Goal: Transaction & Acquisition: Purchase product/service

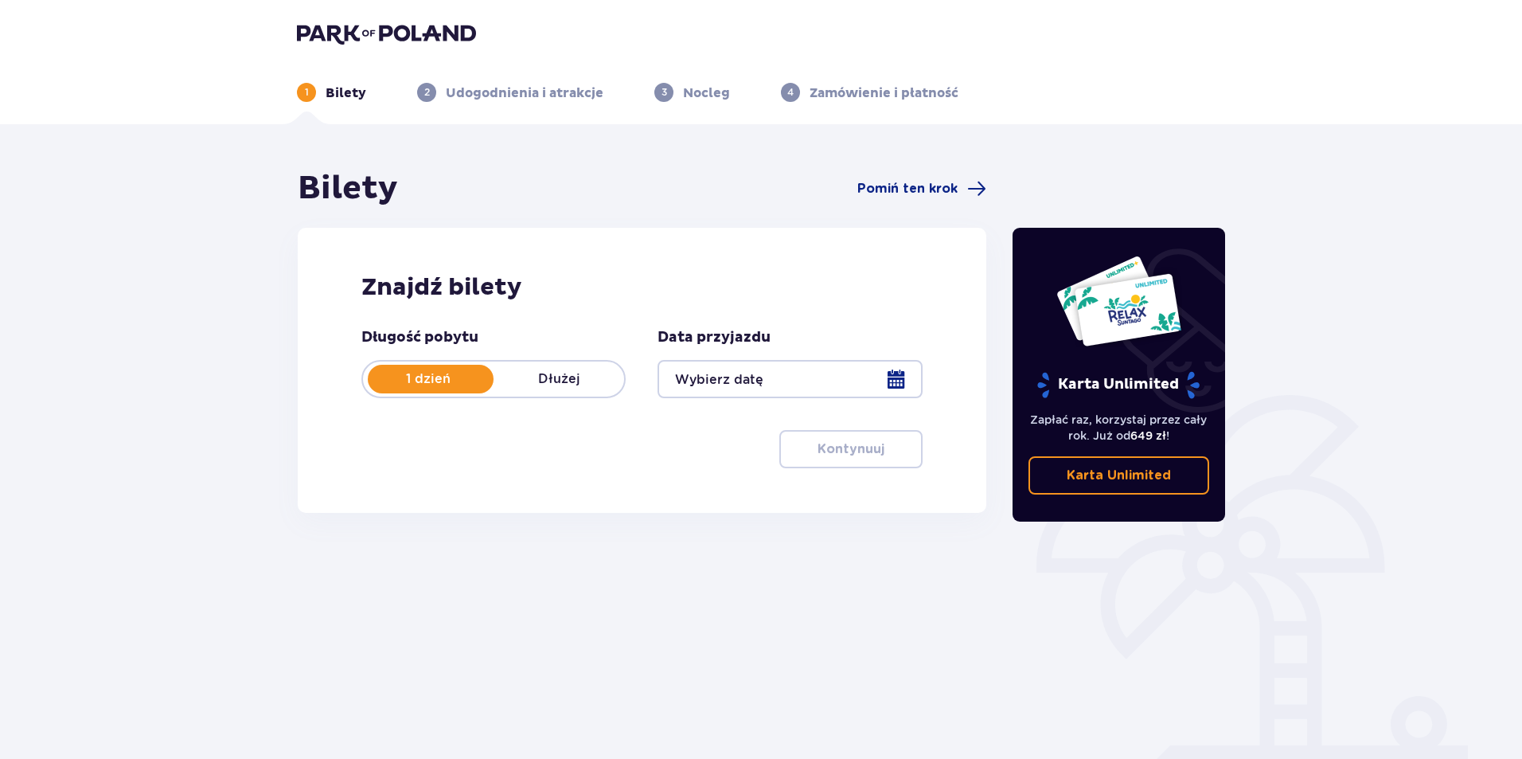
click at [891, 374] on div at bounding box center [790, 379] width 264 height 38
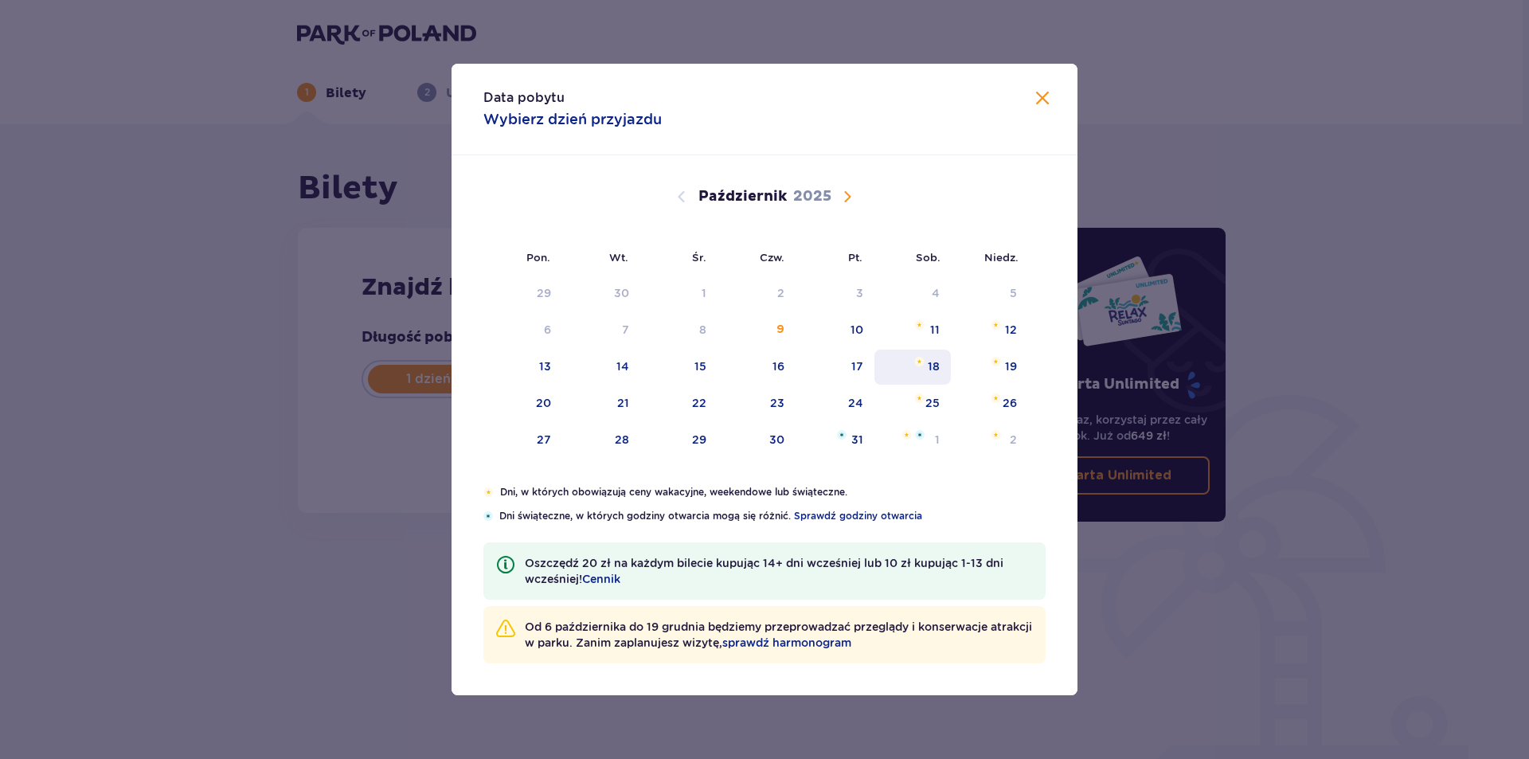
click at [932, 368] on div "18" at bounding box center [933, 366] width 12 height 16
type input "[DATE]"
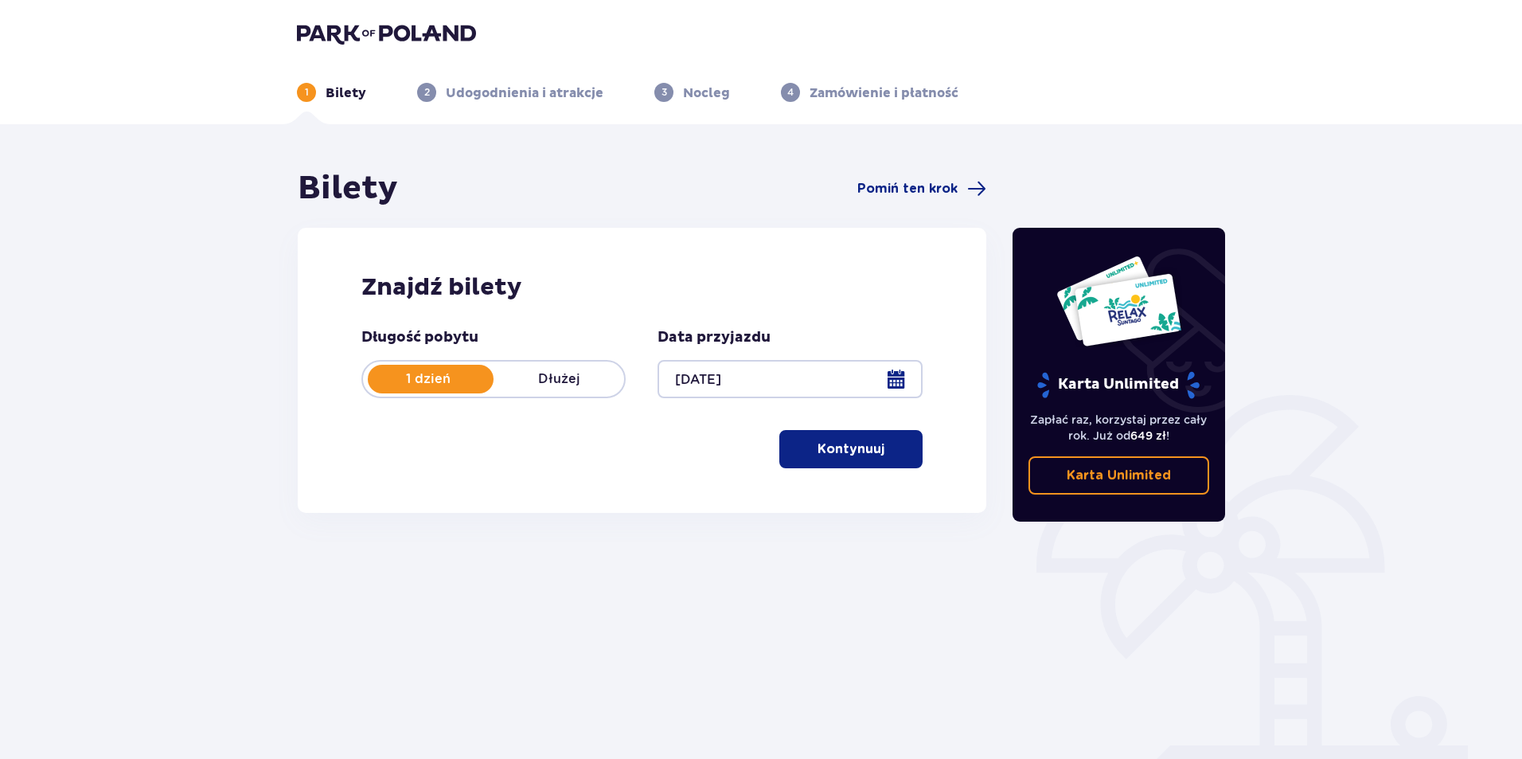
click at [836, 454] on p "Kontynuuj" at bounding box center [851, 449] width 67 height 18
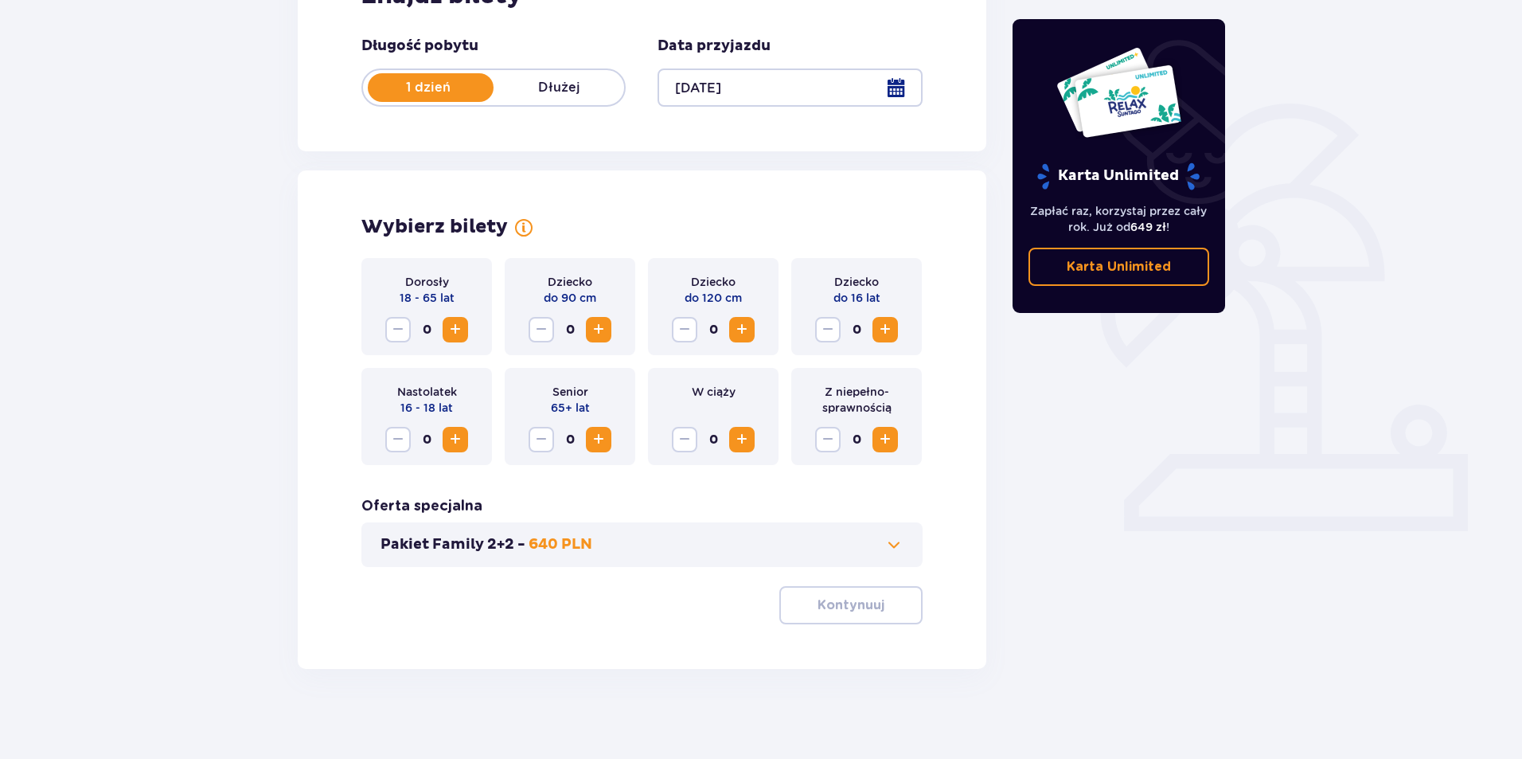
scroll to position [297, 0]
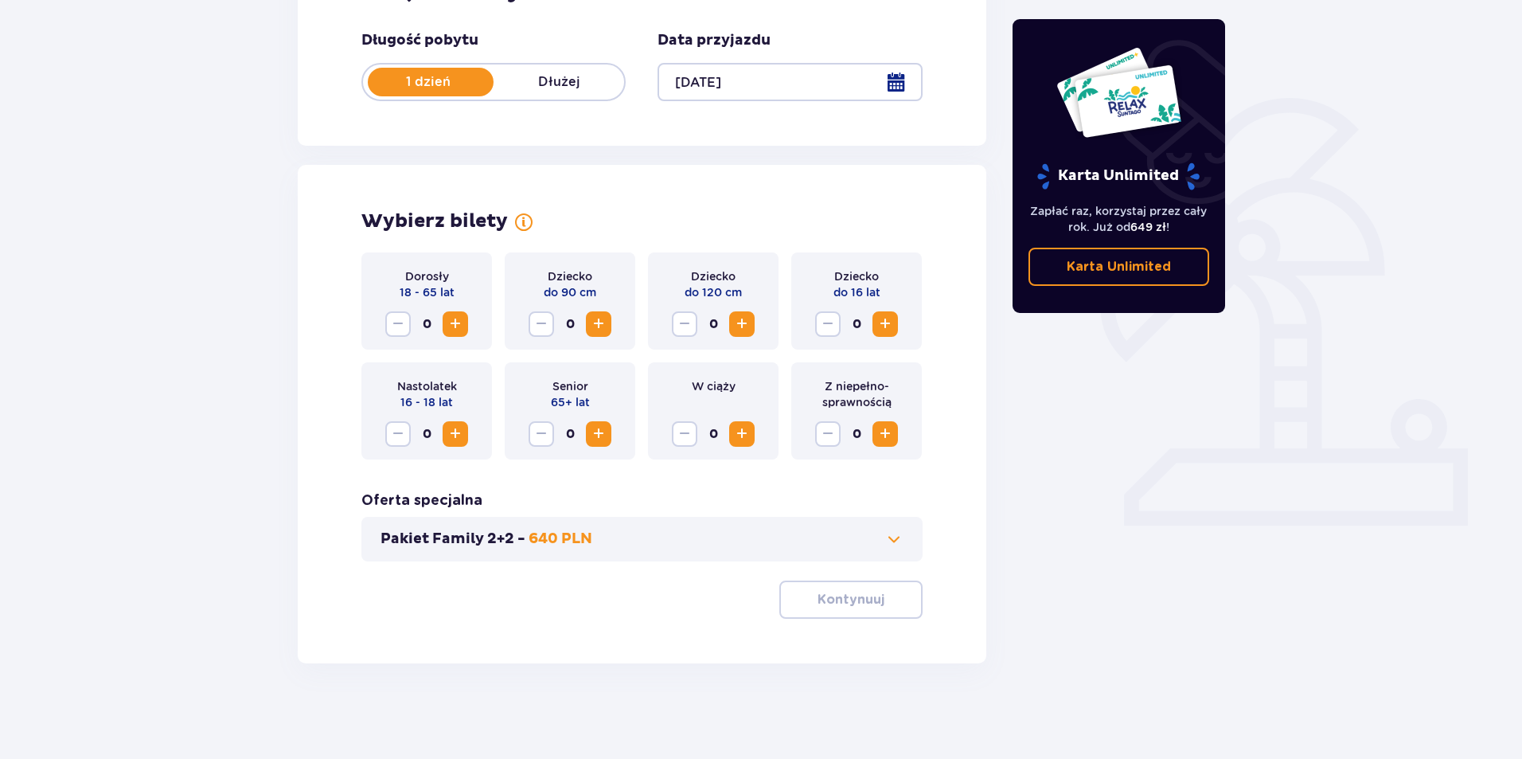
click at [455, 320] on span "Zwiększ" at bounding box center [455, 323] width 19 height 19
click at [888, 322] on span "Zwiększ" at bounding box center [885, 323] width 19 height 19
click at [623, 539] on button "Pakiet Family 2+2 - 640 PLN" at bounding box center [642, 538] width 523 height 19
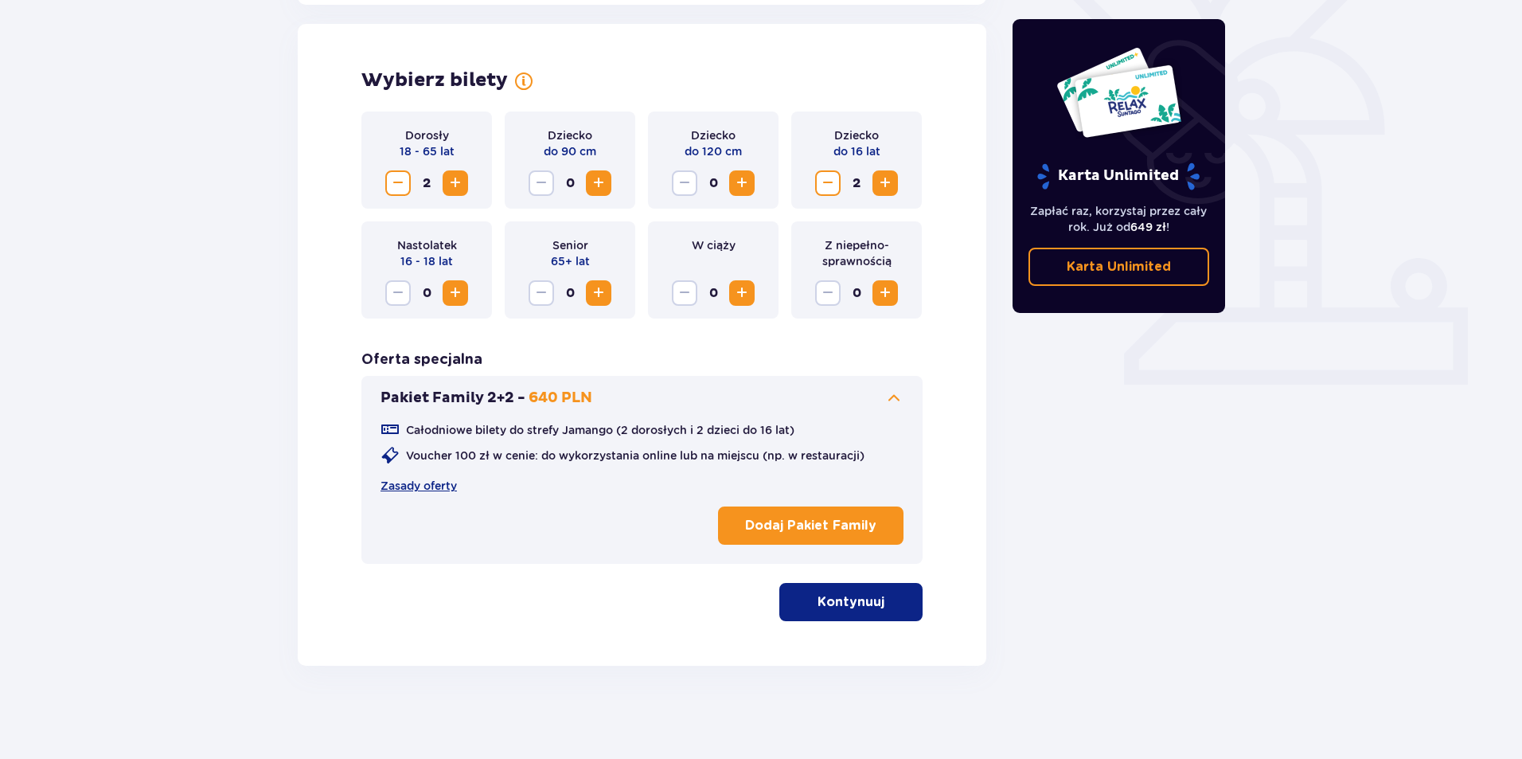
scroll to position [440, 0]
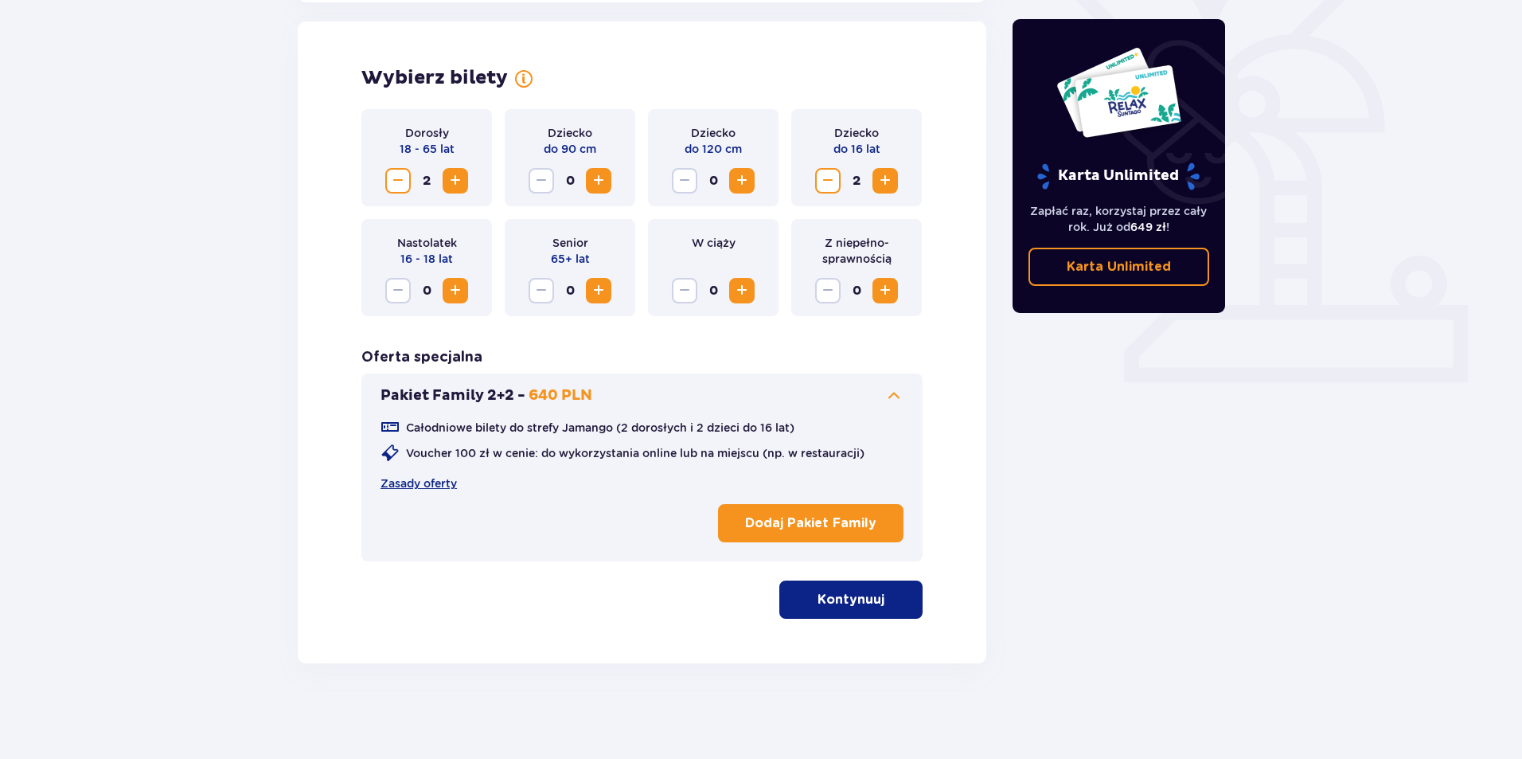
click at [857, 521] on p "Dodaj Pakiet Family" at bounding box center [810, 523] width 131 height 18
click at [869, 597] on p "Kontynuuj" at bounding box center [851, 600] width 67 height 18
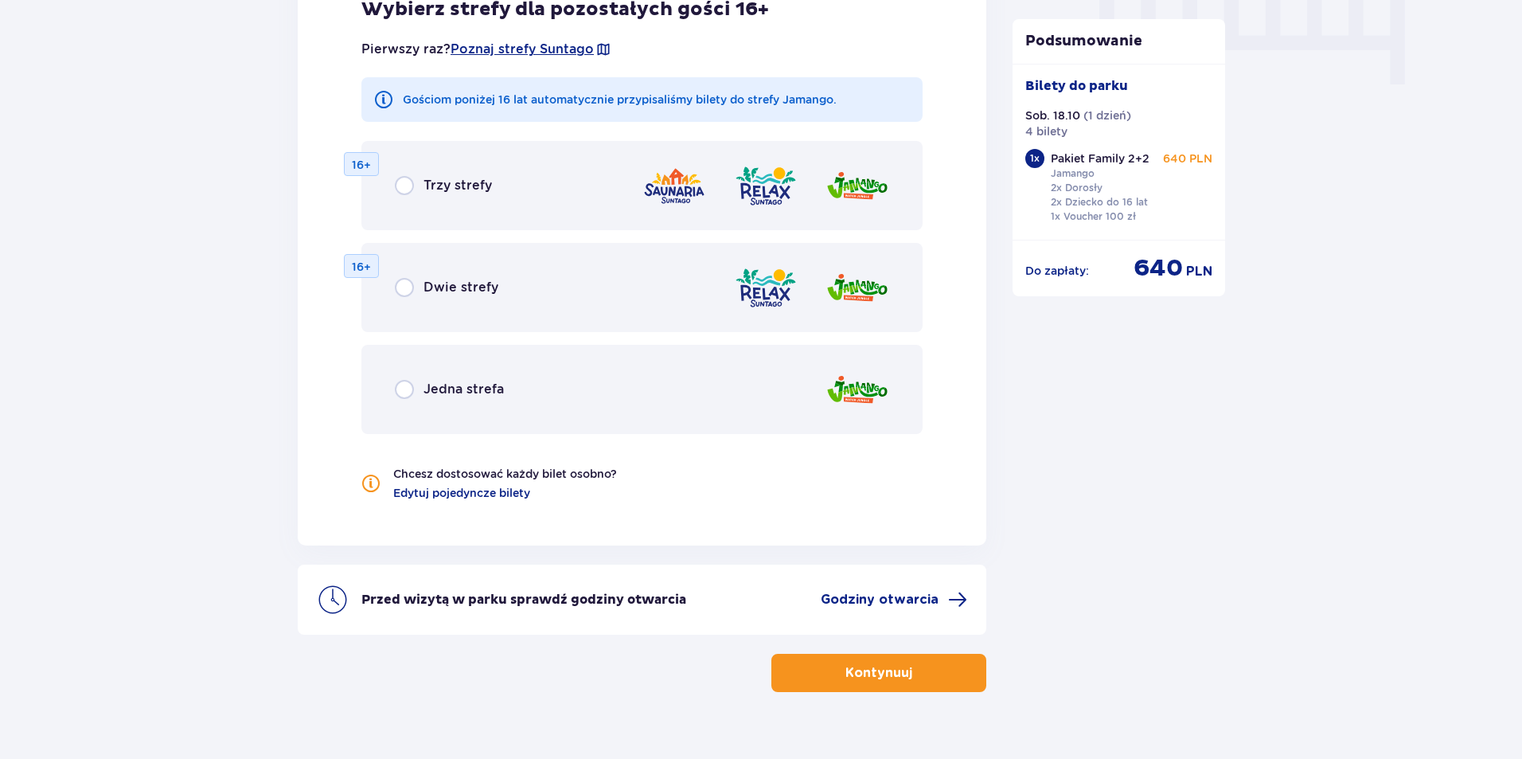
scroll to position [1662, 0]
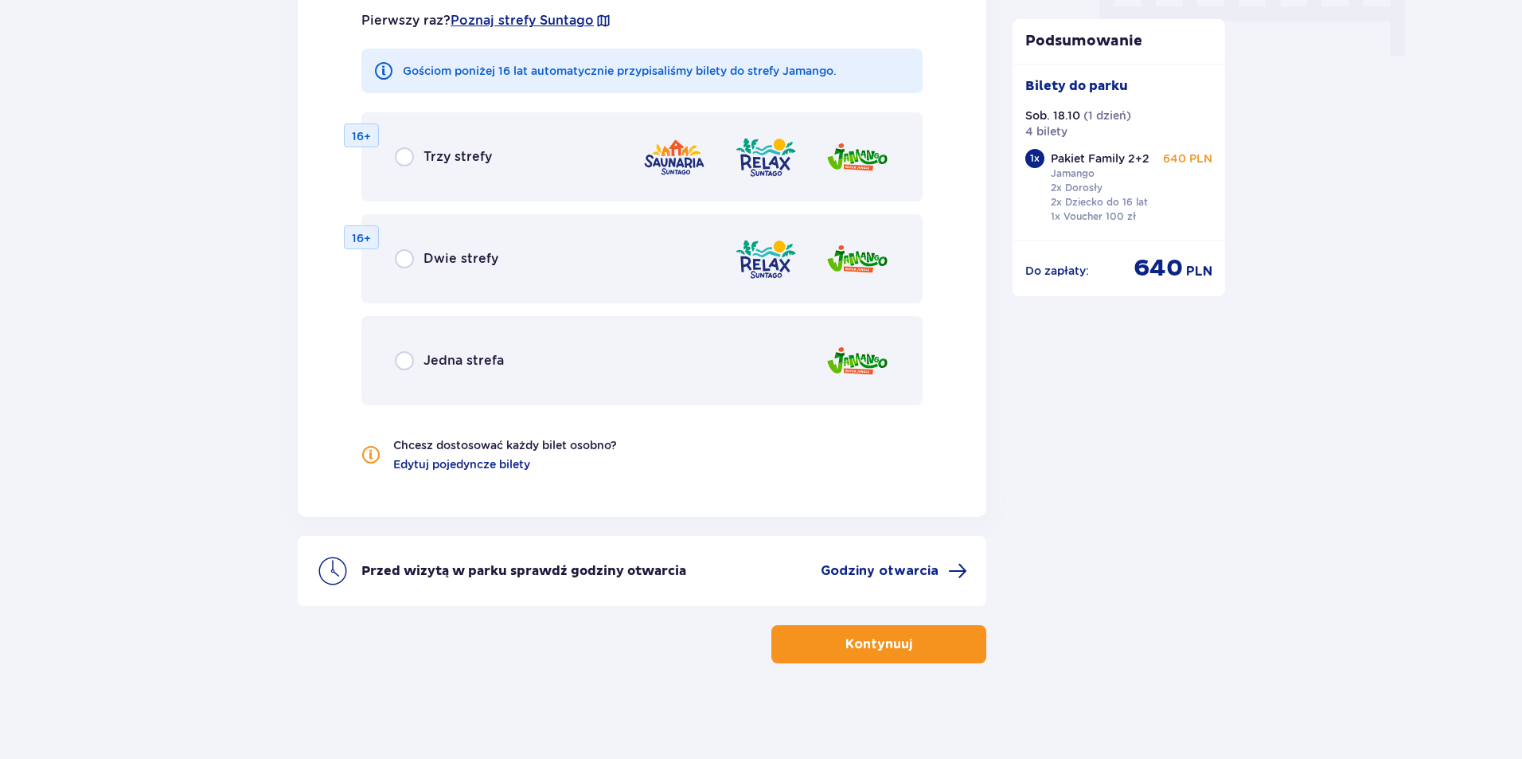
click at [416, 257] on div "Dwie strefy" at bounding box center [446, 258] width 103 height 19
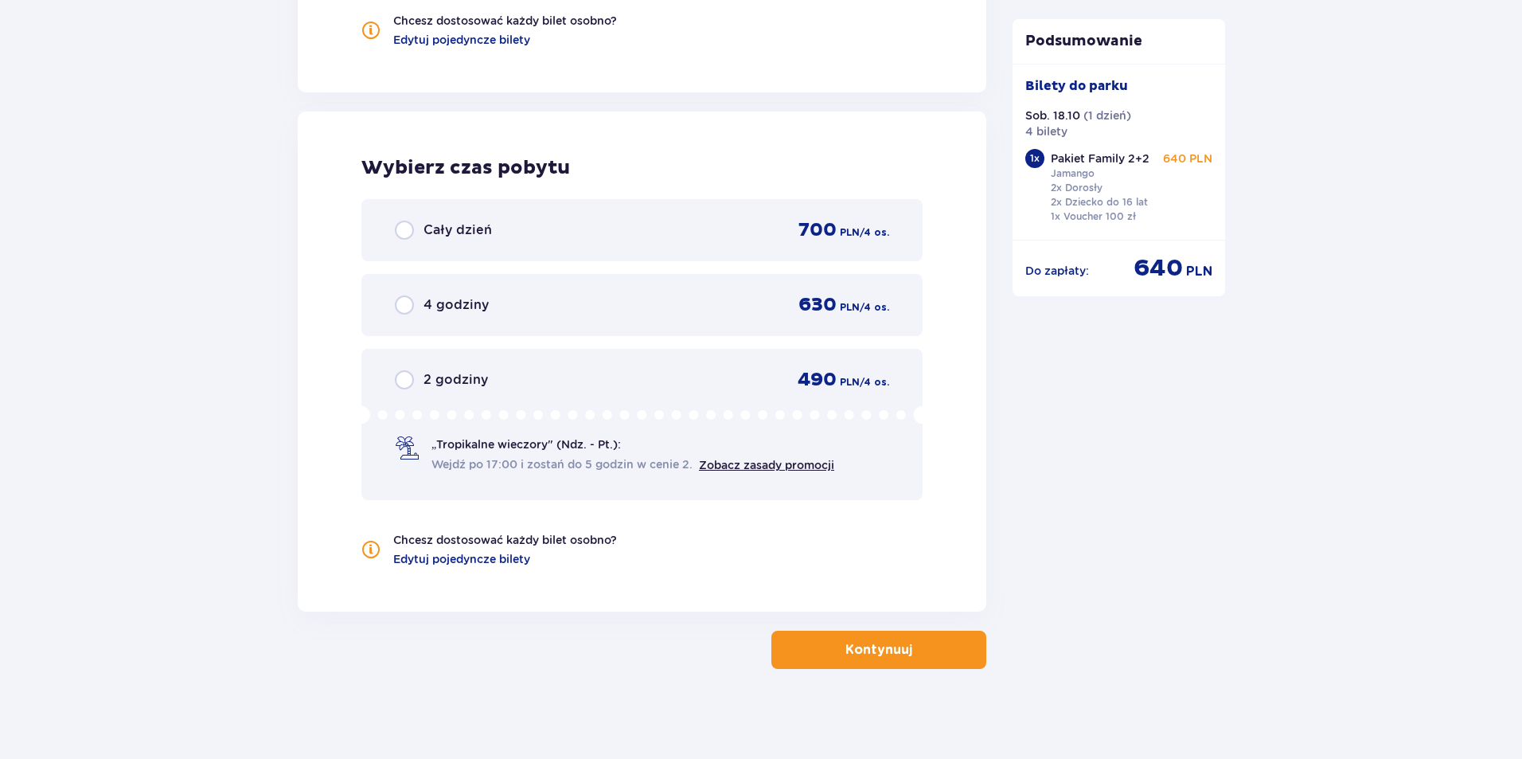
scroll to position [2091, 0]
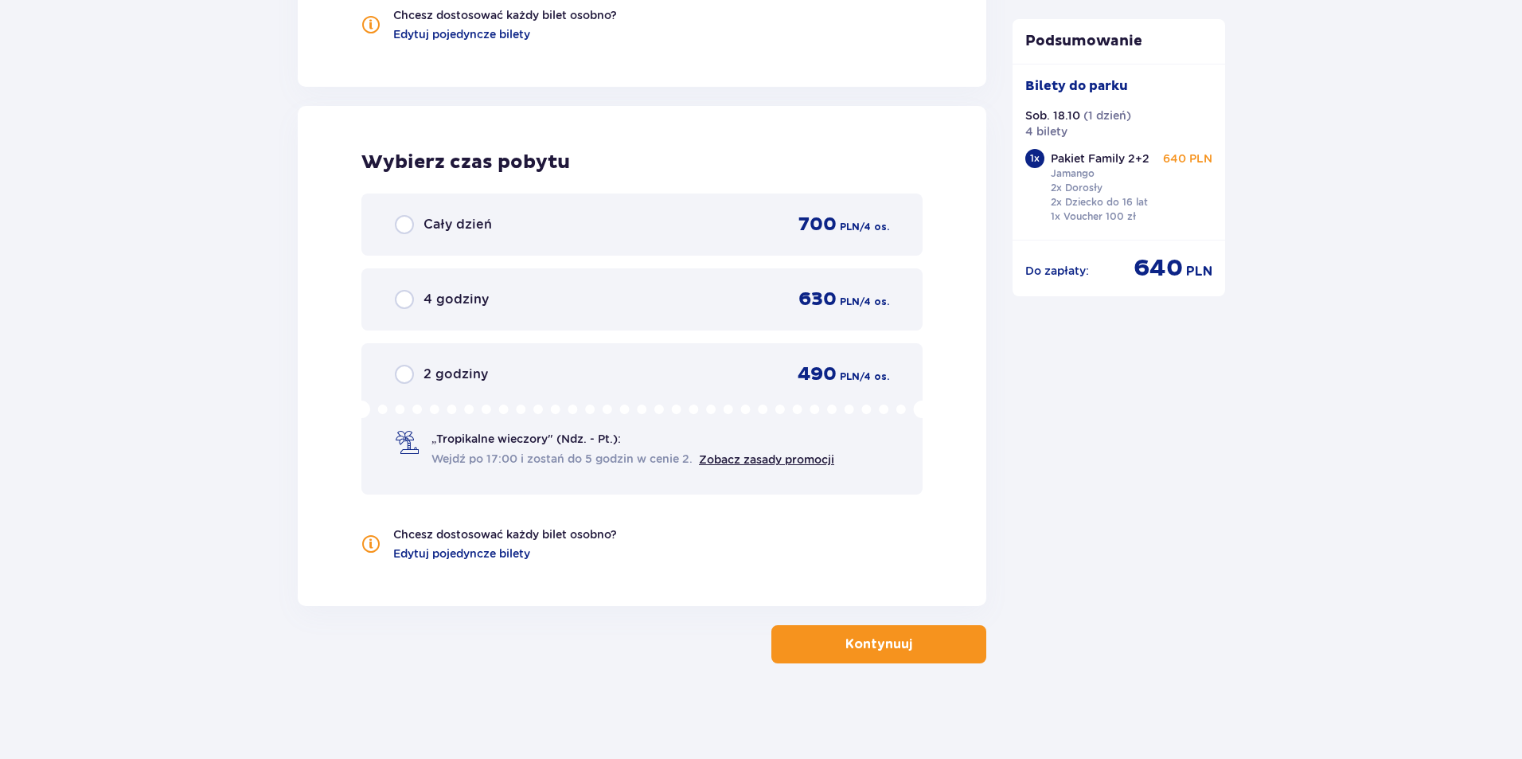
click at [409, 226] on input "radio" at bounding box center [404, 224] width 19 height 19
radio input "true"
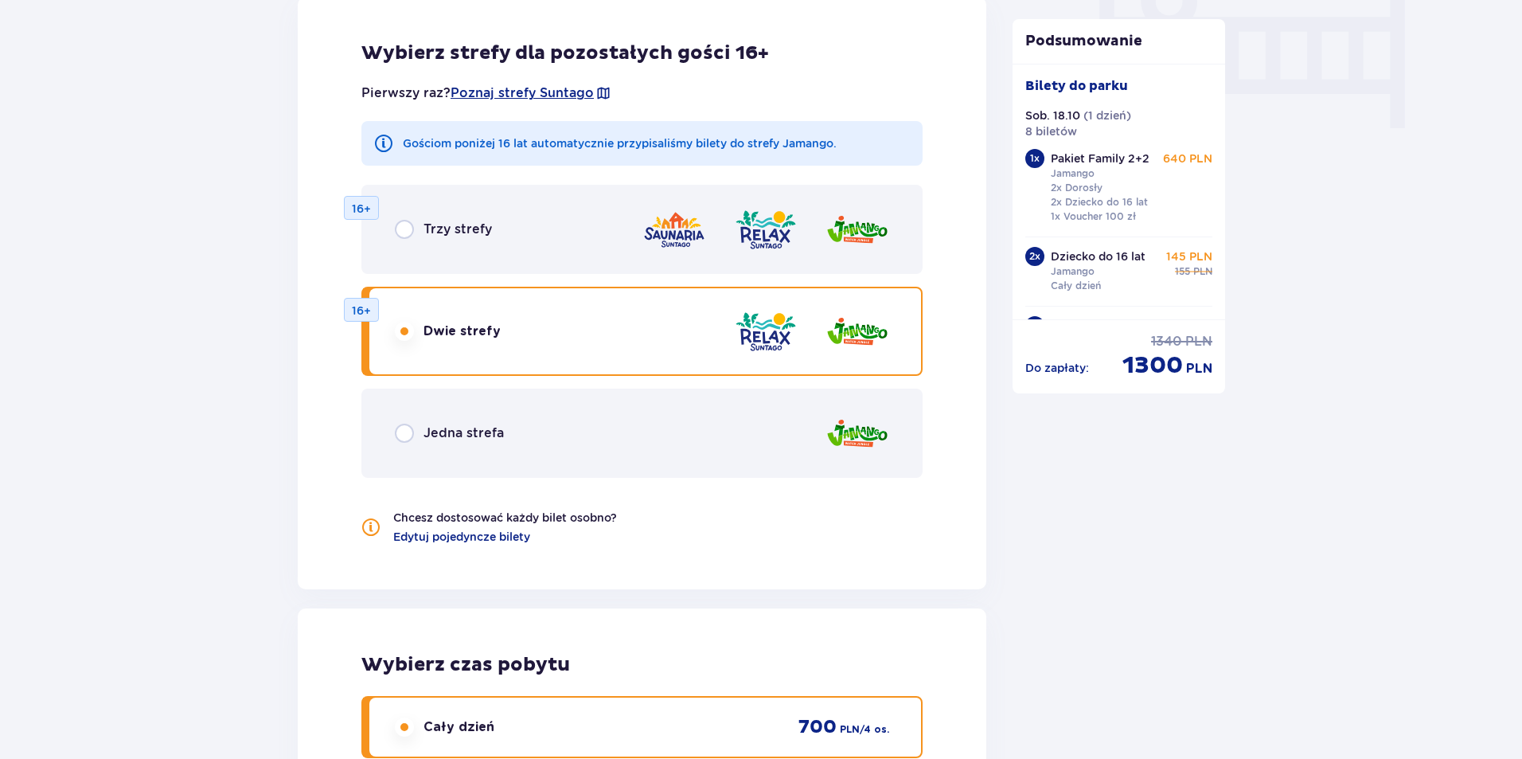
scroll to position [1544, 0]
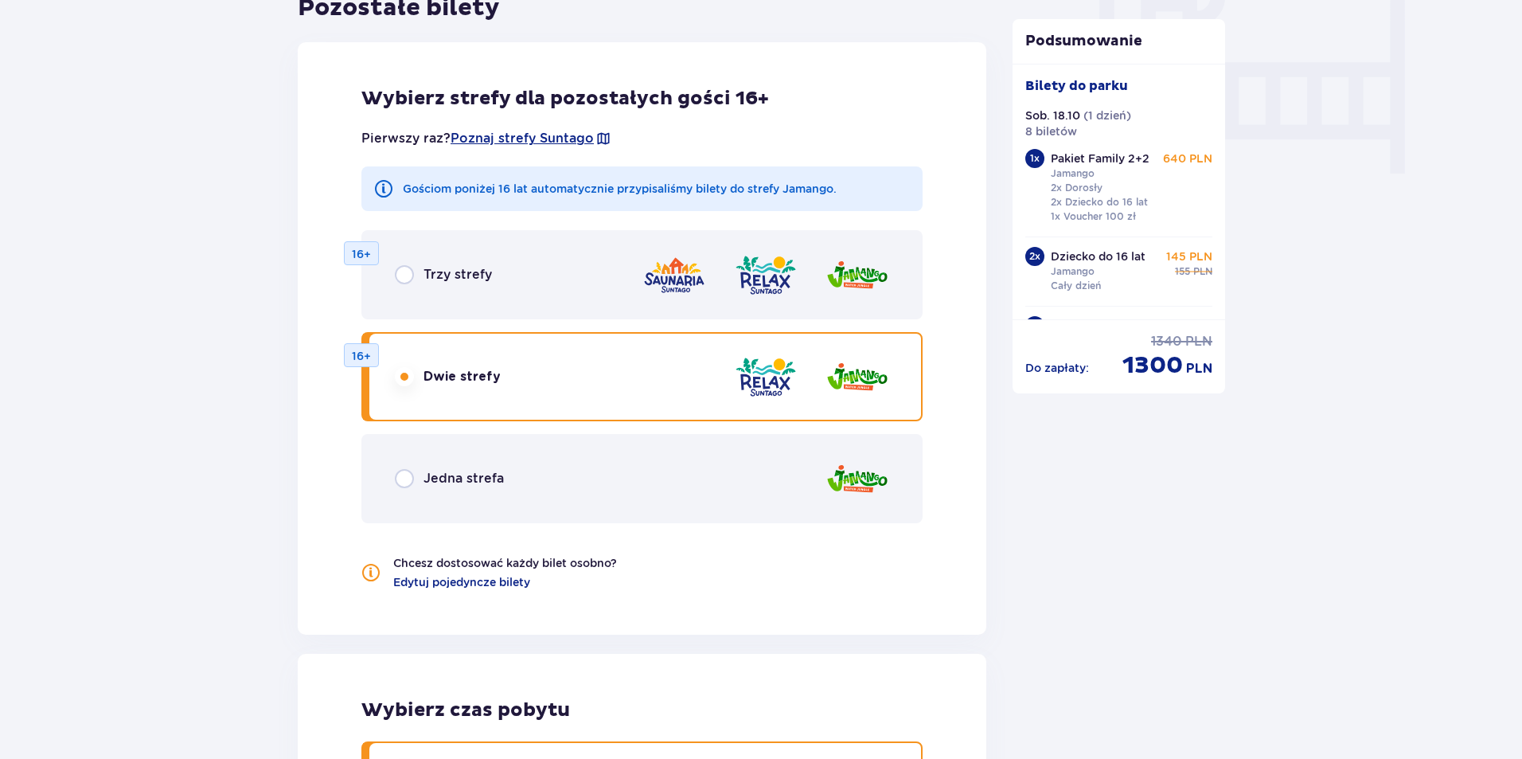
click at [407, 374] on input "radio" at bounding box center [404, 376] width 19 height 19
radio input "true"
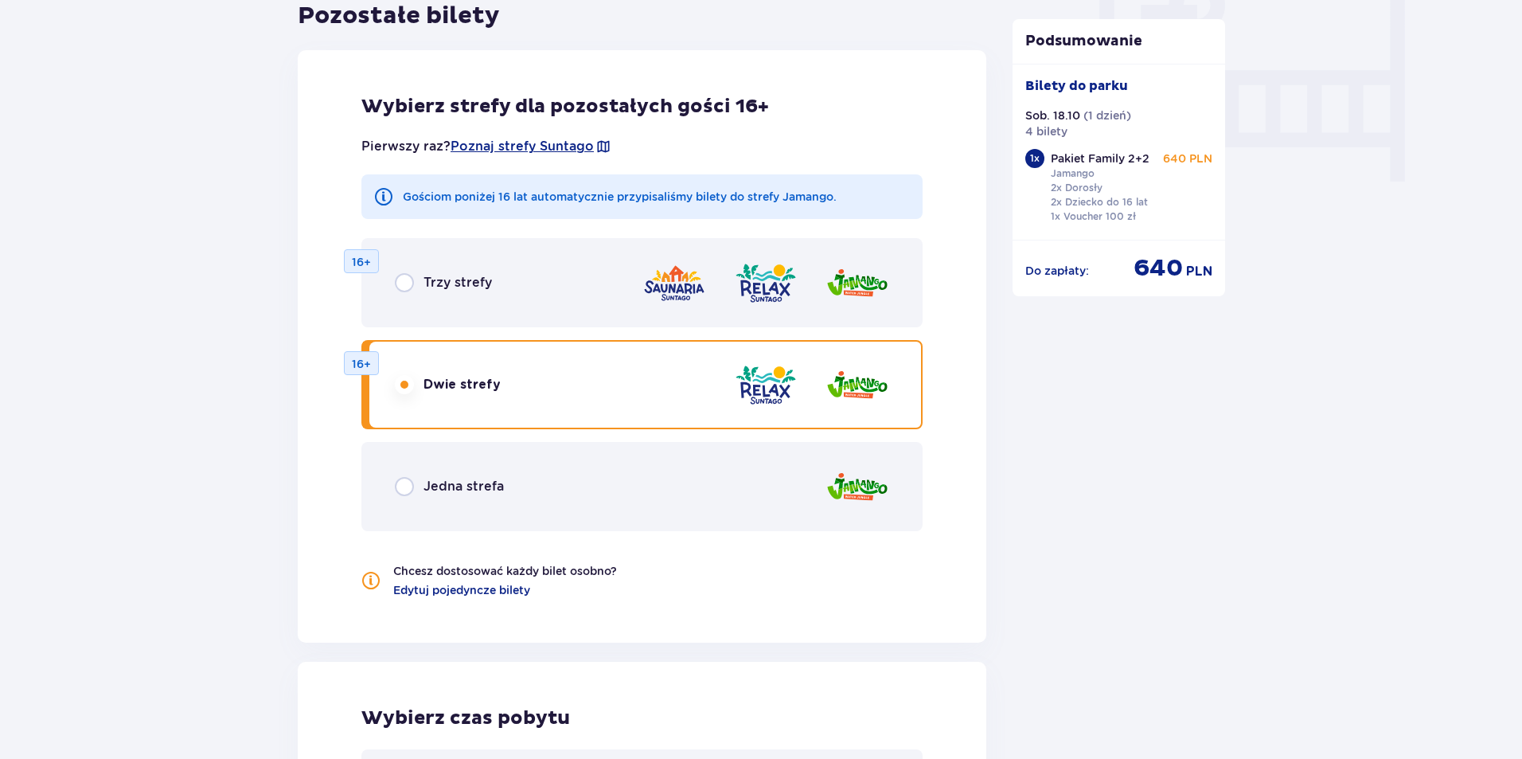
scroll to position [1534, 0]
click at [408, 280] on input "radio" at bounding box center [404, 284] width 19 height 19
radio input "true"
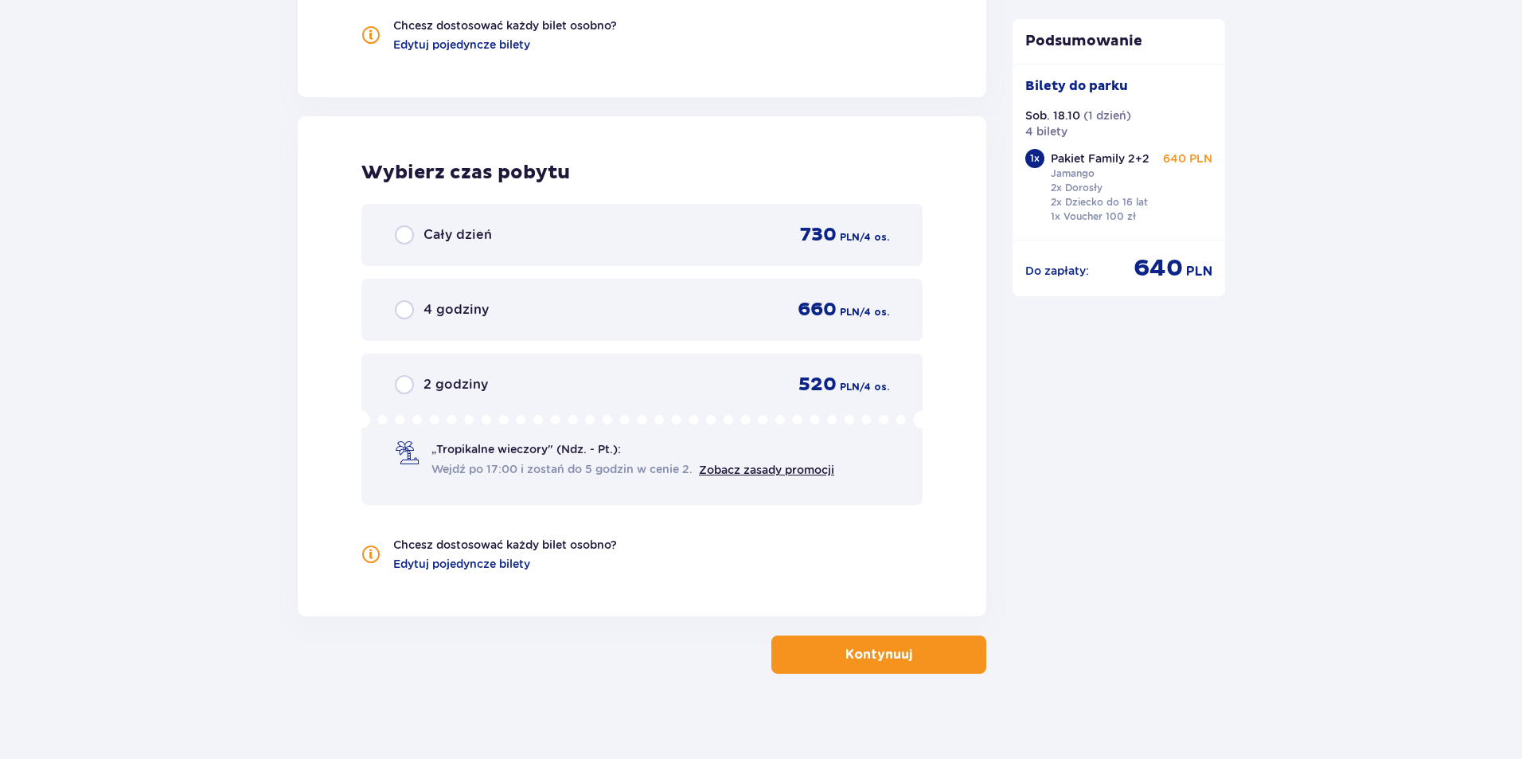
scroll to position [2091, 0]
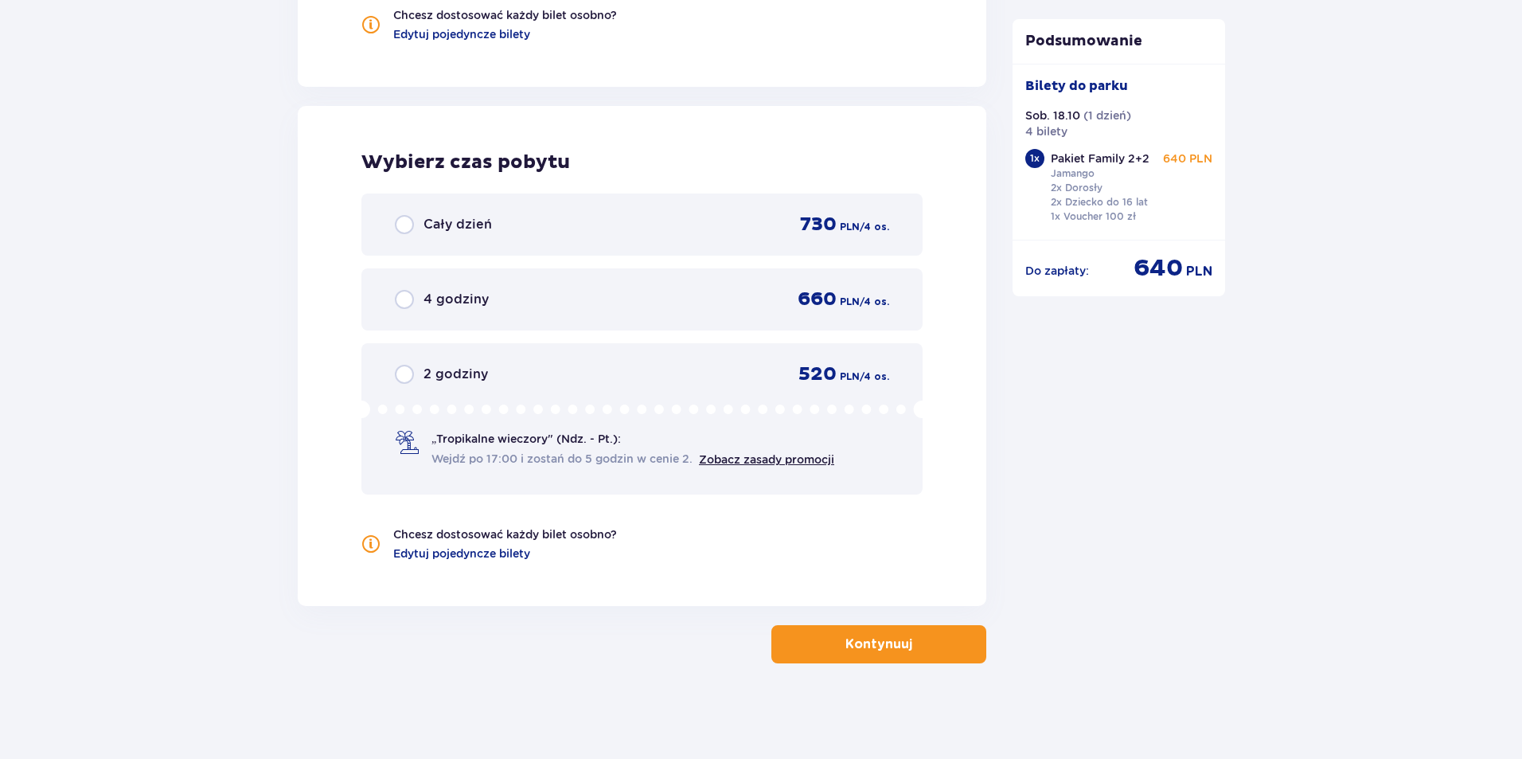
click at [892, 646] on p "Kontynuuj" at bounding box center [878, 644] width 67 height 18
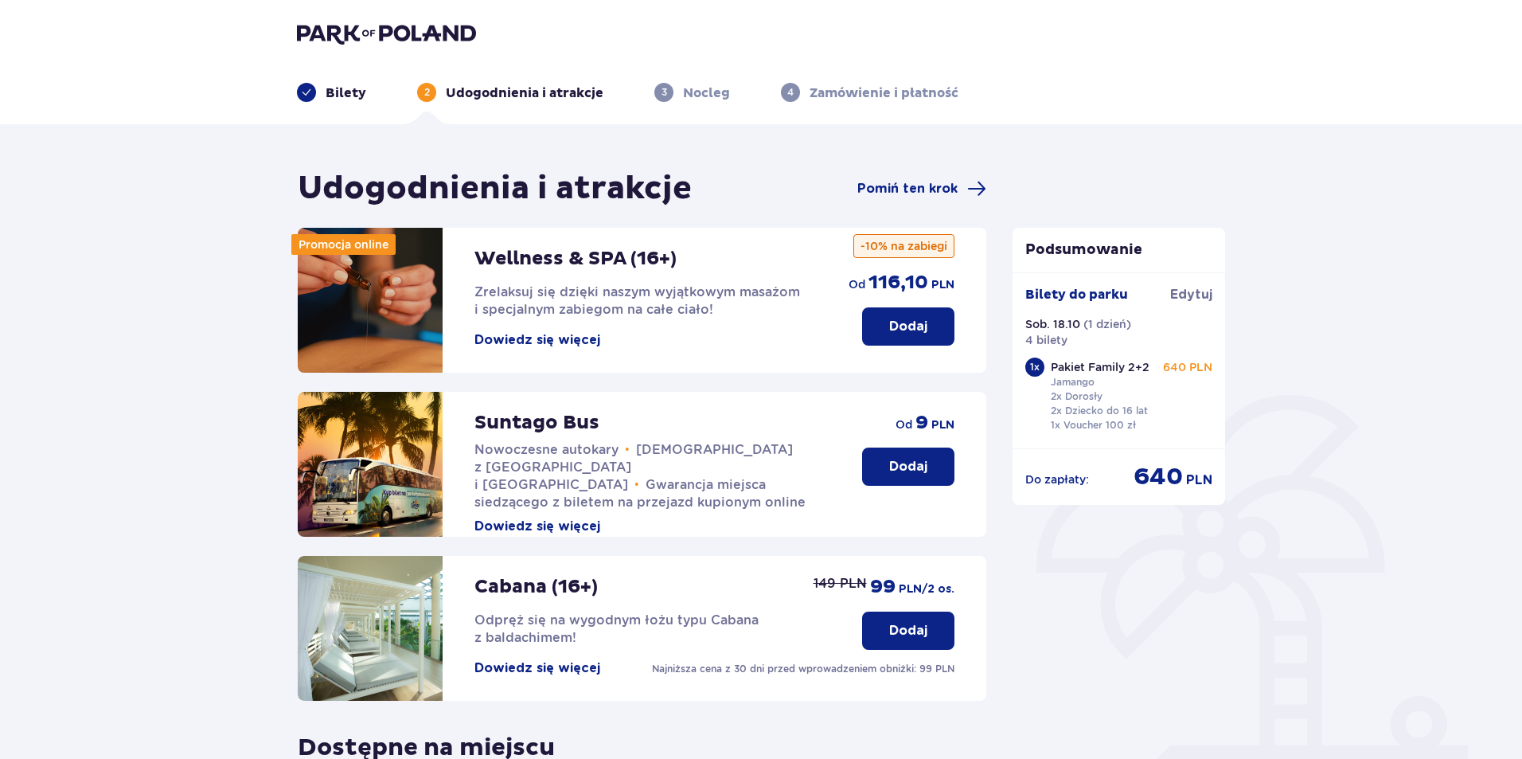
click at [900, 329] on p "Dodaj" at bounding box center [908, 327] width 38 height 18
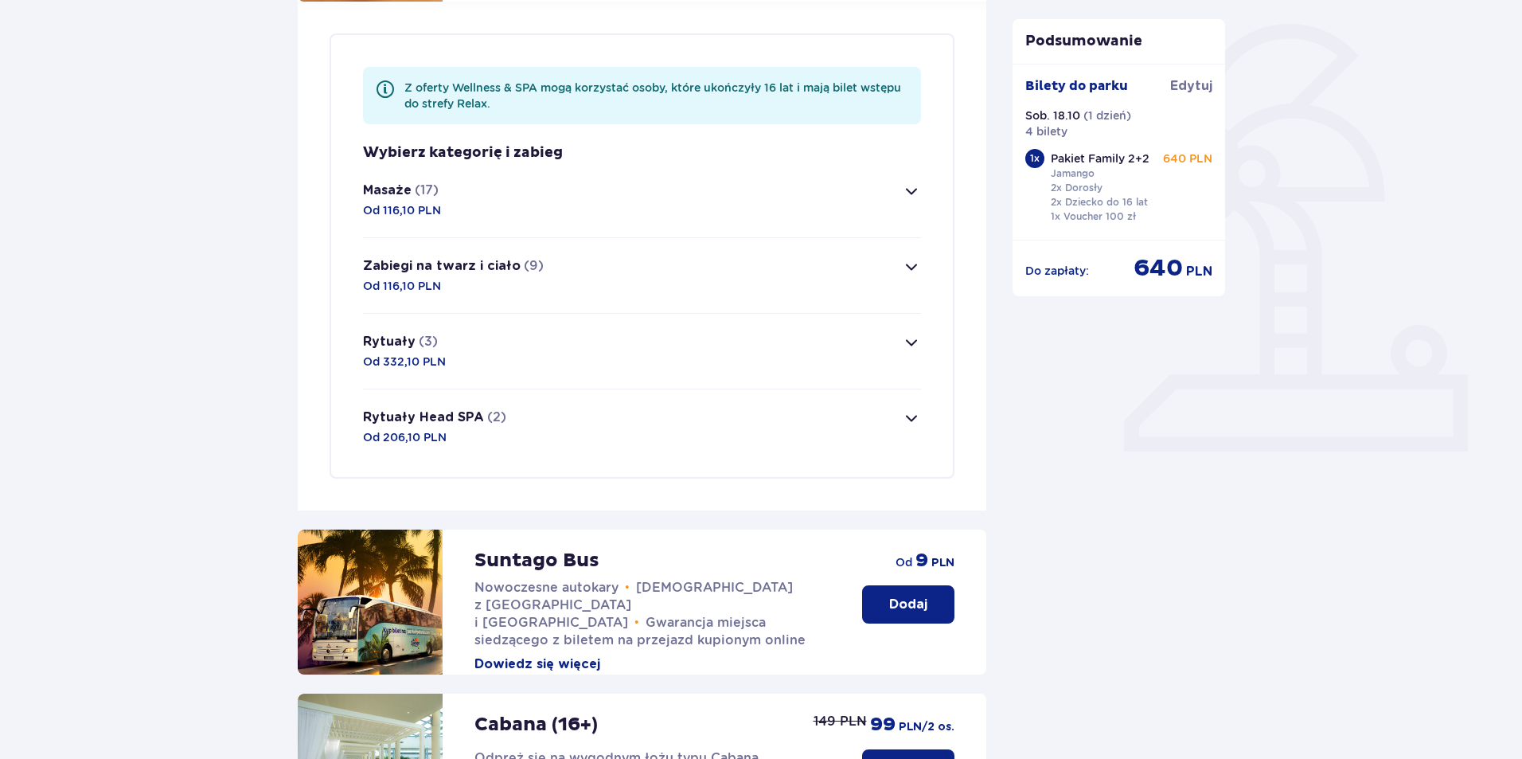
scroll to position [385, 0]
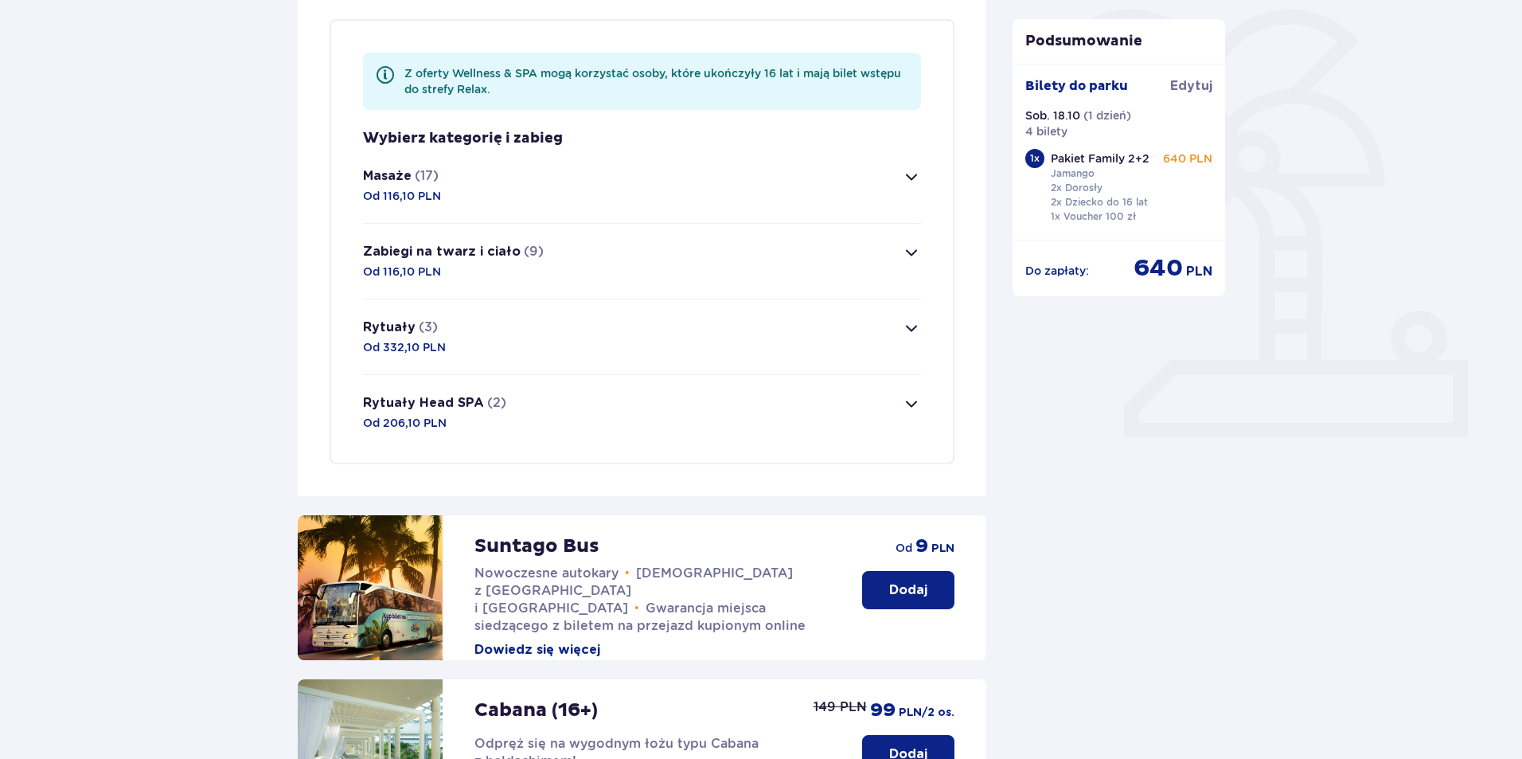
click at [902, 180] on span "button" at bounding box center [911, 176] width 19 height 19
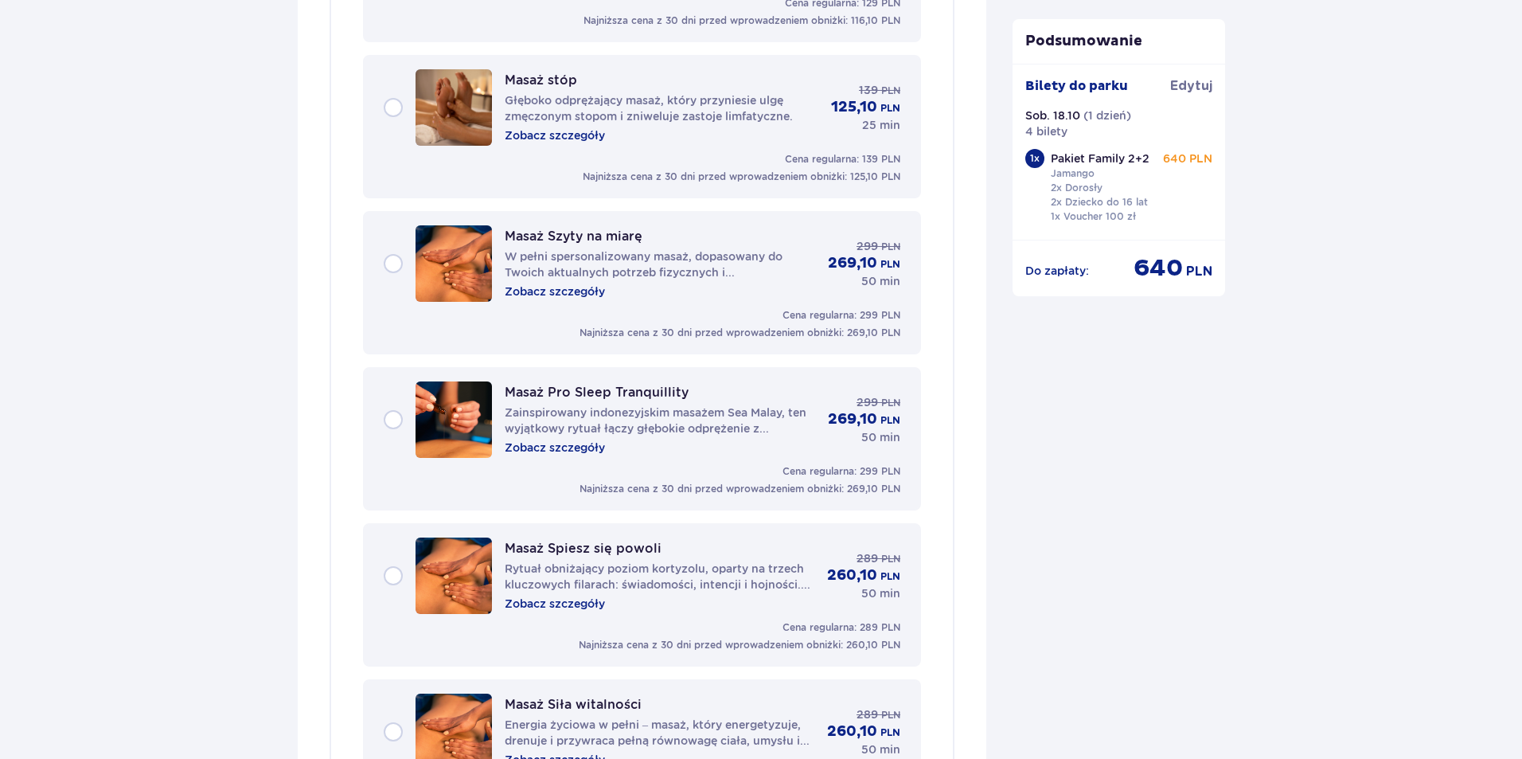
scroll to position [2444, 0]
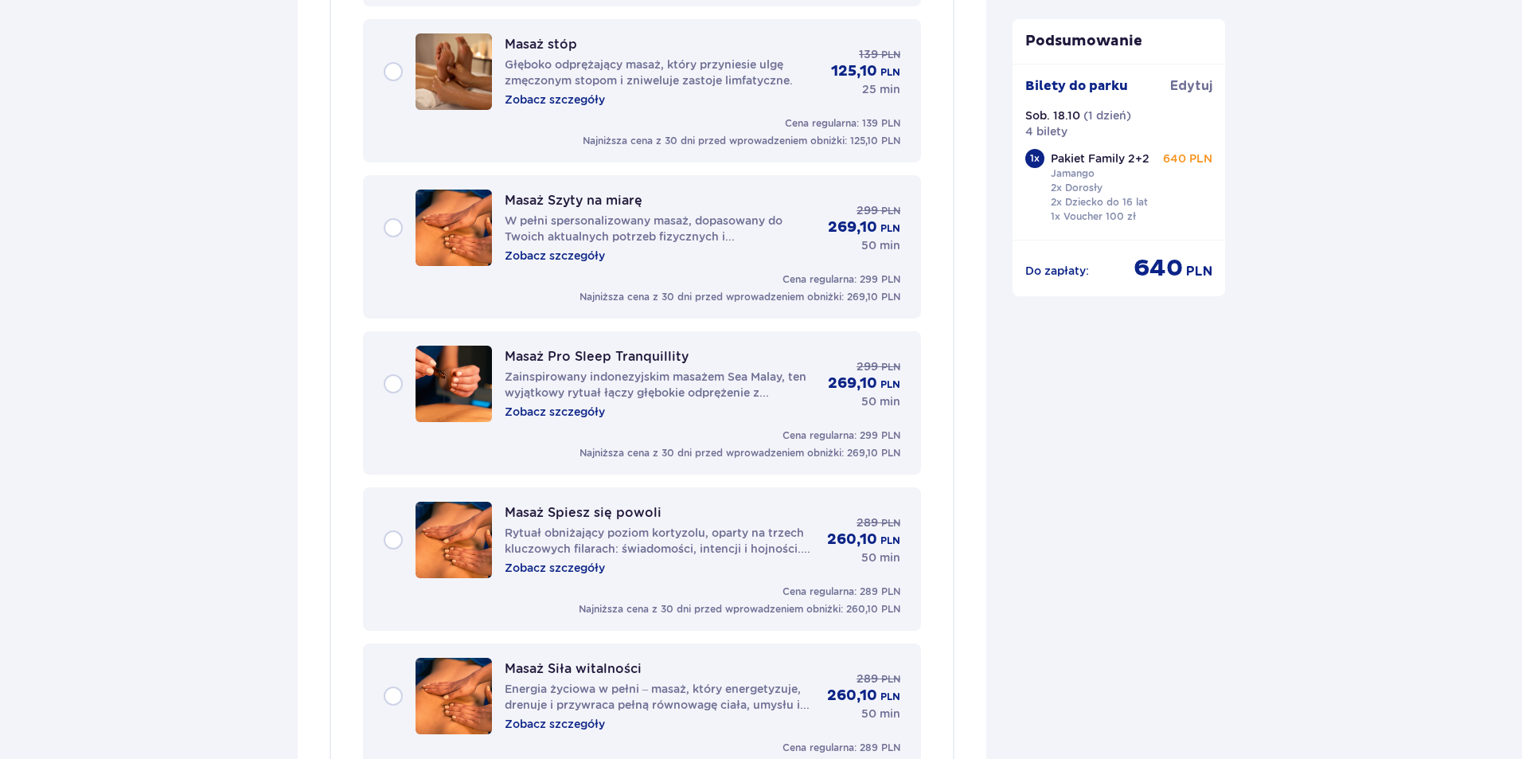
click at [579, 573] on p "Zobacz szczegóły" at bounding box center [555, 568] width 100 height 16
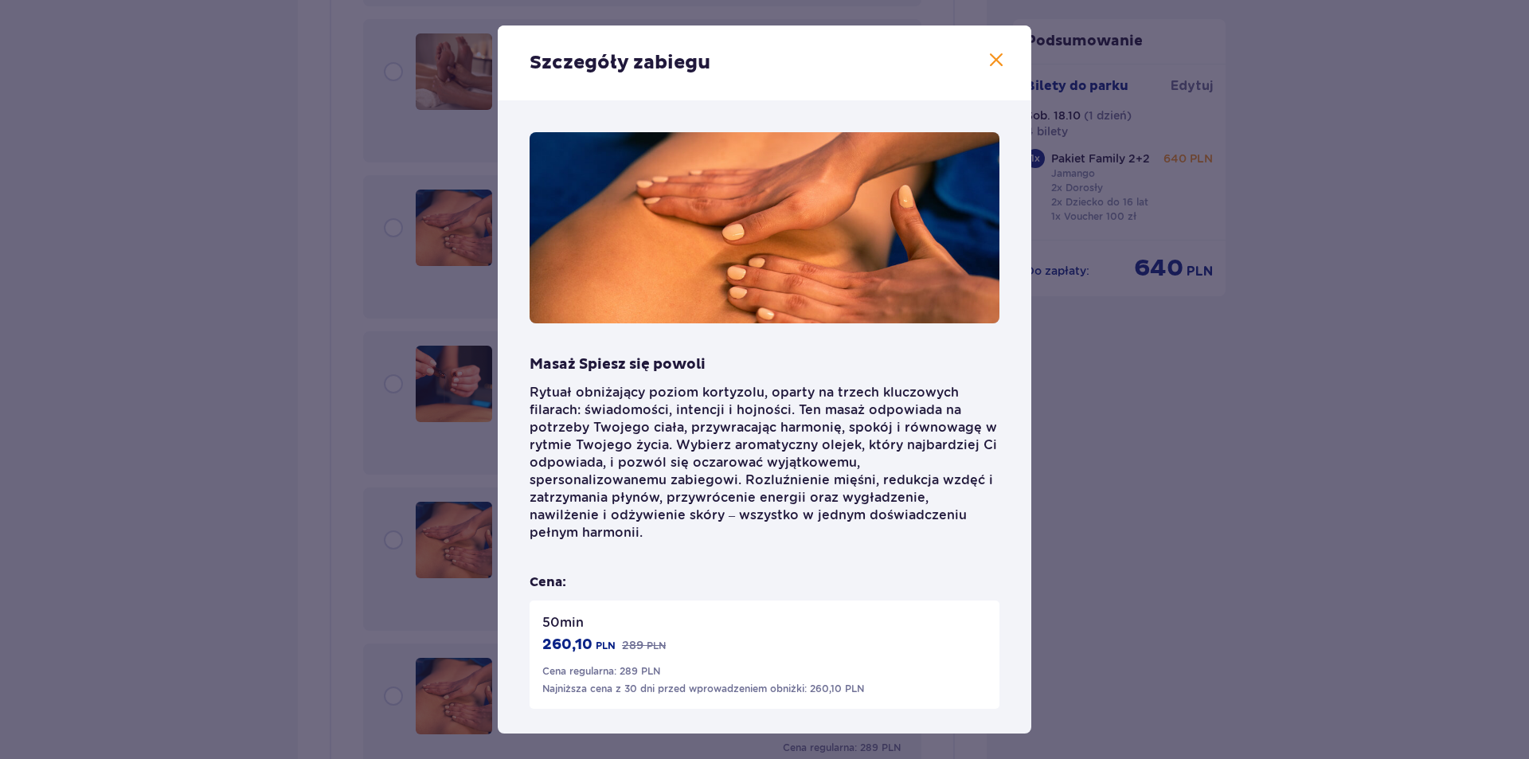
click at [993, 68] on span at bounding box center [995, 60] width 19 height 19
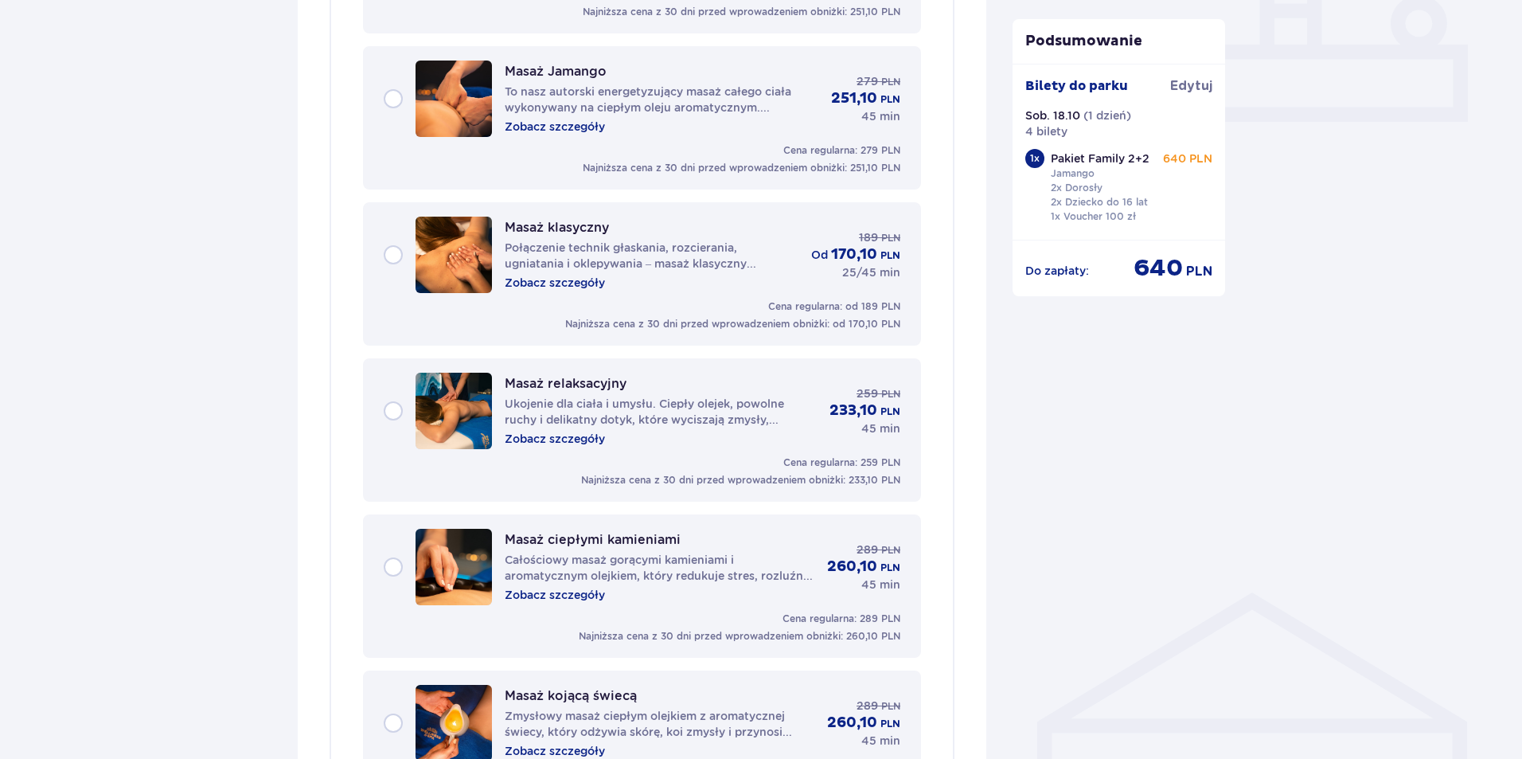
scroll to position [662, 0]
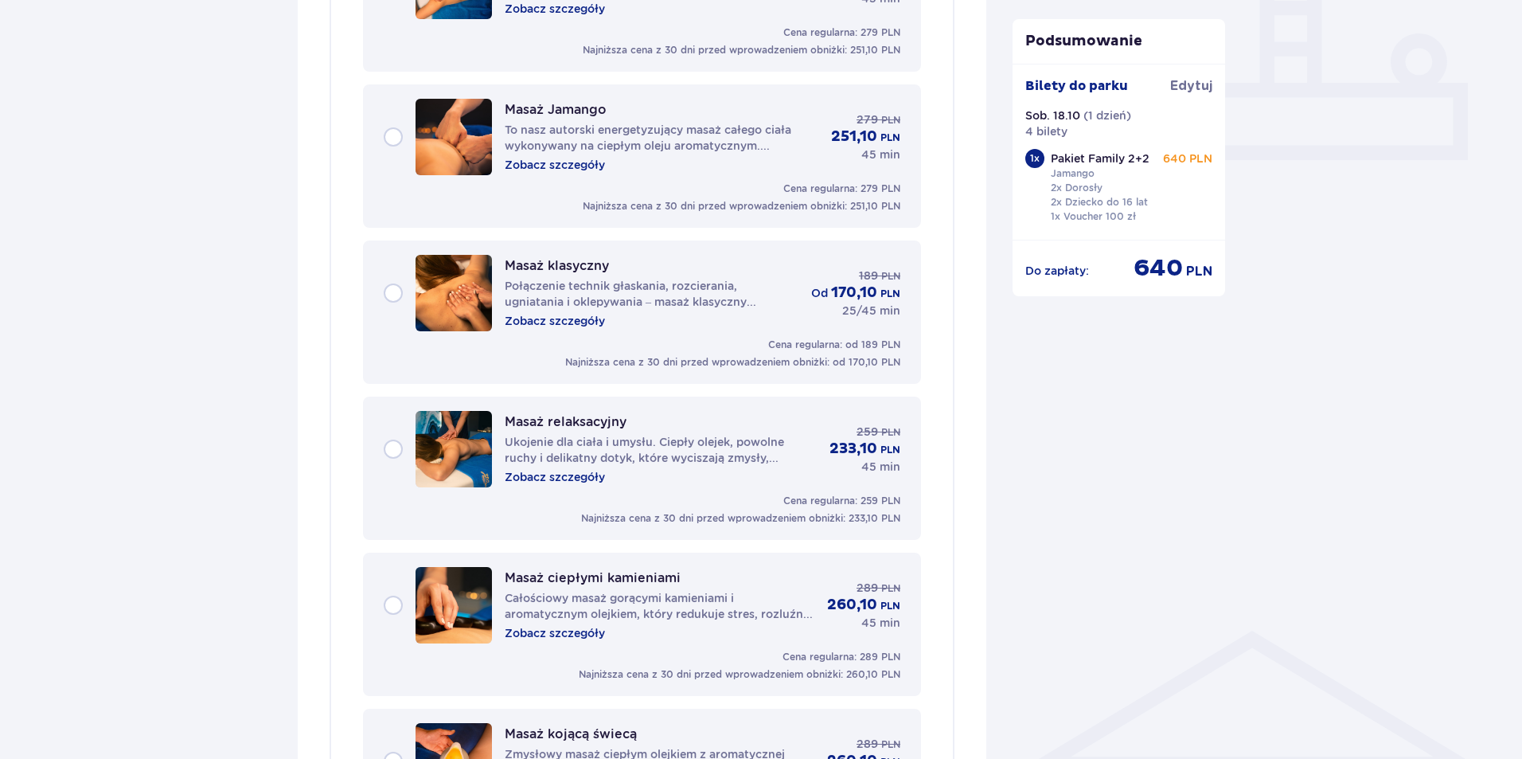
drag, startPoint x: 1521, startPoint y: 216, endPoint x: 1528, endPoint y: 140, distance: 76.0
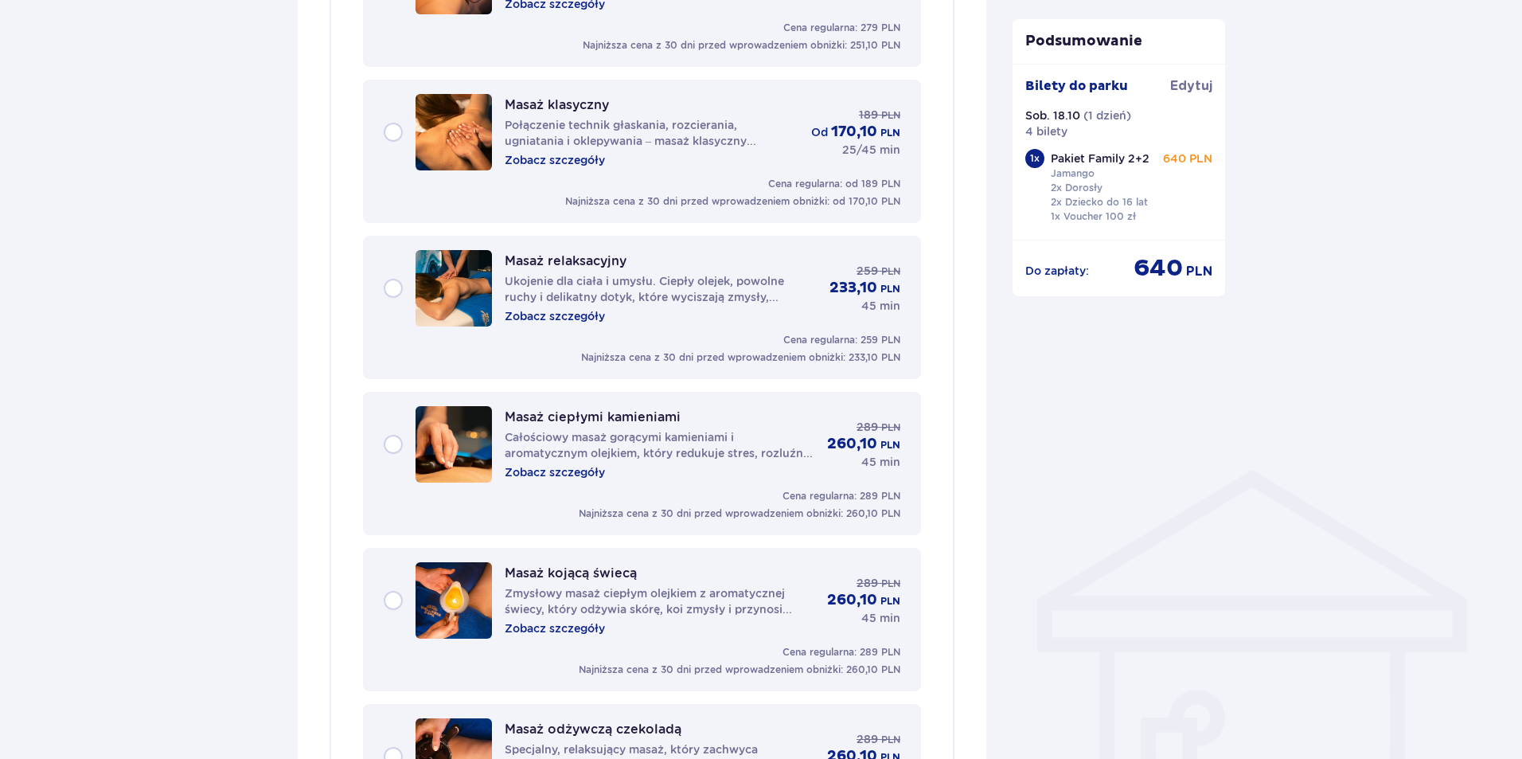
scroll to position [0, 0]
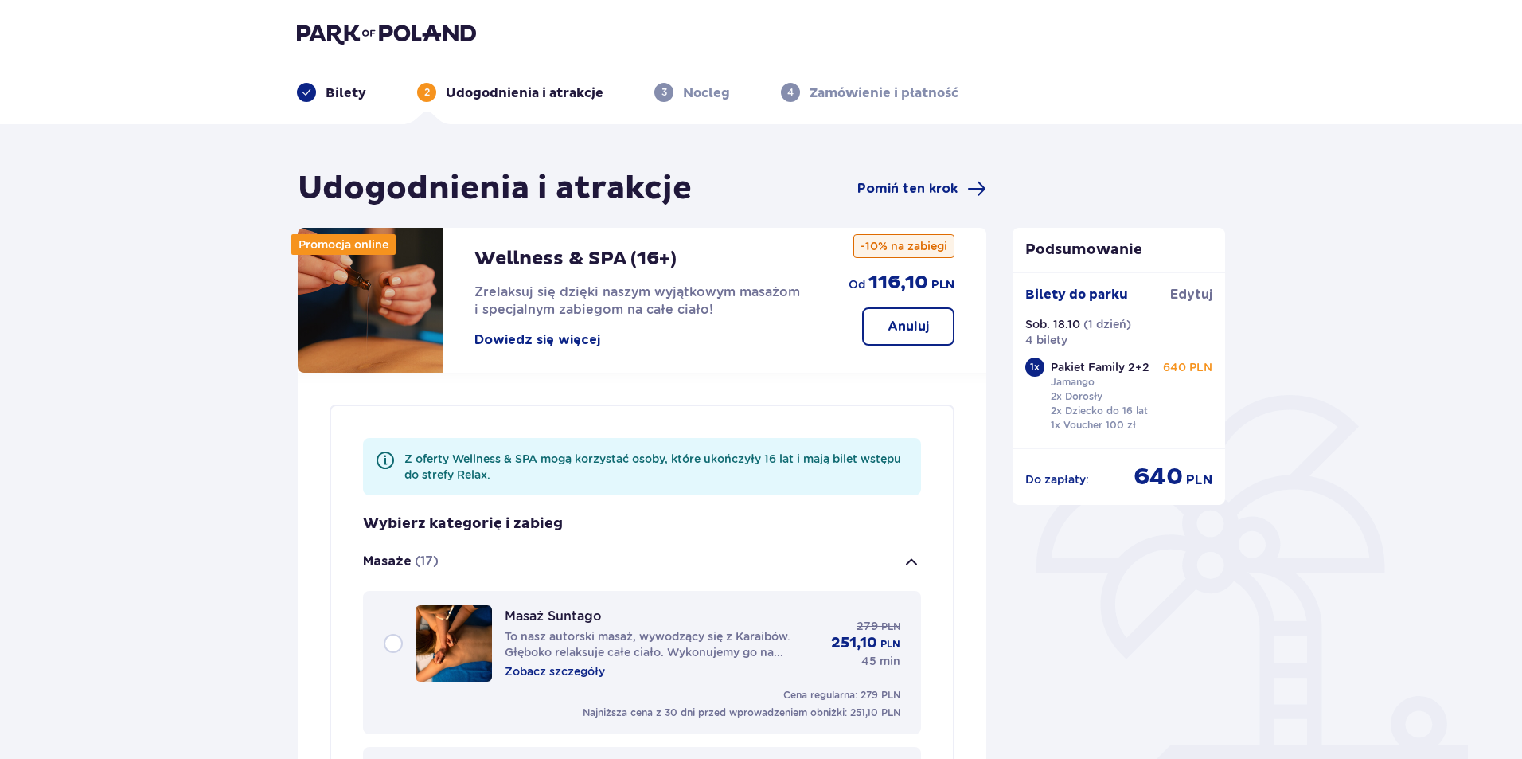
click at [320, 93] on div "Bilety" at bounding box center [331, 92] width 69 height 19
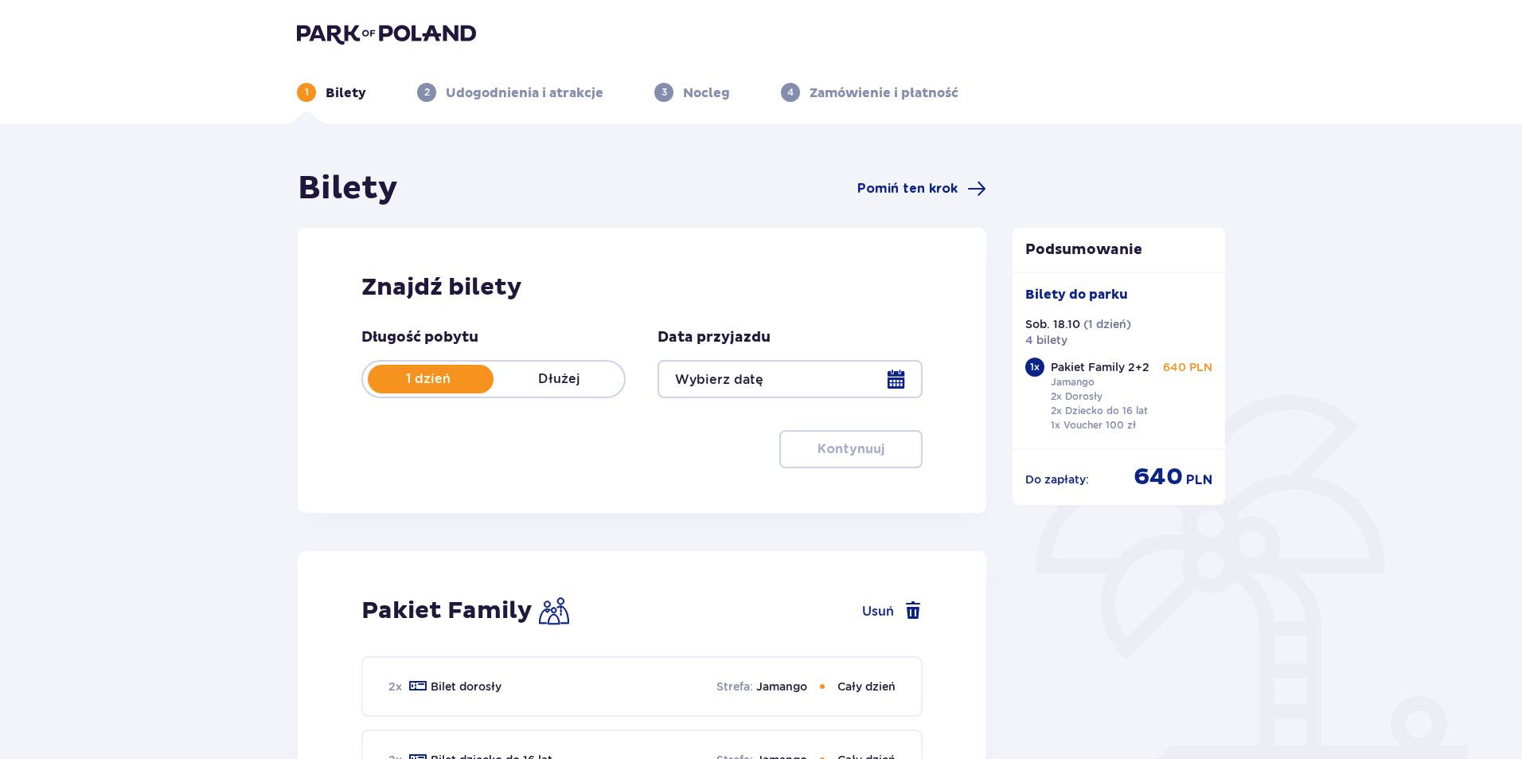
type input "[DATE]"
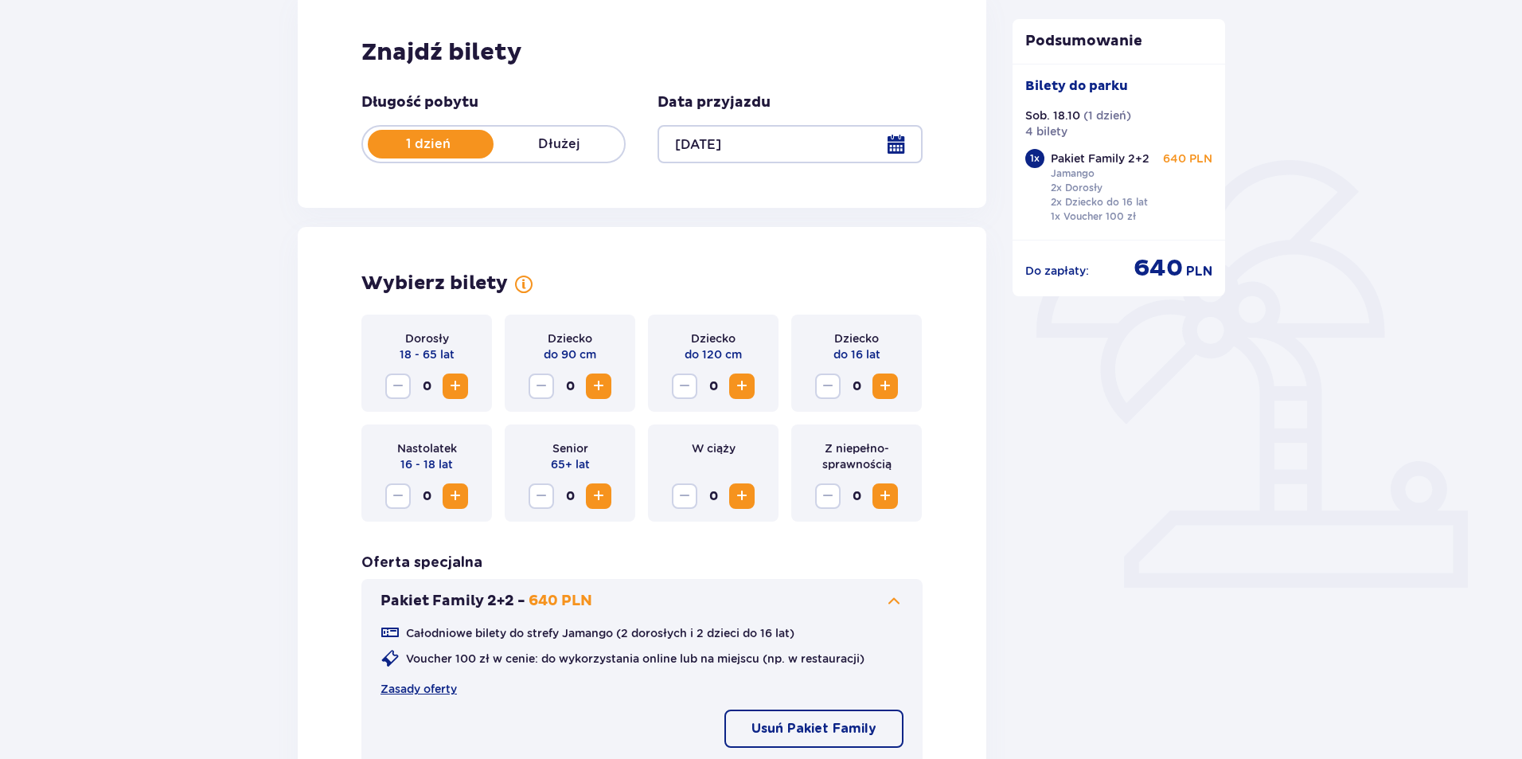
scroll to position [239, 0]
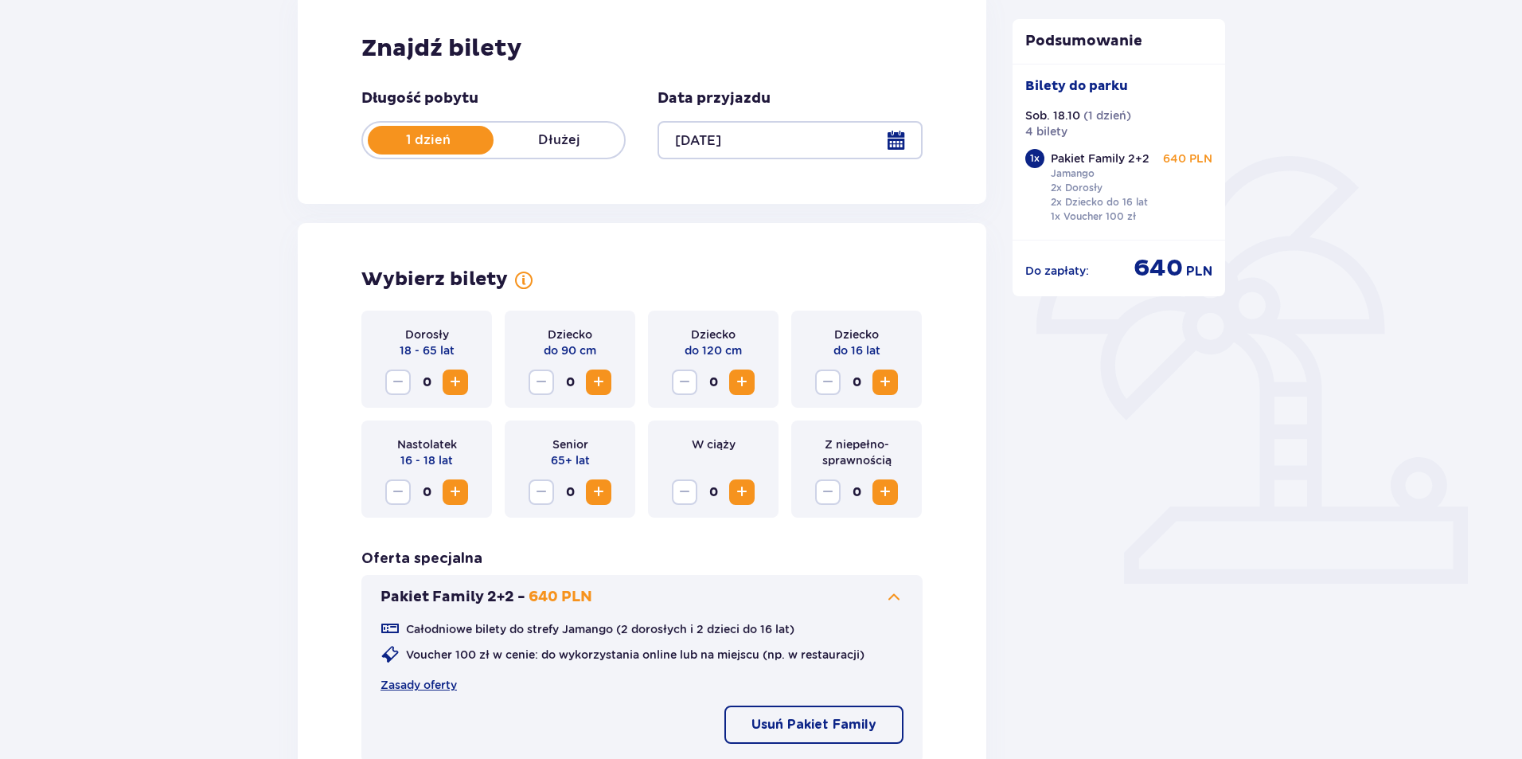
click at [459, 380] on span "Zwiększ" at bounding box center [455, 382] width 19 height 19
click at [880, 377] on span "Zwiększ" at bounding box center [885, 382] width 19 height 19
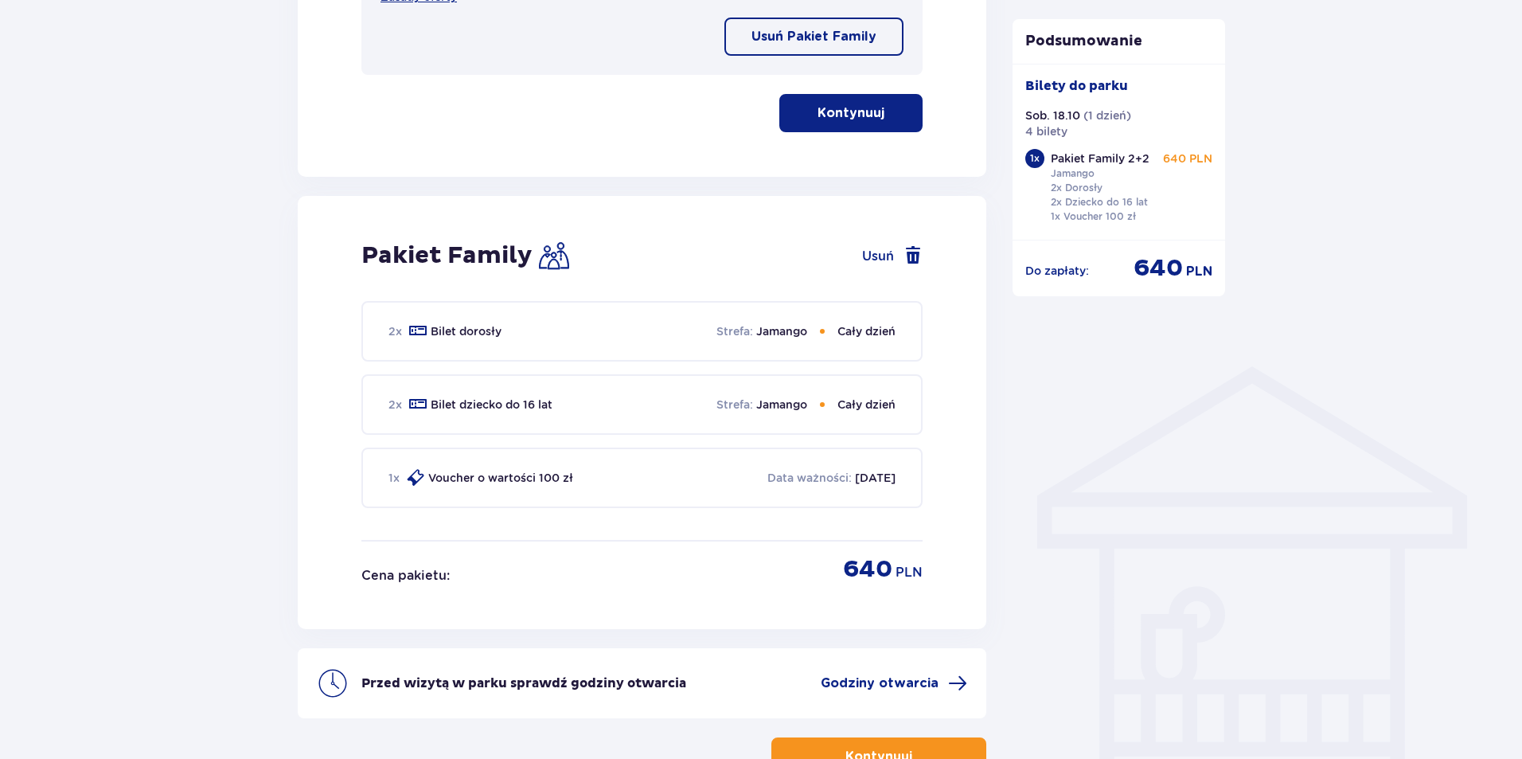
scroll to position [1039, 0]
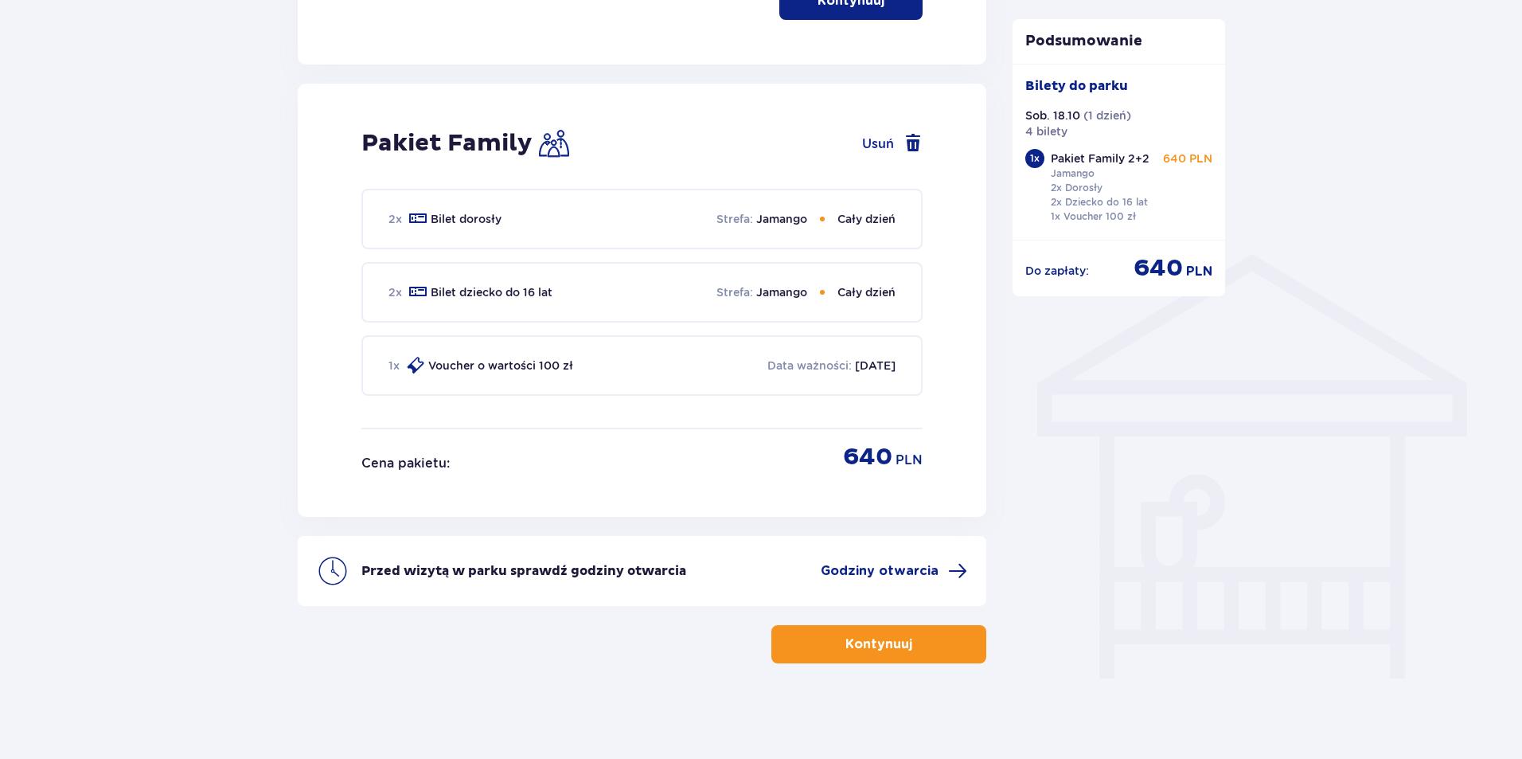
click at [888, 645] on p "Kontynuuj" at bounding box center [878, 644] width 67 height 18
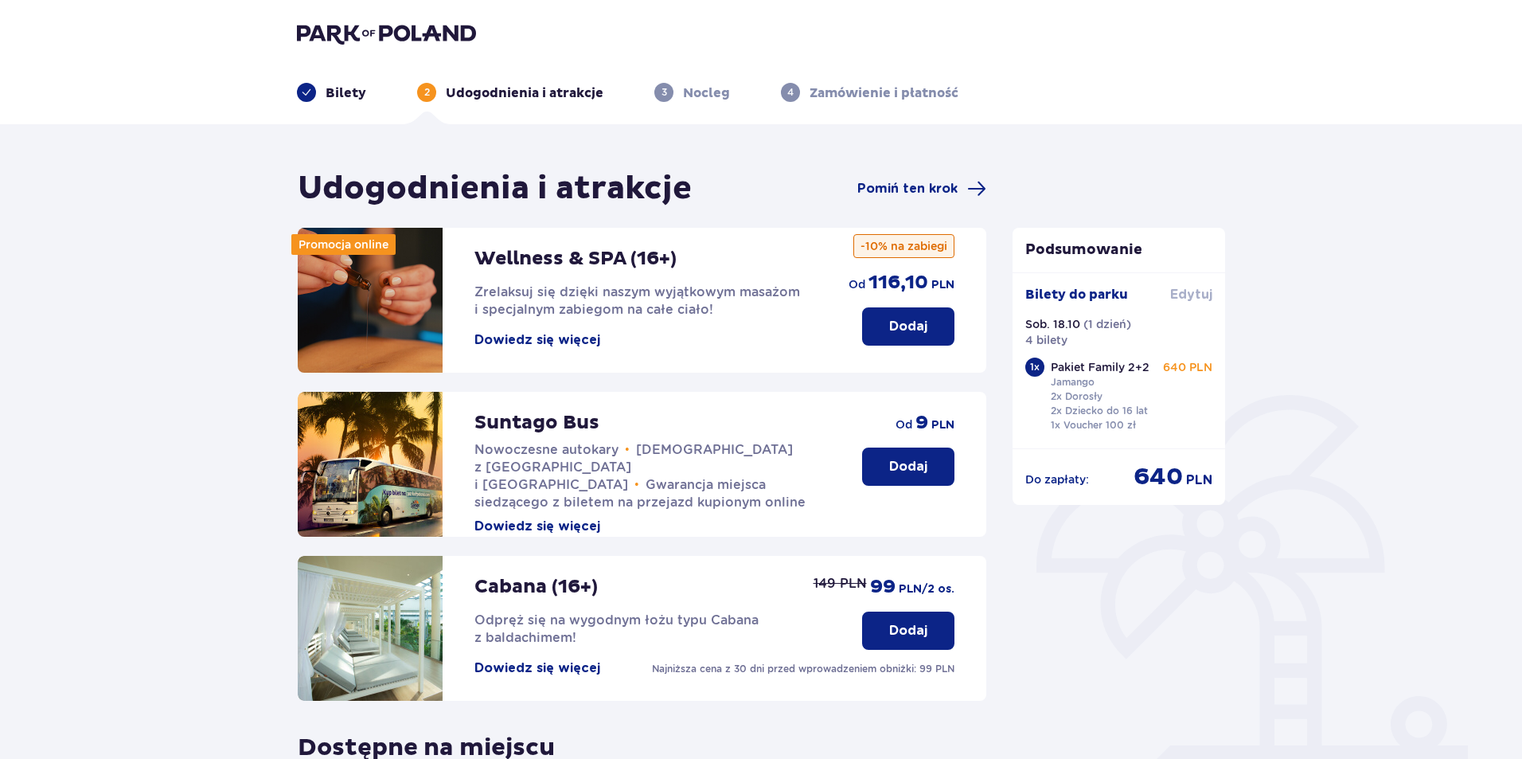
click at [1194, 291] on span "Edytuj" at bounding box center [1191, 295] width 42 height 18
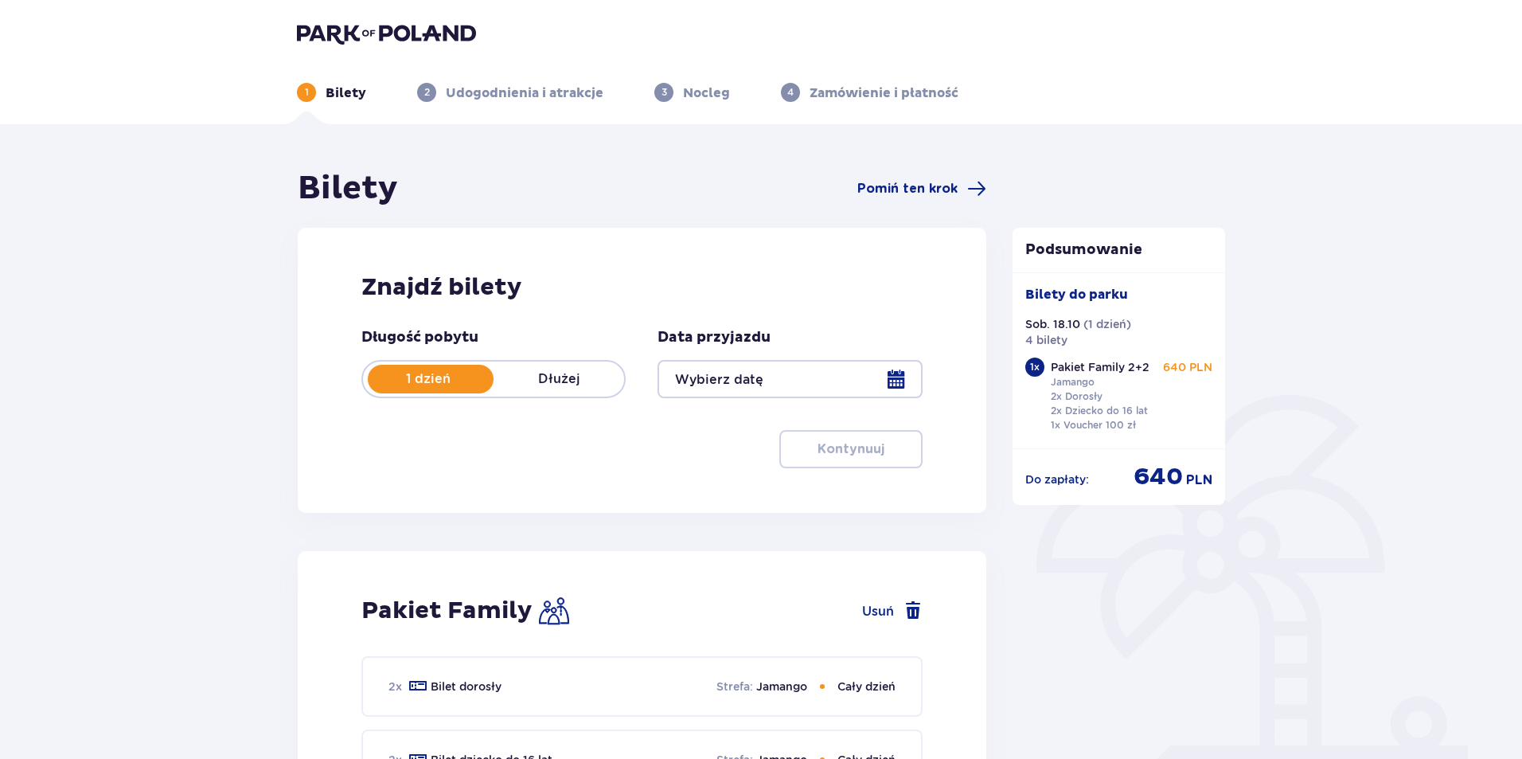
type input "[DATE]"
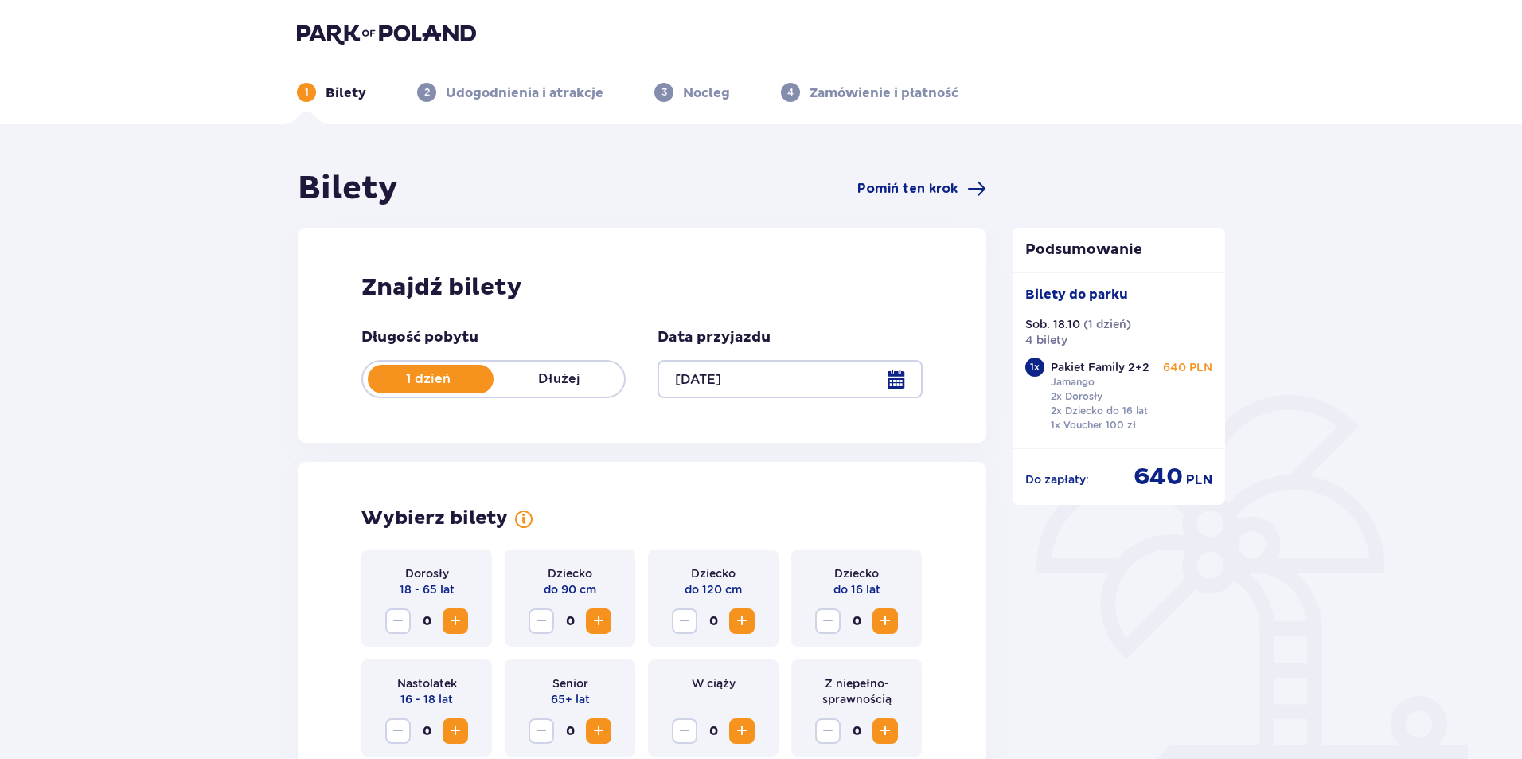
click at [1052, 355] on div "Bilety do [GEOGRAPHIC_DATA]. 18.10 ( 1 dzień ) 4 bilety 1 x Pakiet Family 2+2 J…" at bounding box center [1119, 361] width 188 height 150
click at [1052, 289] on p "Bilety do parku" at bounding box center [1076, 295] width 103 height 18
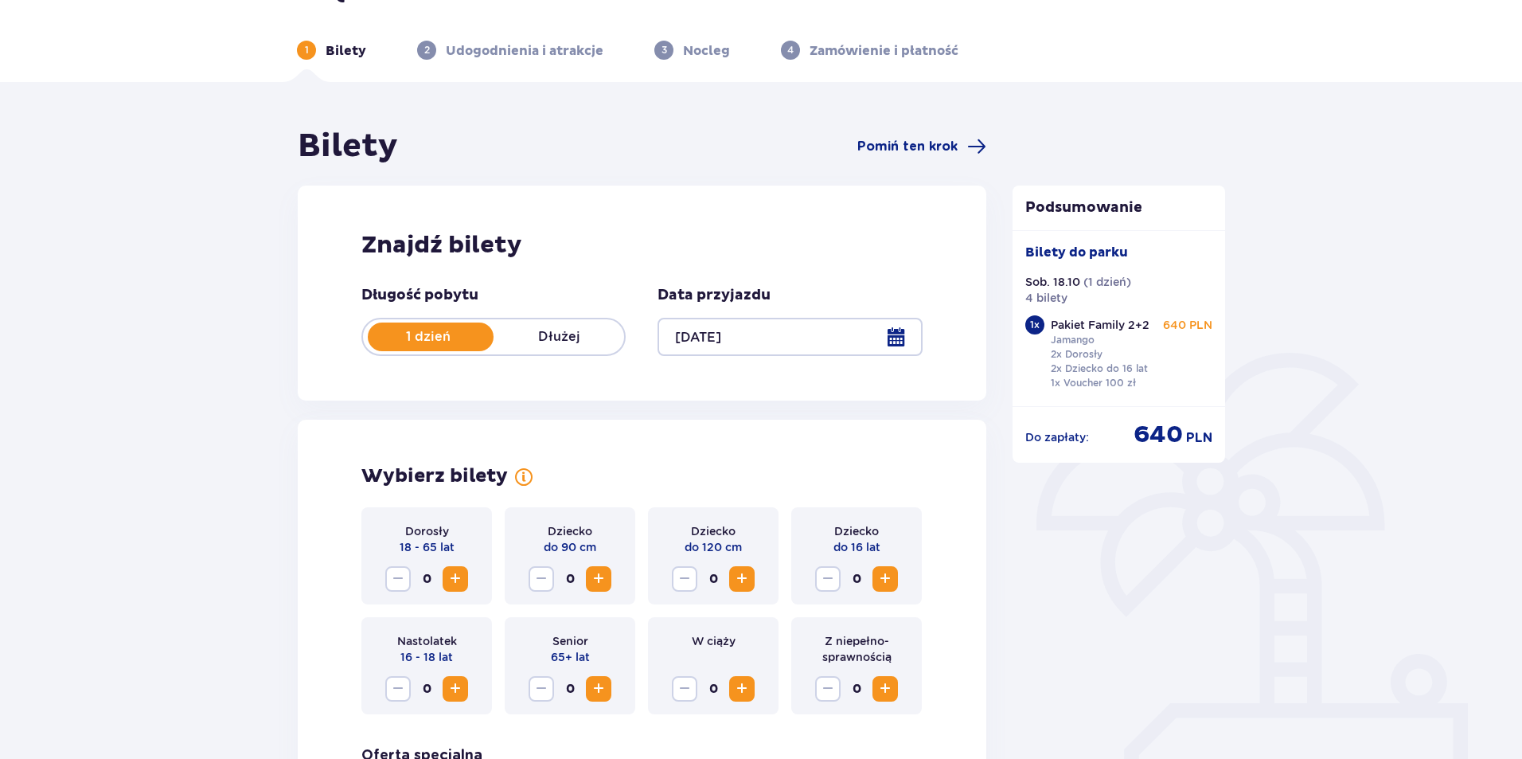
scroll to position [80, 0]
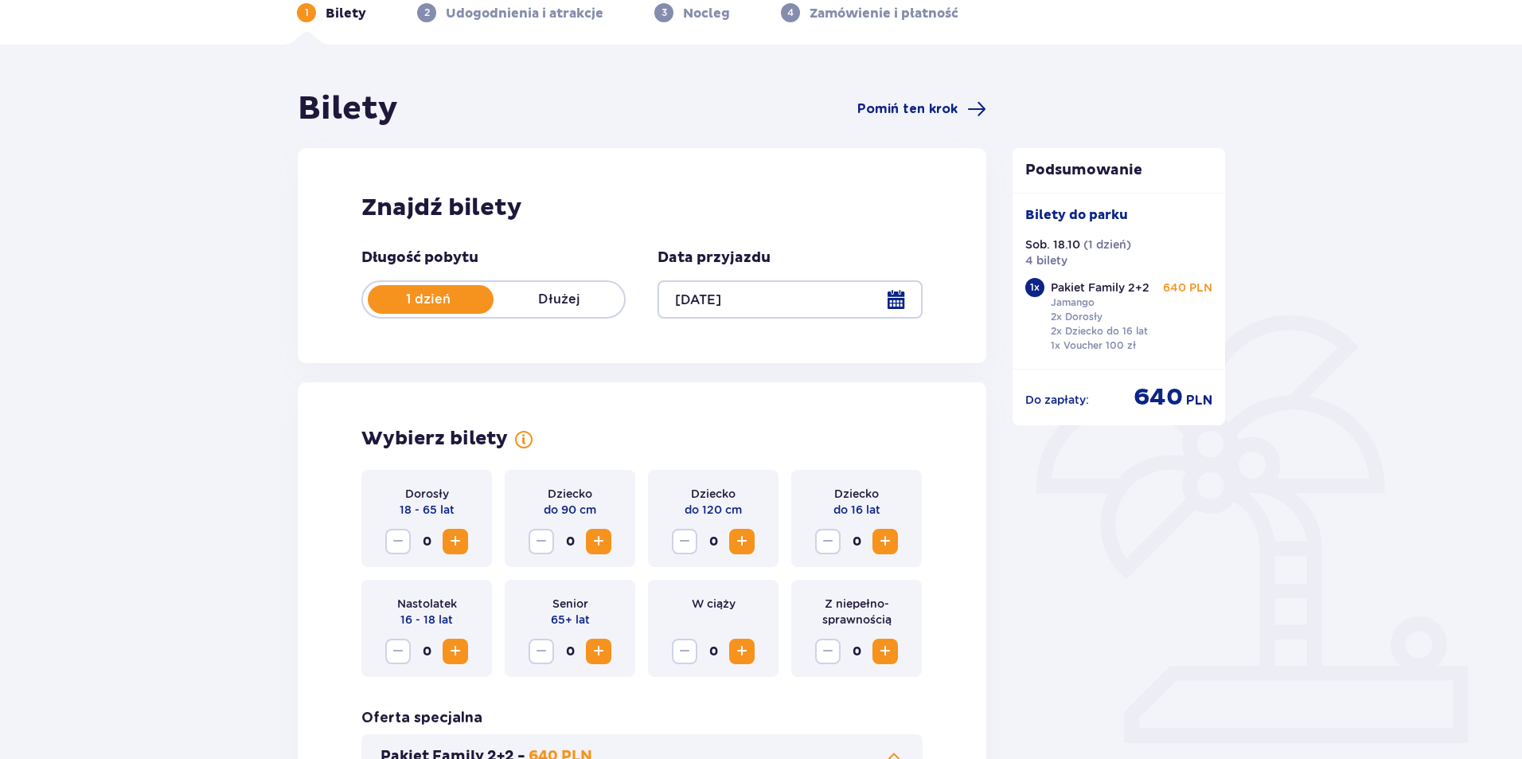
click at [476, 15] on p "Udogodnienia i atrakcje" at bounding box center [525, 14] width 158 height 18
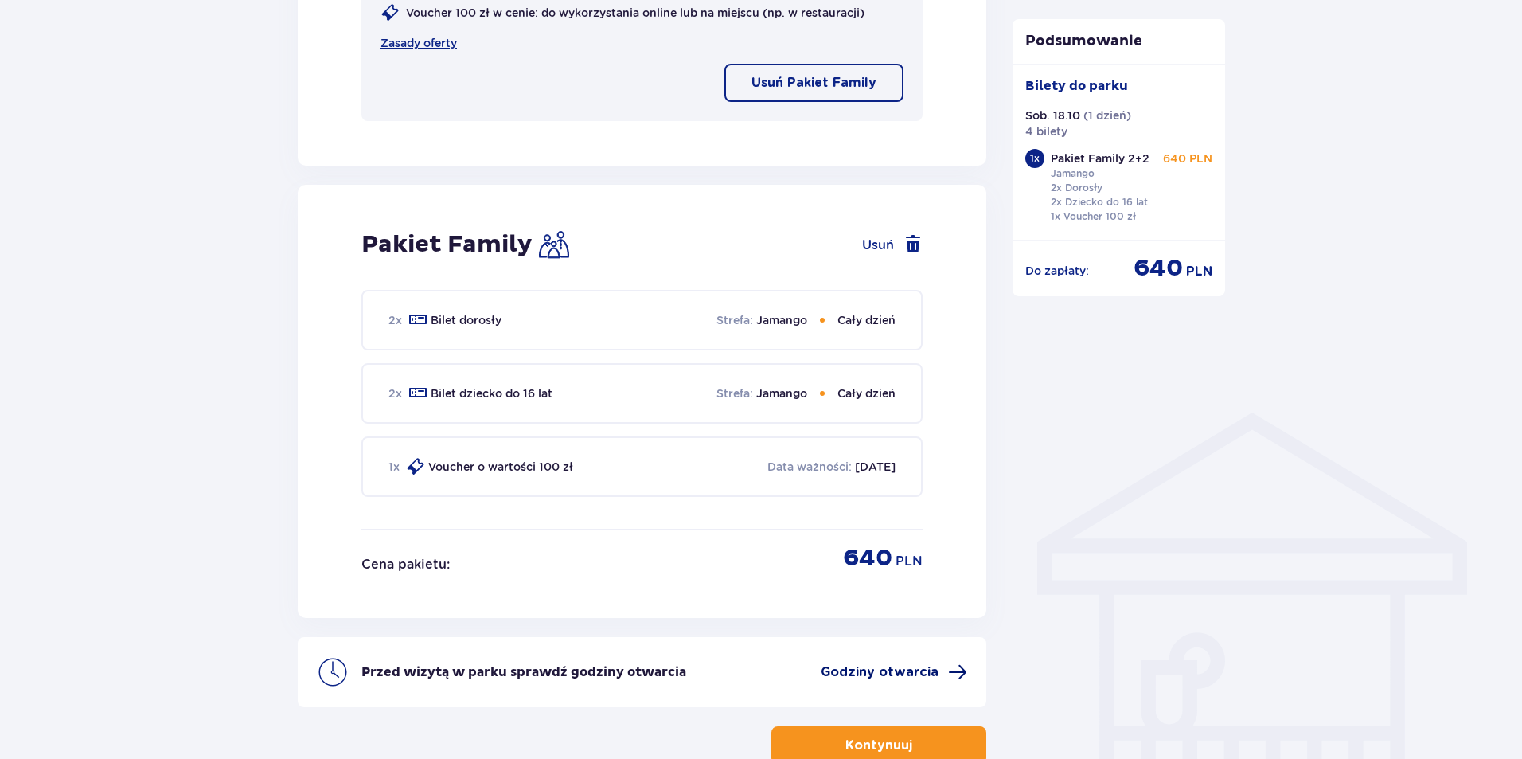
scroll to position [982, 0]
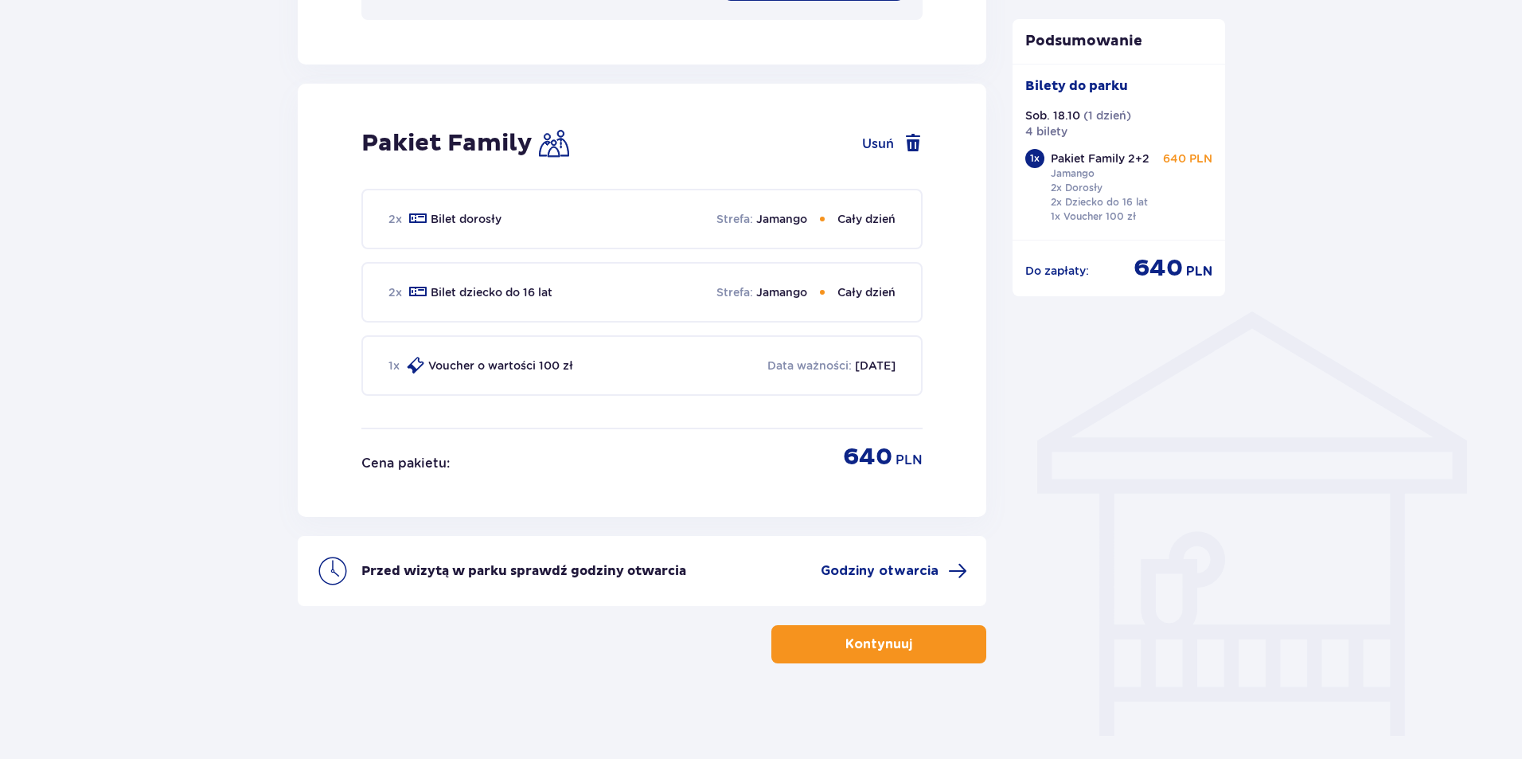
click at [946, 632] on button "Kontynuuj" at bounding box center [878, 644] width 215 height 38
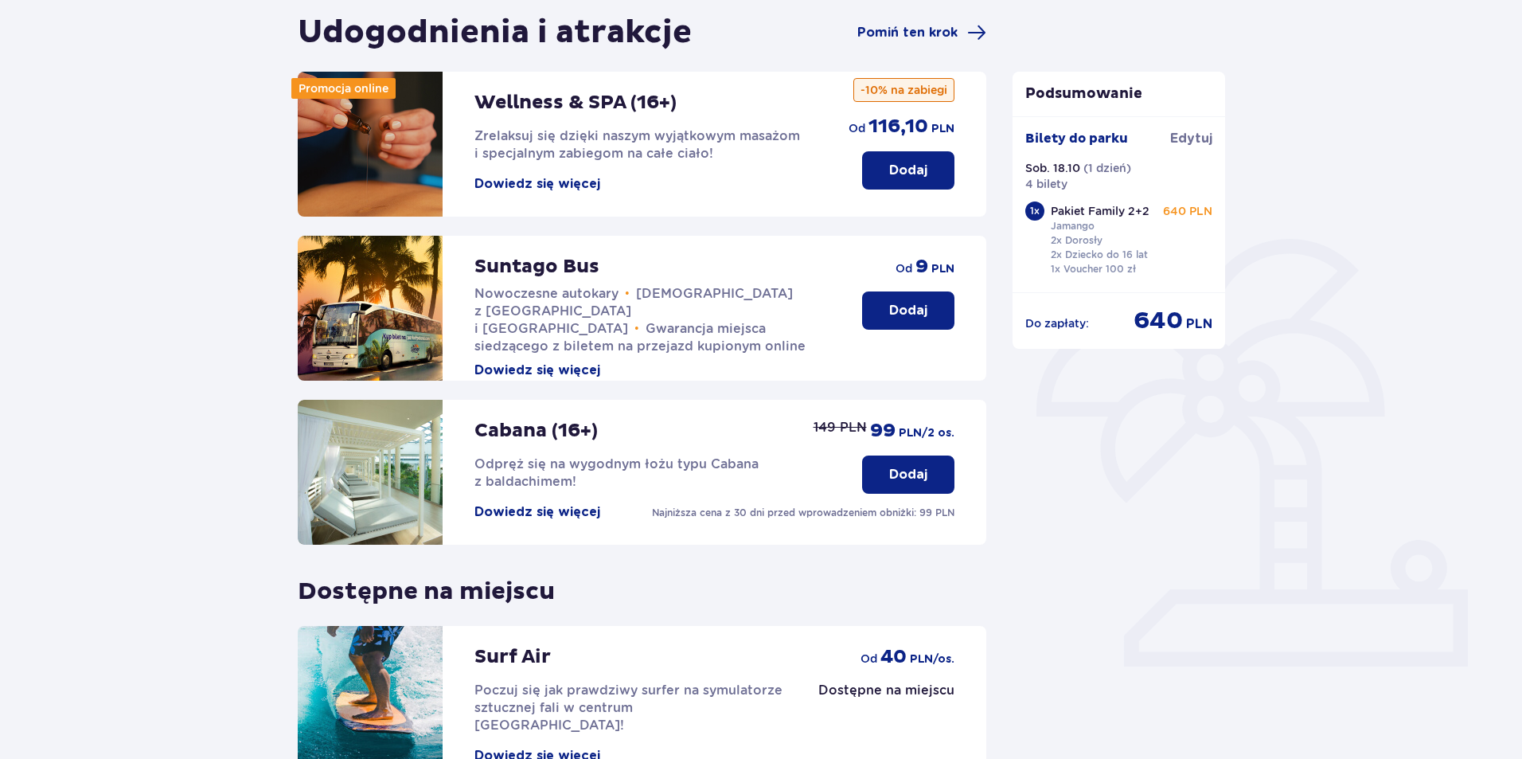
scroll to position [321, 0]
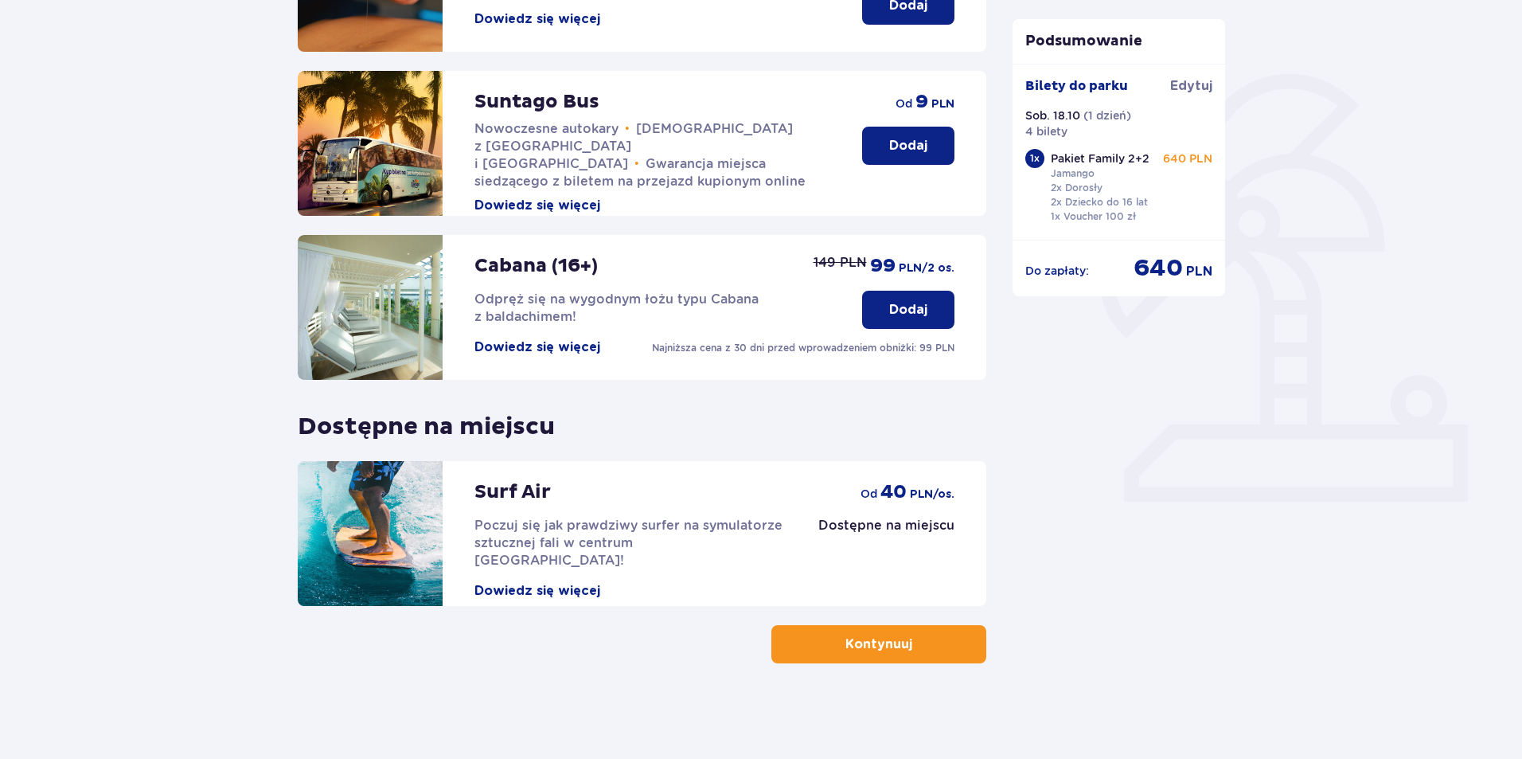
click at [903, 638] on button "Kontynuuj" at bounding box center [878, 644] width 215 height 38
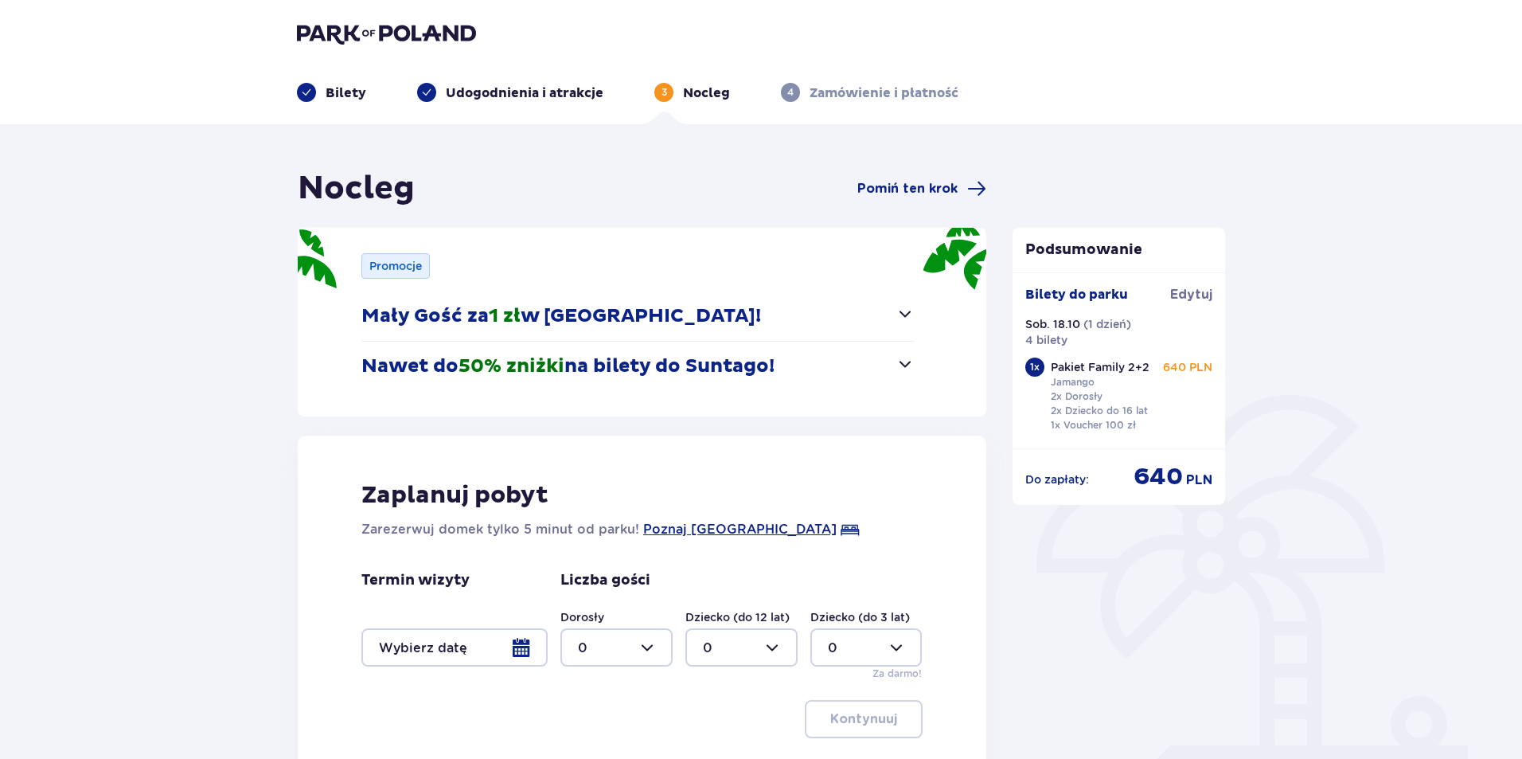
click at [905, 357] on span "button" at bounding box center [905, 363] width 19 height 19
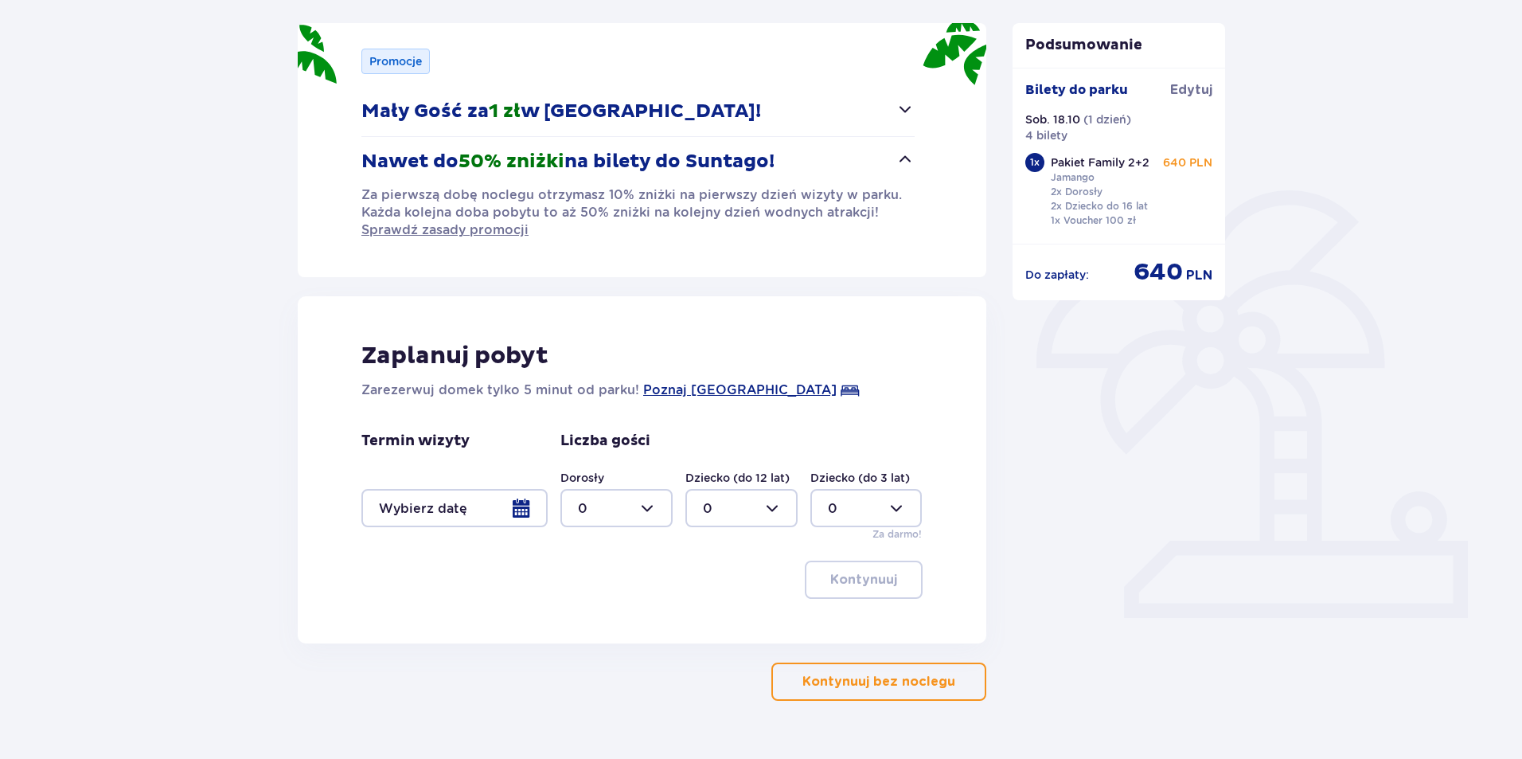
scroll to position [239, 0]
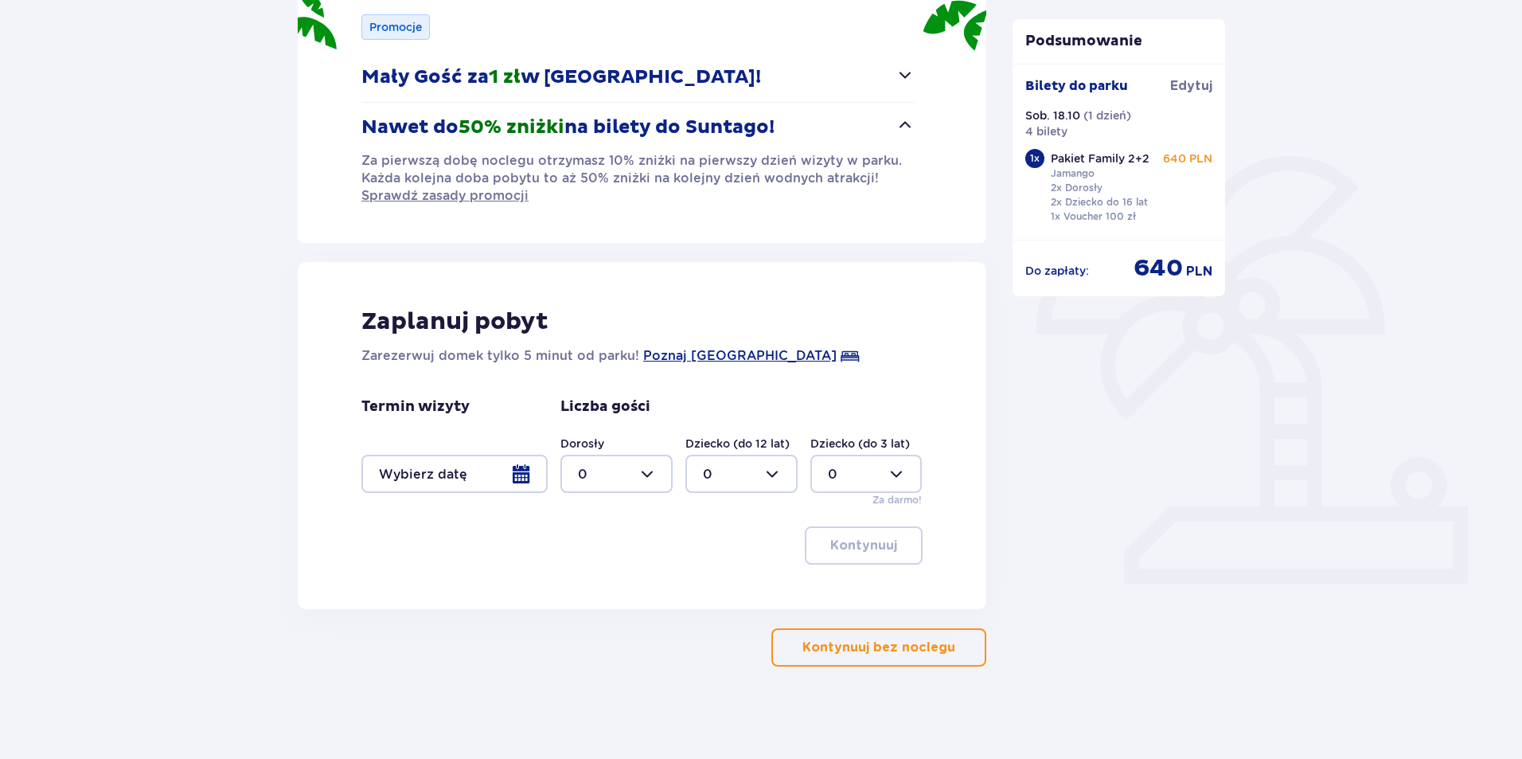
click at [524, 478] on div at bounding box center [454, 474] width 186 height 38
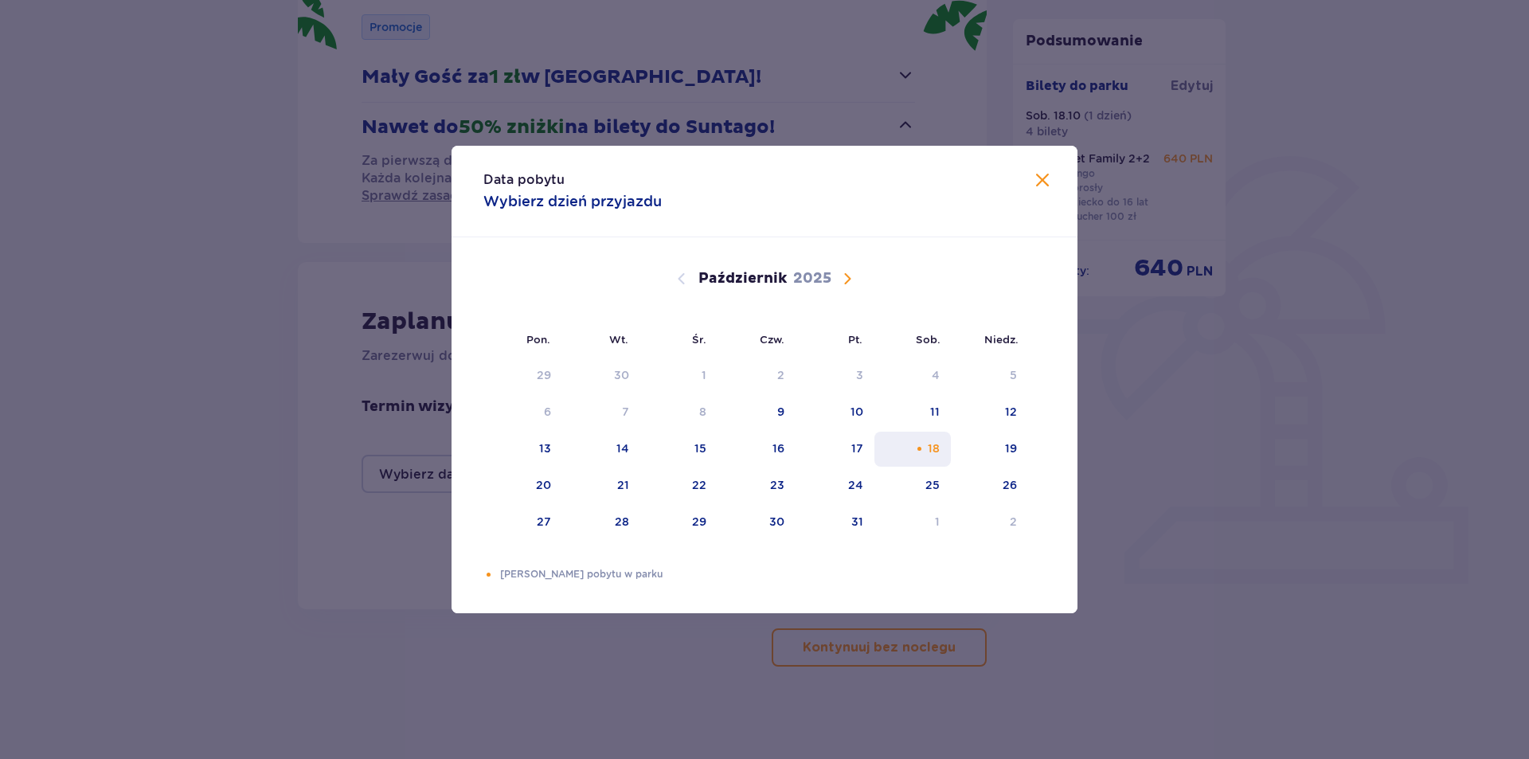
click at [942, 442] on div "18" at bounding box center [912, 449] width 77 height 35
drag, startPoint x: 802, startPoint y: 577, endPoint x: 821, endPoint y: 571, distance: 20.1
click at [804, 577] on p "[PERSON_NAME] pobytu w parku" at bounding box center [772, 574] width 545 height 14
click at [927, 456] on div "18" at bounding box center [912, 449] width 77 height 35
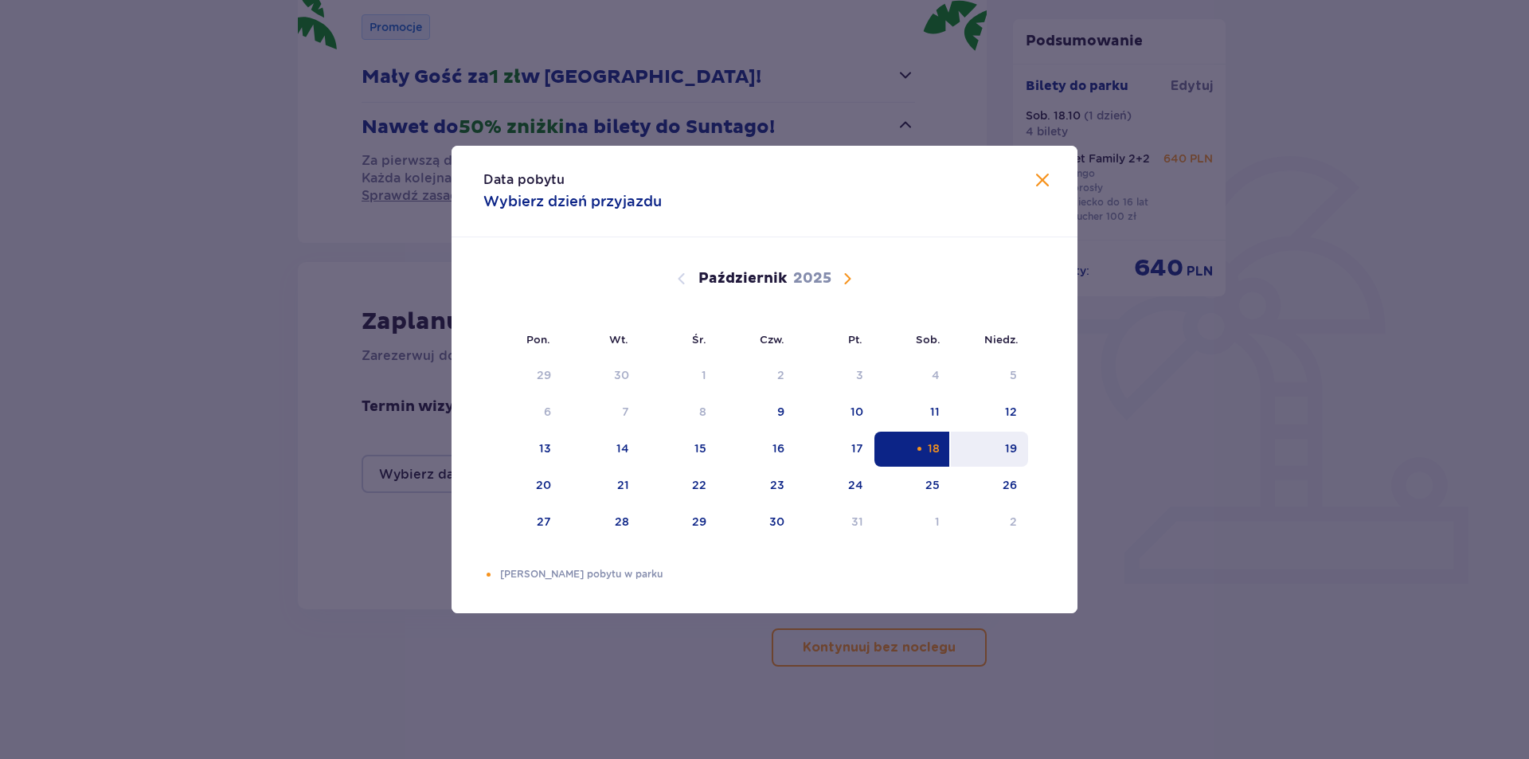
click at [1015, 439] on div "19" at bounding box center [989, 449] width 77 height 35
type input "[DATE] - [DATE]"
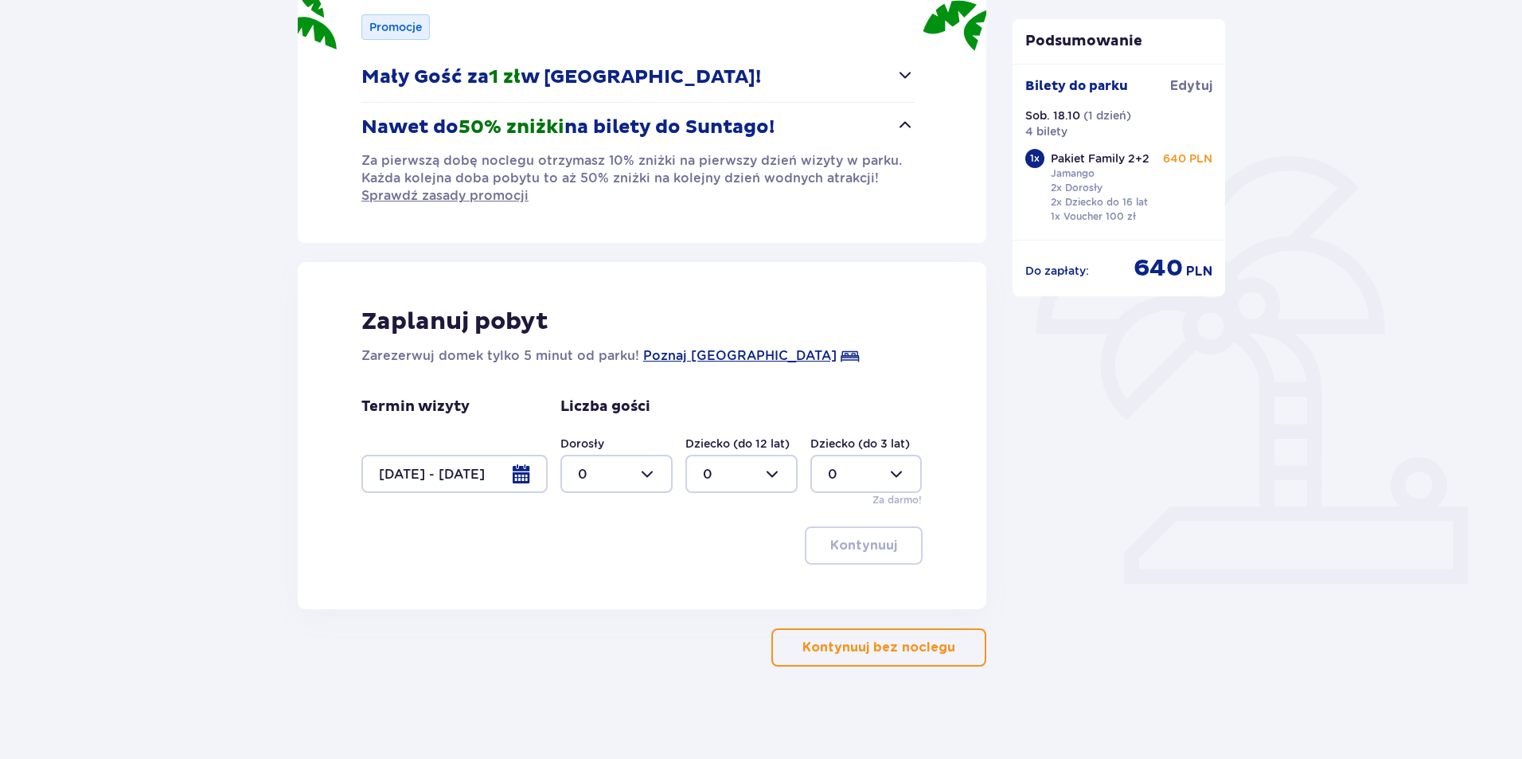
click at [653, 479] on div at bounding box center [616, 474] width 112 height 38
click at [601, 585] on div "2" at bounding box center [616, 589] width 77 height 18
type input "2"
click at [779, 472] on div at bounding box center [741, 474] width 112 height 38
click at [725, 588] on div "2" at bounding box center [741, 589] width 77 height 18
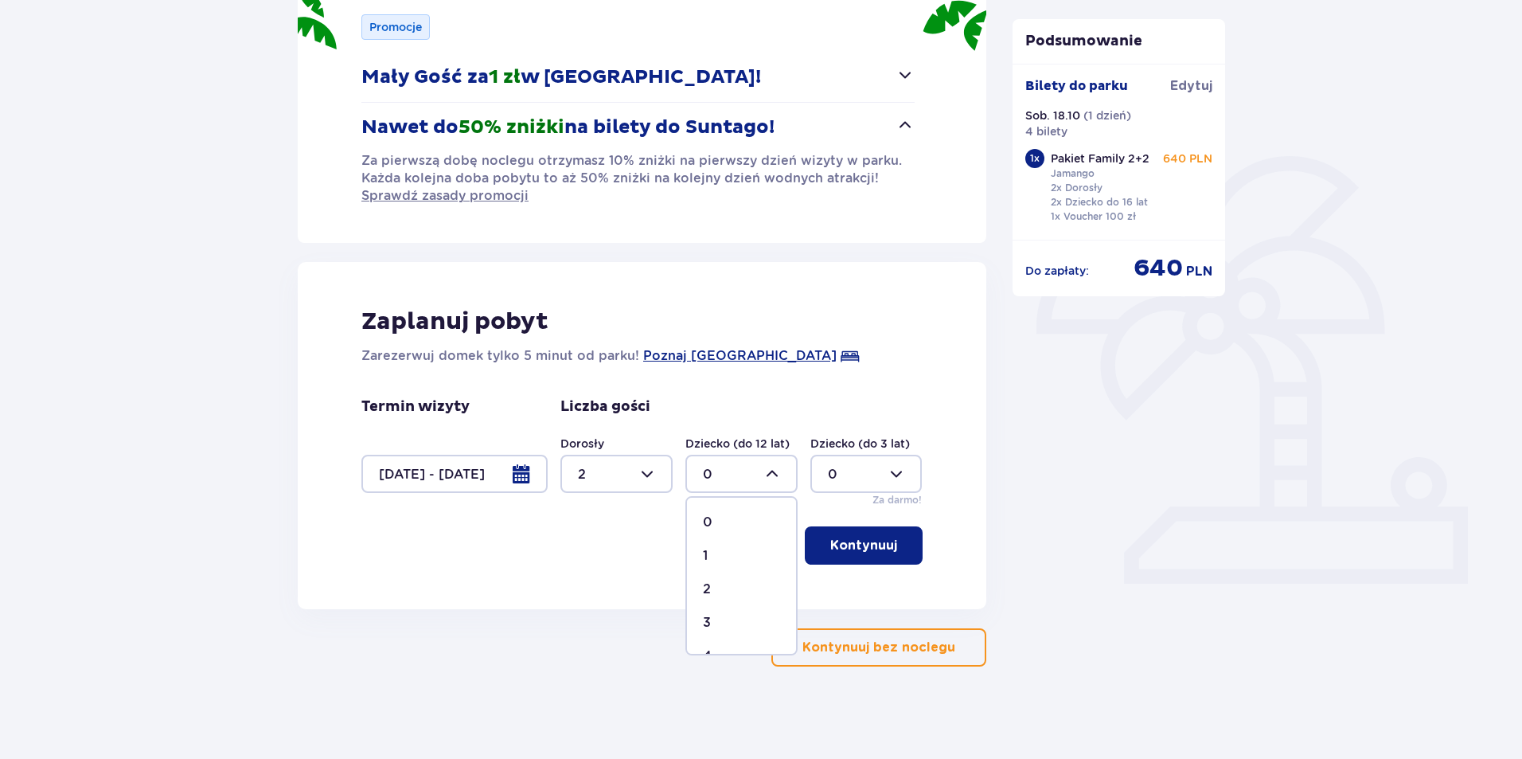
type input "2"
click at [877, 547] on p "Kontynuuj" at bounding box center [863, 546] width 67 height 18
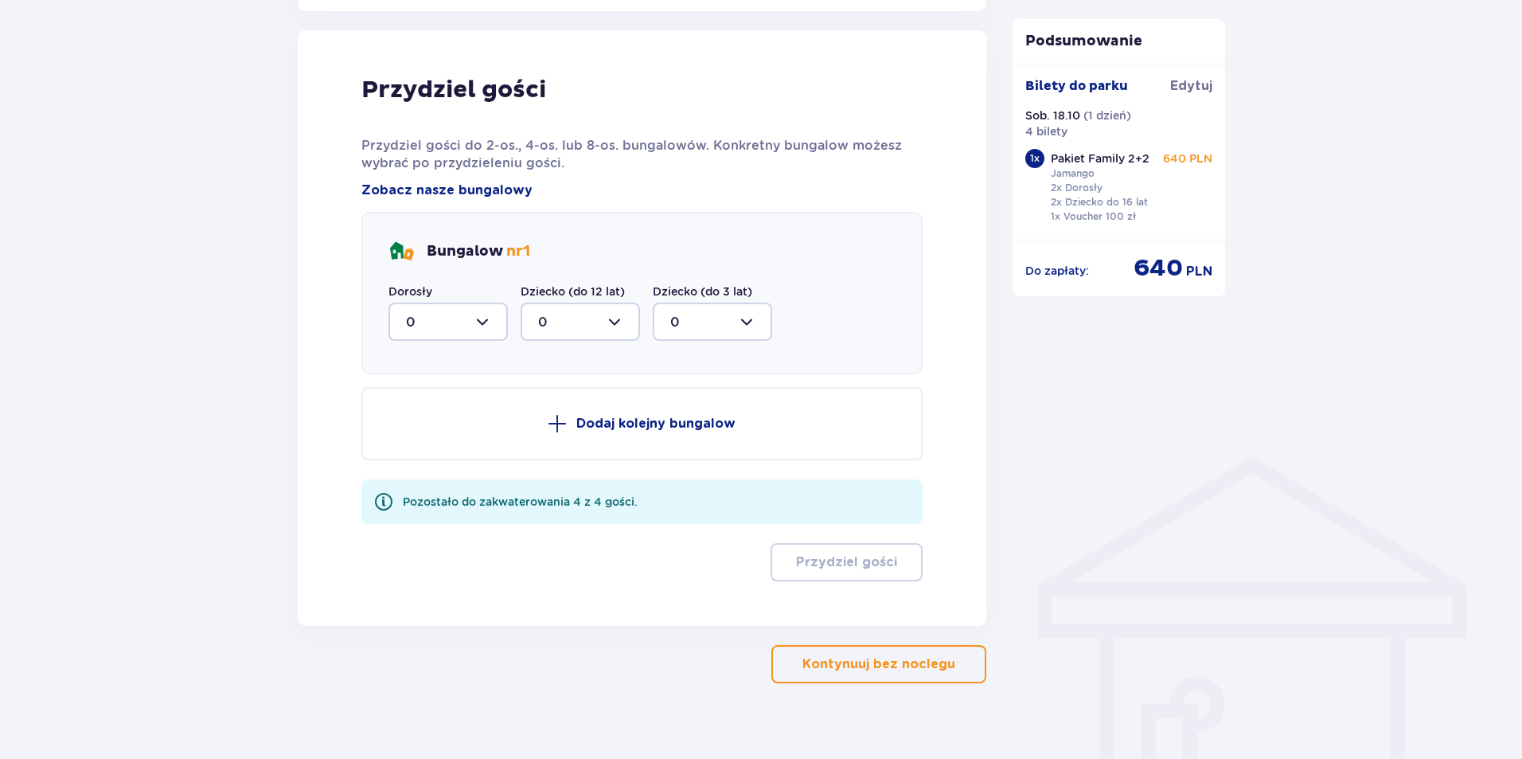
scroll to position [848, 0]
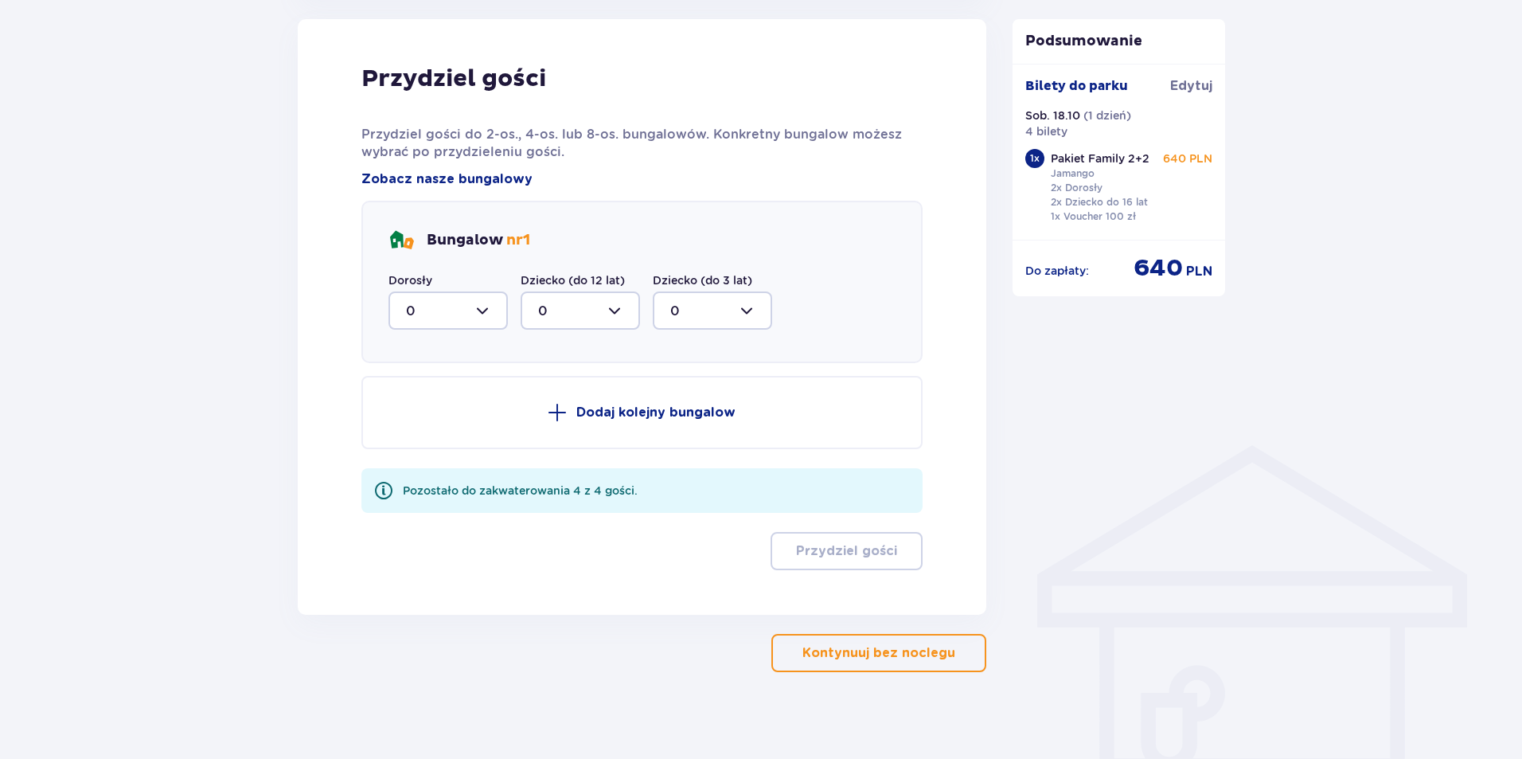
click at [495, 310] on div at bounding box center [448, 310] width 119 height 38
click at [438, 421] on div "2" at bounding box center [448, 426] width 84 height 18
type input "2"
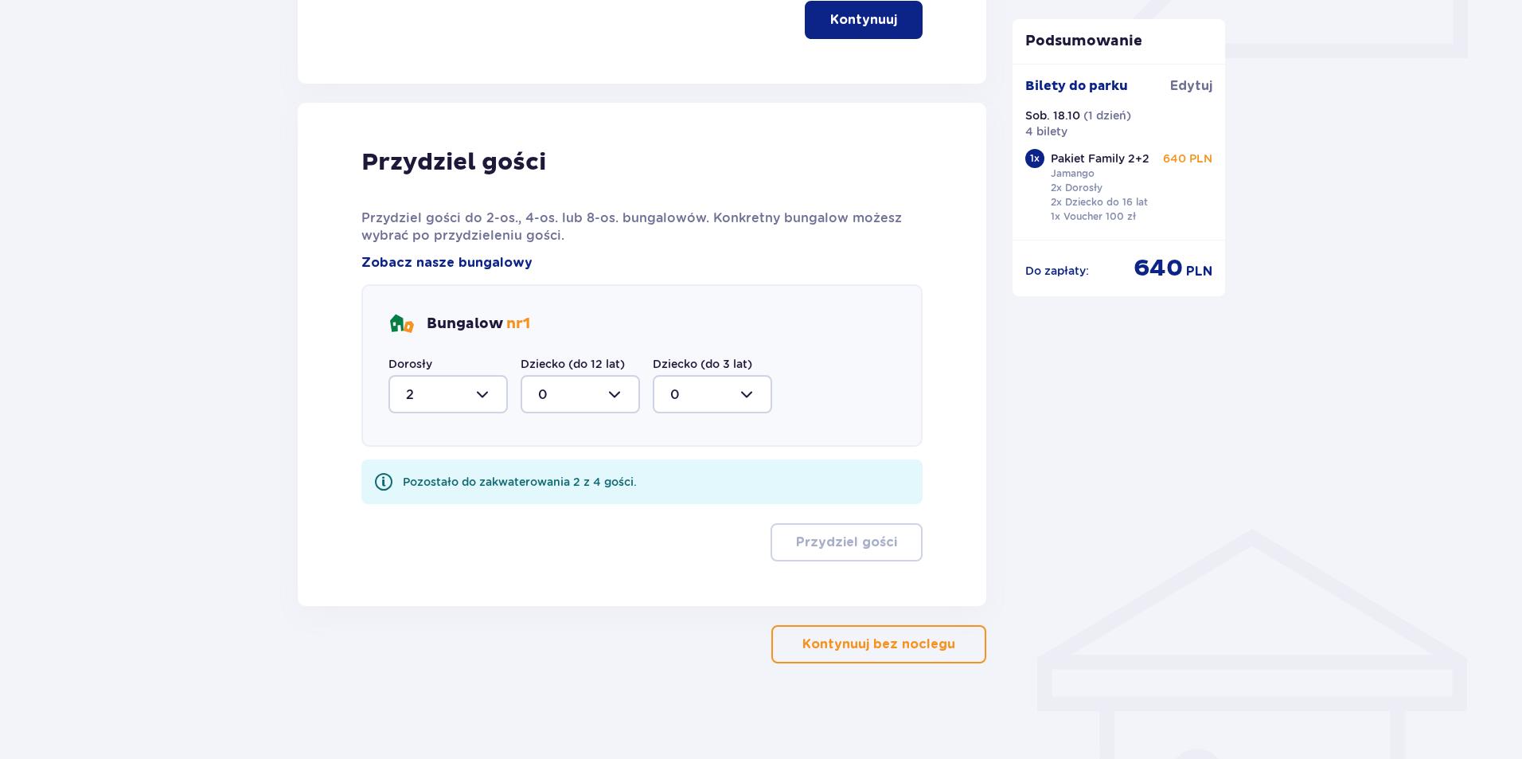
click at [618, 392] on div at bounding box center [580, 394] width 119 height 38
click at [556, 504] on div "2" at bounding box center [580, 510] width 84 height 18
type input "2"
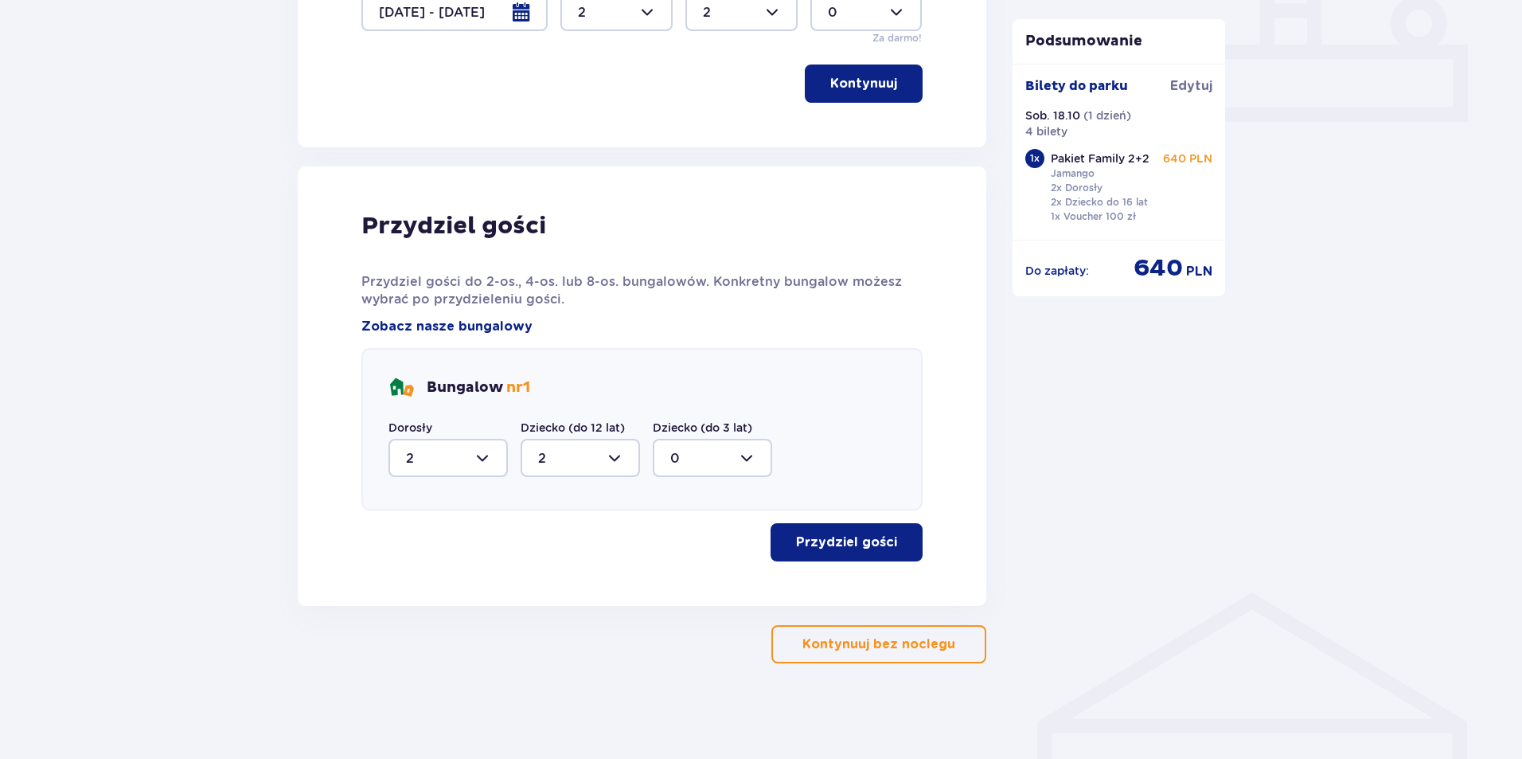
scroll to position [701, 0]
click at [843, 535] on p "Przydziel gości" at bounding box center [846, 542] width 101 height 18
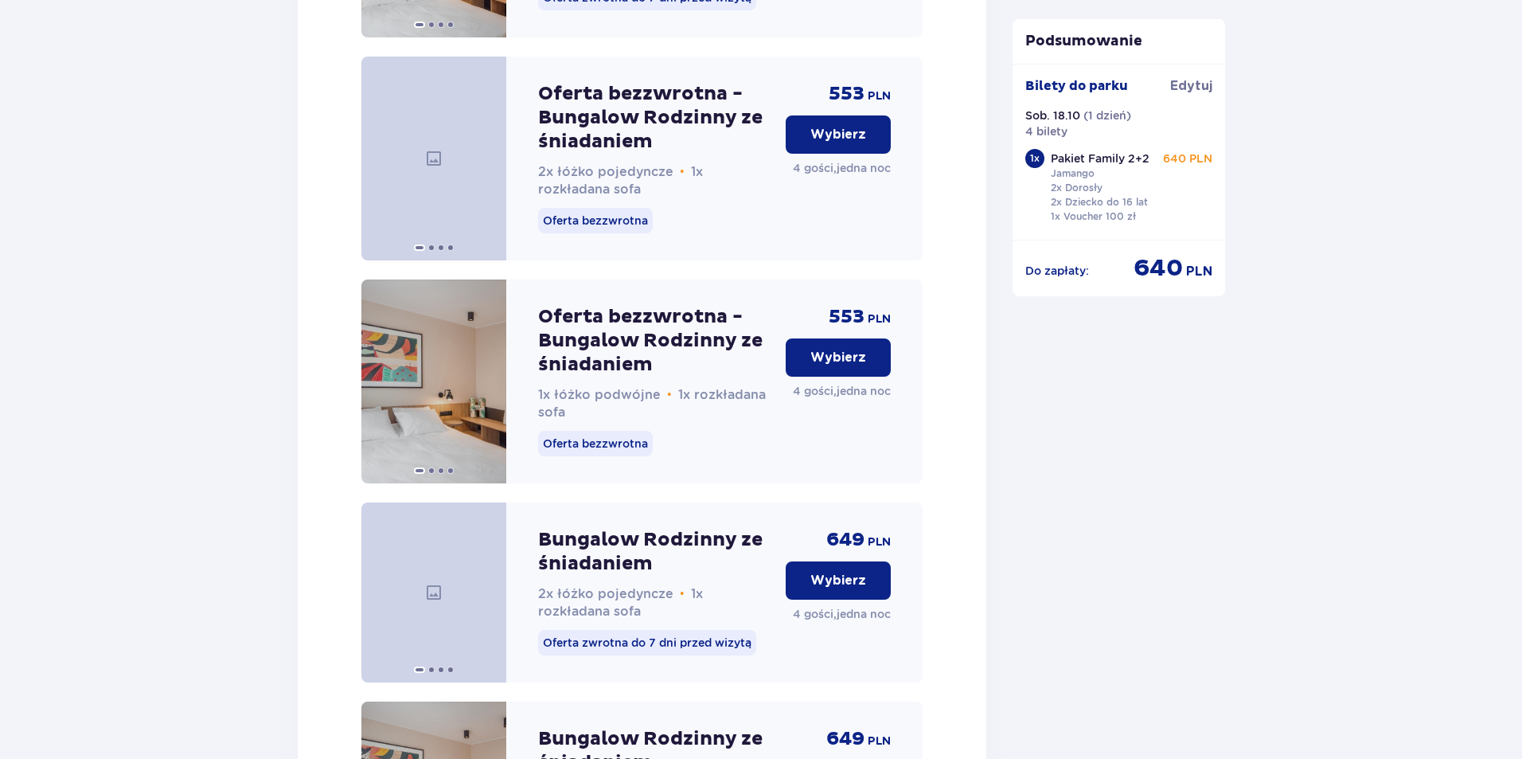
scroll to position [2341, 0]
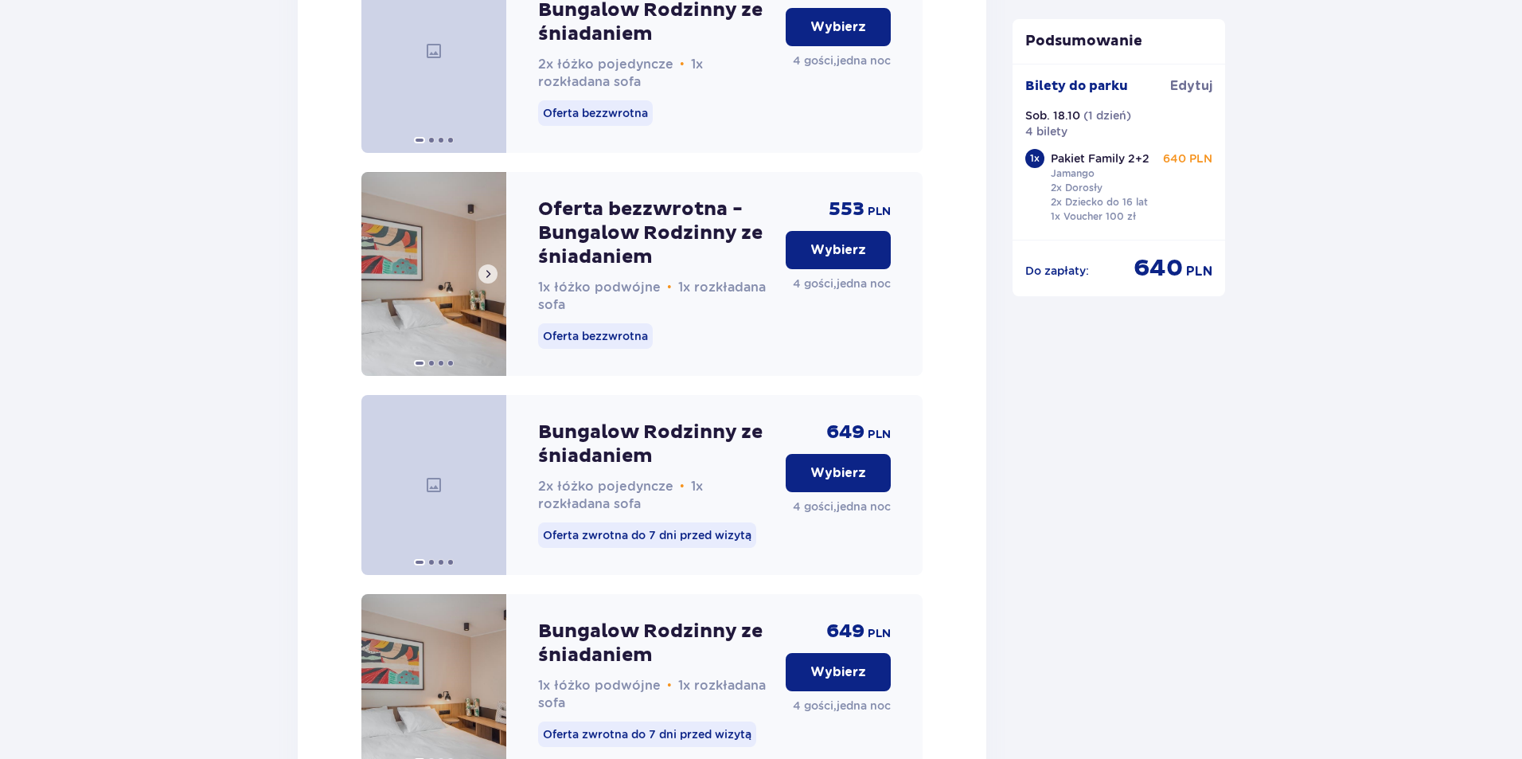
click at [485, 280] on span at bounding box center [488, 274] width 13 height 13
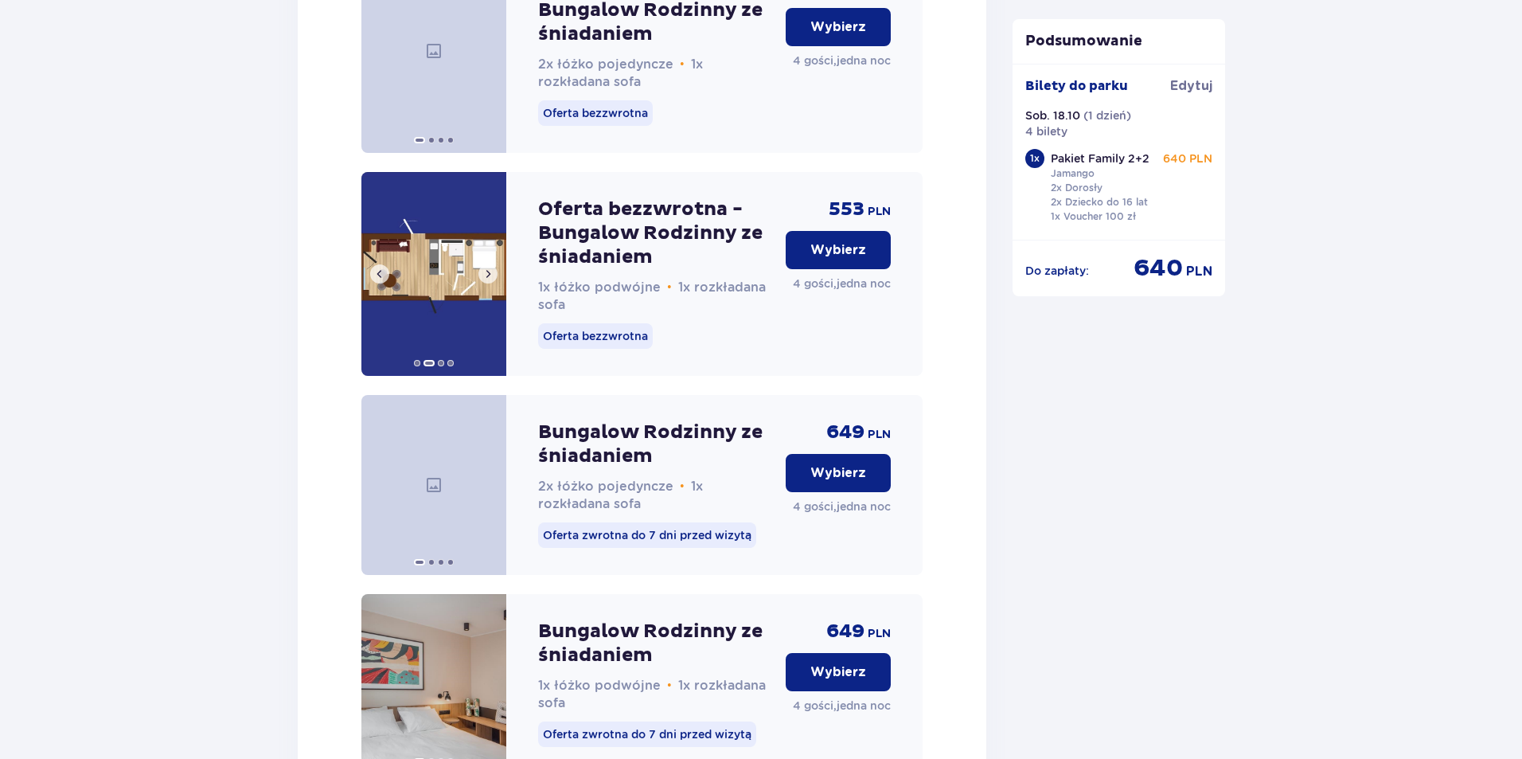
click at [485, 280] on span at bounding box center [488, 274] width 13 height 13
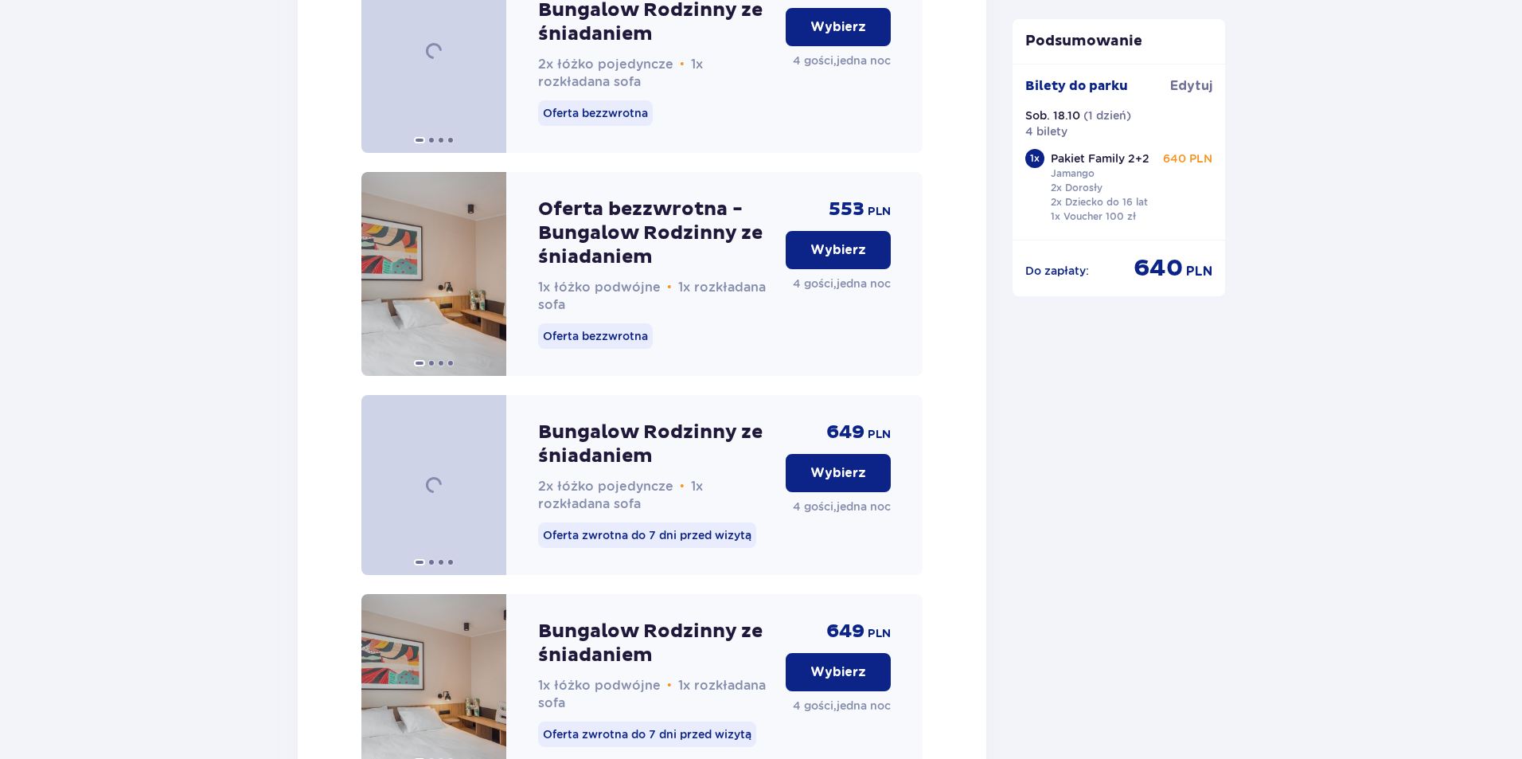
click at [485, 280] on span at bounding box center [488, 274] width 13 height 13
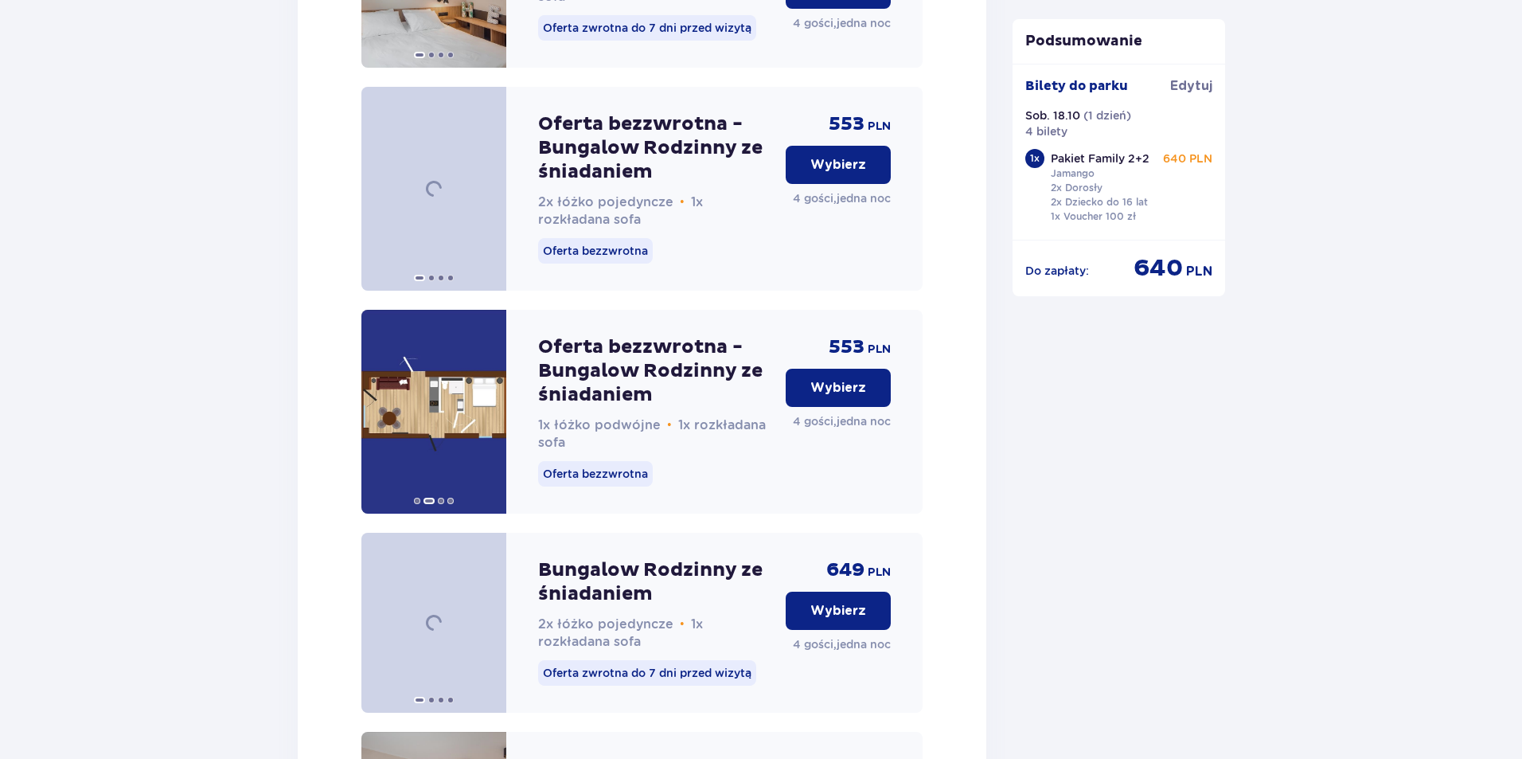
scroll to position [2602, 0]
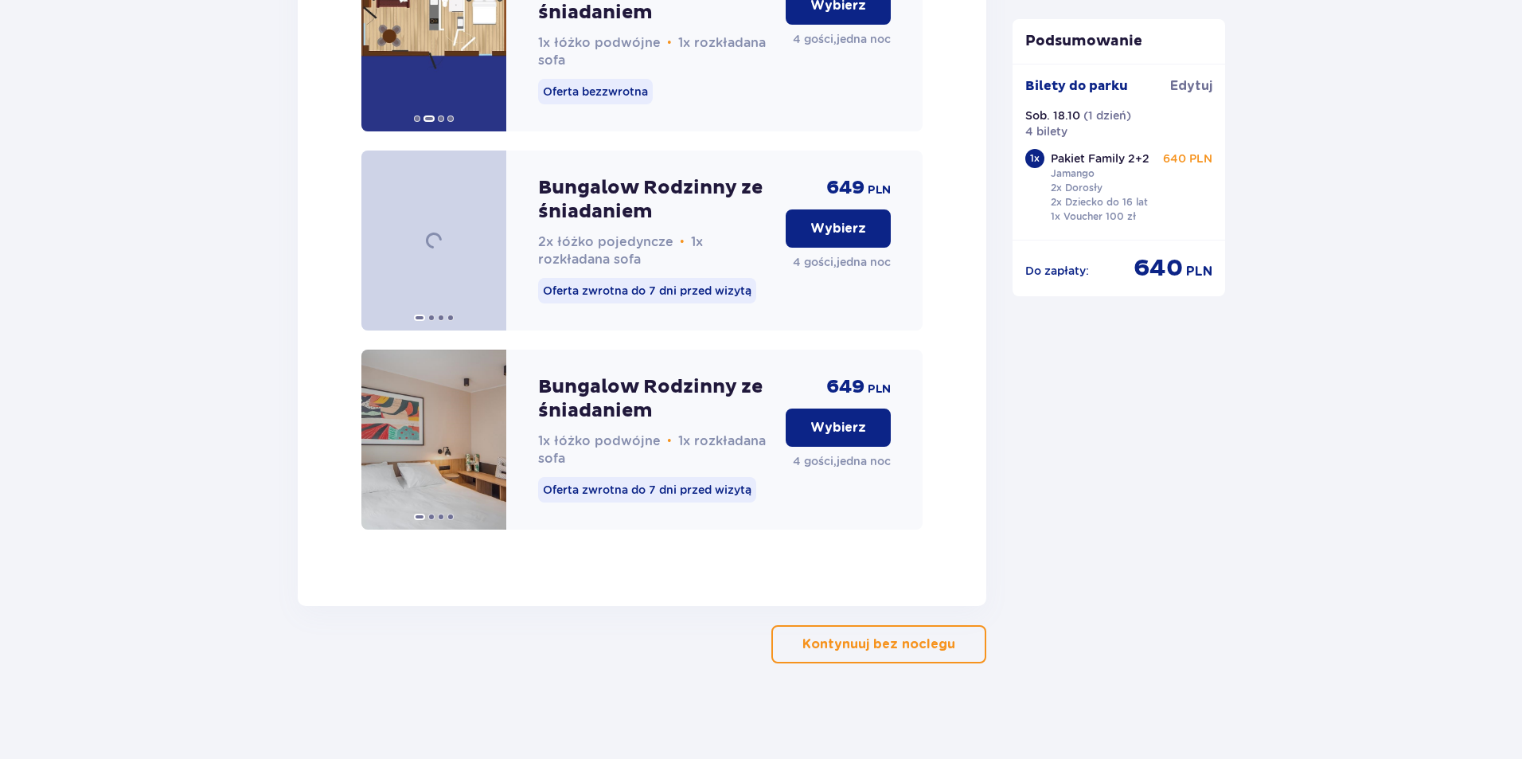
click at [910, 650] on p "Kontynuuj bez noclegu" at bounding box center [879, 644] width 153 height 18
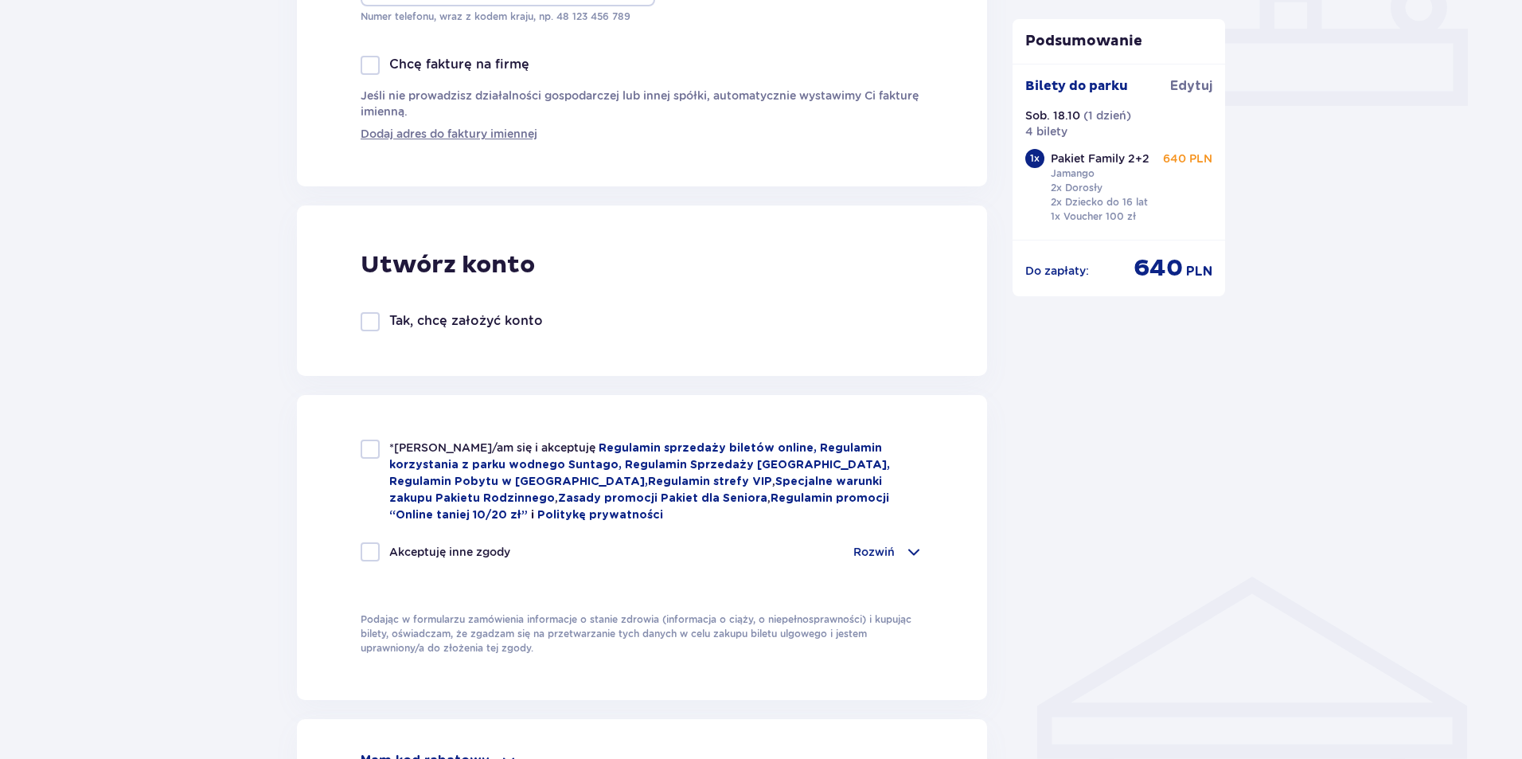
scroll to position [1035, 0]
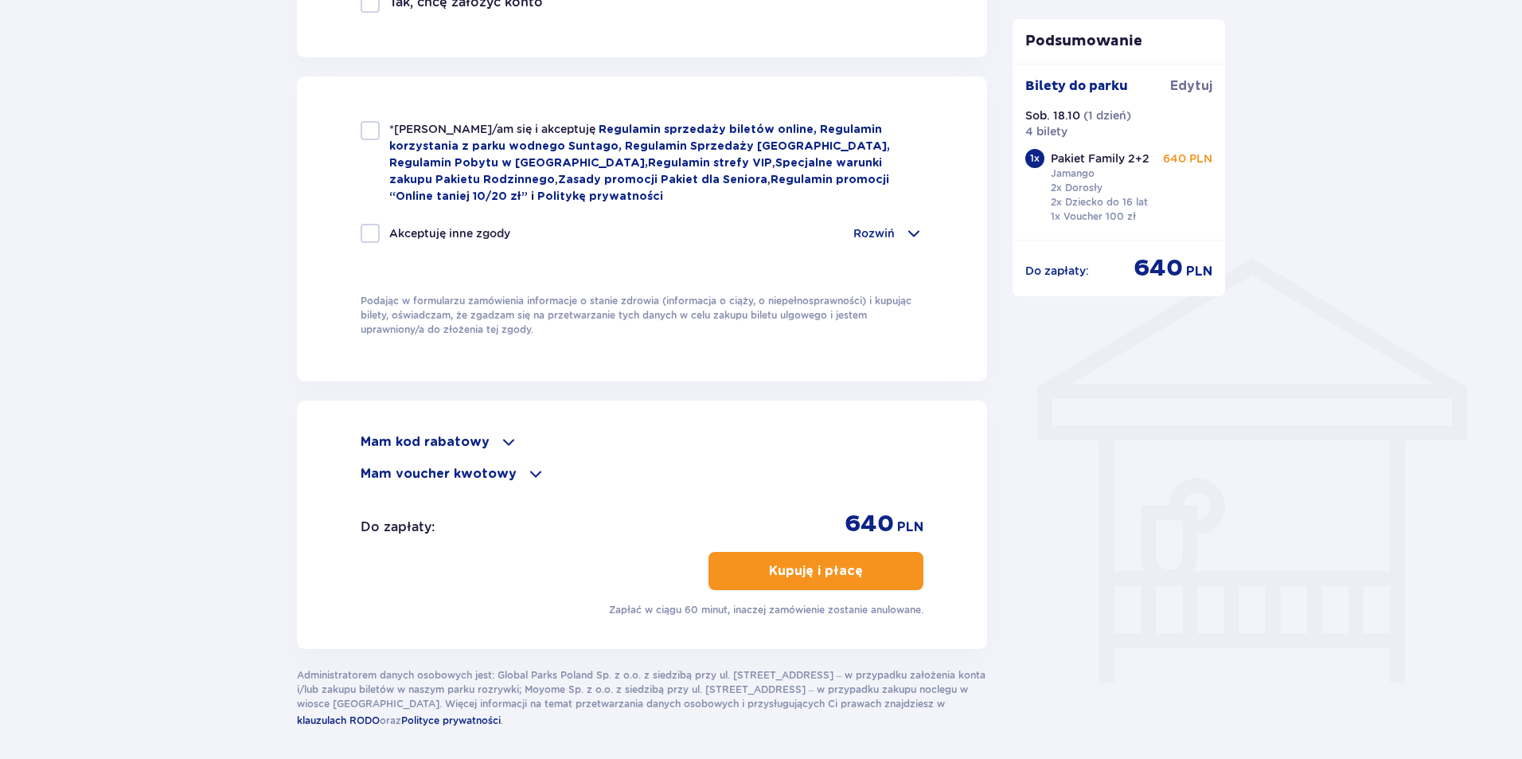
click at [529, 472] on span at bounding box center [535, 473] width 19 height 19
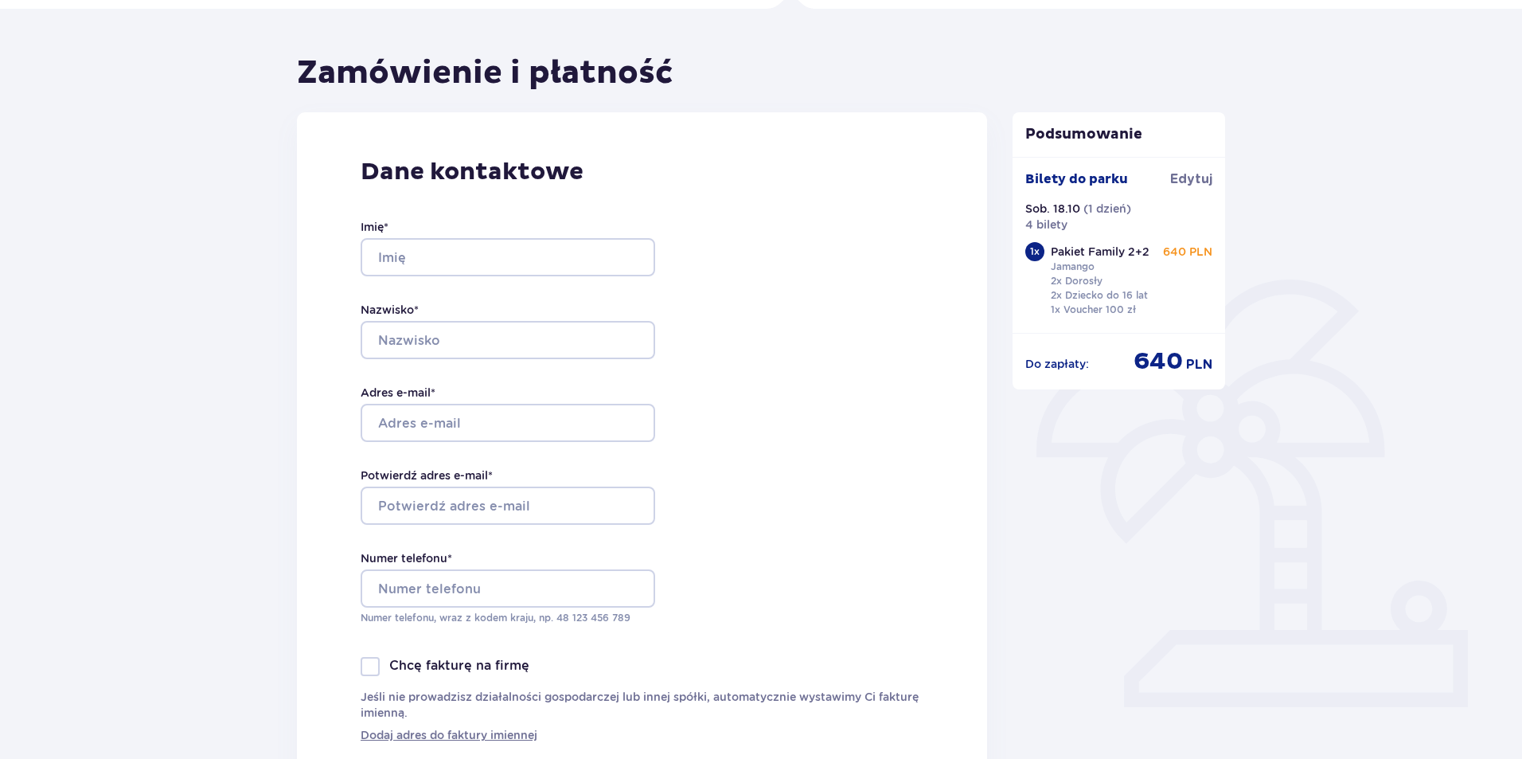
scroll to position [0, 0]
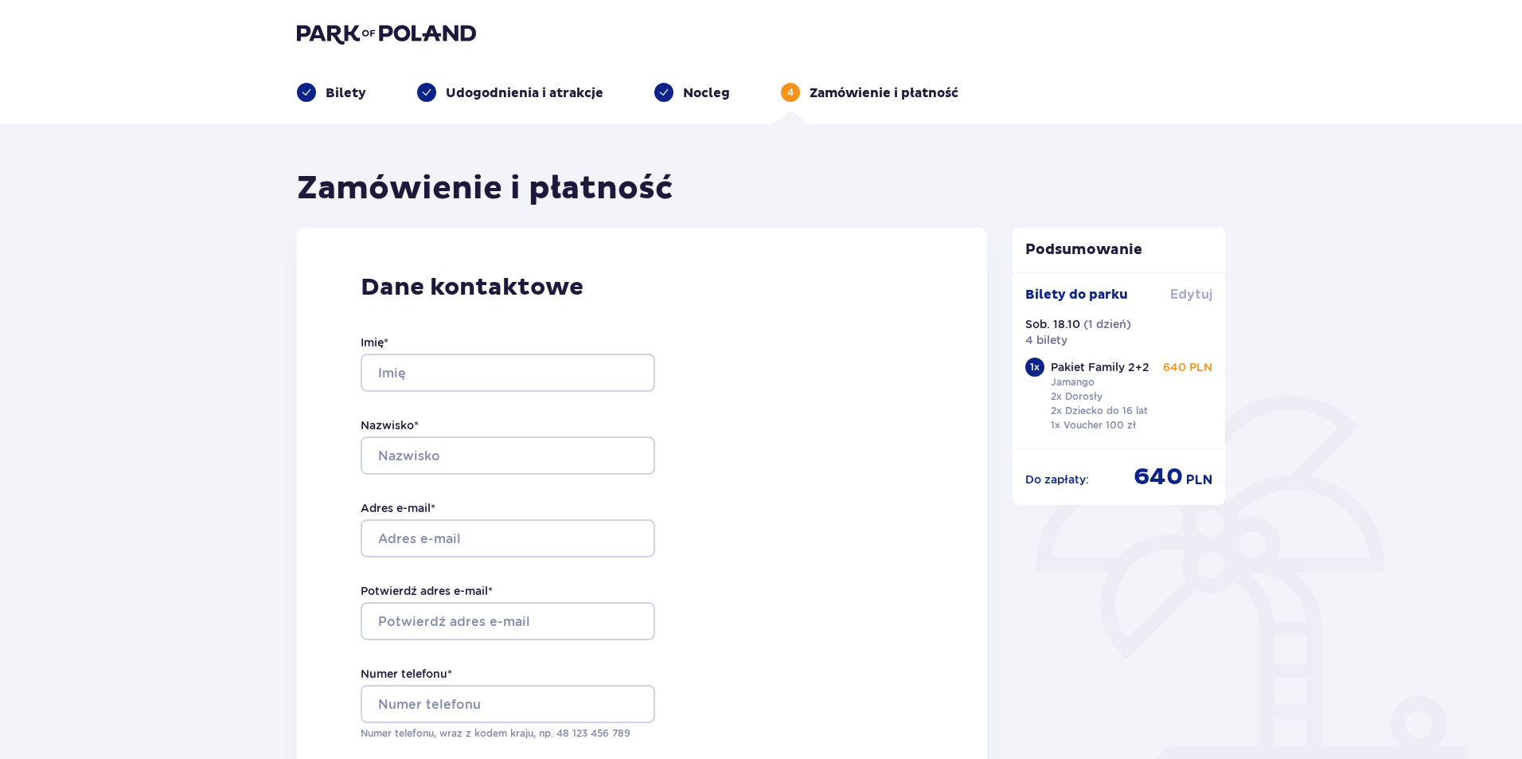
click at [1197, 288] on span "Edytuj" at bounding box center [1191, 295] width 42 height 18
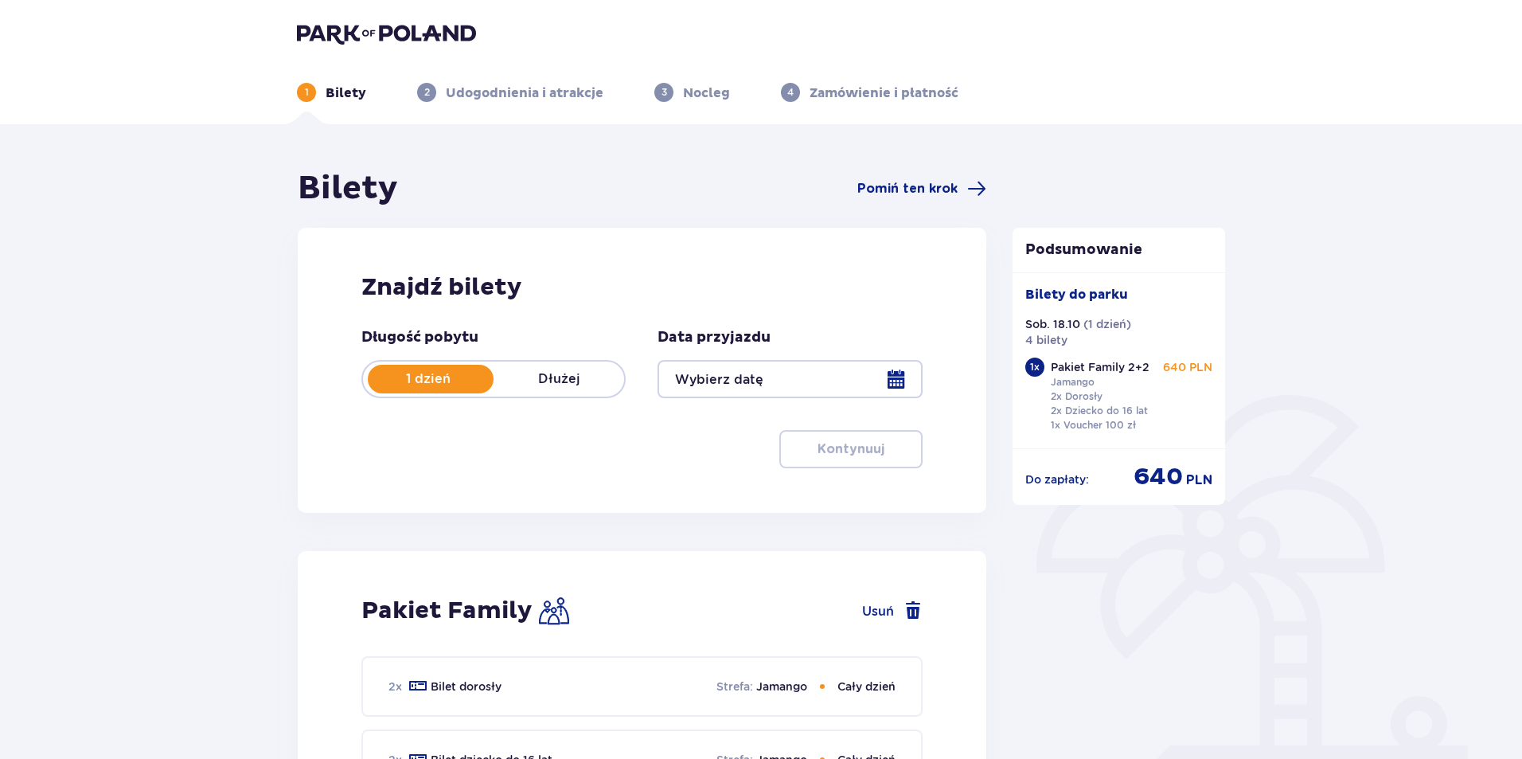
type input "[DATE]"
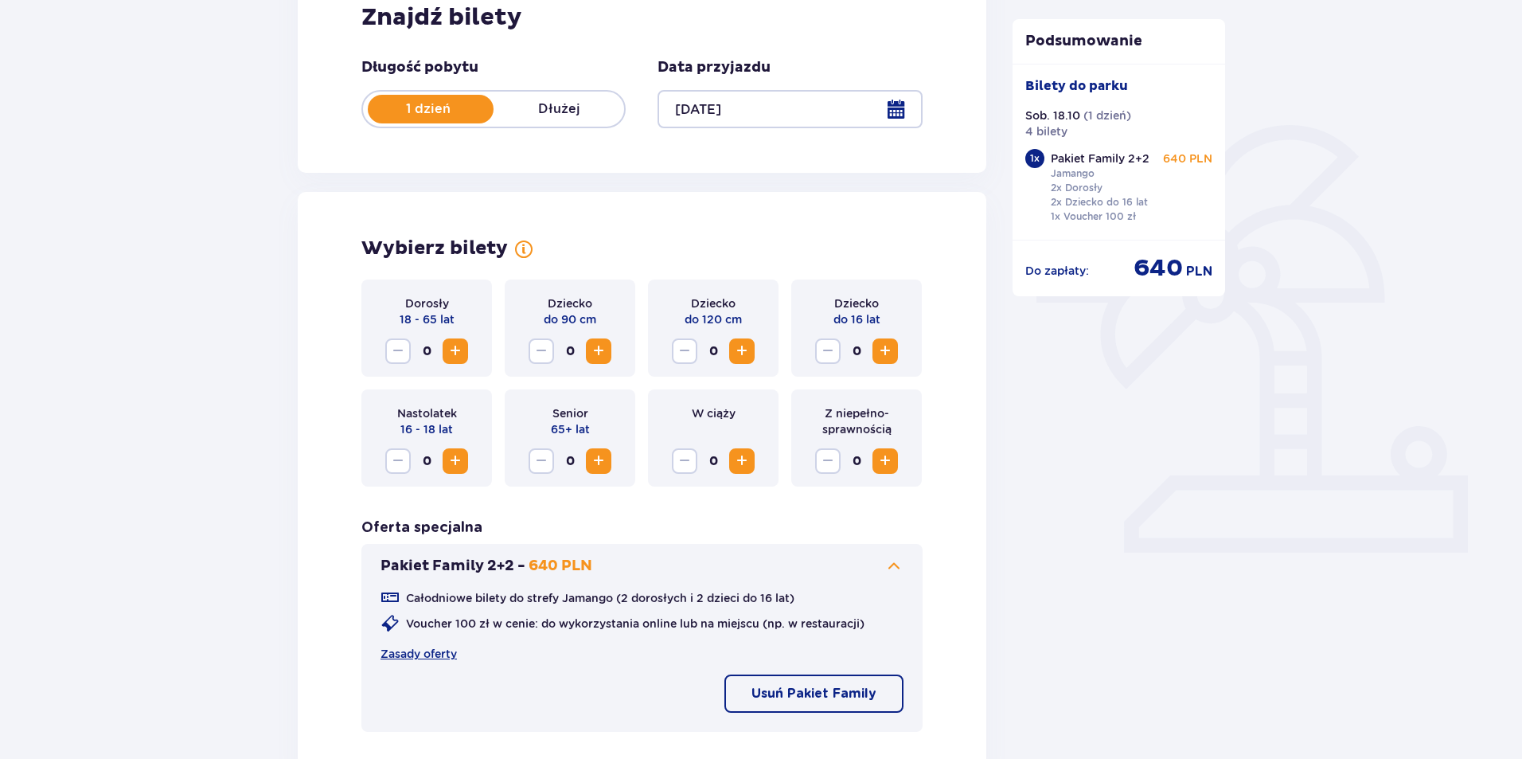
scroll to position [318, 0]
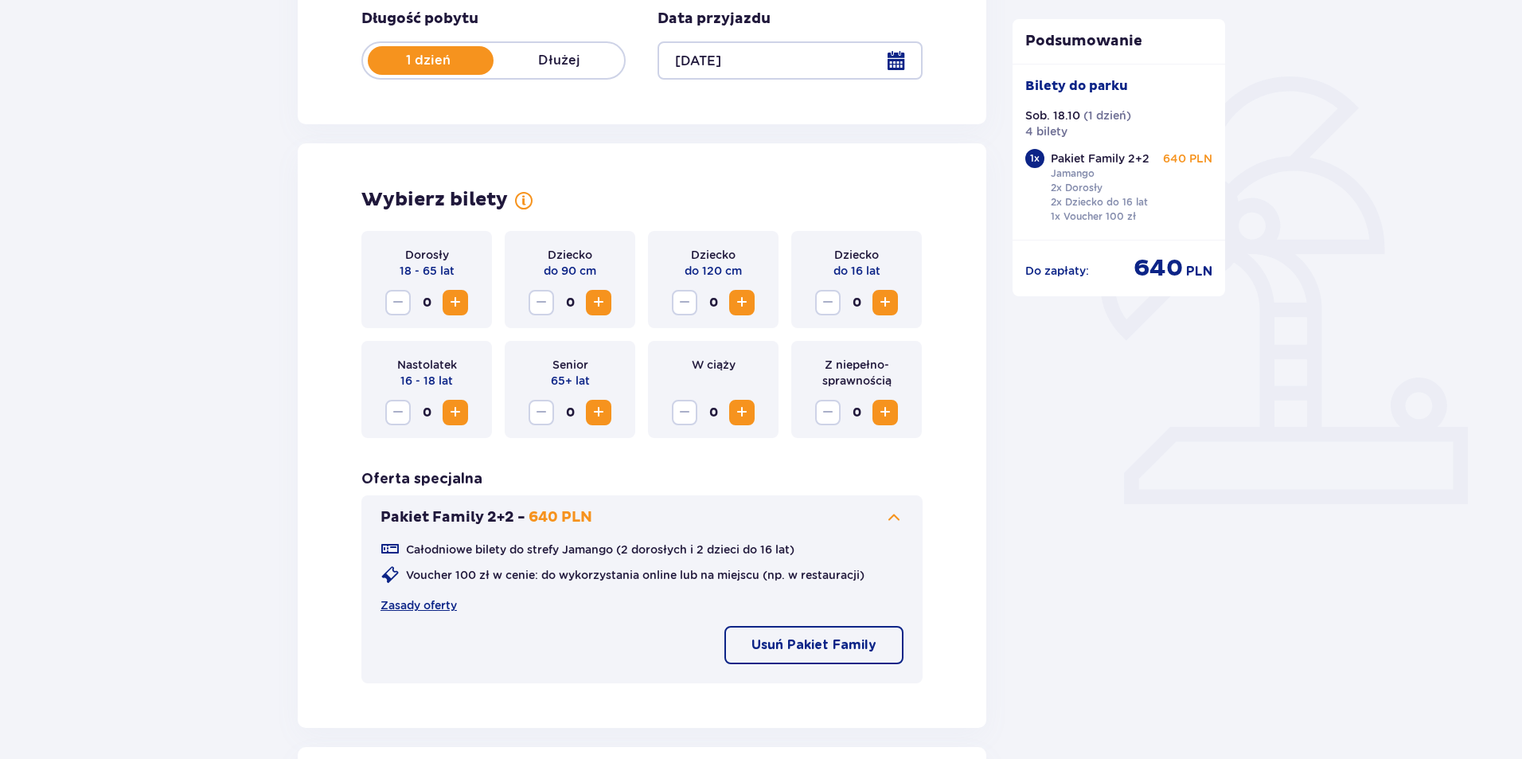
click at [1063, 185] on p "2x Dorosły 2x Dziecko do 16 lat 1x Voucher 100 zł" at bounding box center [1099, 202] width 97 height 43
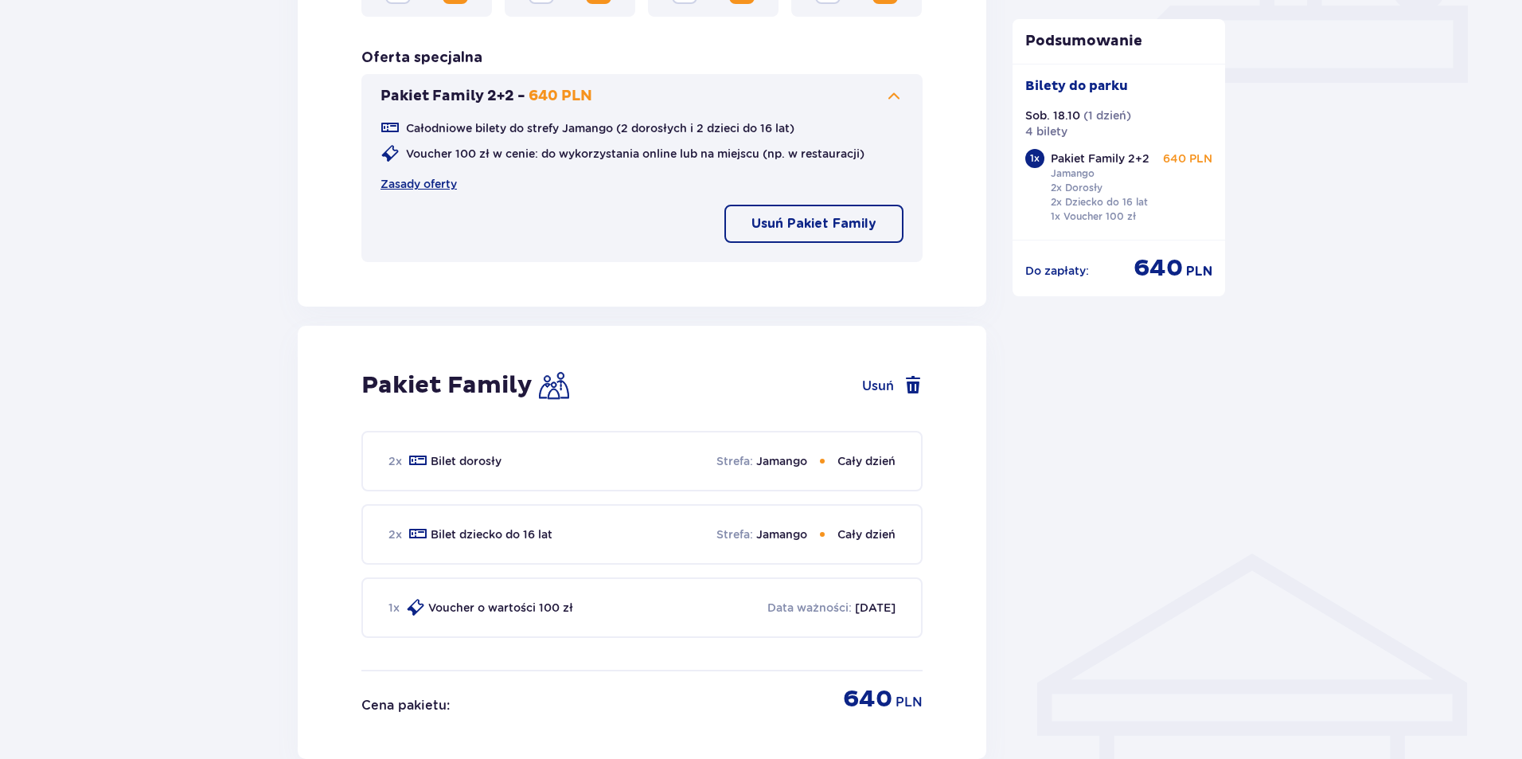
scroll to position [876, 0]
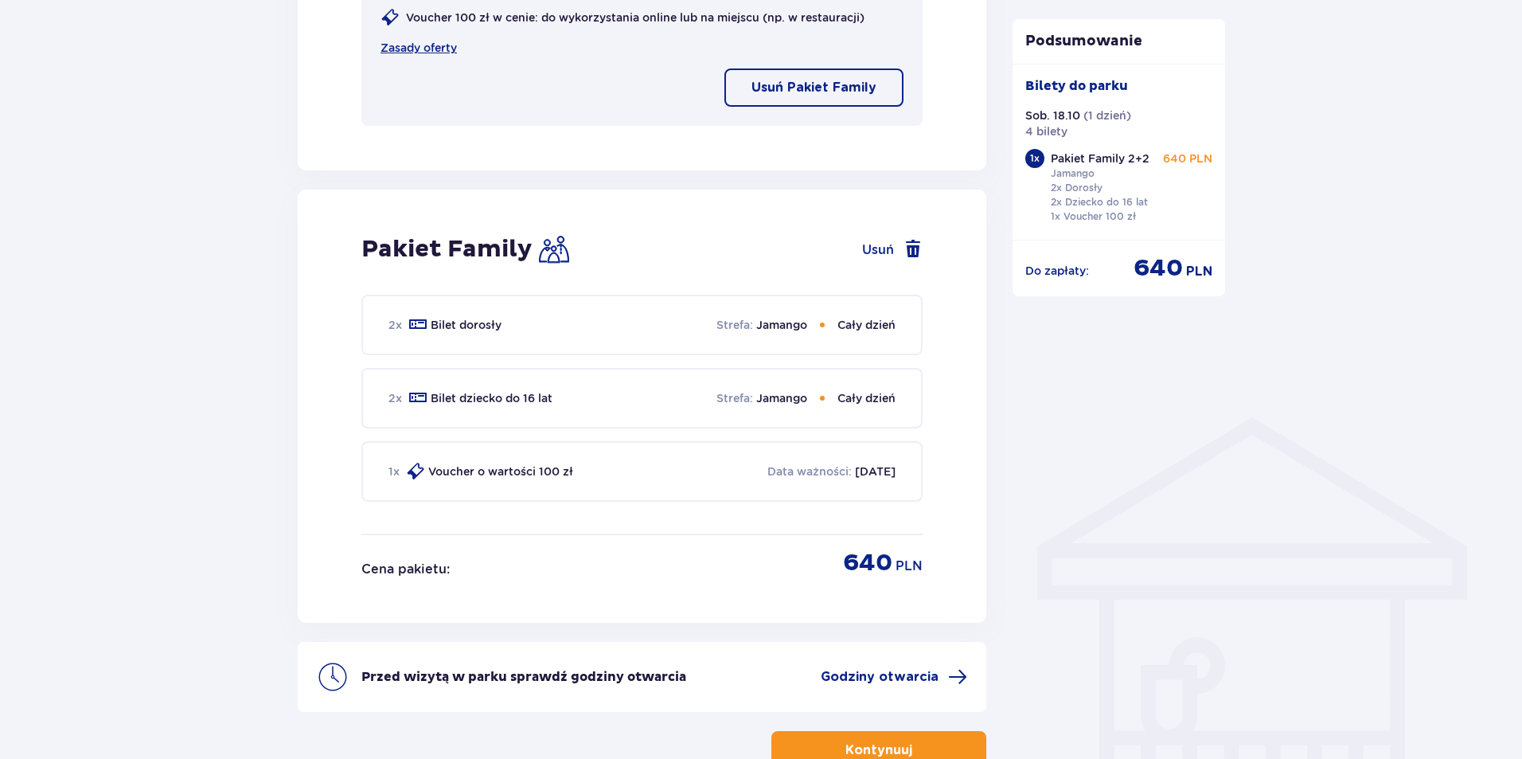
drag, startPoint x: 787, startPoint y: 325, endPoint x: 728, endPoint y: 325, distance: 58.1
click at [785, 325] on p "Jamango" at bounding box center [781, 325] width 51 height 16
click at [728, 324] on p "Strefa :" at bounding box center [735, 325] width 37 height 16
click at [853, 314] on div "2 x Bilet dorosły Strefa : Jamango Cały dzień" at bounding box center [641, 325] width 561 height 61
click at [910, 246] on span at bounding box center [913, 249] width 19 height 19
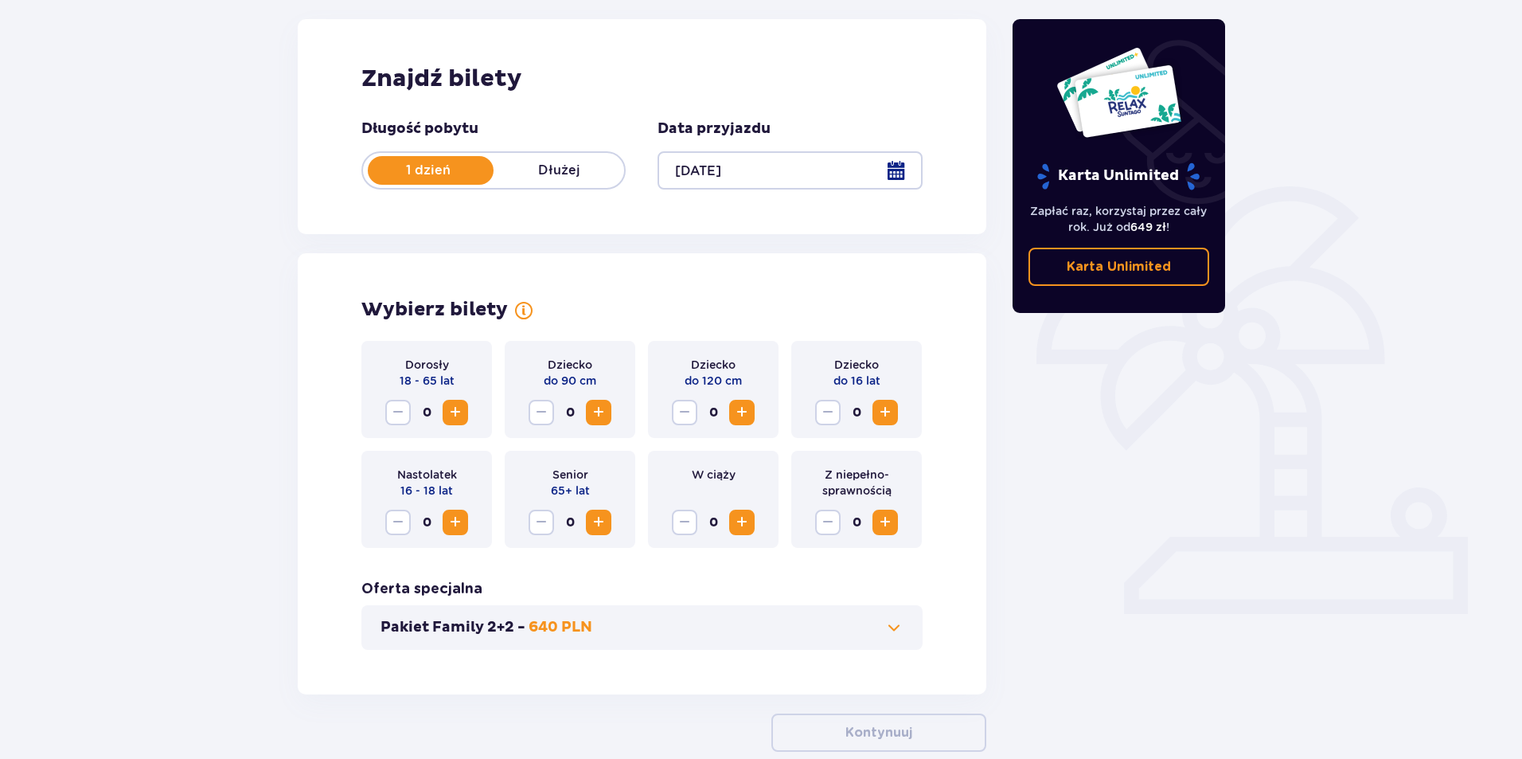
scroll to position [58, 0]
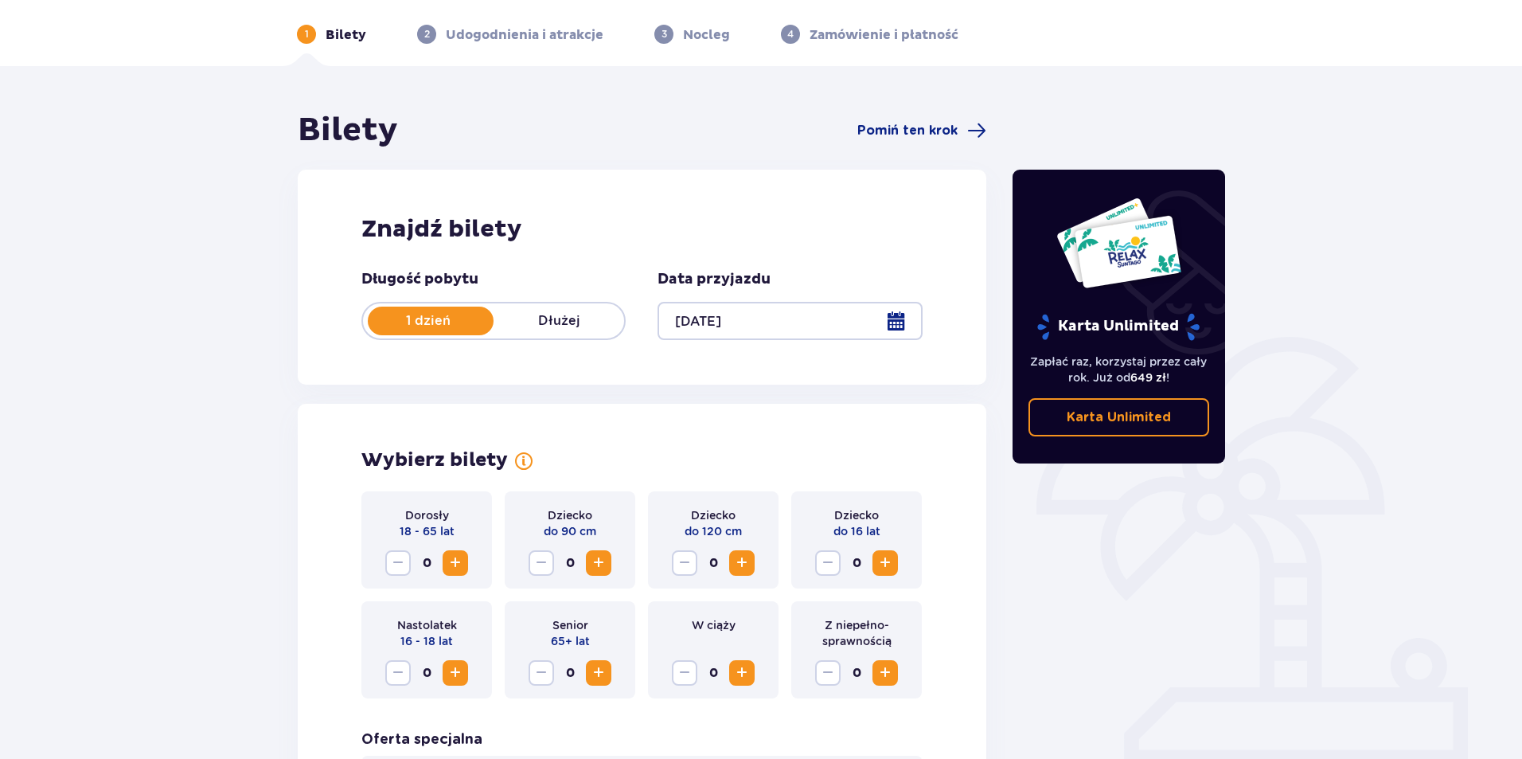
click at [451, 556] on span "Zwiększ" at bounding box center [455, 562] width 19 height 19
click at [741, 560] on span "Zwiększ" at bounding box center [741, 562] width 19 height 19
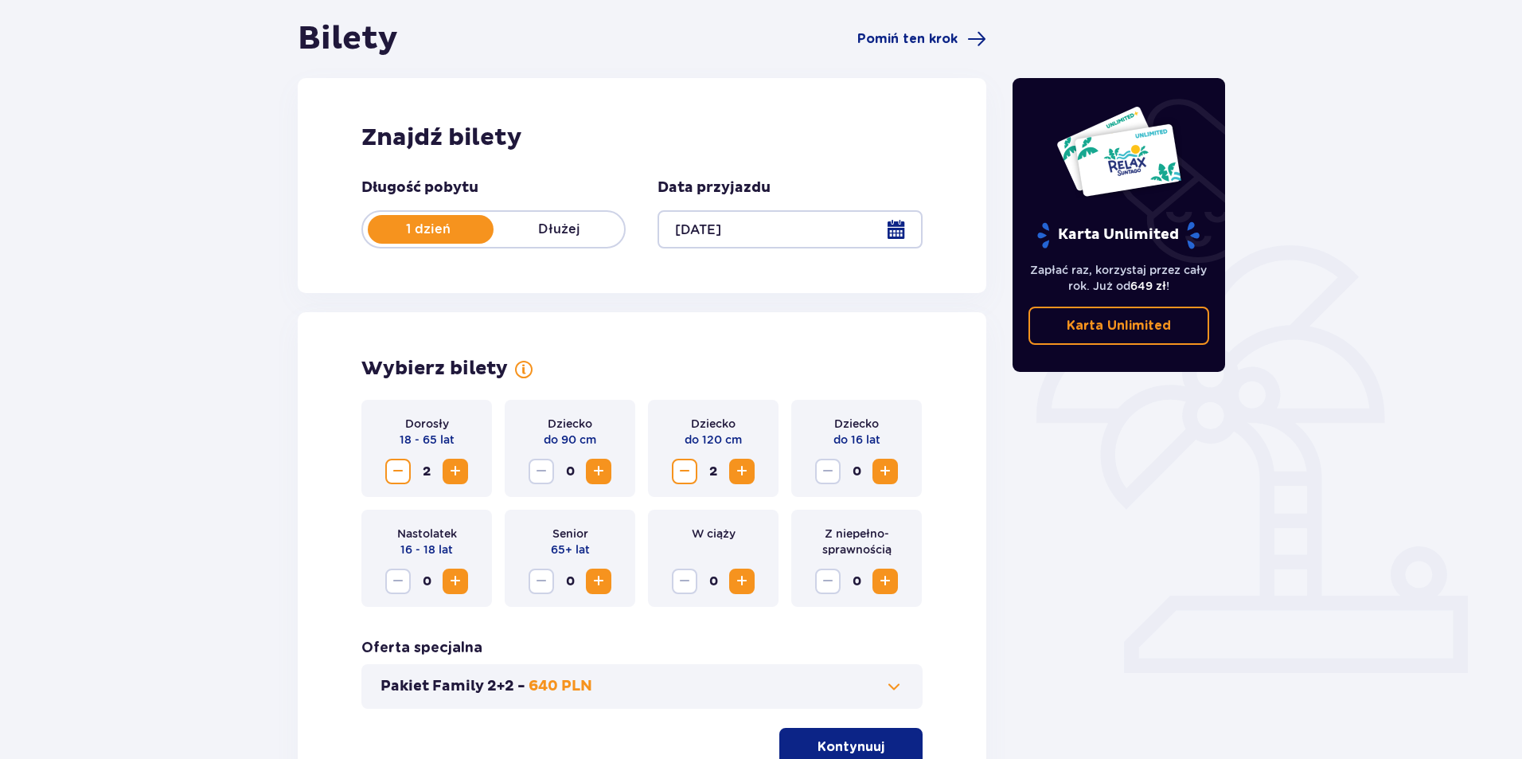
scroll to position [297, 0]
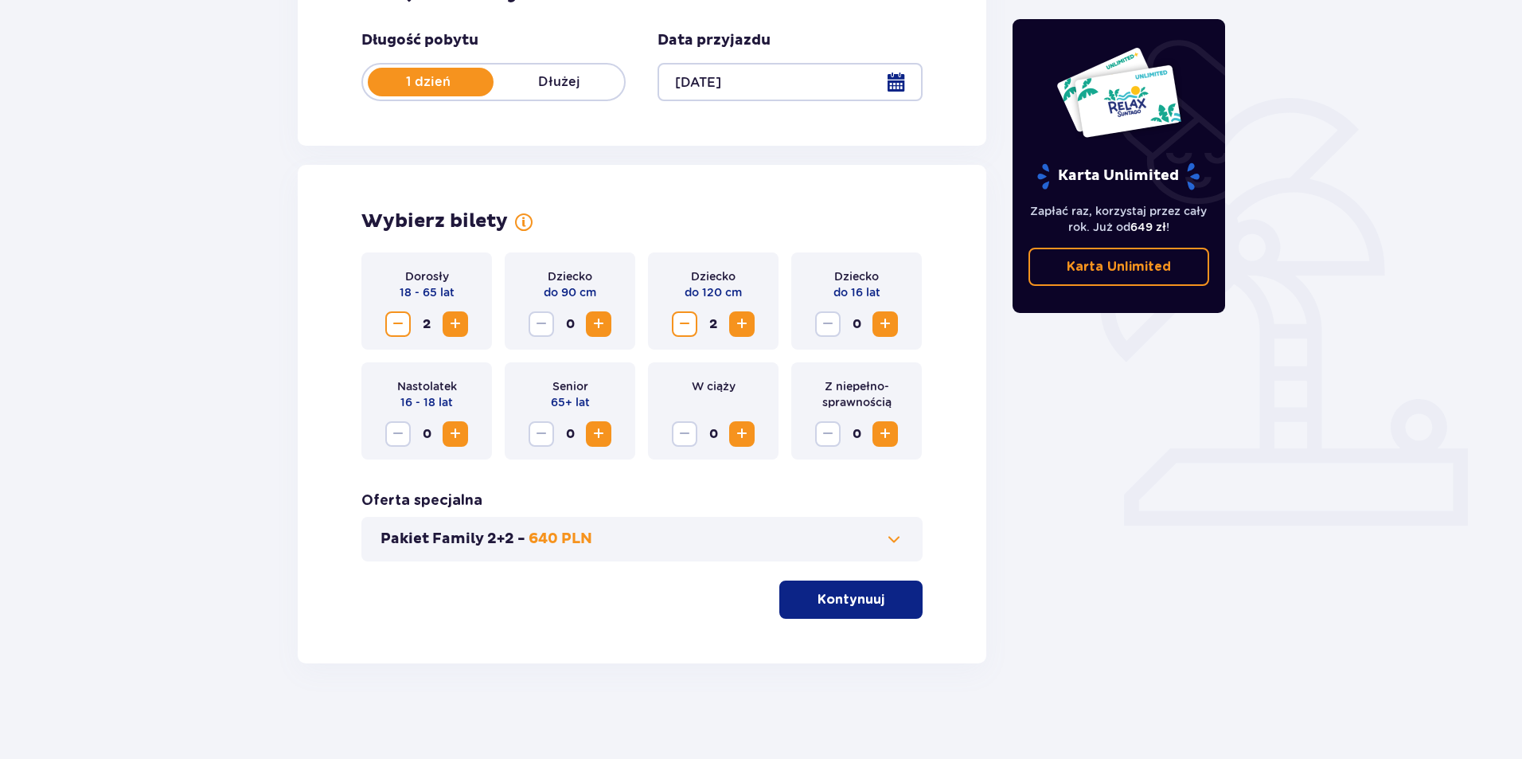
click at [884, 602] on span "button" at bounding box center [887, 599] width 19 height 19
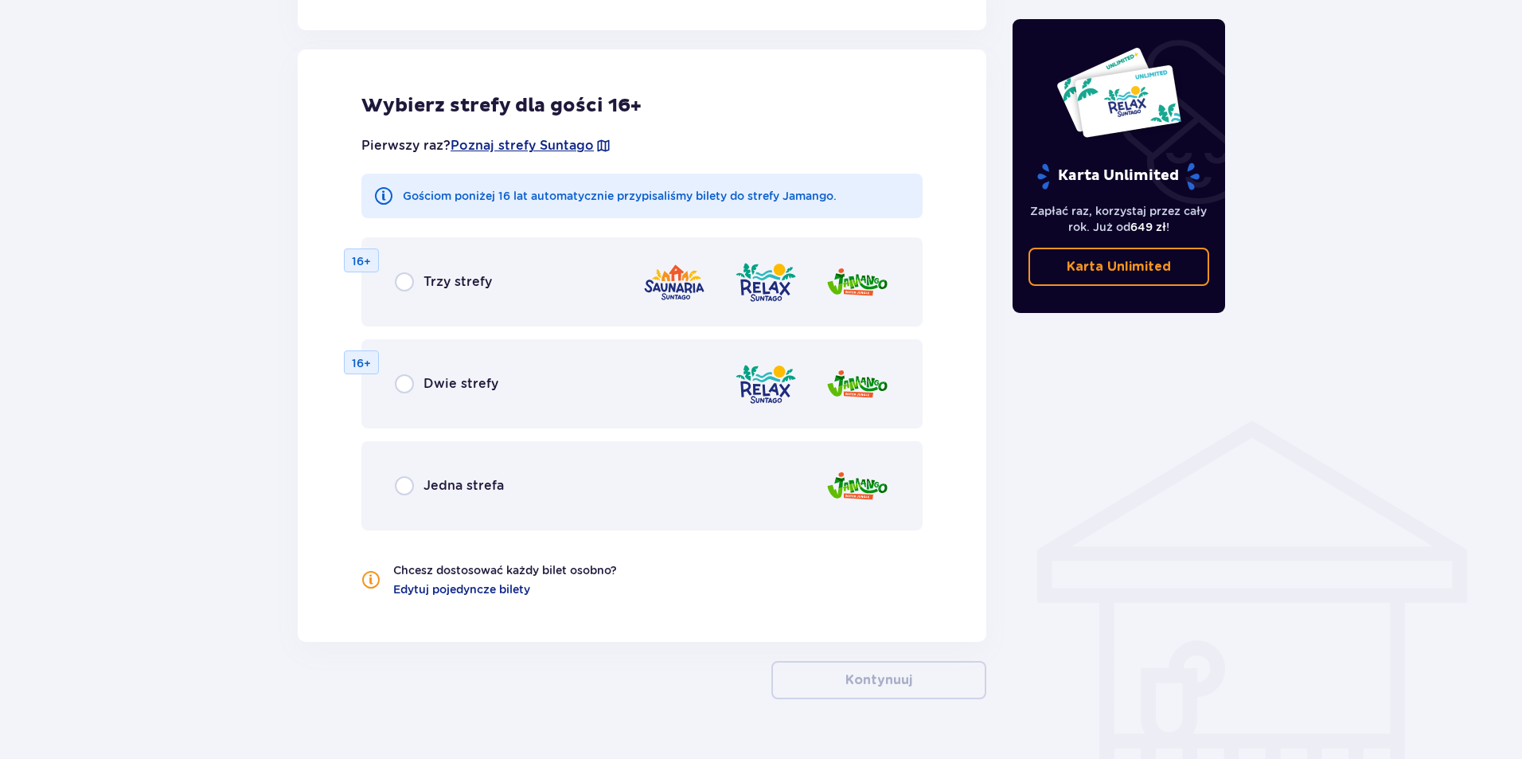
scroll to position [884, 0]
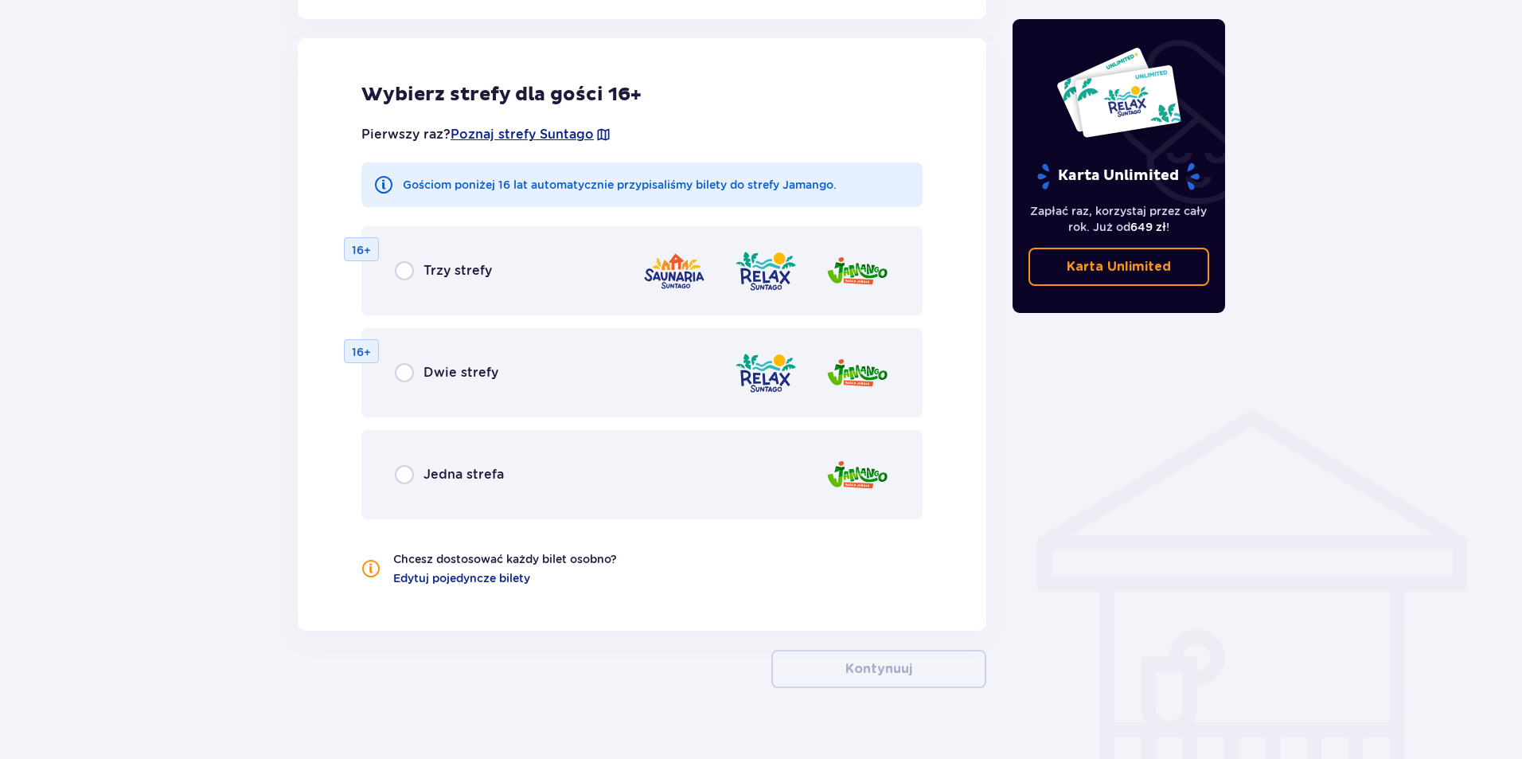
click at [408, 271] on input "radio" at bounding box center [404, 270] width 19 height 19
radio input "true"
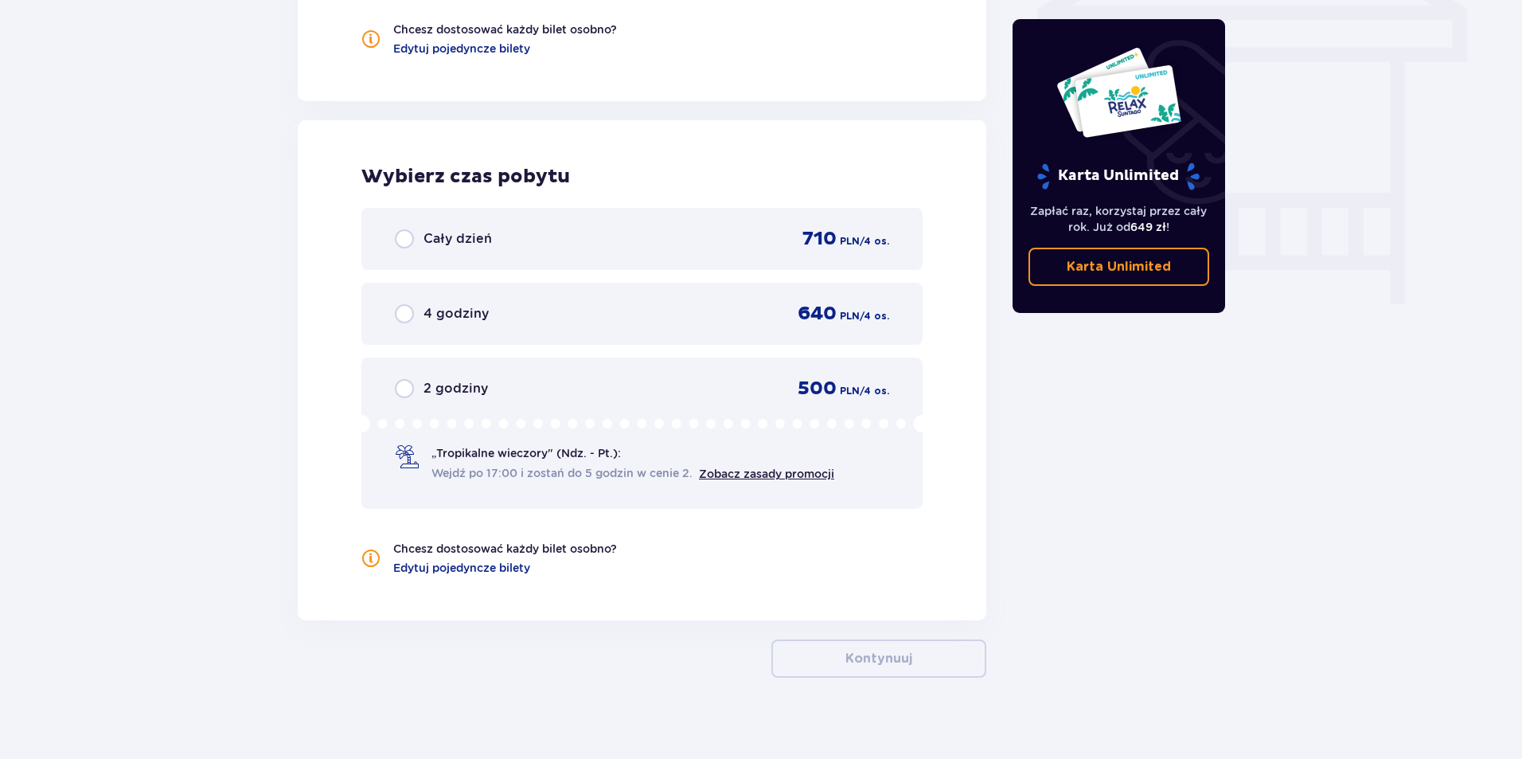
scroll to position [1427, 0]
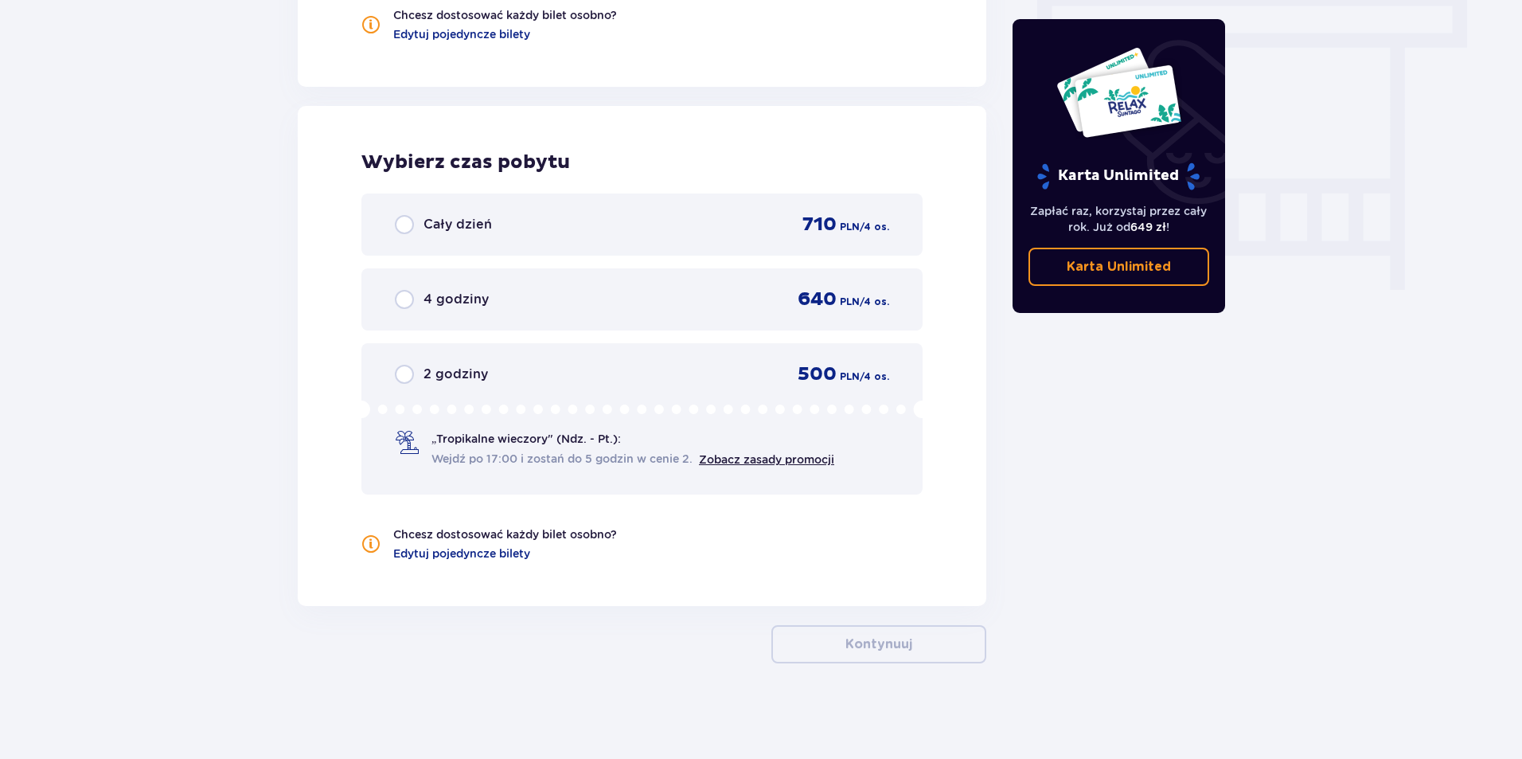
click at [402, 222] on input "radio" at bounding box center [404, 224] width 19 height 19
radio input "true"
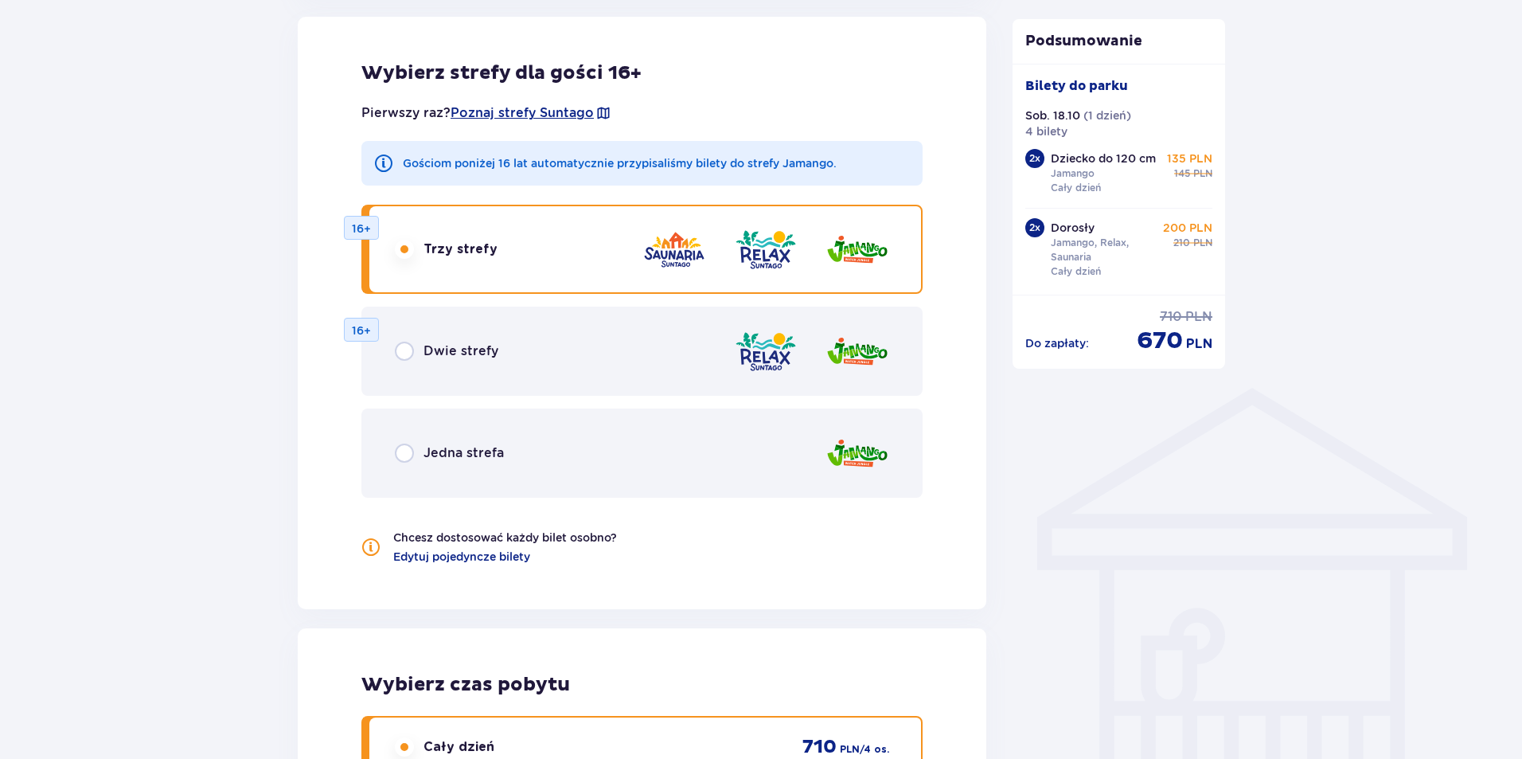
scroll to position [800, 0]
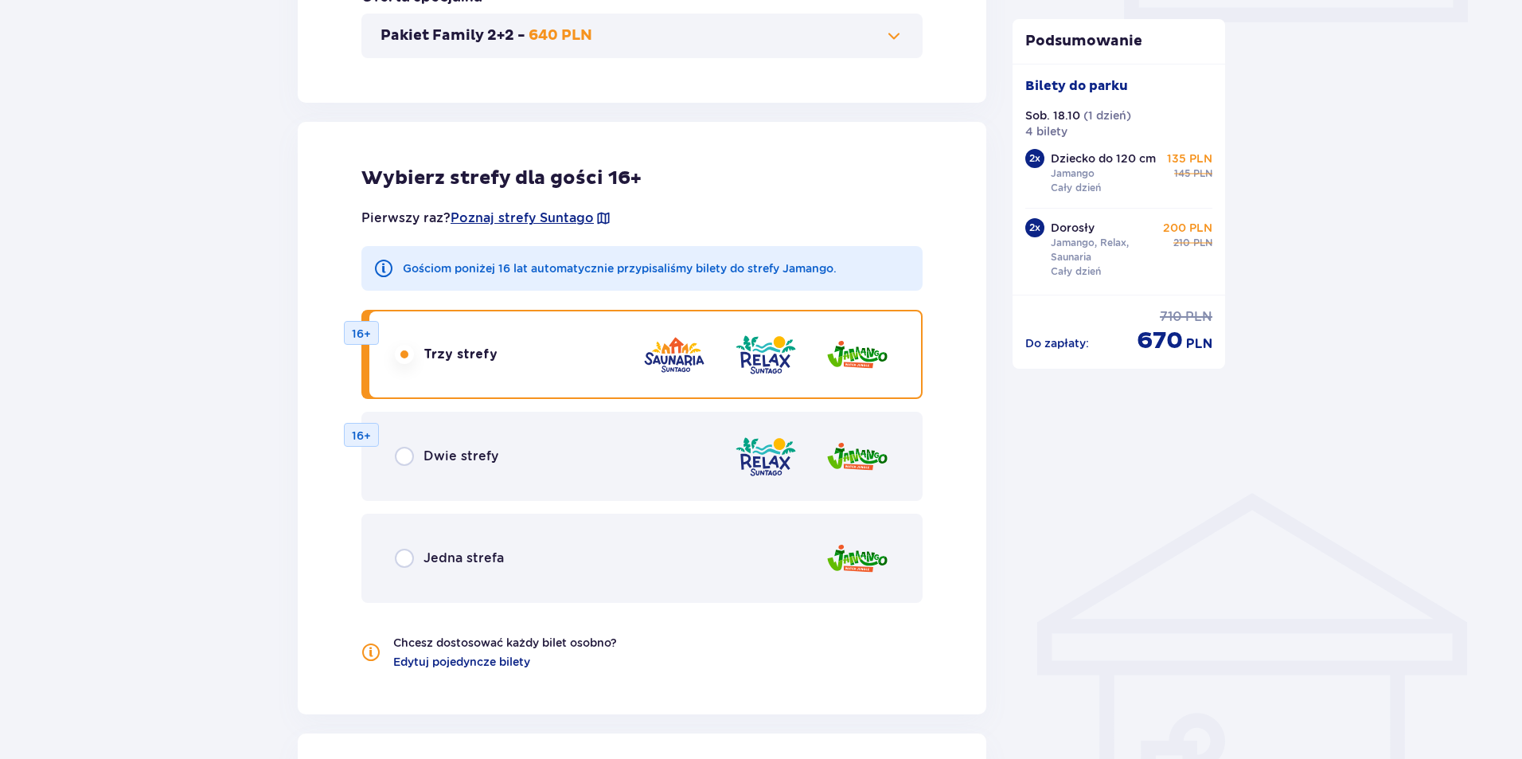
click at [403, 450] on input "radio" at bounding box center [404, 456] width 19 height 19
radio input "true"
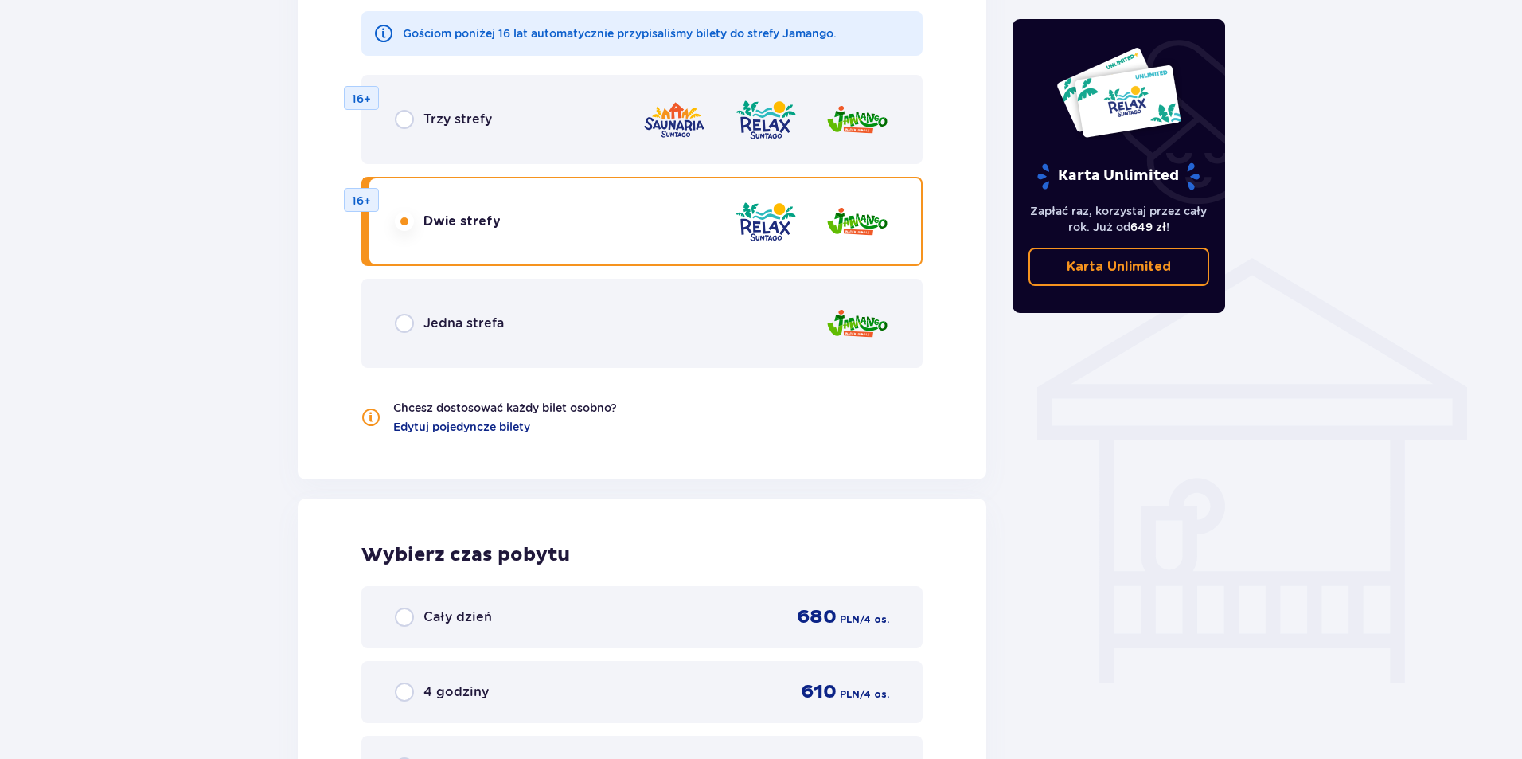
scroll to position [1427, 0]
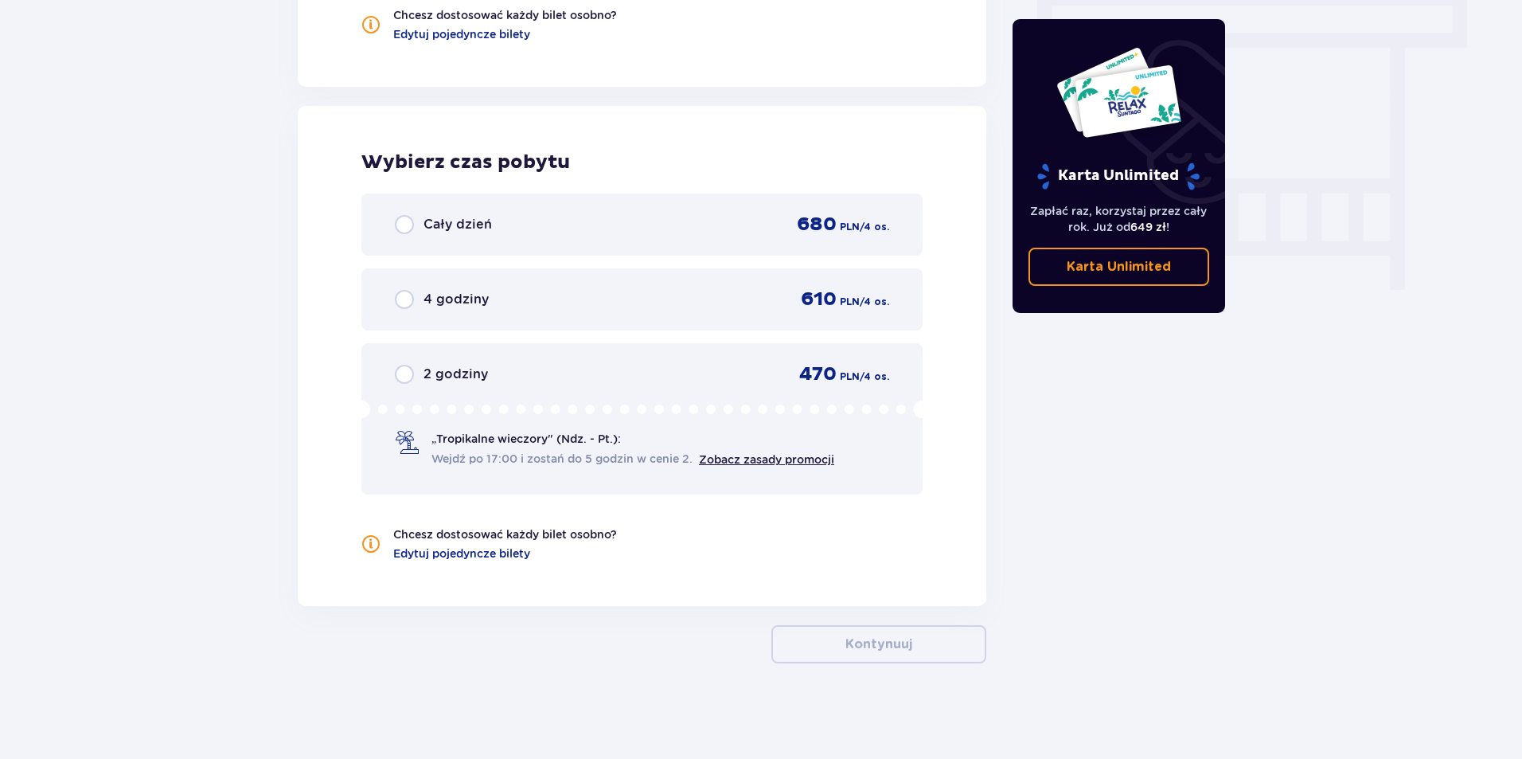
click at [412, 232] on input "radio" at bounding box center [404, 224] width 19 height 19
radio input "true"
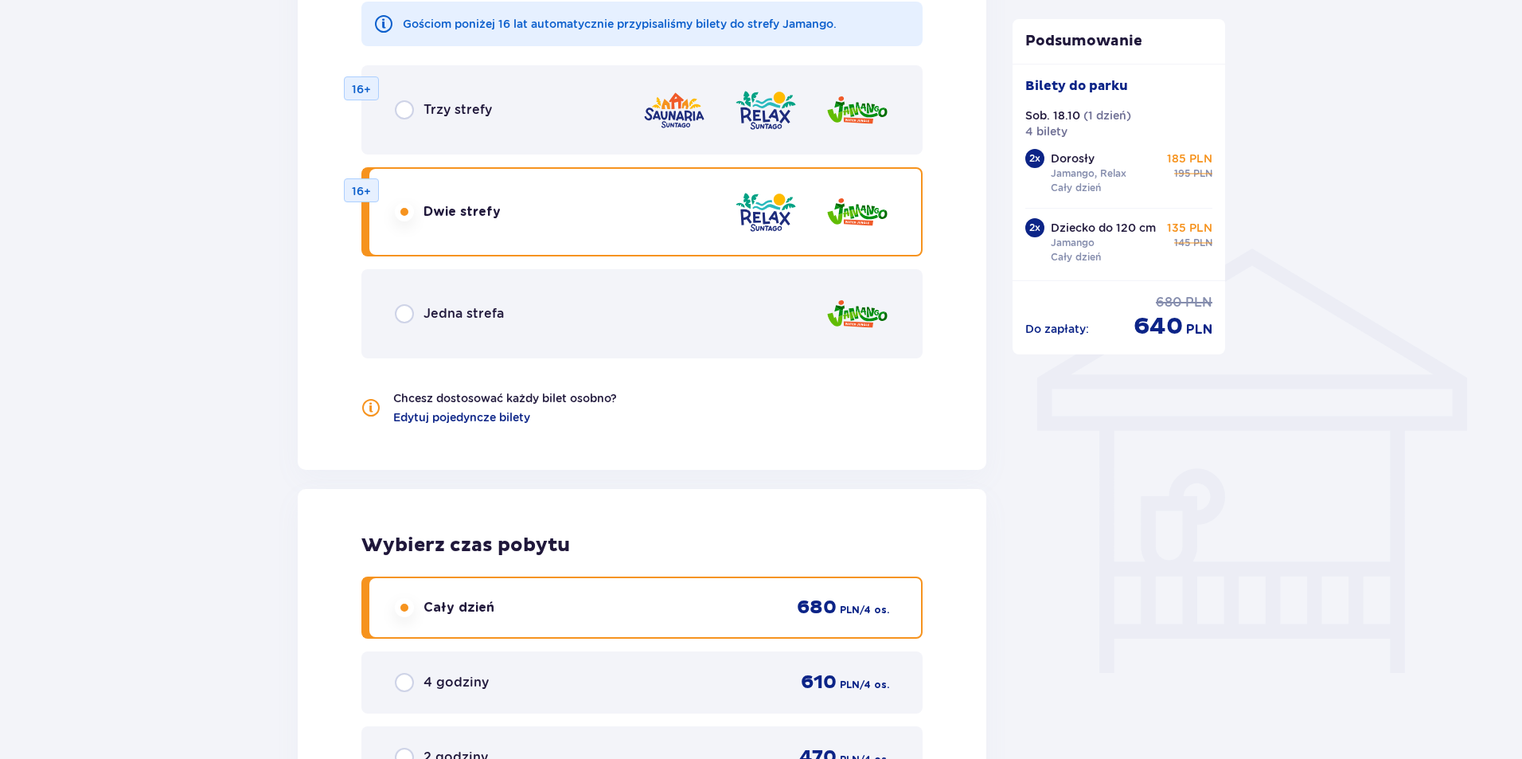
scroll to position [800, 0]
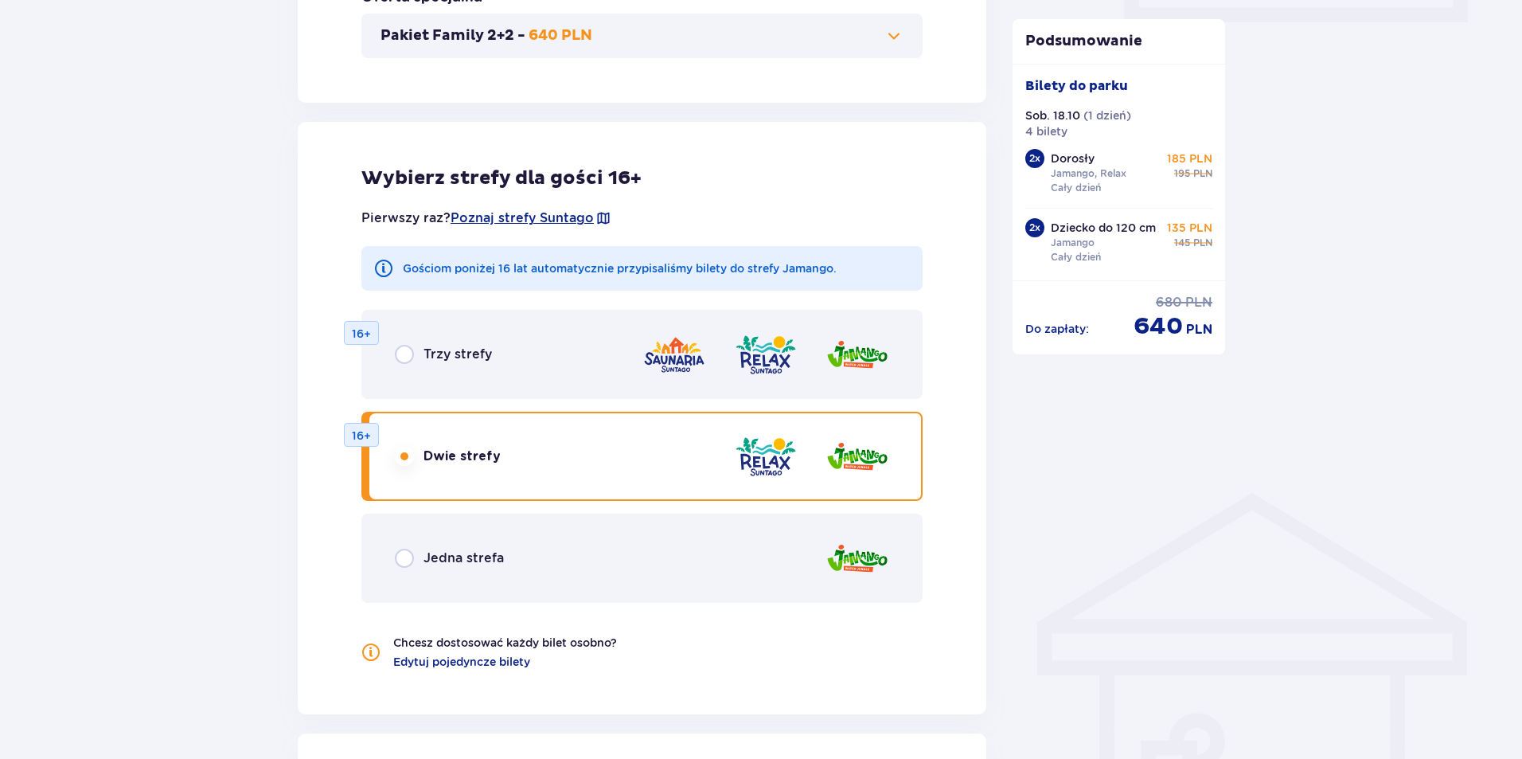
click at [416, 350] on div "Trzy strefy" at bounding box center [443, 354] width 97 height 19
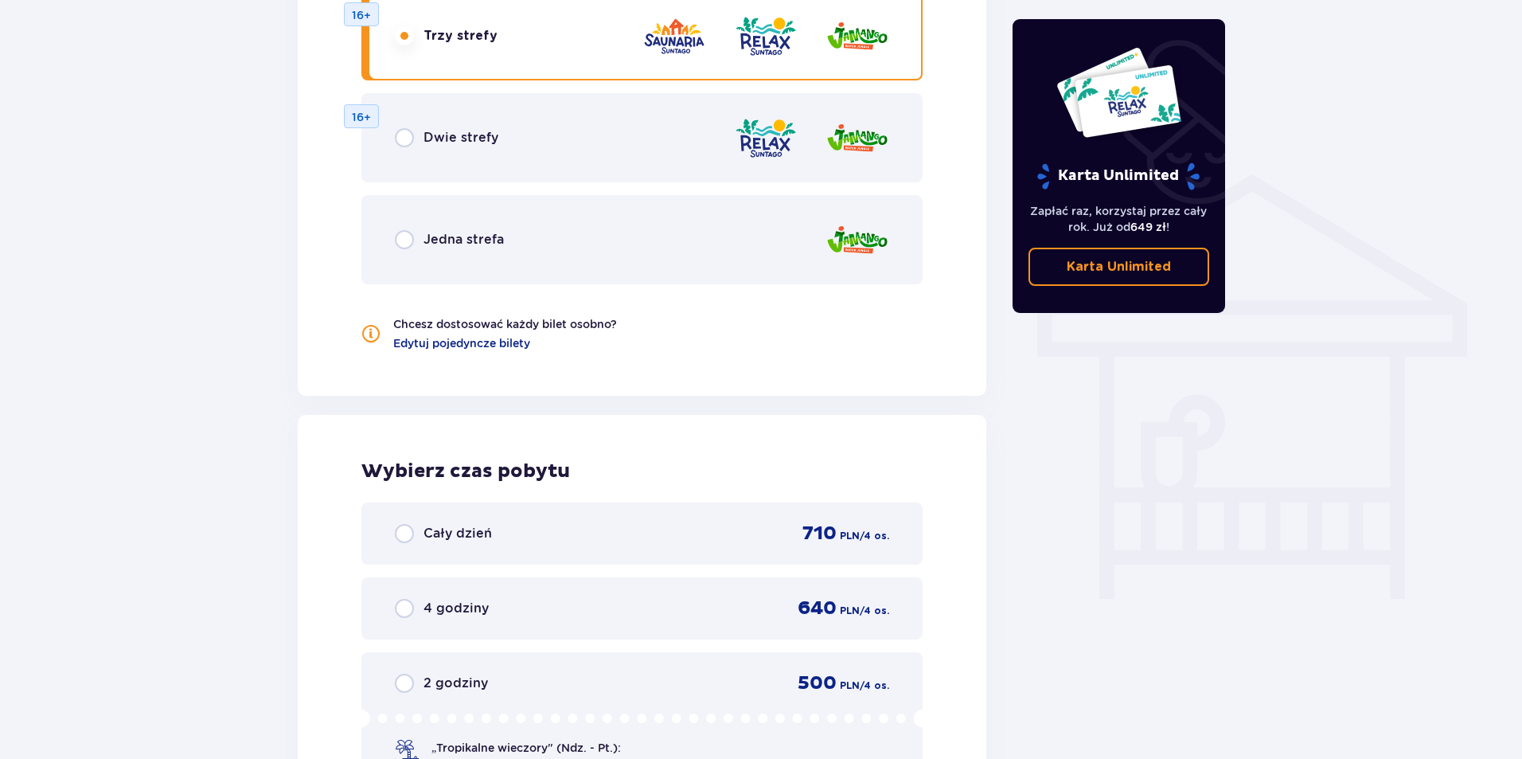
scroll to position [1109, 0]
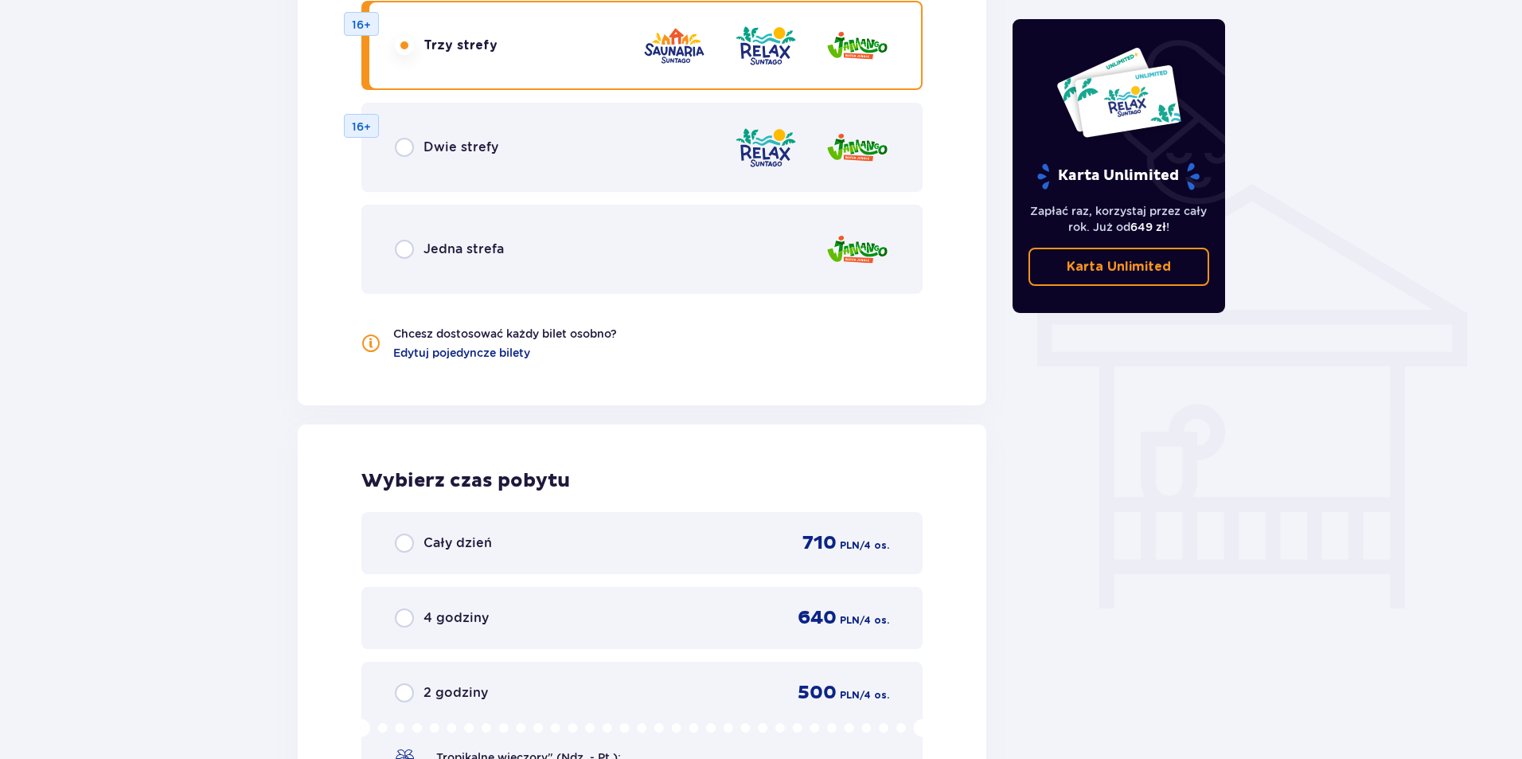
click at [411, 538] on input "radio" at bounding box center [404, 542] width 19 height 19
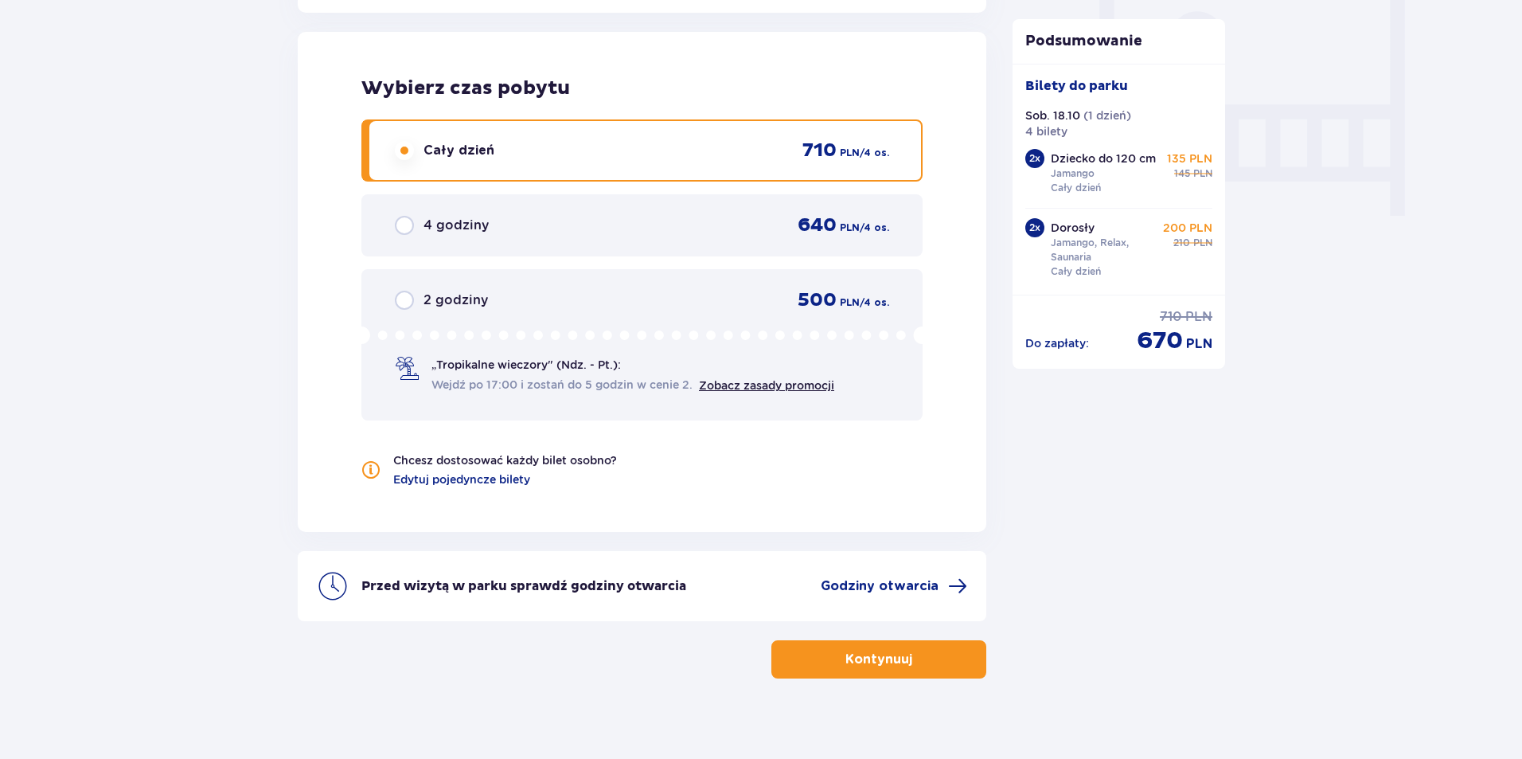
scroll to position [1517, 0]
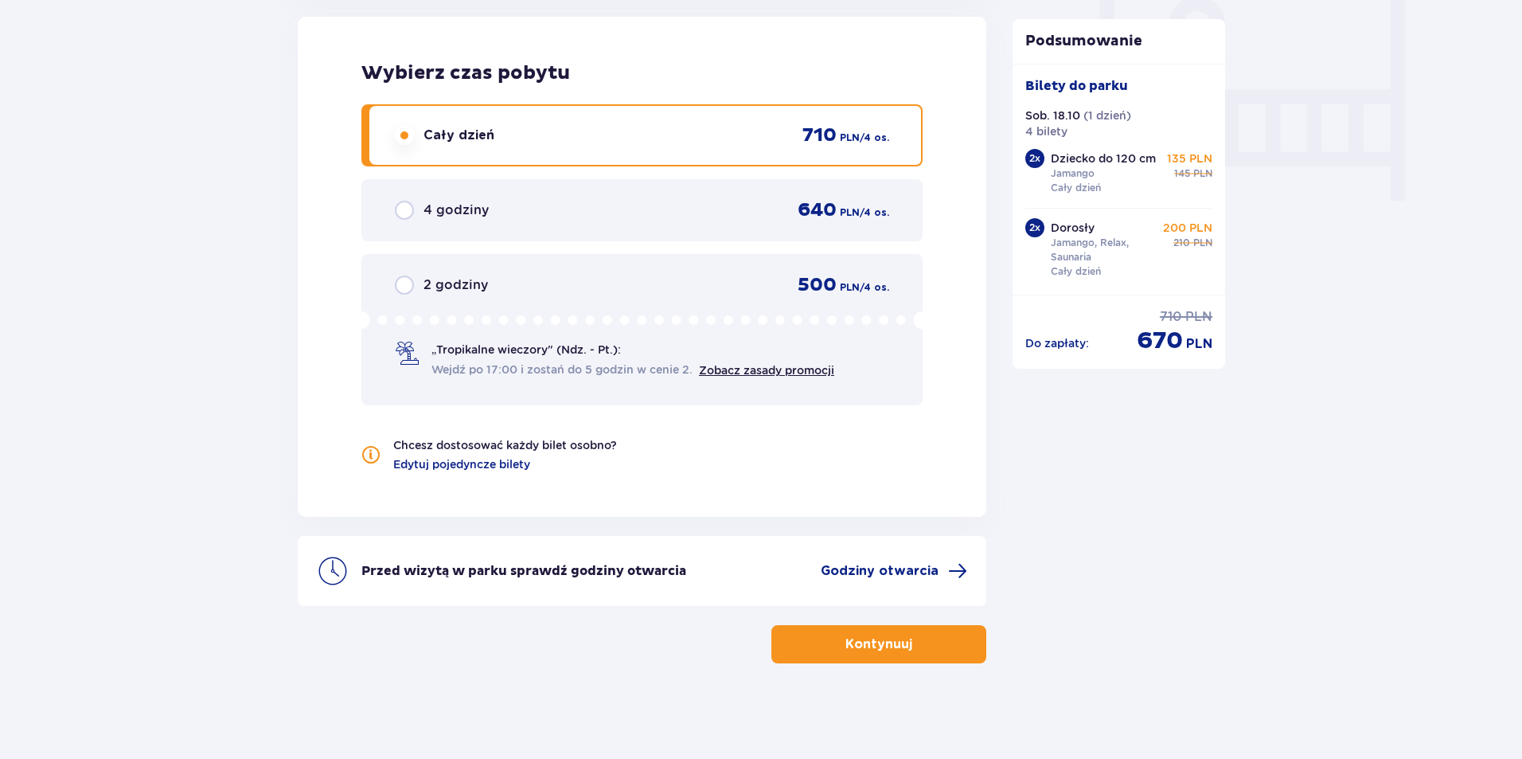
click at [912, 640] on span "button" at bounding box center [915, 644] width 19 height 19
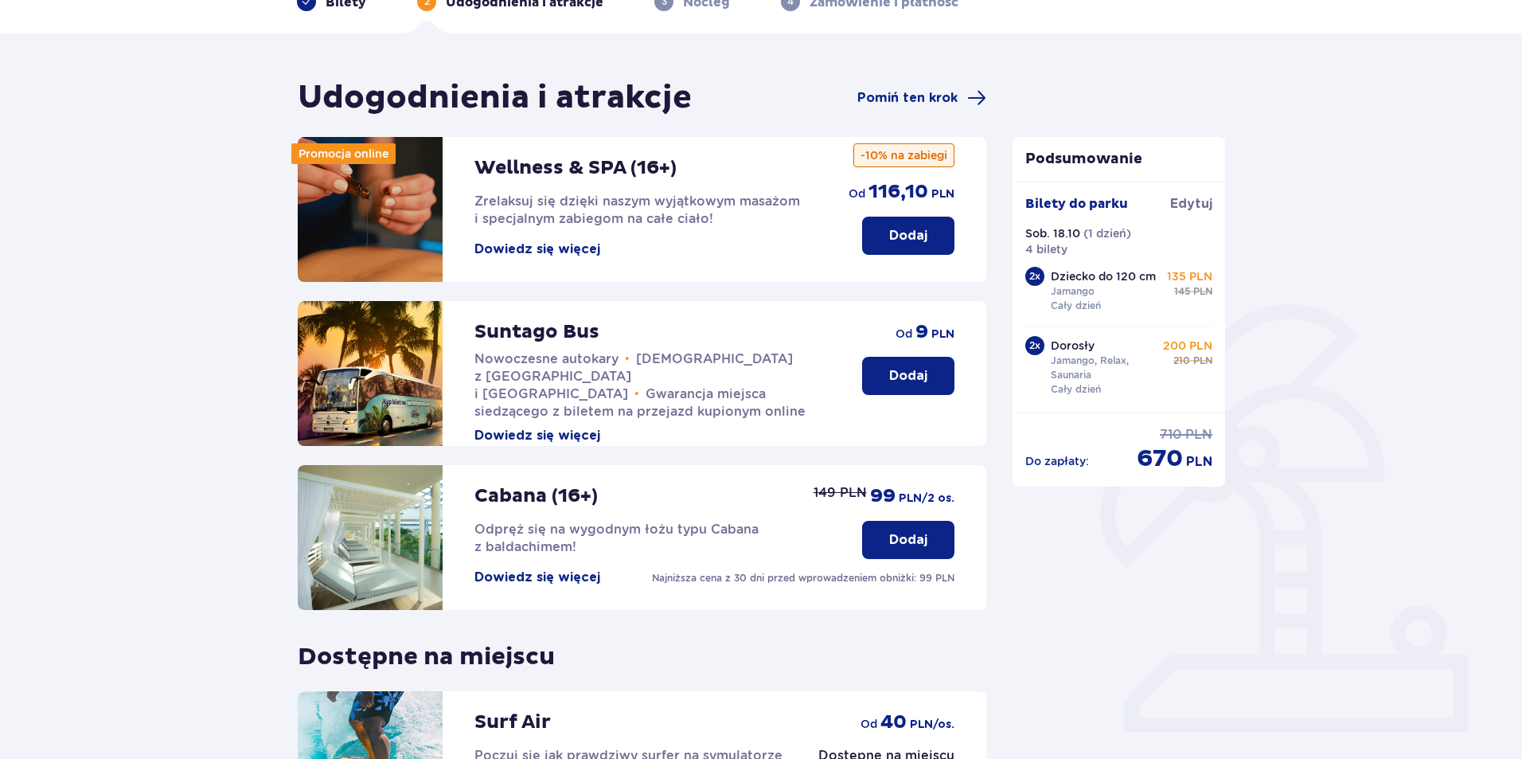
scroll to position [239, 0]
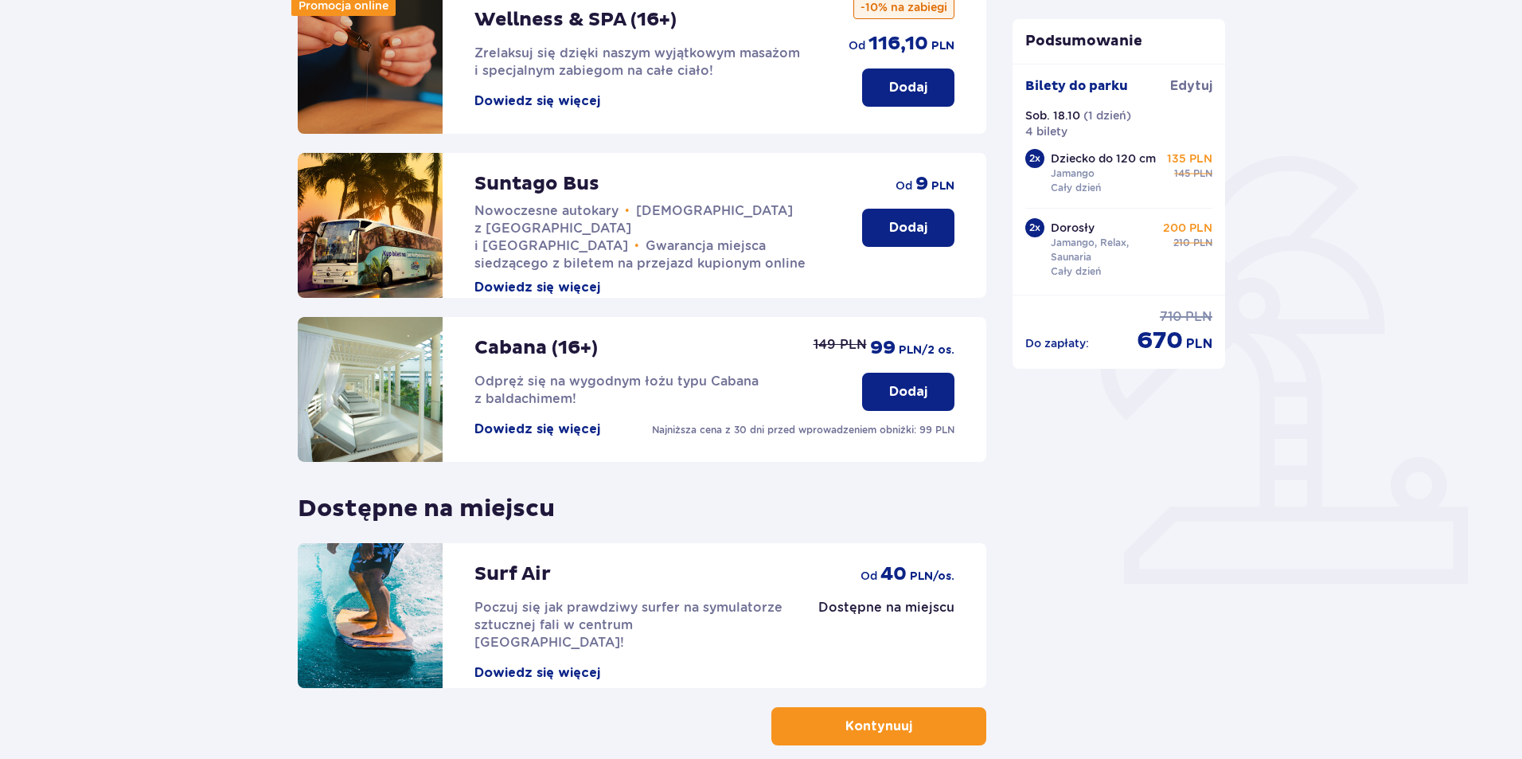
click at [917, 80] on p "Dodaj" at bounding box center [908, 88] width 38 height 18
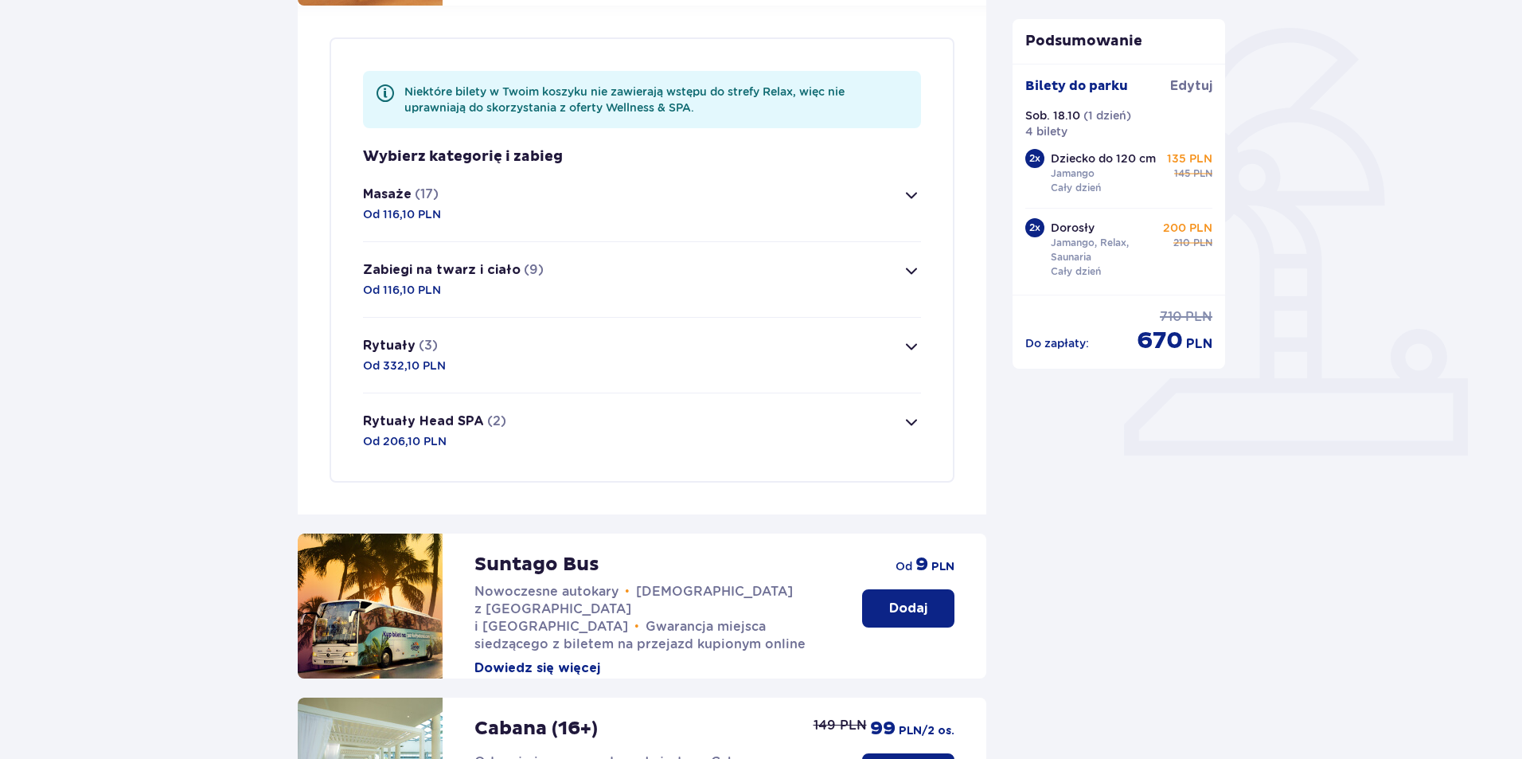
scroll to position [385, 0]
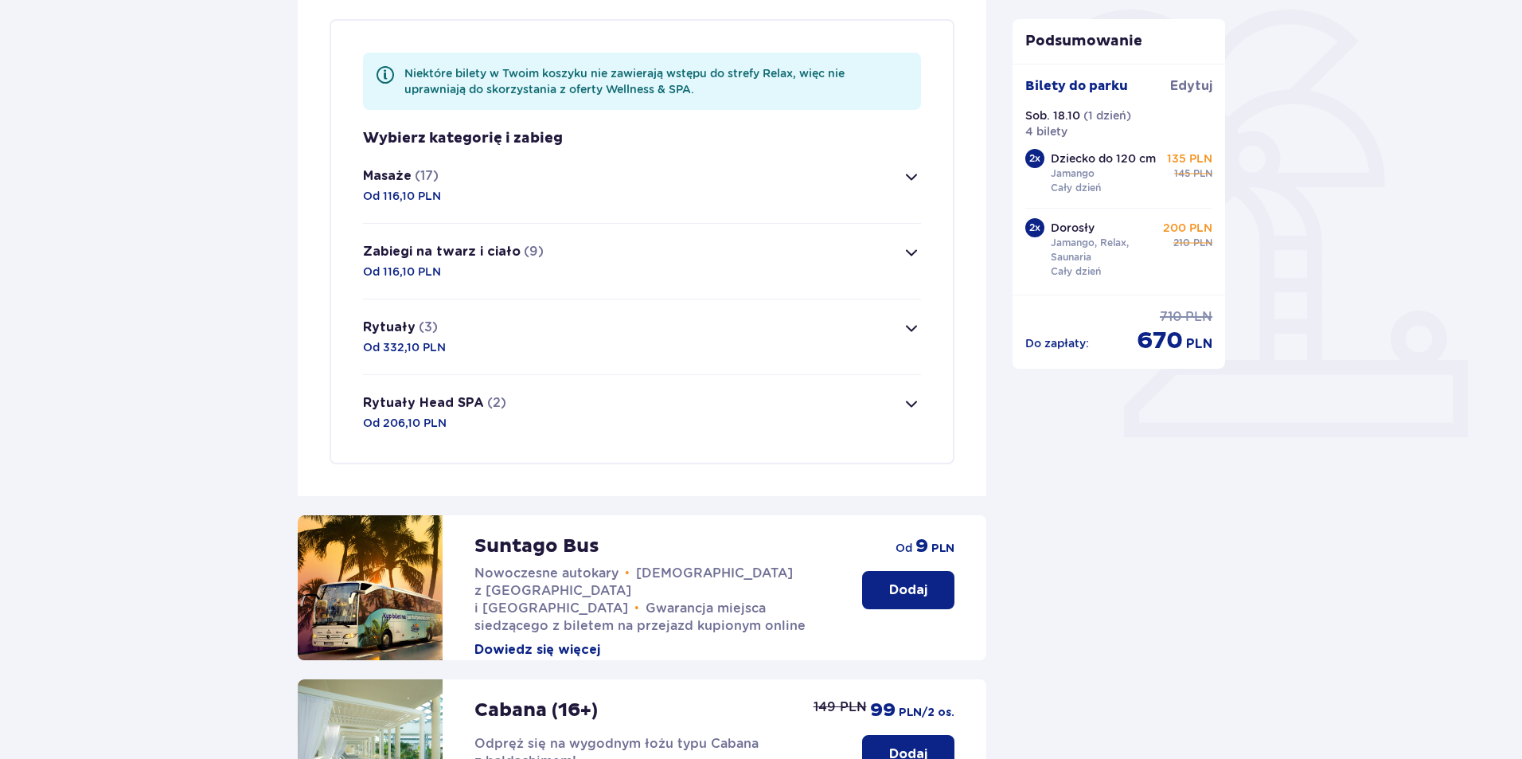
click at [914, 330] on span "button" at bounding box center [911, 327] width 19 height 19
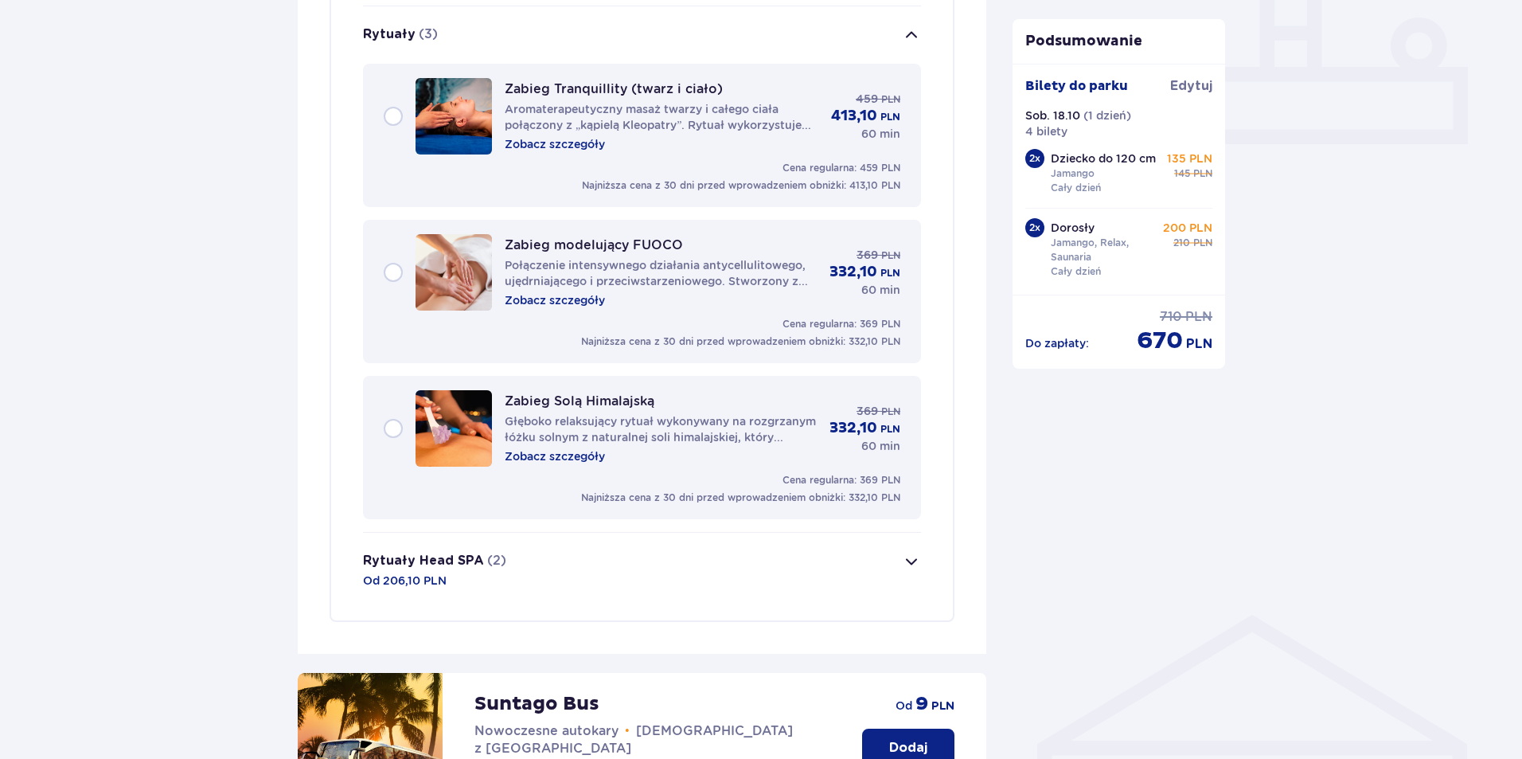
scroll to position [684, 0]
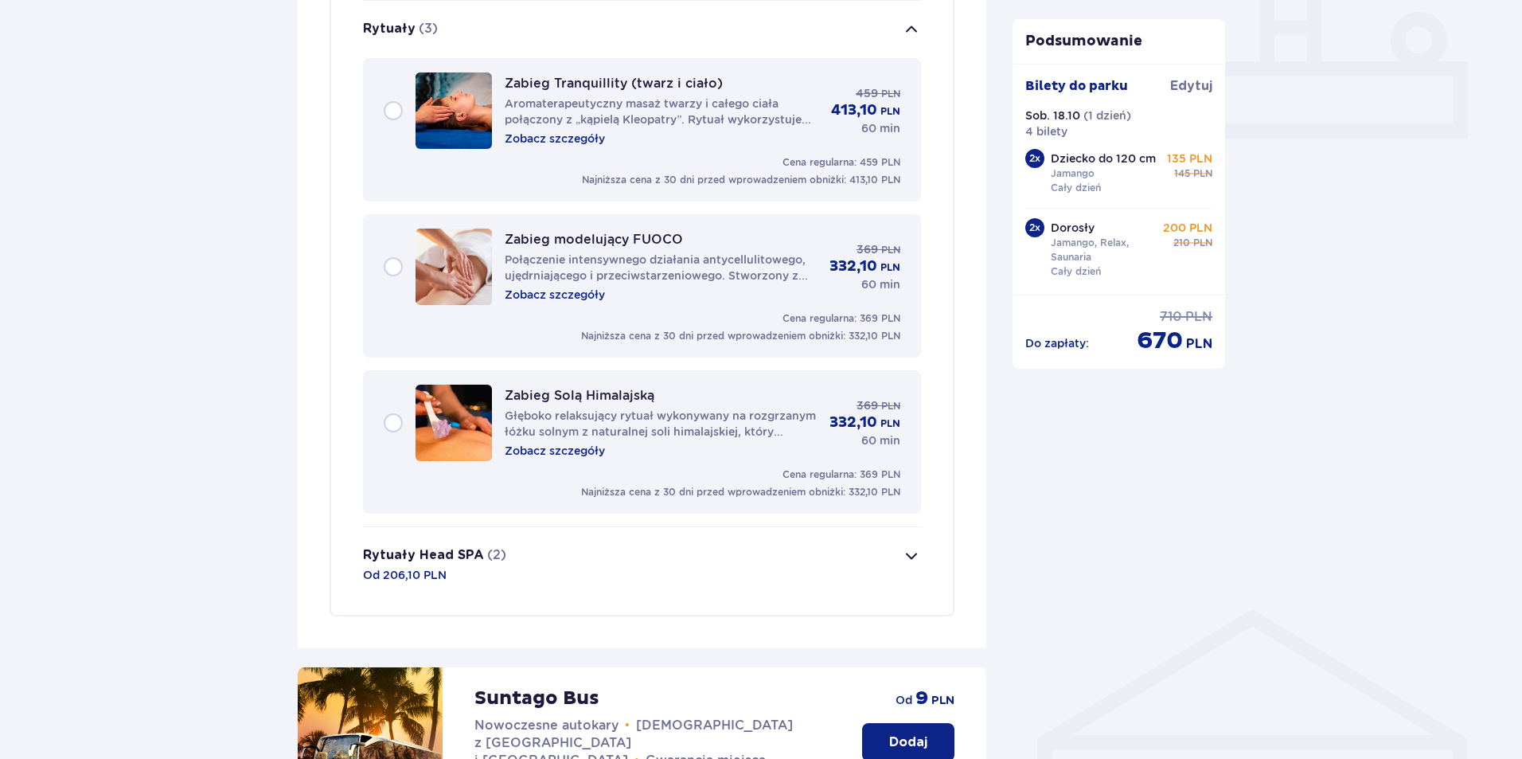
click at [914, 30] on span "button" at bounding box center [911, 29] width 19 height 19
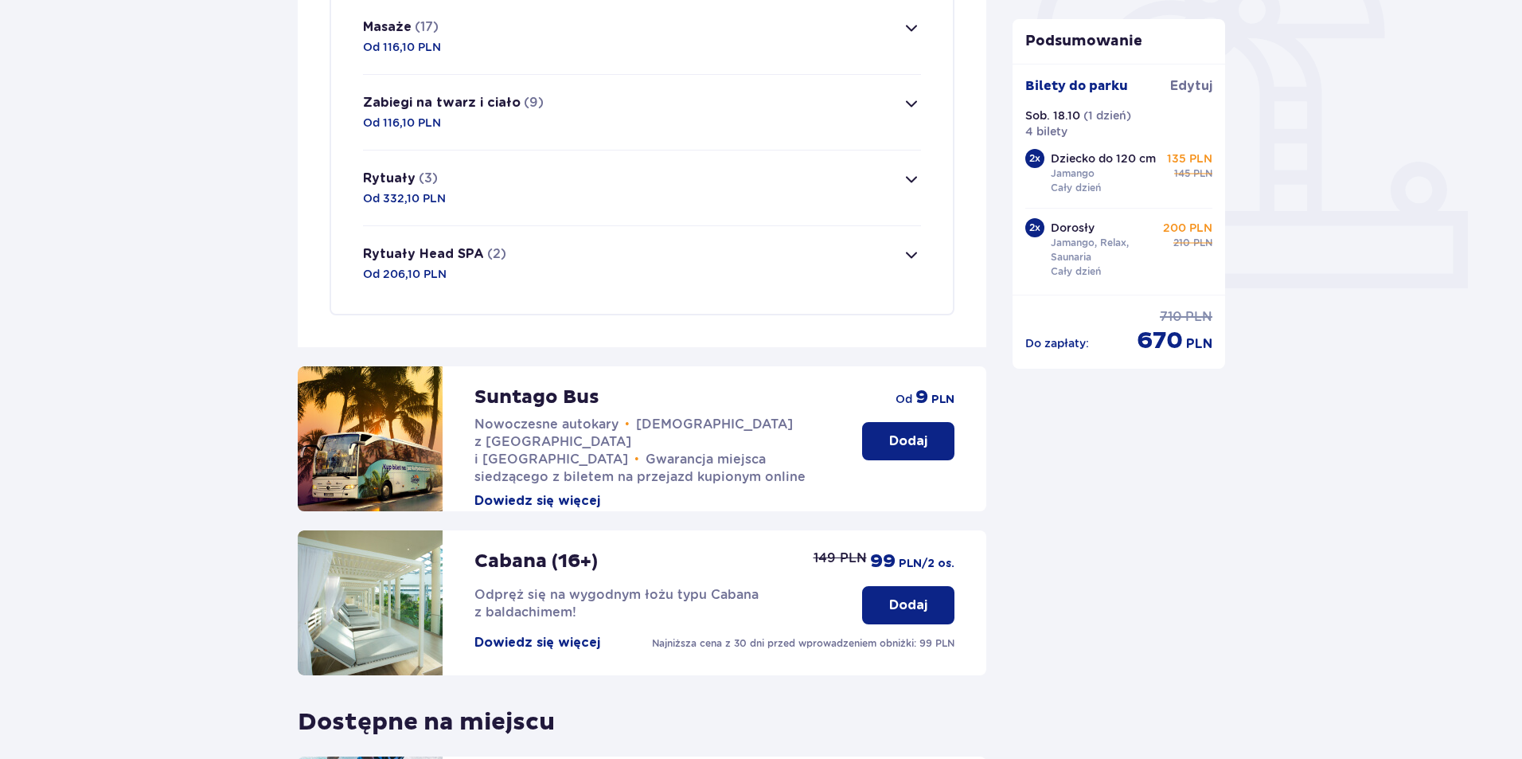
scroll to position [525, 0]
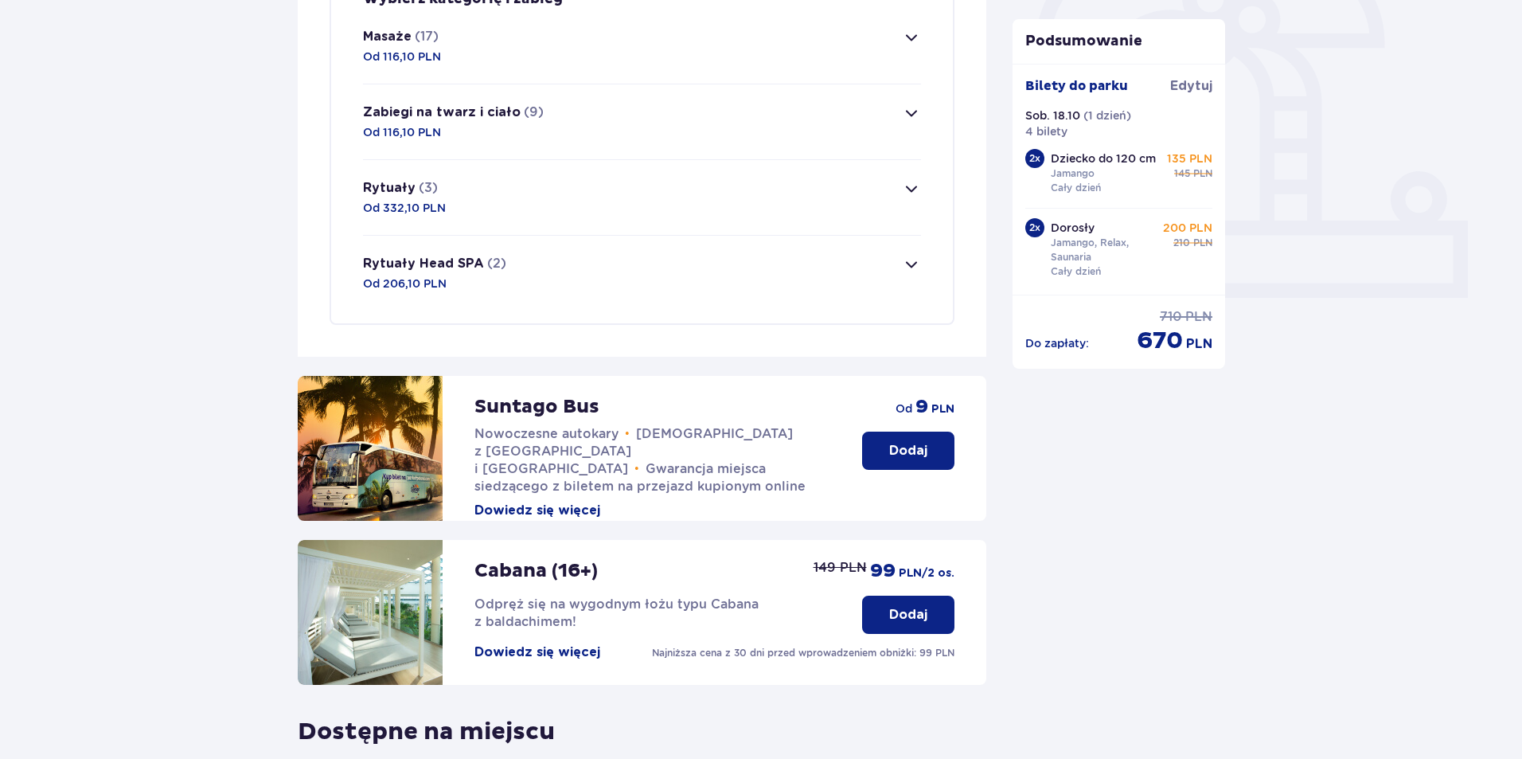
click at [914, 268] on span "button" at bounding box center [911, 264] width 19 height 19
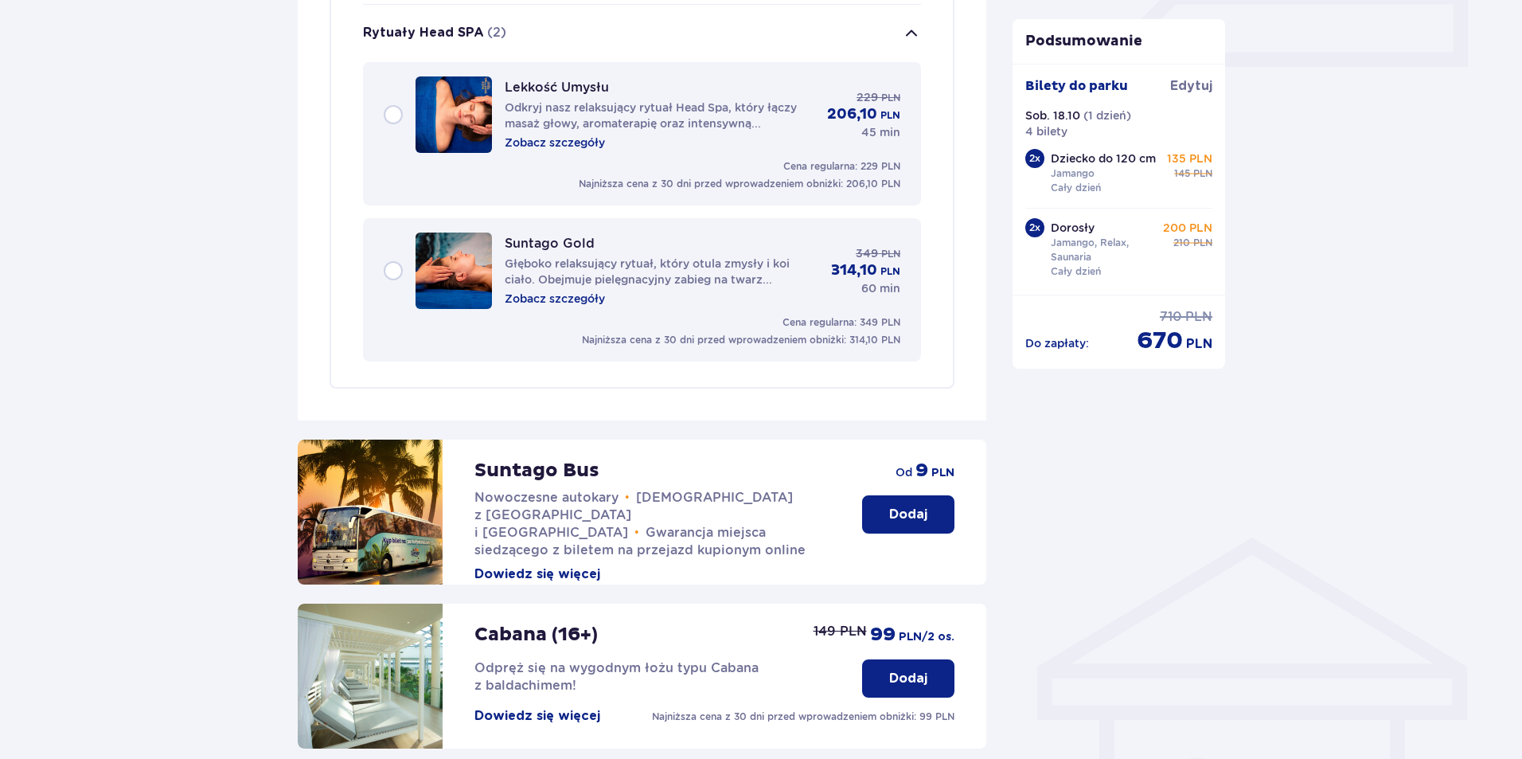
scroll to position [760, 0]
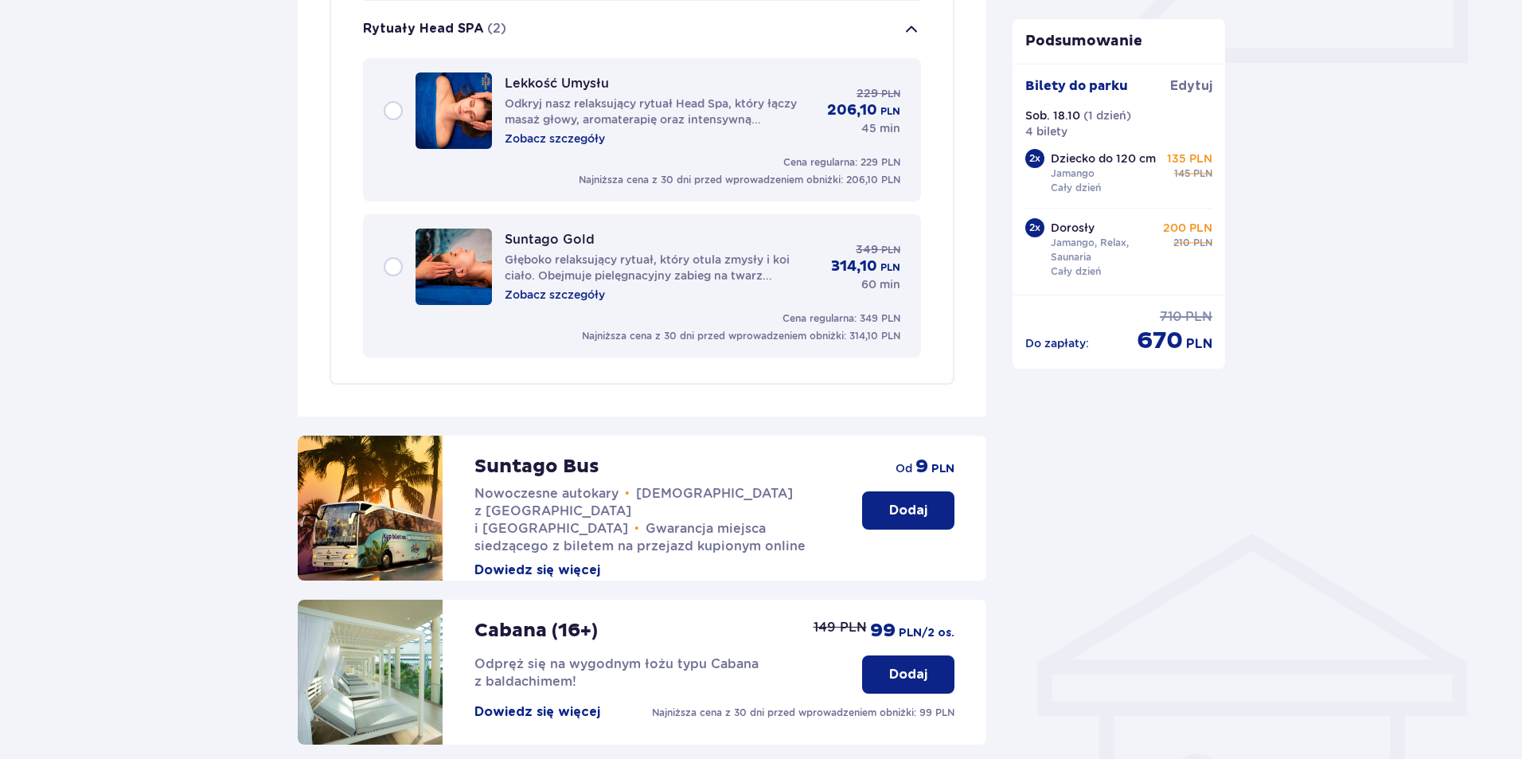
click at [916, 29] on span "button" at bounding box center [911, 29] width 19 height 19
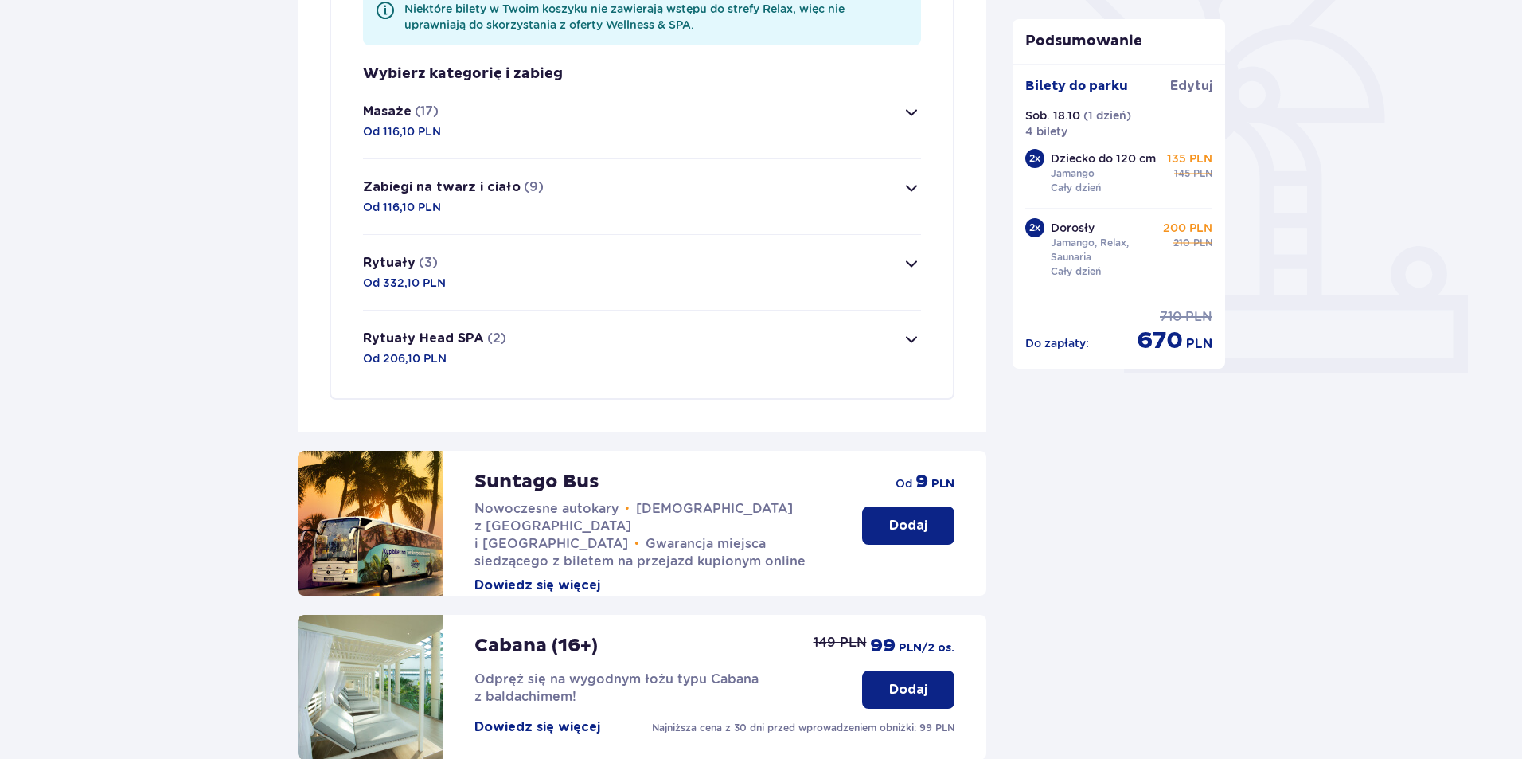
scroll to position [441, 0]
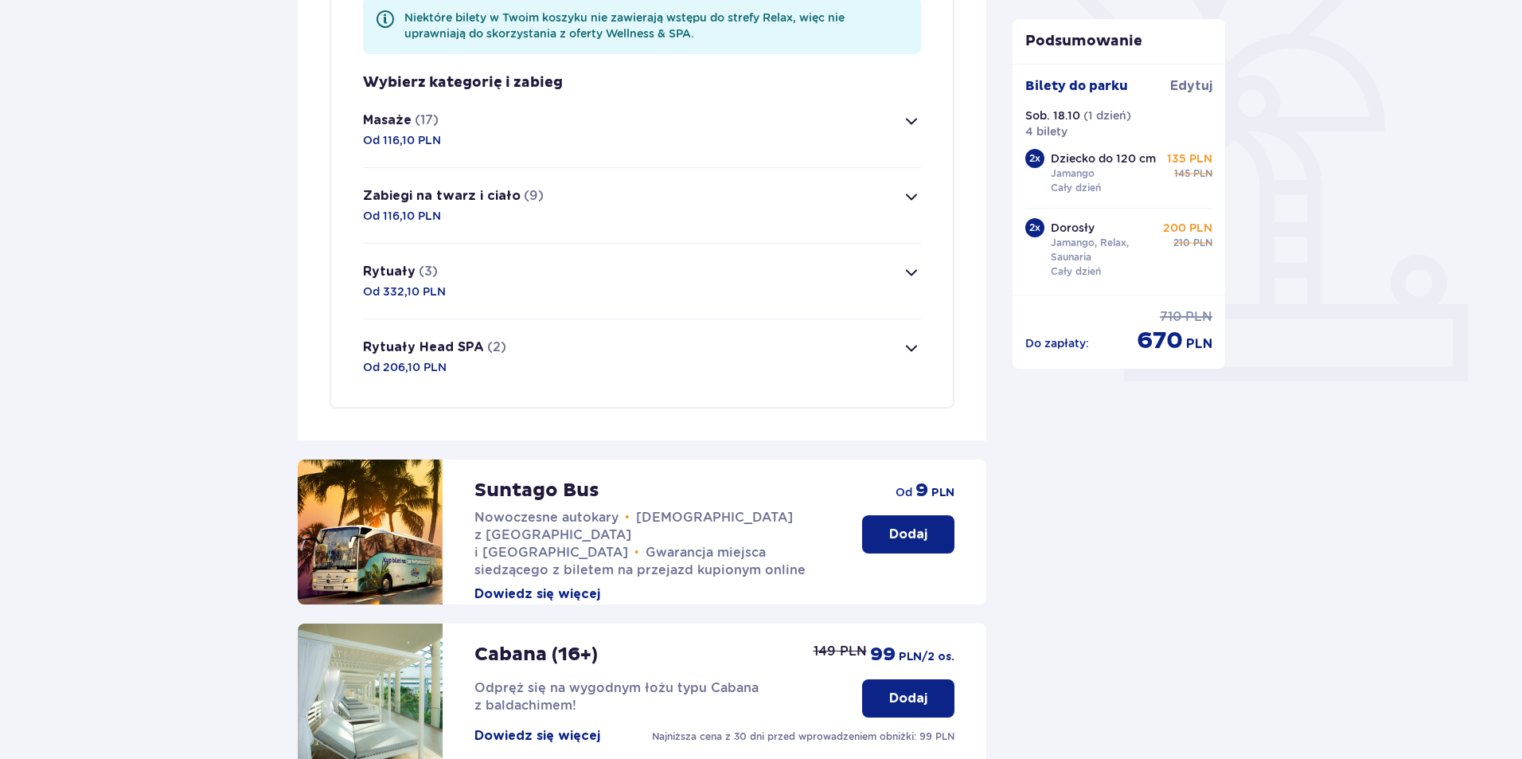
click at [911, 122] on span "button" at bounding box center [911, 120] width 19 height 19
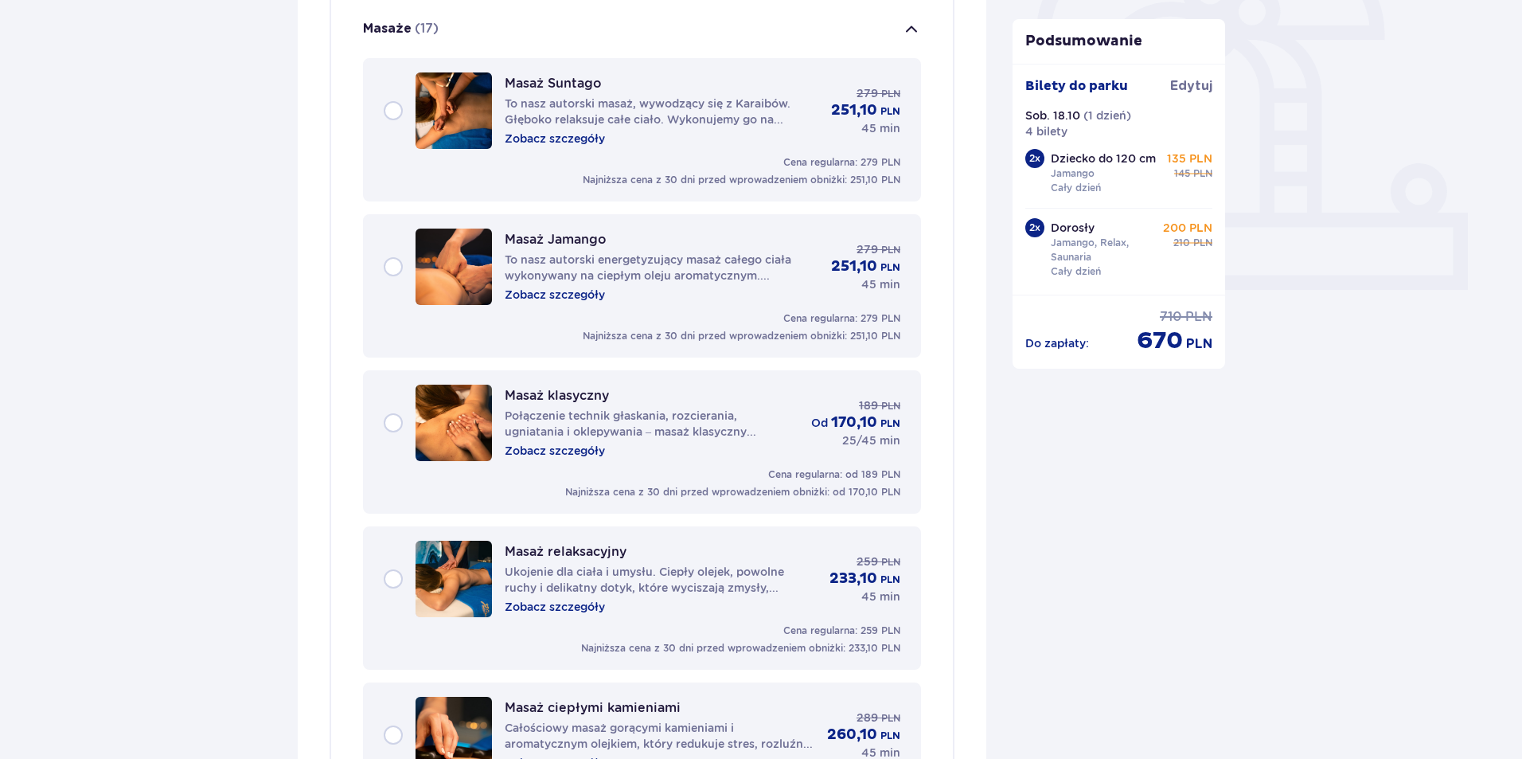
scroll to position [533, 0]
click at [556, 98] on p "To nasz autorski masaż, wywodzący się z Karaibów. Głęboko relaksuje całe ciało.…" at bounding box center [662, 111] width 314 height 32
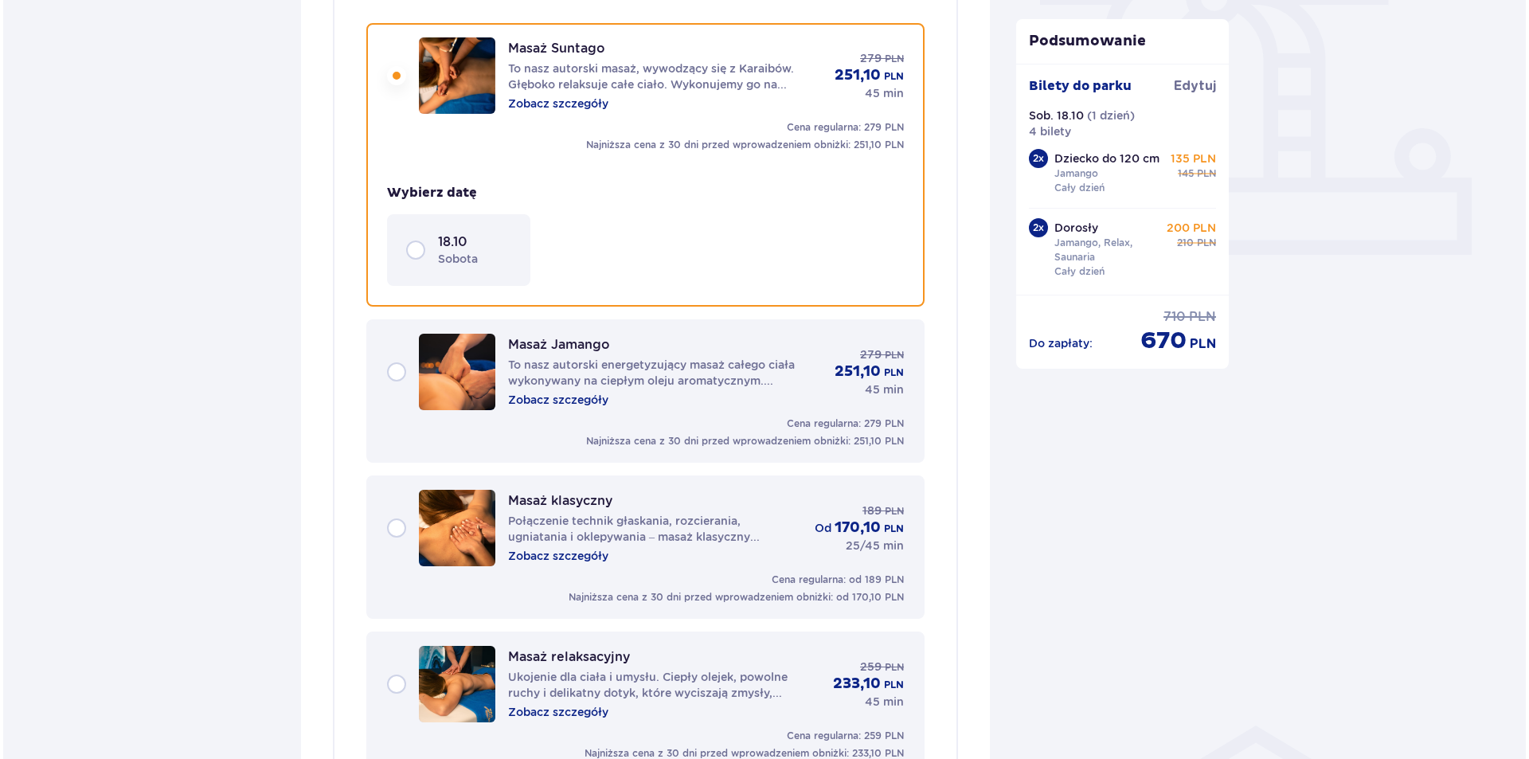
scroll to position [572, 0]
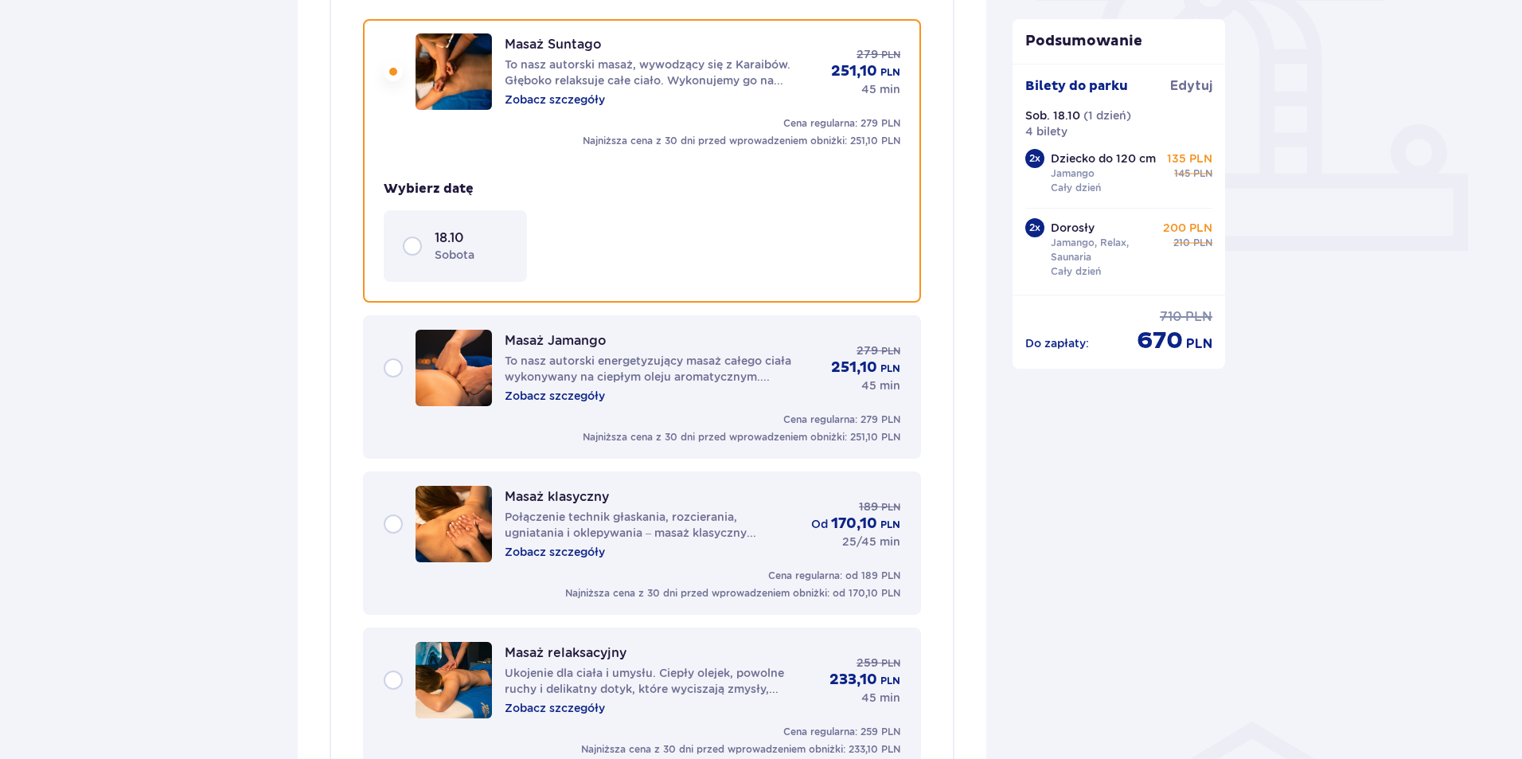
click at [561, 99] on p "Zobacz szczegóły" at bounding box center [555, 100] width 100 height 16
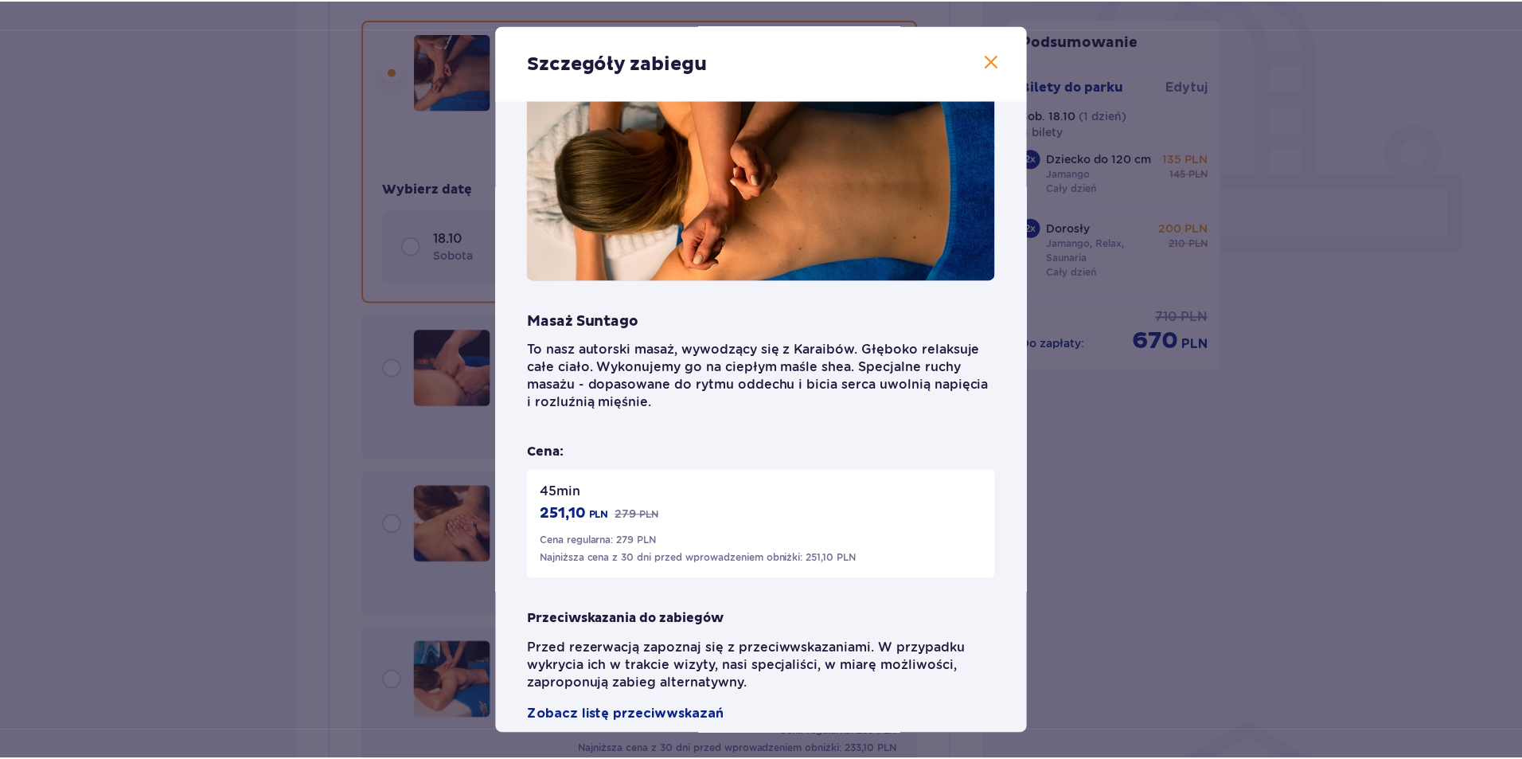
scroll to position [66, 0]
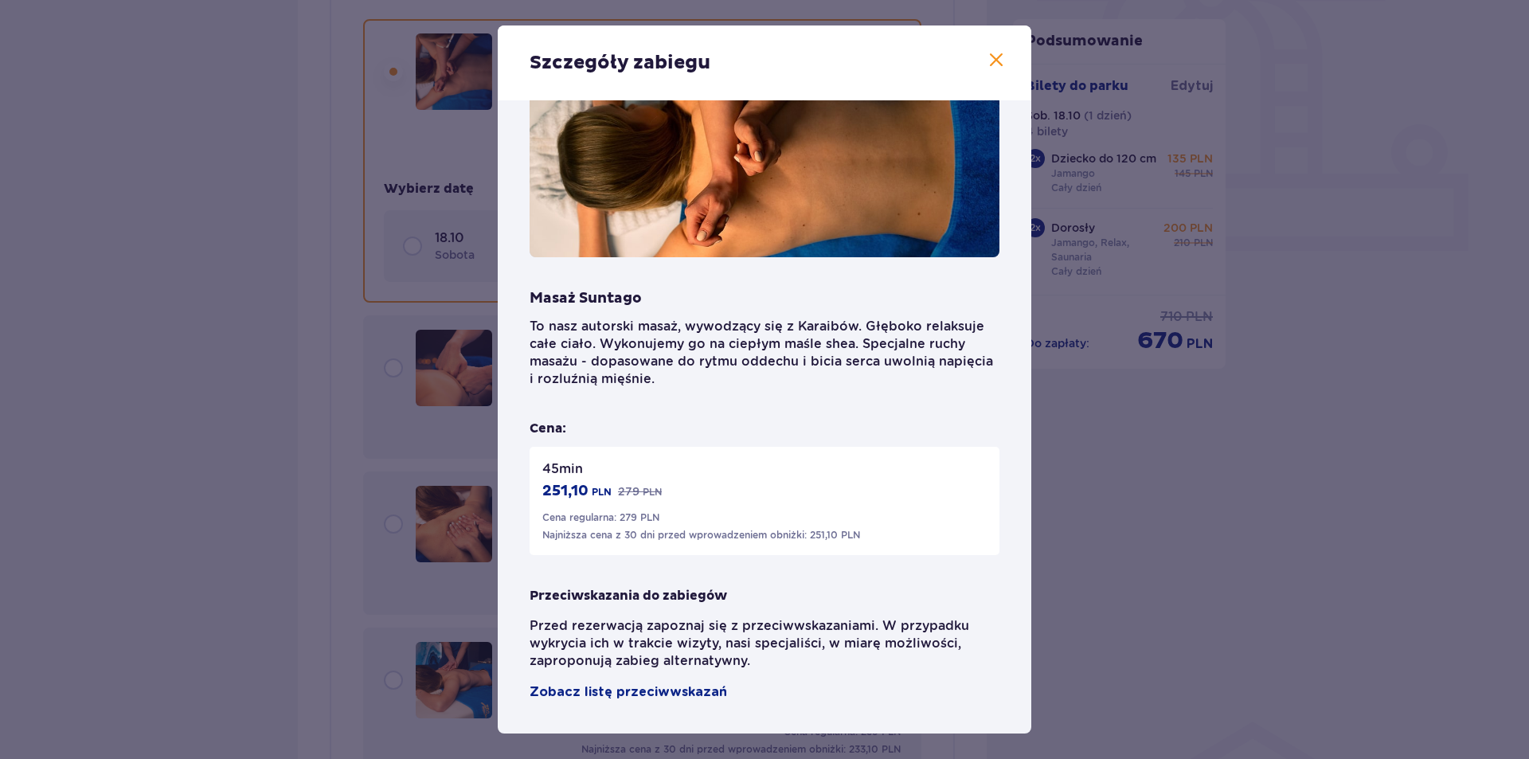
click at [993, 61] on span at bounding box center [995, 60] width 19 height 19
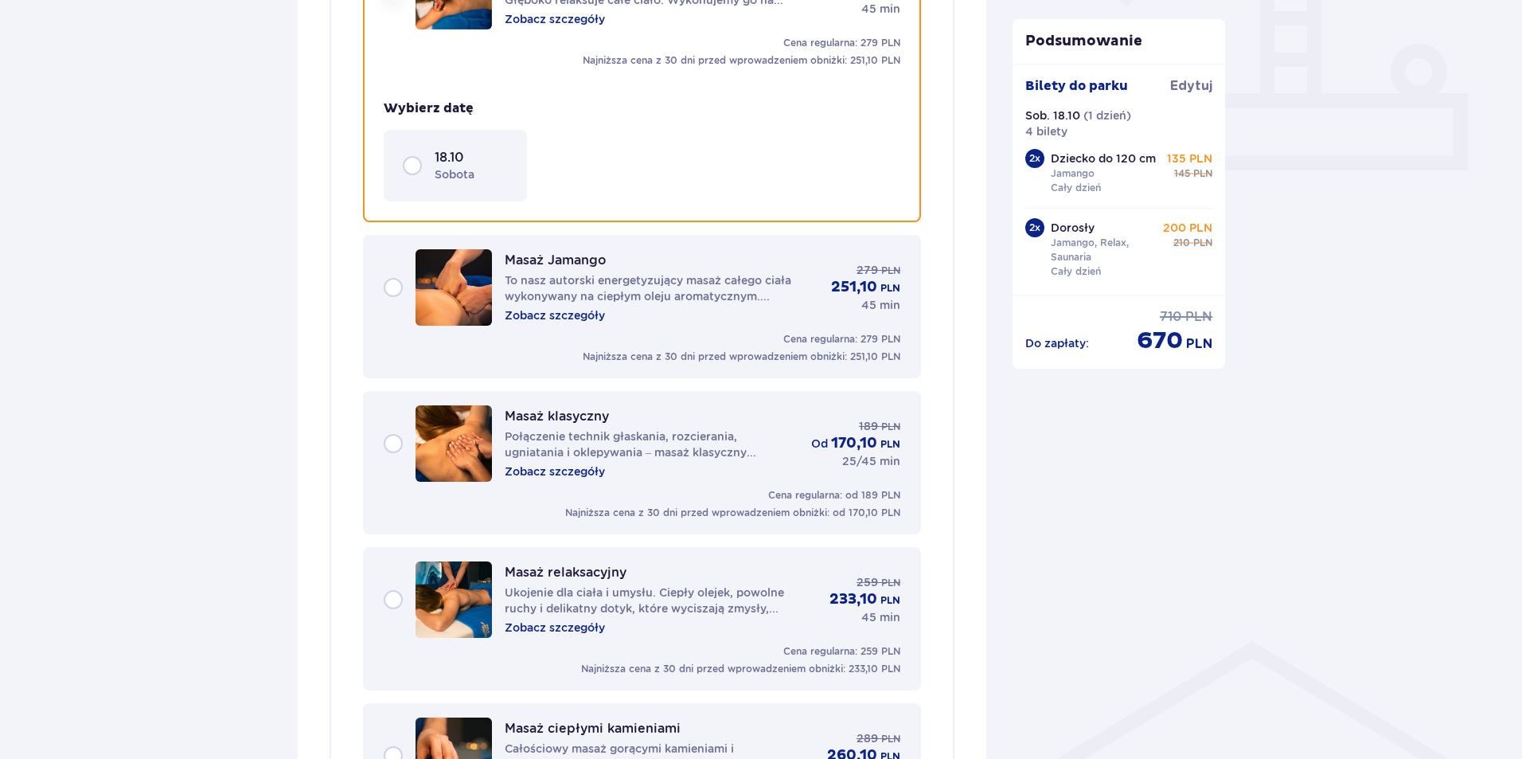
scroll to position [810, 0]
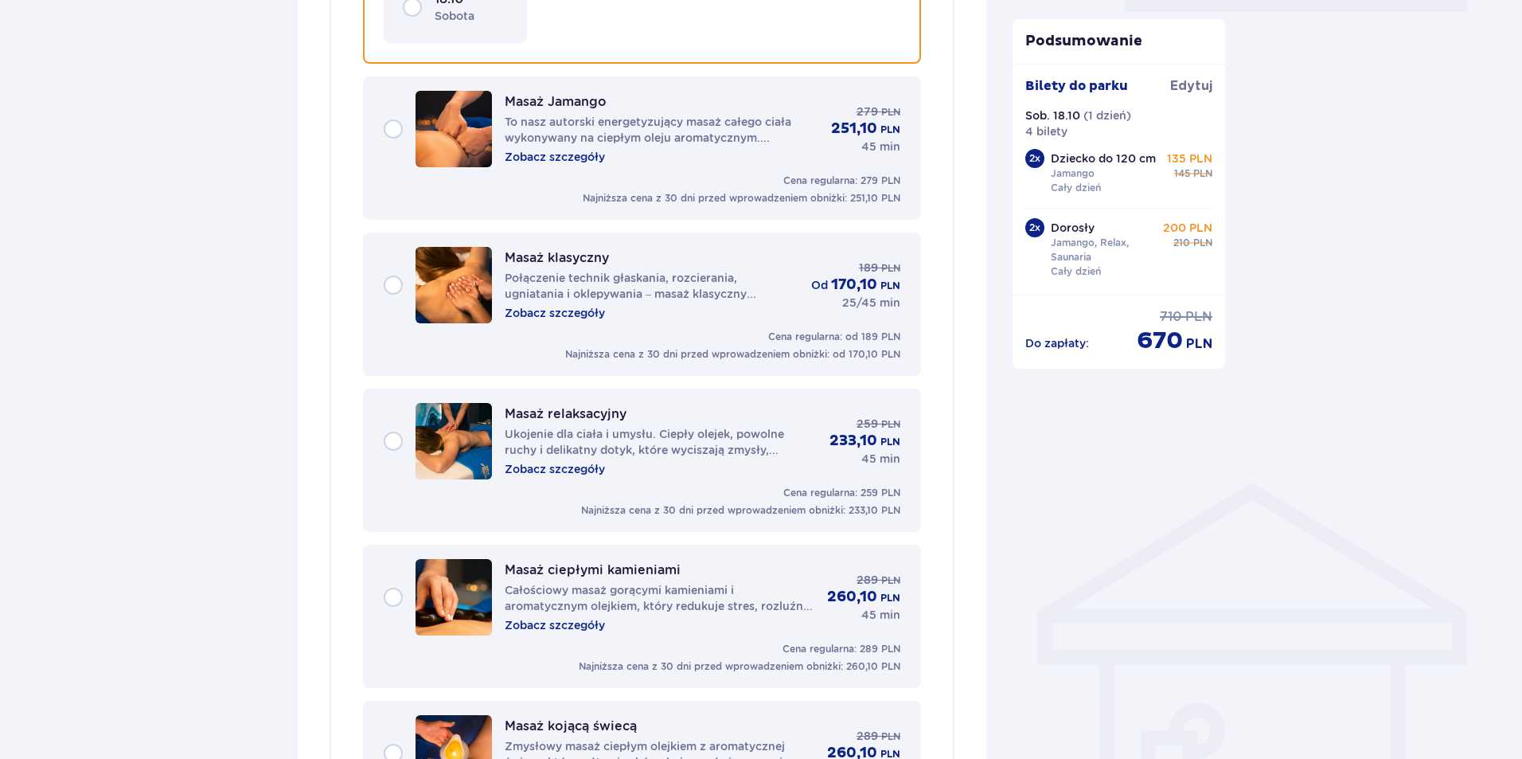
click at [611, 279] on p "Połączenie technik głaskania, rozcierania, ugniatania i oklepywania – masaż kla…" at bounding box center [652, 286] width 294 height 32
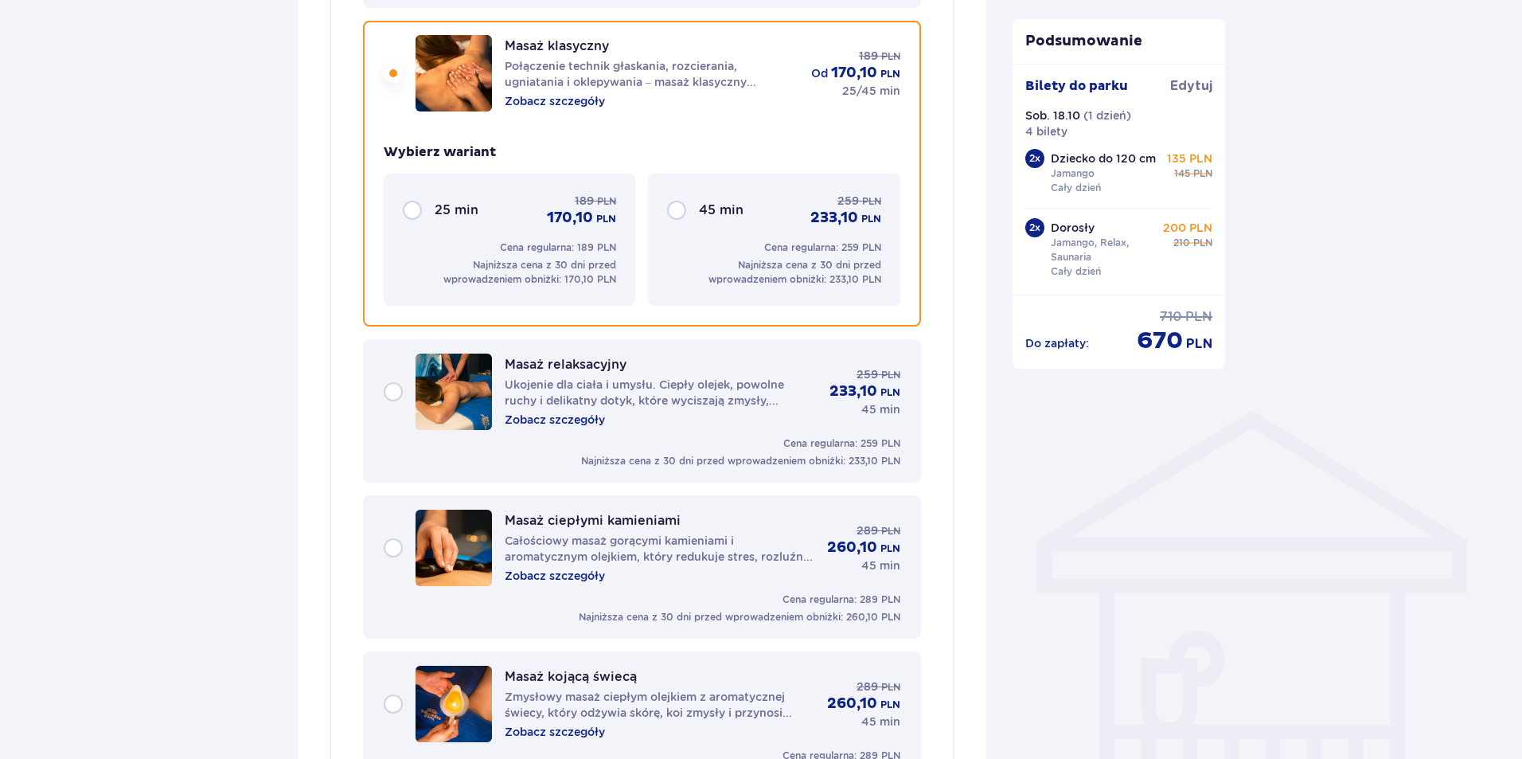
scroll to position [884, 0]
click at [652, 392] on p "Ukojenie dla ciała i umysłu. Ciepły olejek, powolne ruchy i delikatny dotyk, kt…" at bounding box center [661, 391] width 312 height 32
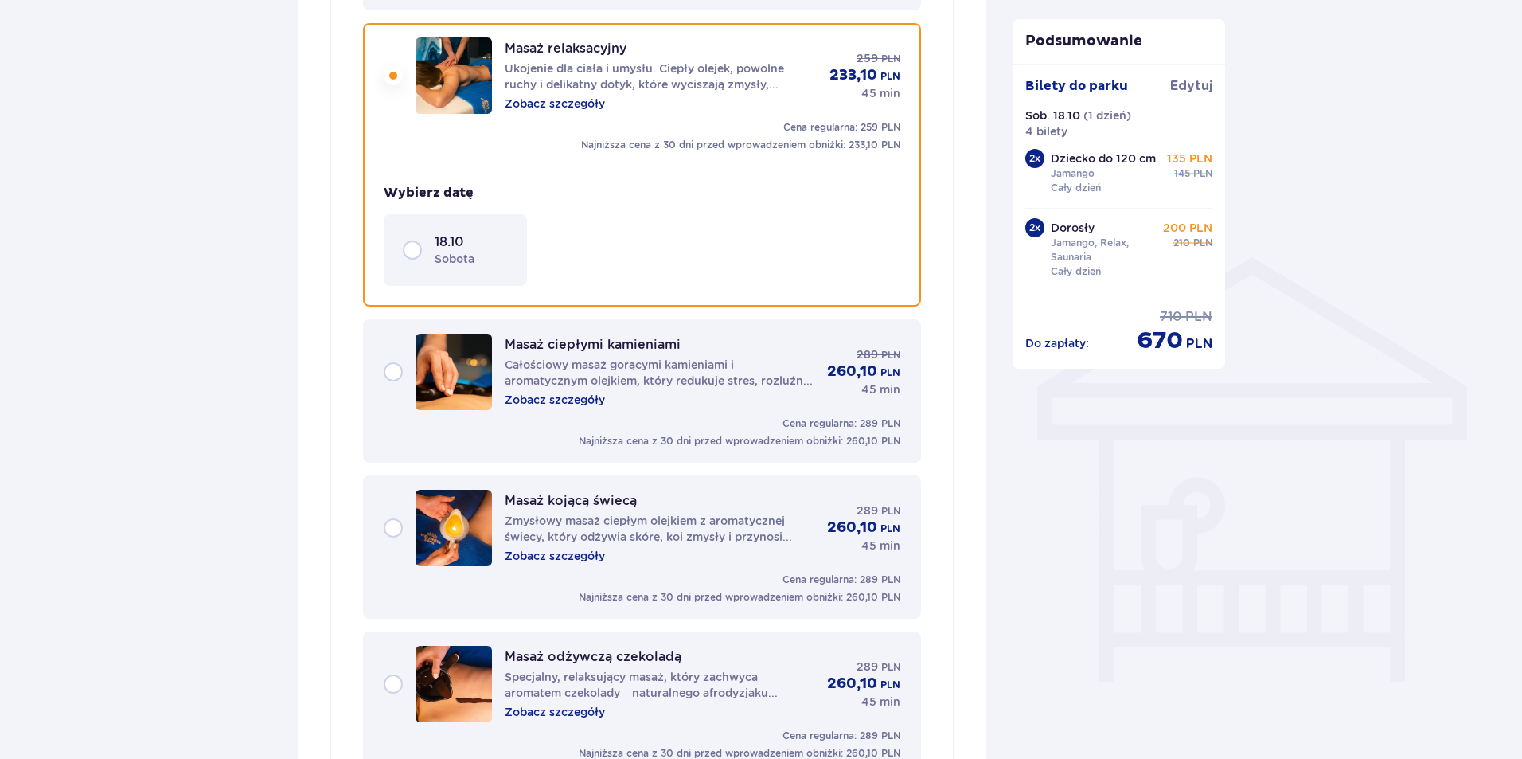
scroll to position [1040, 0]
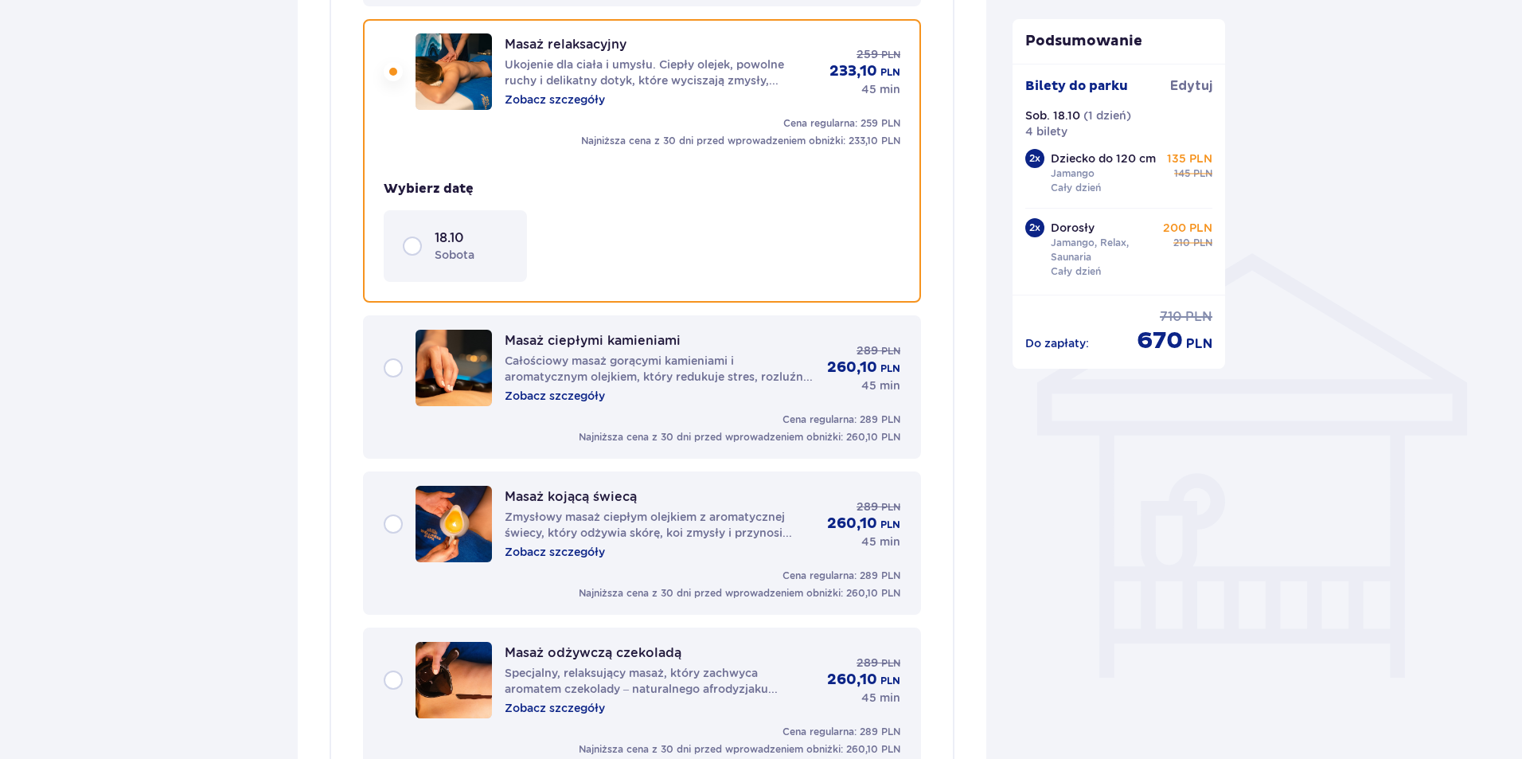
click at [572, 100] on p "Zobacz szczegóły" at bounding box center [555, 100] width 100 height 16
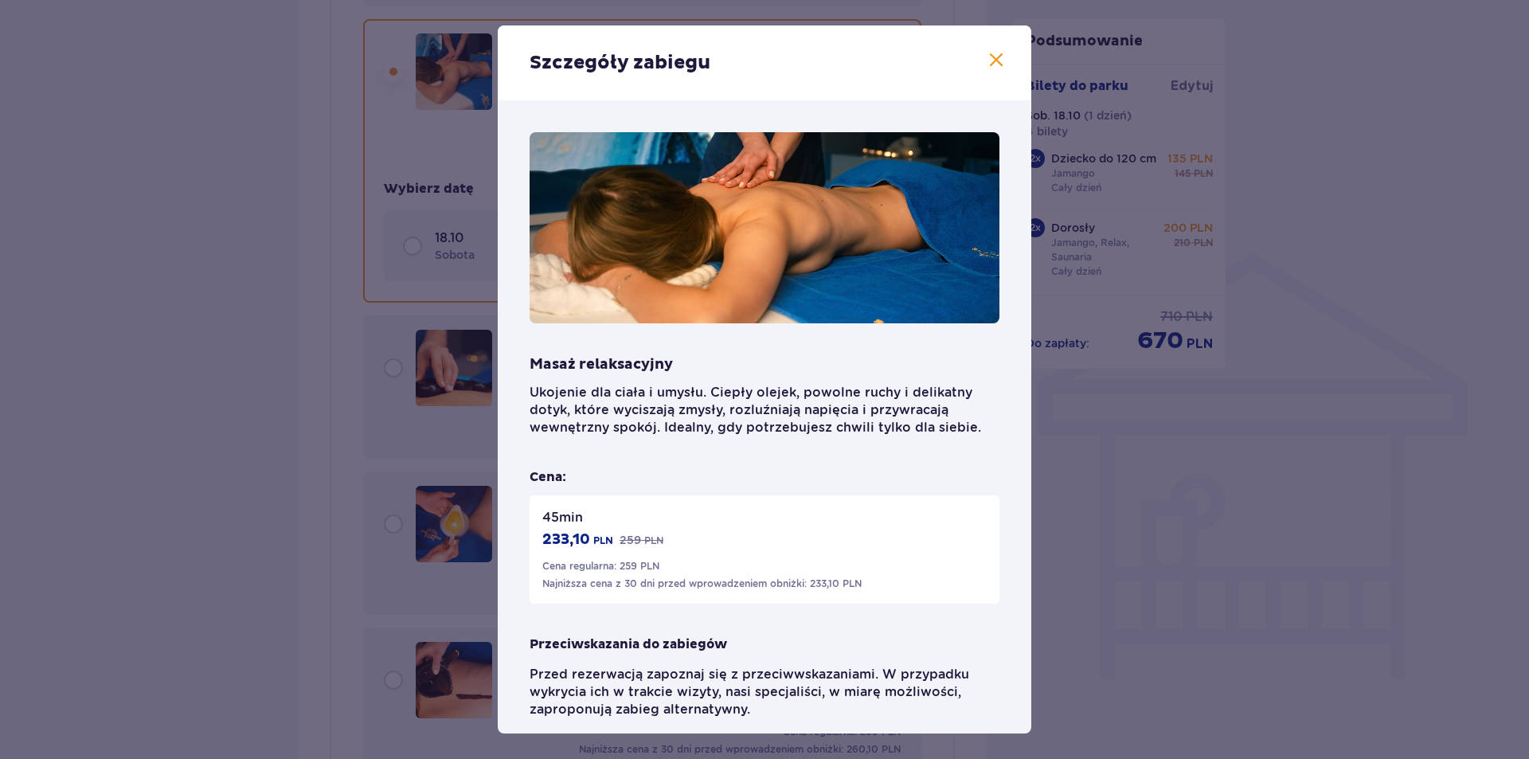
click at [992, 61] on span at bounding box center [995, 60] width 19 height 19
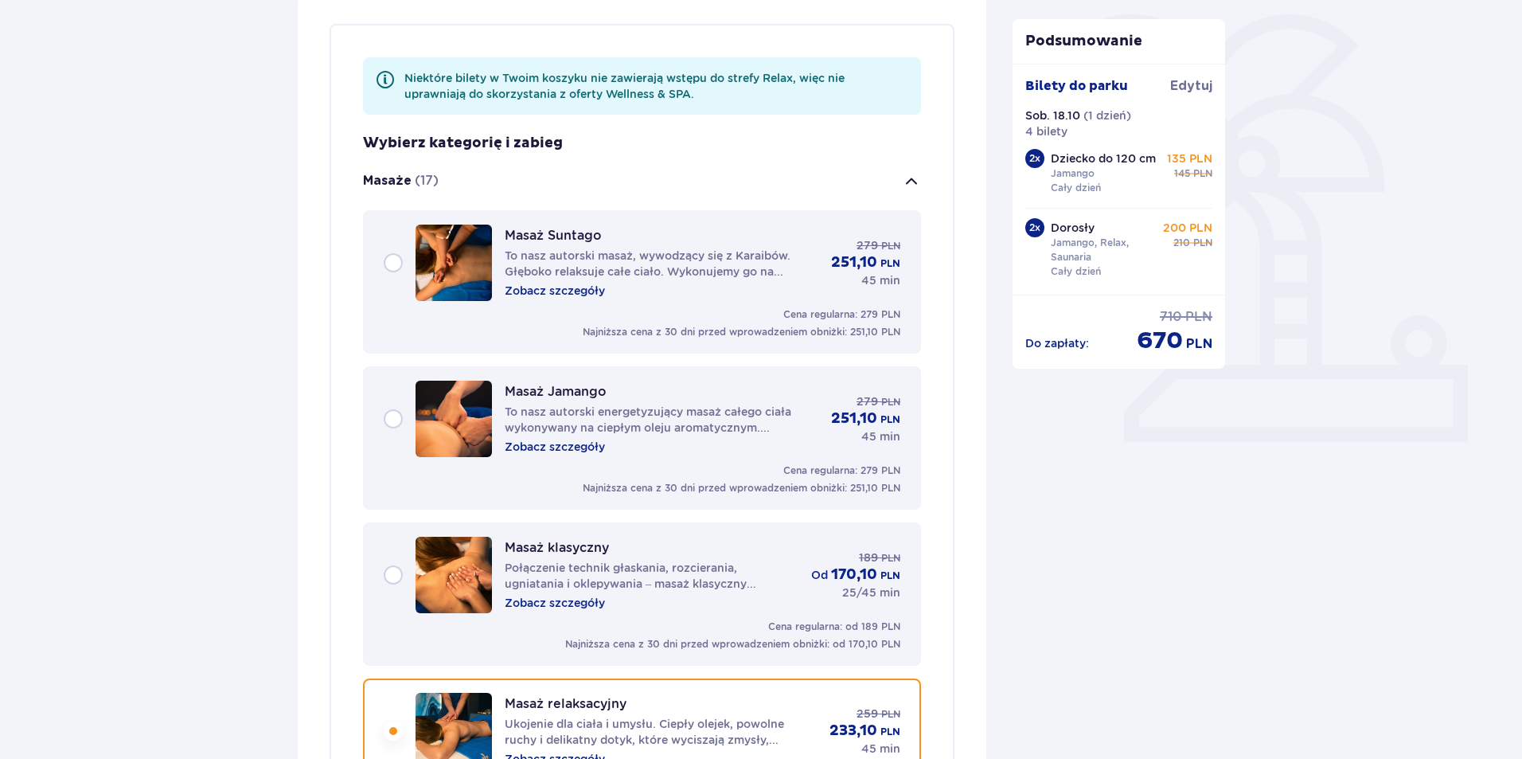
scroll to position [5, 0]
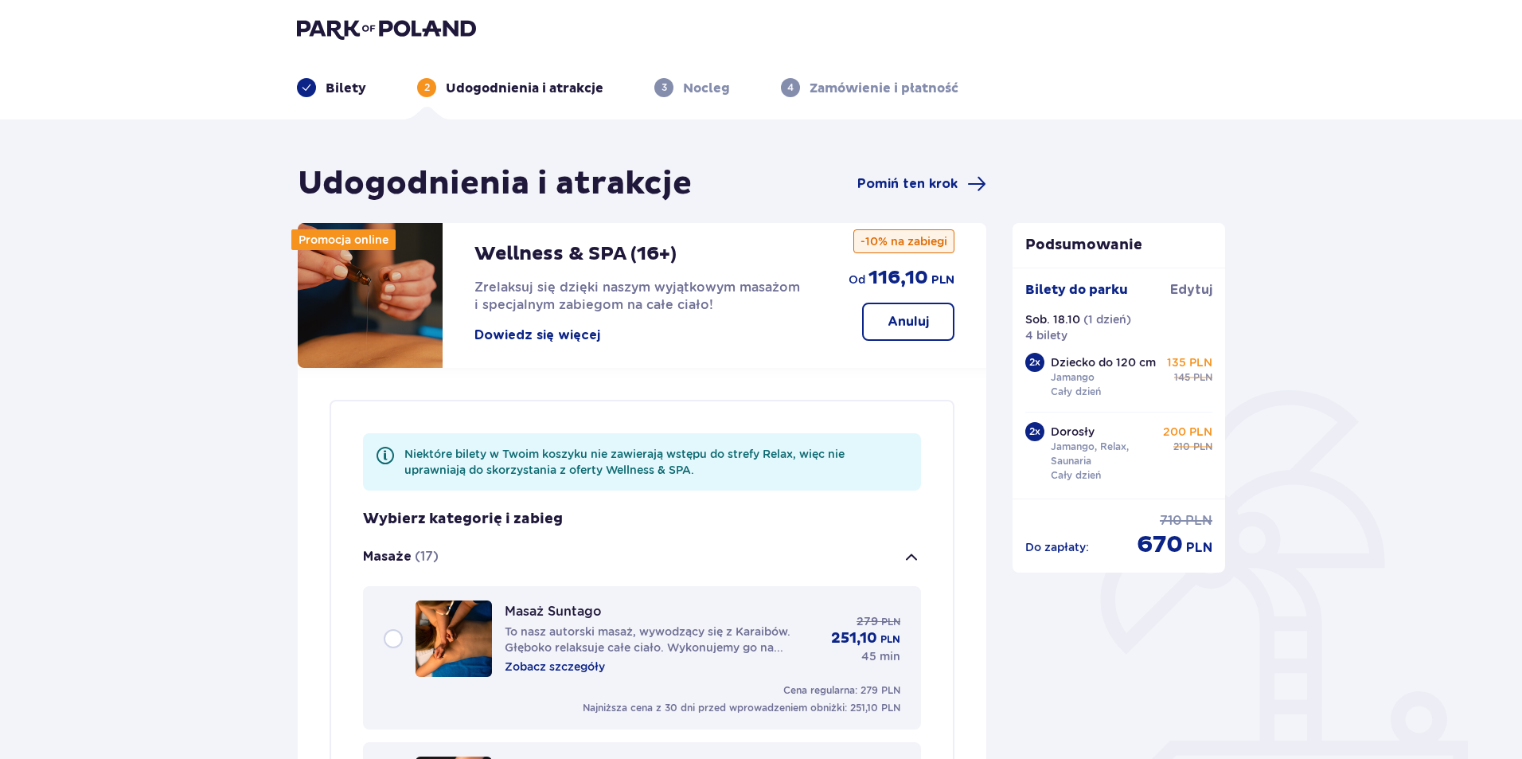
click at [400, 637] on div "Masaż Suntago To nasz autorski masaż, wywodzący się z Karaibów. Głęboko relaksu…" at bounding box center [642, 638] width 517 height 76
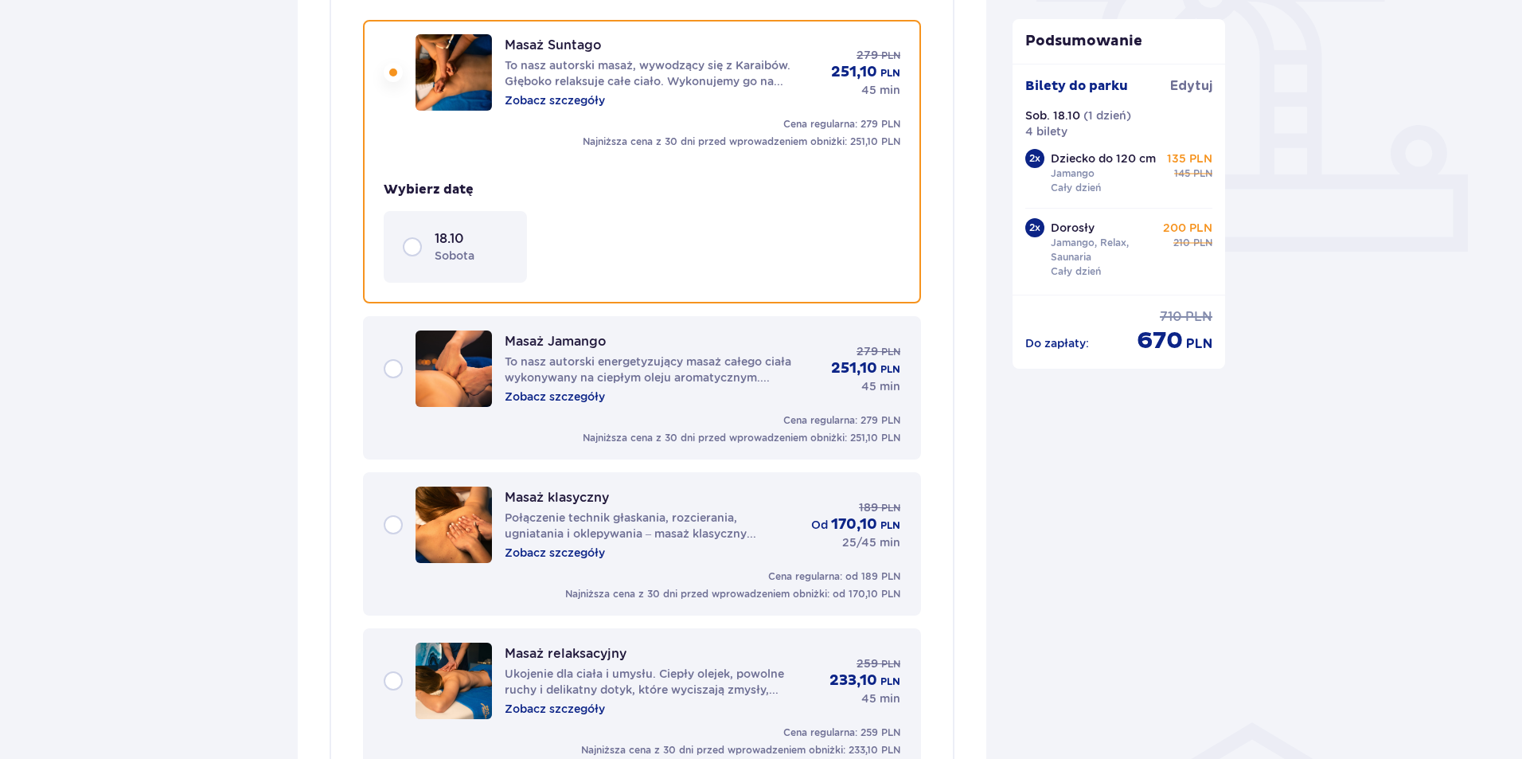
scroll to position [572, 0]
click at [414, 244] on div "18.10 [DATE]" at bounding box center [455, 245] width 105 height 33
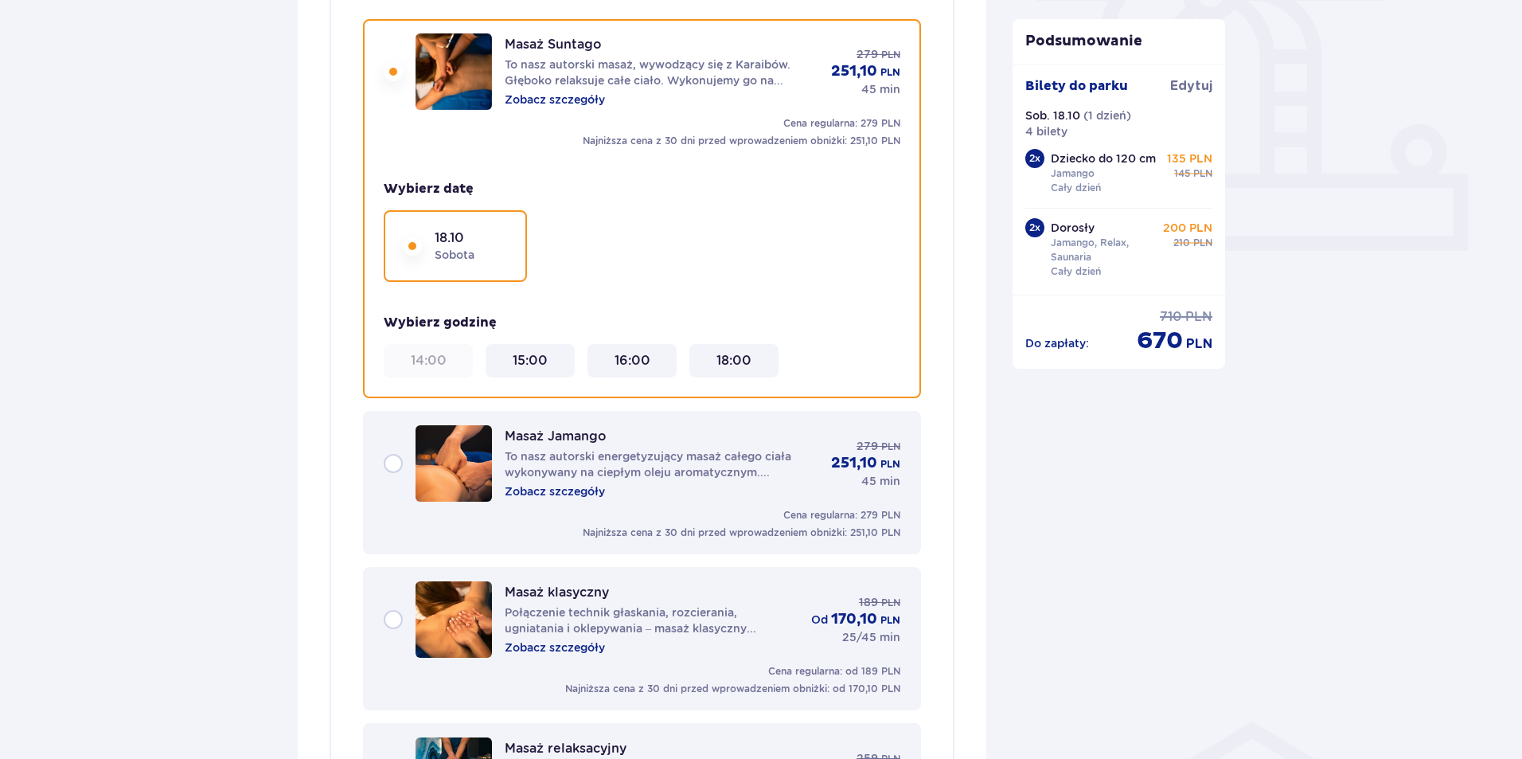
click at [747, 366] on 18\ "18:00" at bounding box center [734, 361] width 35 height 18
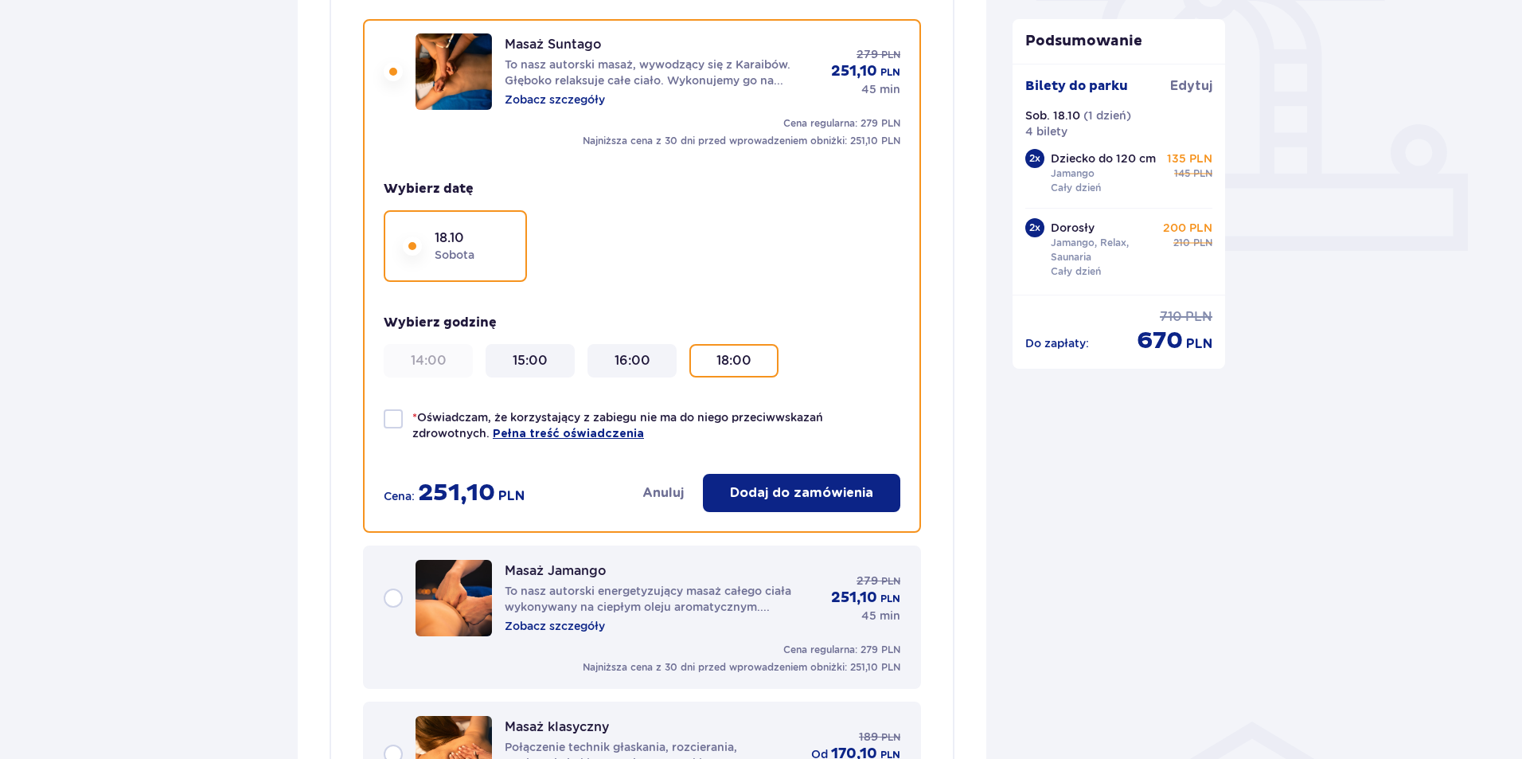
click at [395, 417] on div at bounding box center [393, 418] width 19 height 19
checkbox input "true"
click at [791, 491] on p "Dodaj do zamówienia" at bounding box center [801, 493] width 143 height 18
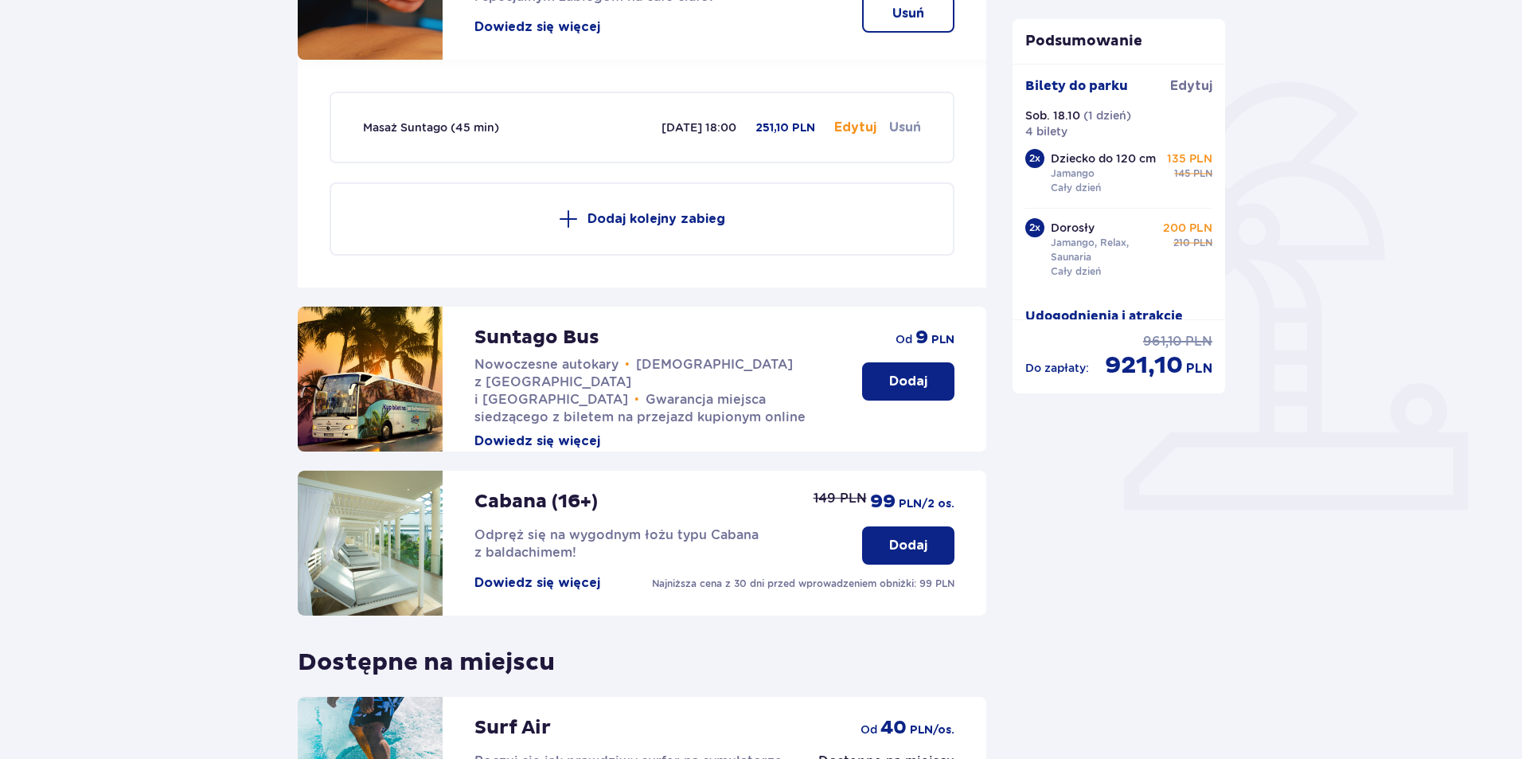
scroll to position [146, 0]
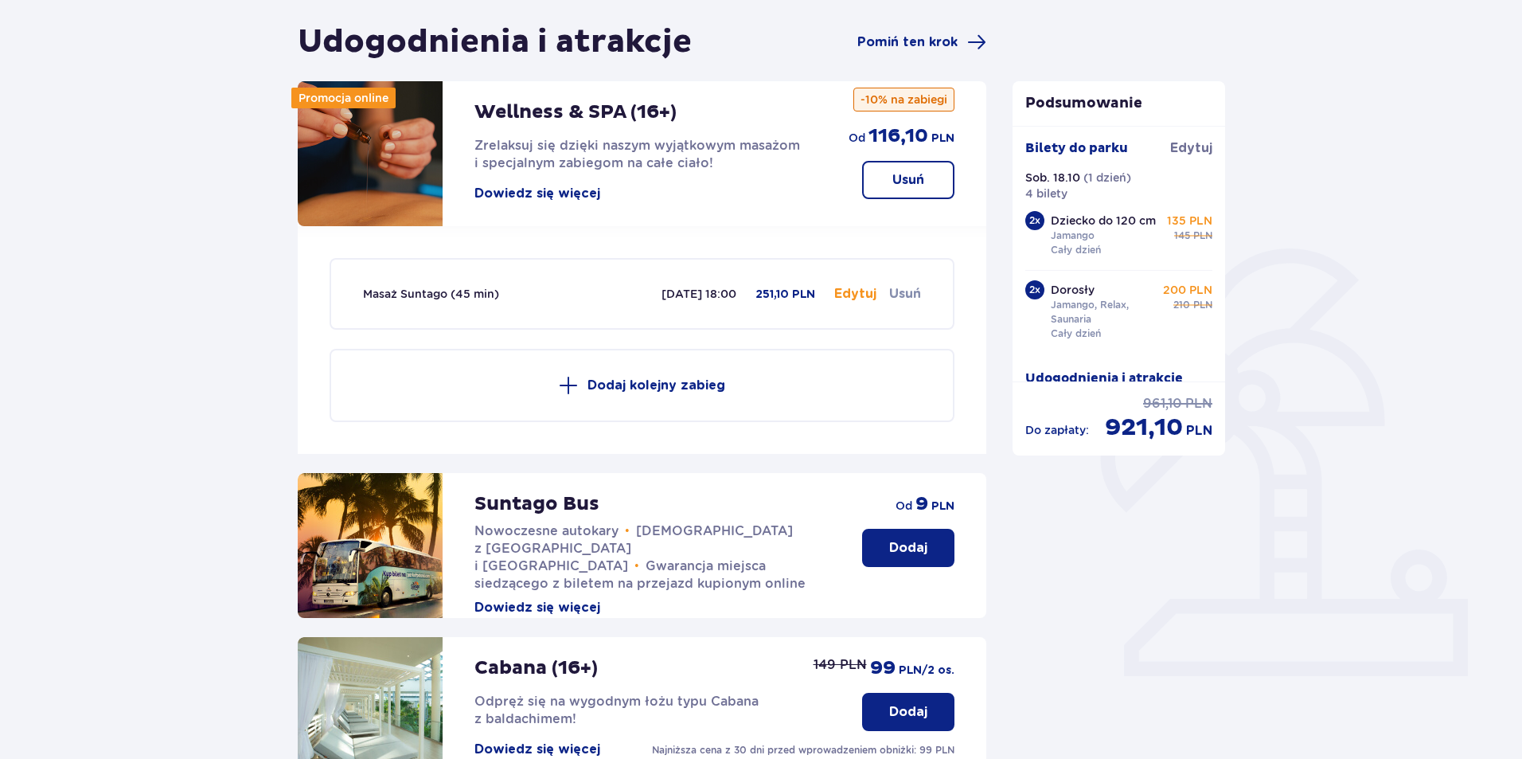
click at [686, 381] on p "Dodaj kolejny zabieg" at bounding box center [657, 386] width 138 height 18
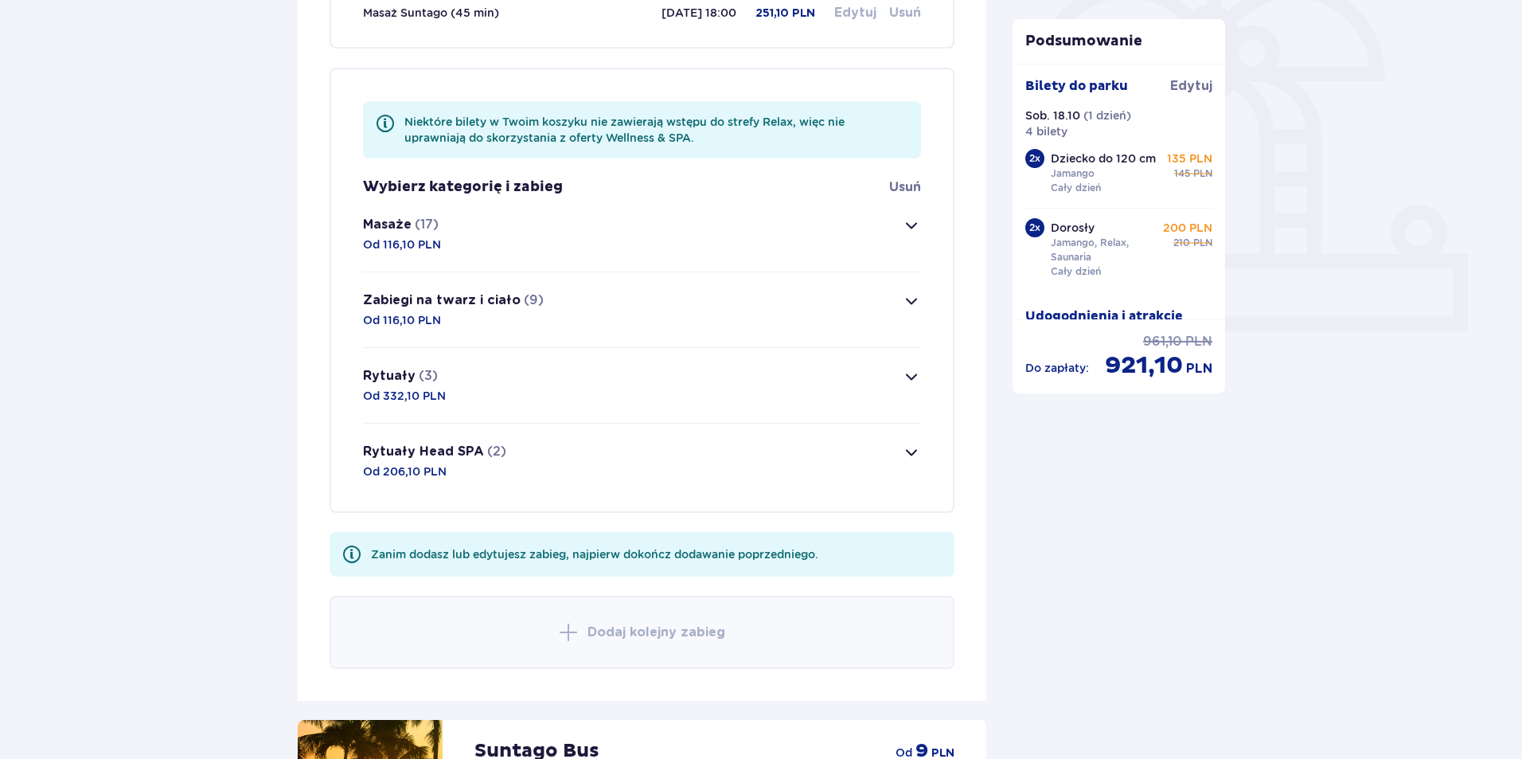
scroll to position [540, 0]
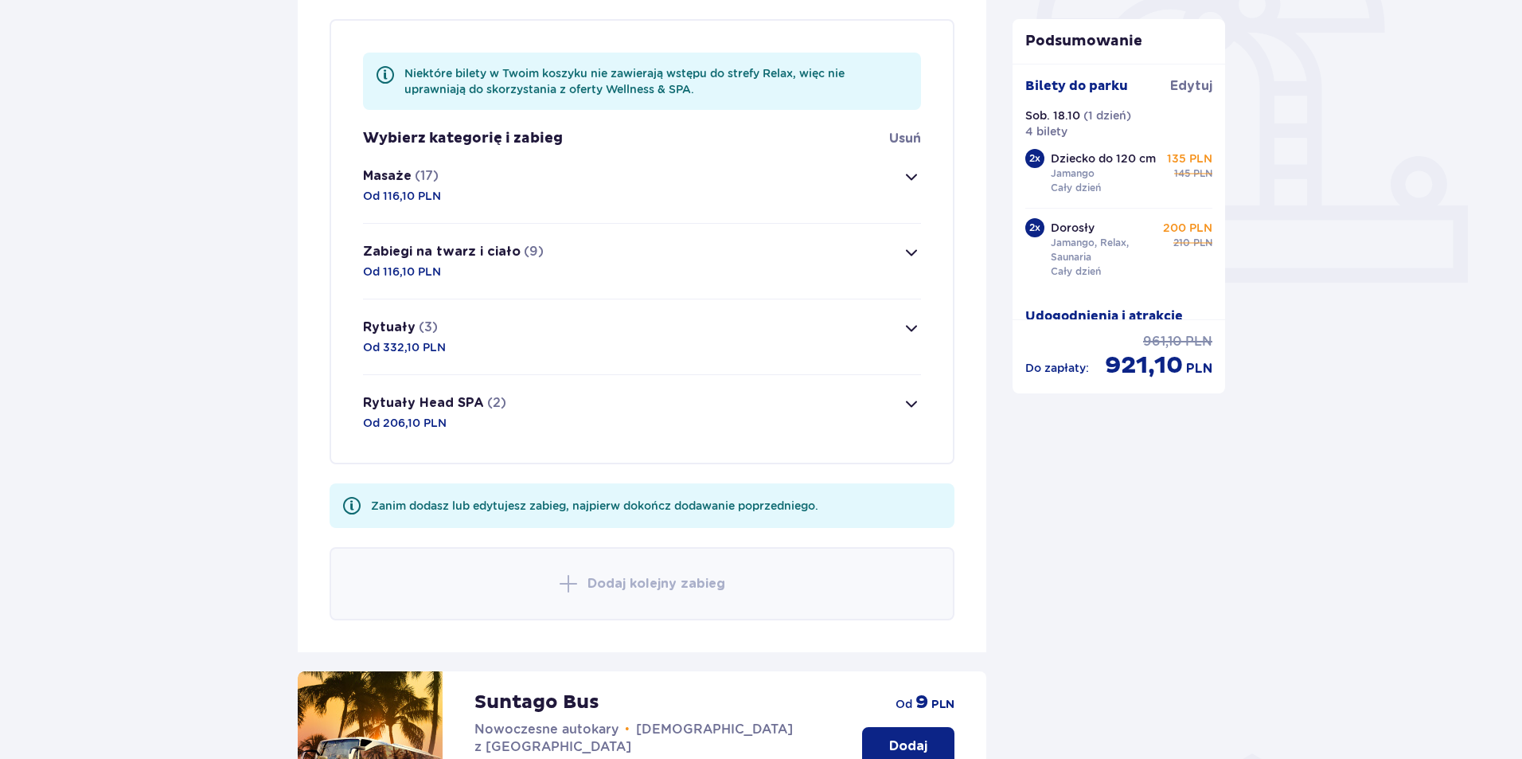
click at [908, 174] on span "button" at bounding box center [911, 176] width 19 height 19
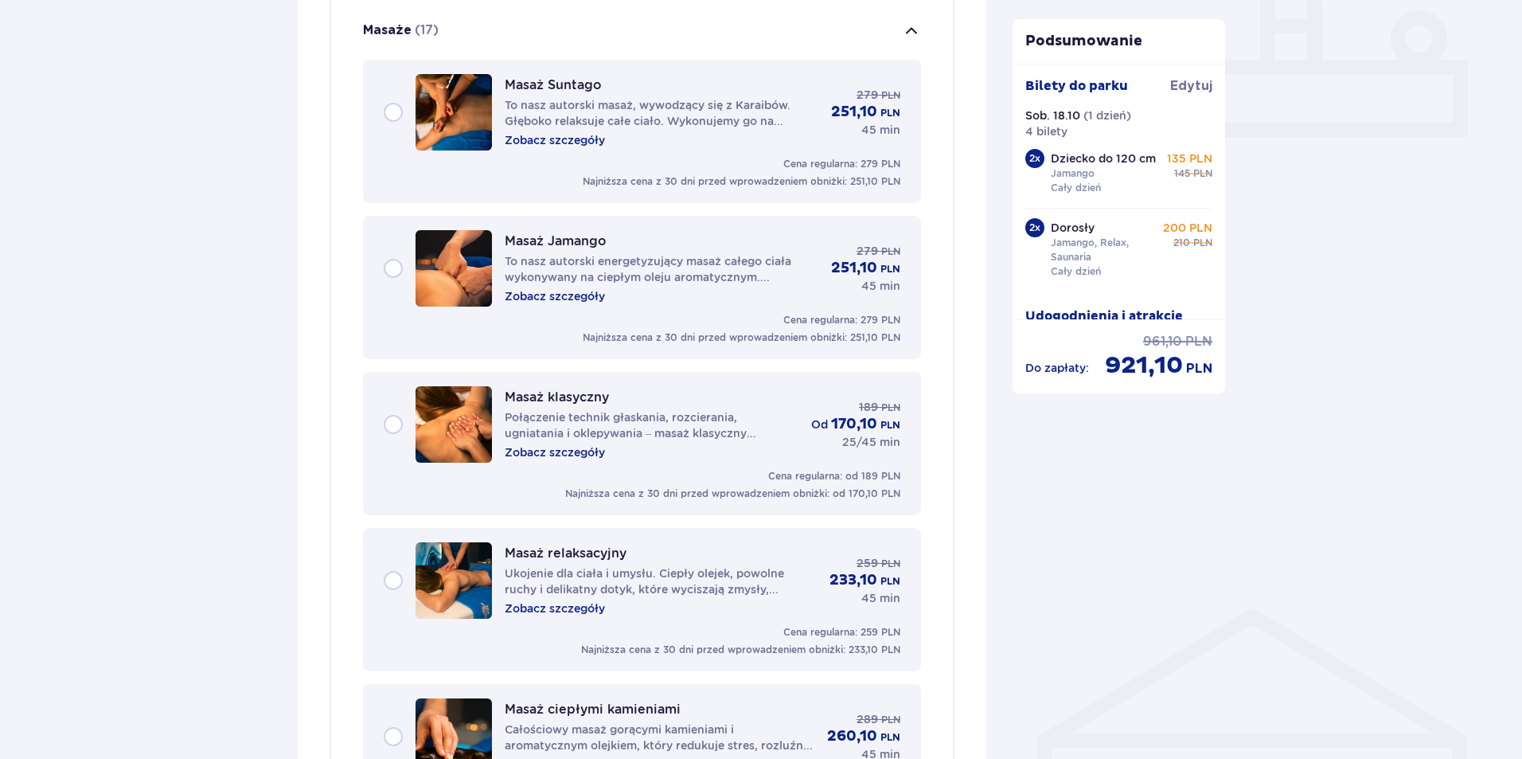
scroll to position [688, 0]
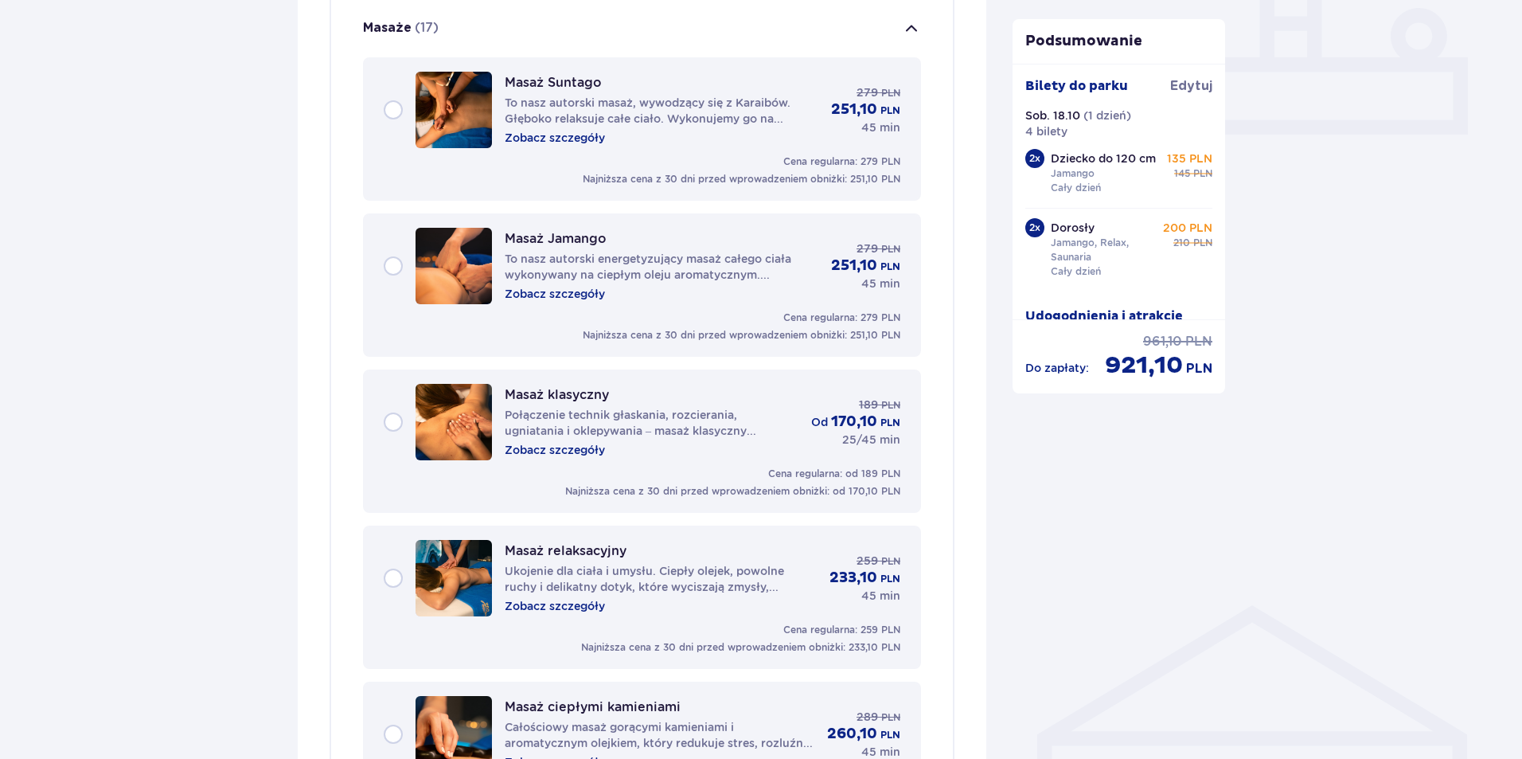
click at [398, 264] on div "Masaż Jamango To nasz autorski energetyzujący masaż całego ciała wykonywany na …" at bounding box center [642, 266] width 517 height 76
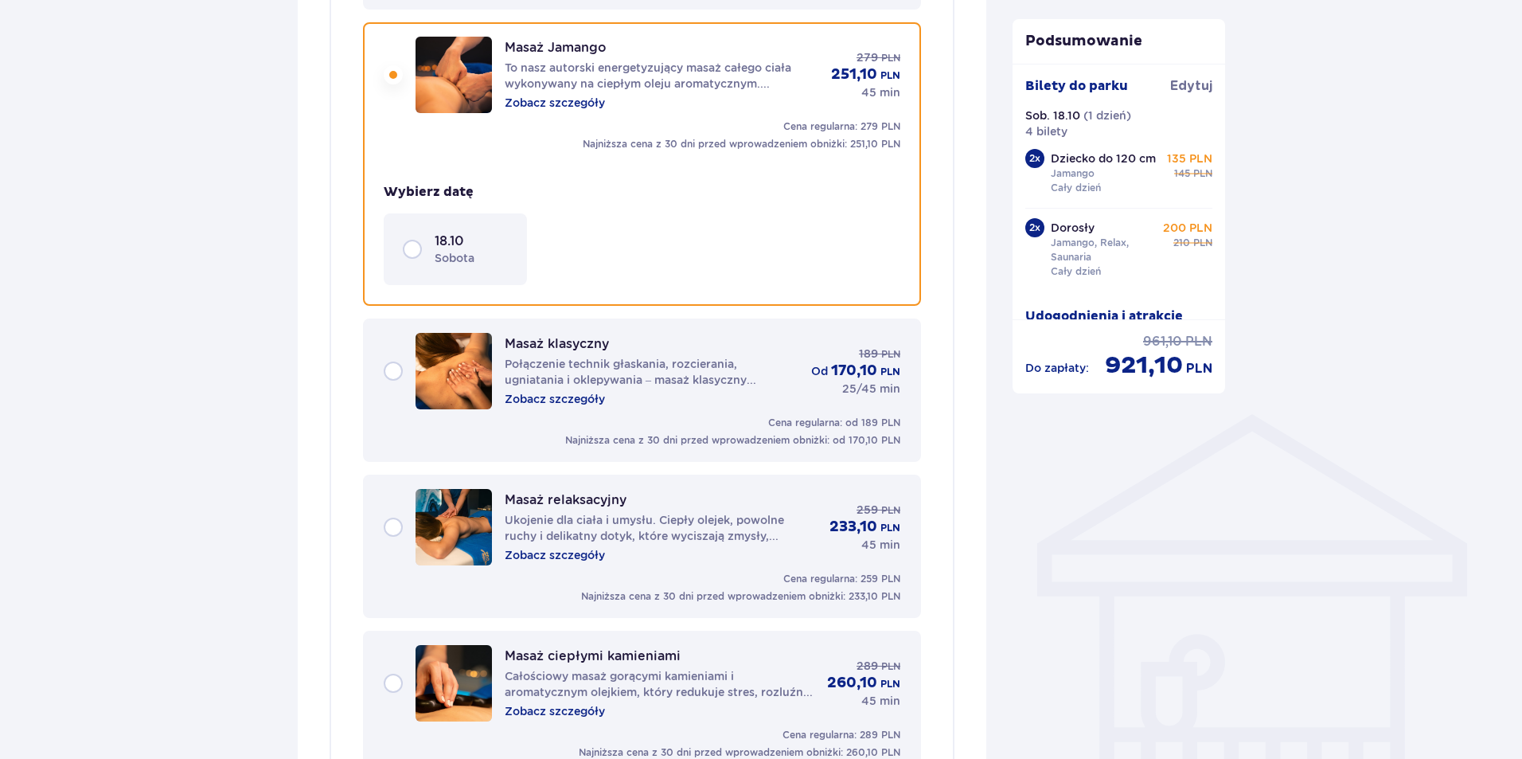
scroll to position [882, 0]
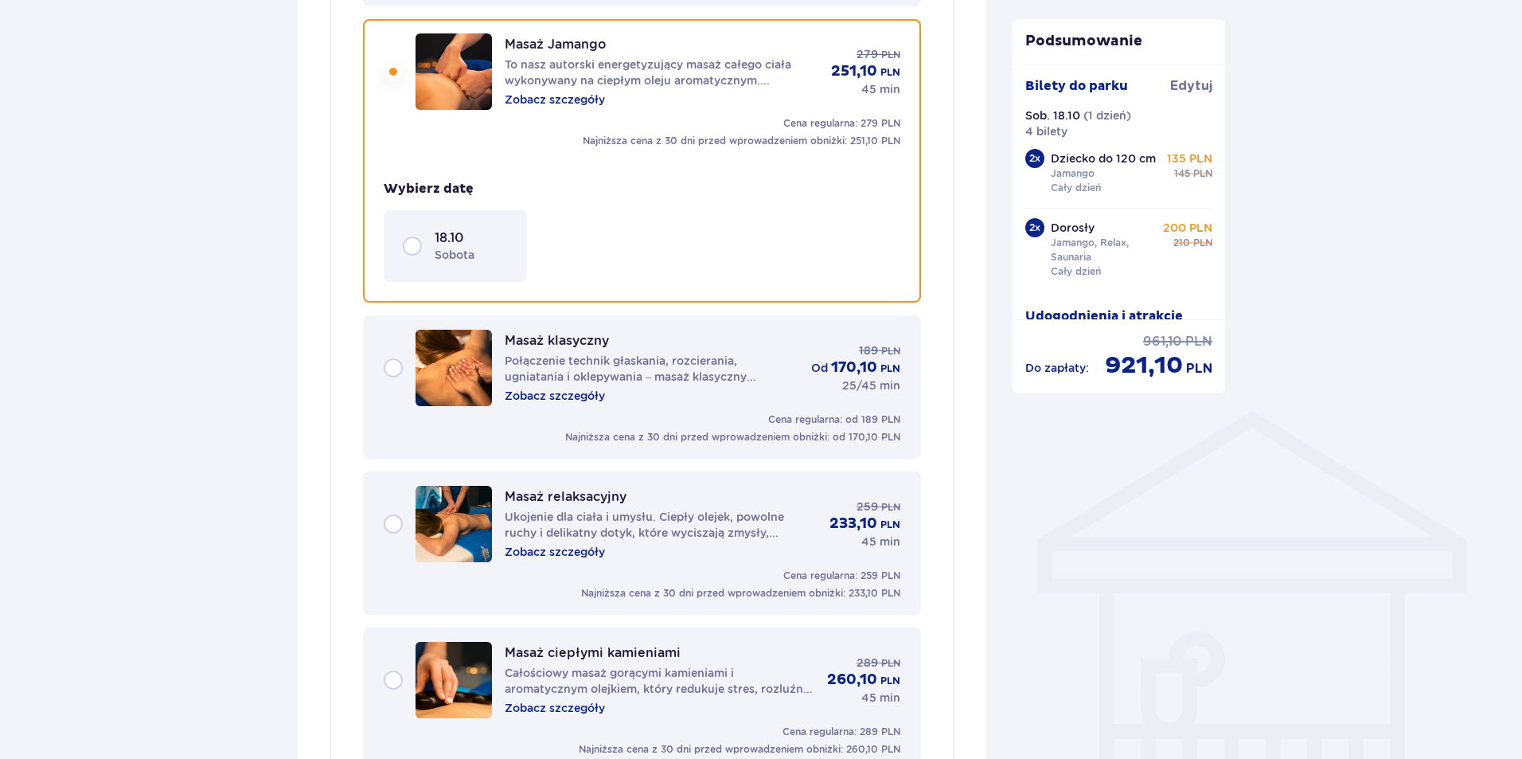
click at [424, 247] on div "18.10 [DATE]" at bounding box center [455, 245] width 105 height 33
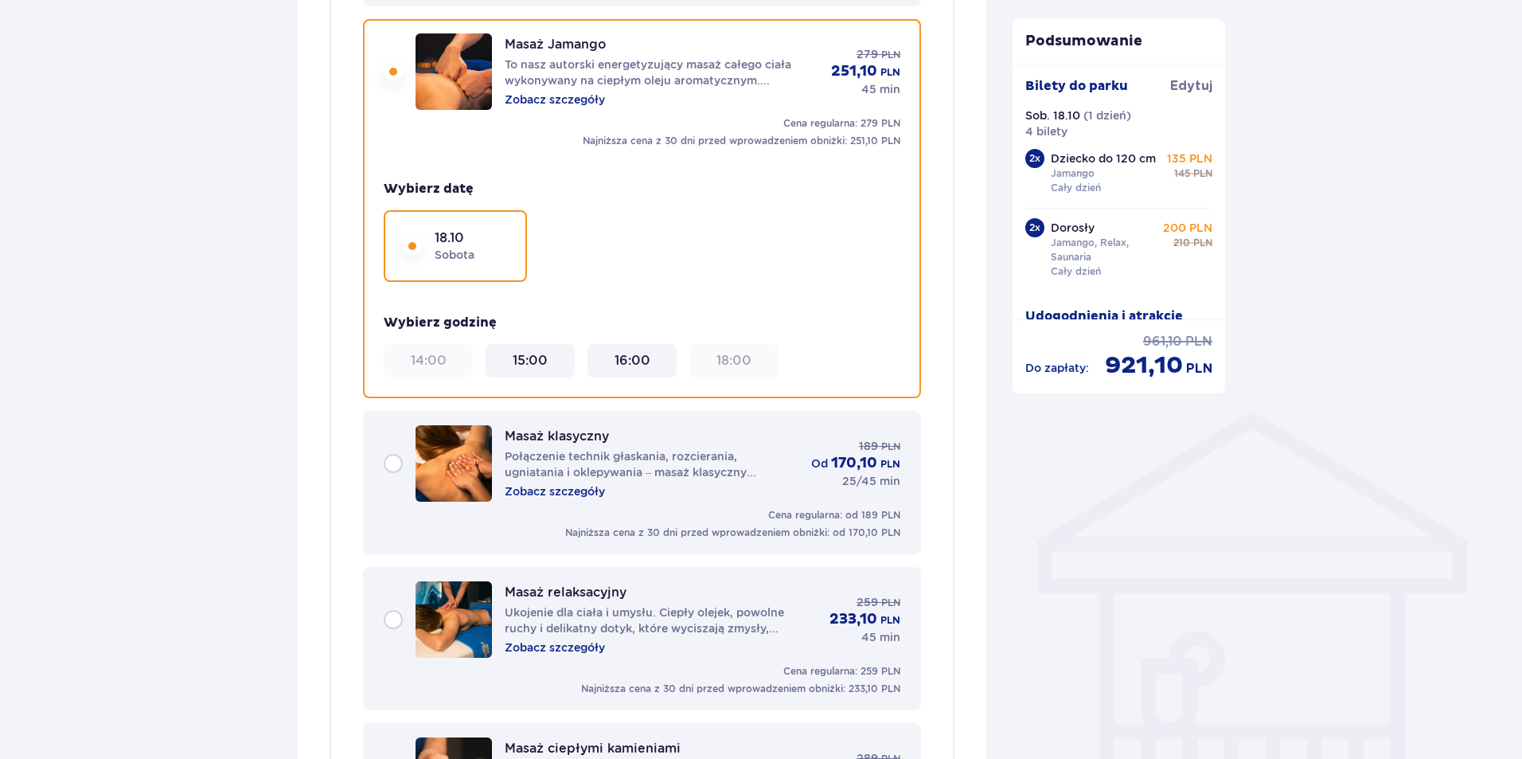
click at [646, 362] on 16\ "16:00" at bounding box center [633, 361] width 36 height 18
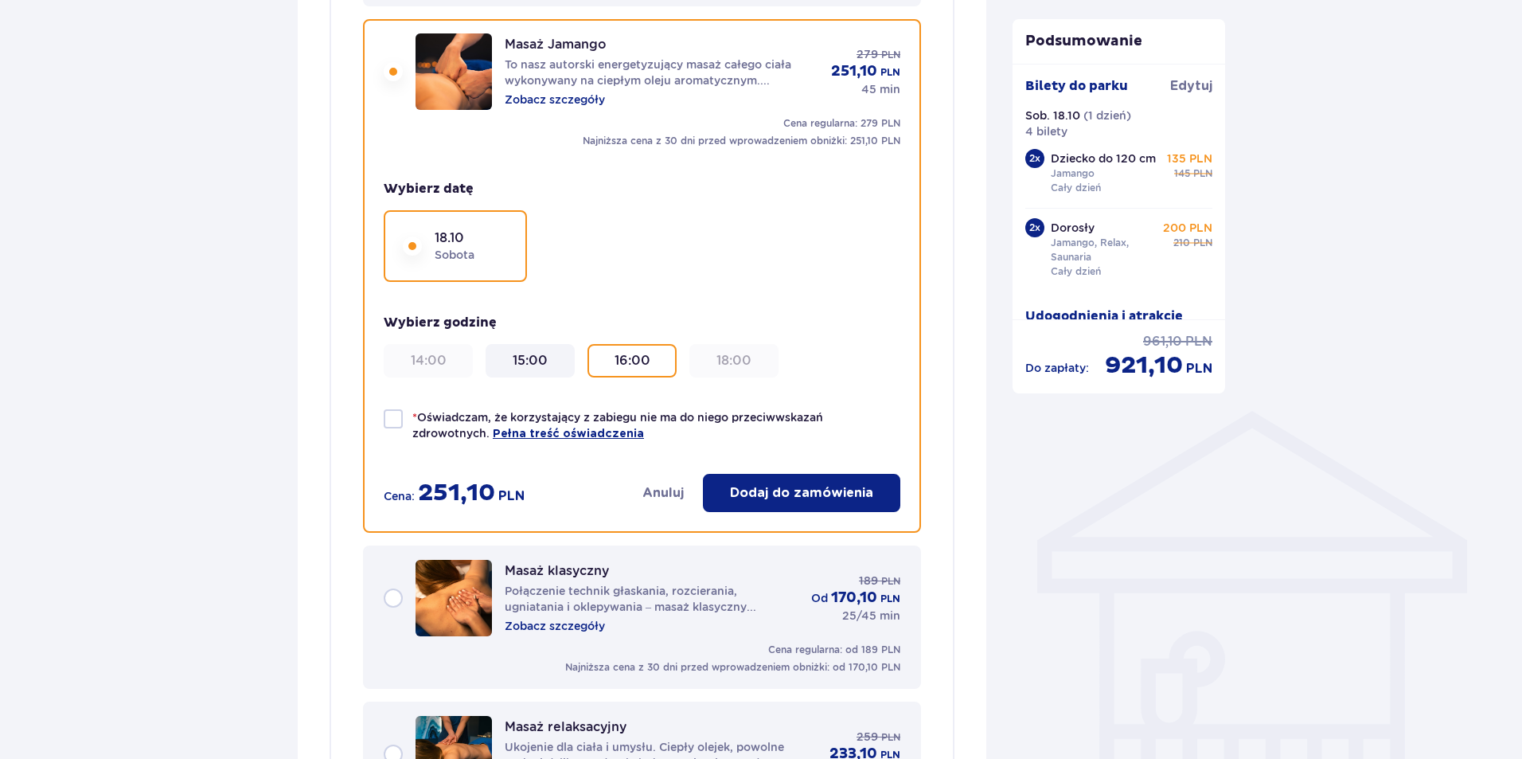
click at [395, 424] on div at bounding box center [393, 418] width 19 height 19
checkbox input "true"
click at [814, 494] on p "Dodaj do zamówienia" at bounding box center [801, 493] width 143 height 18
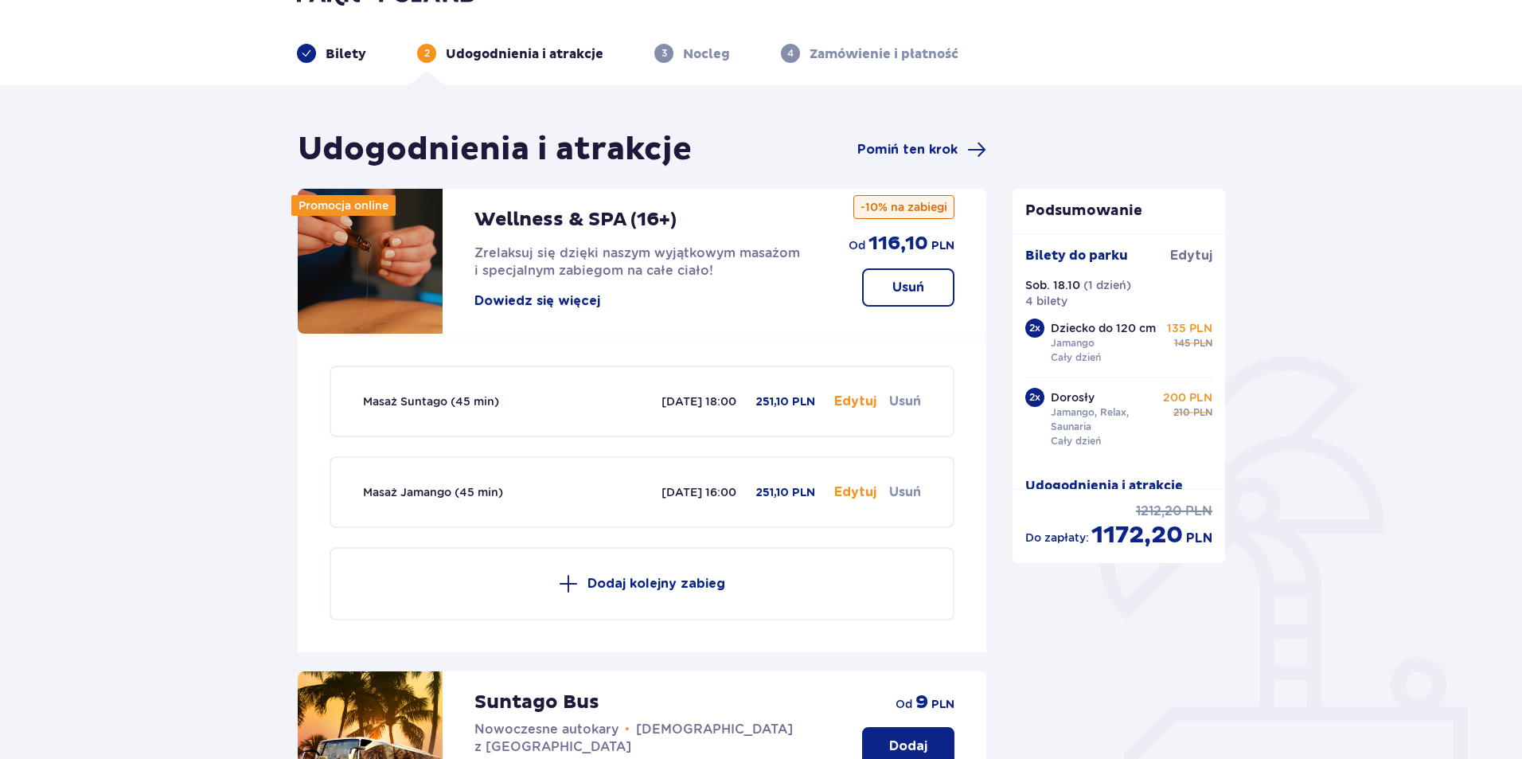
scroll to position [0, 0]
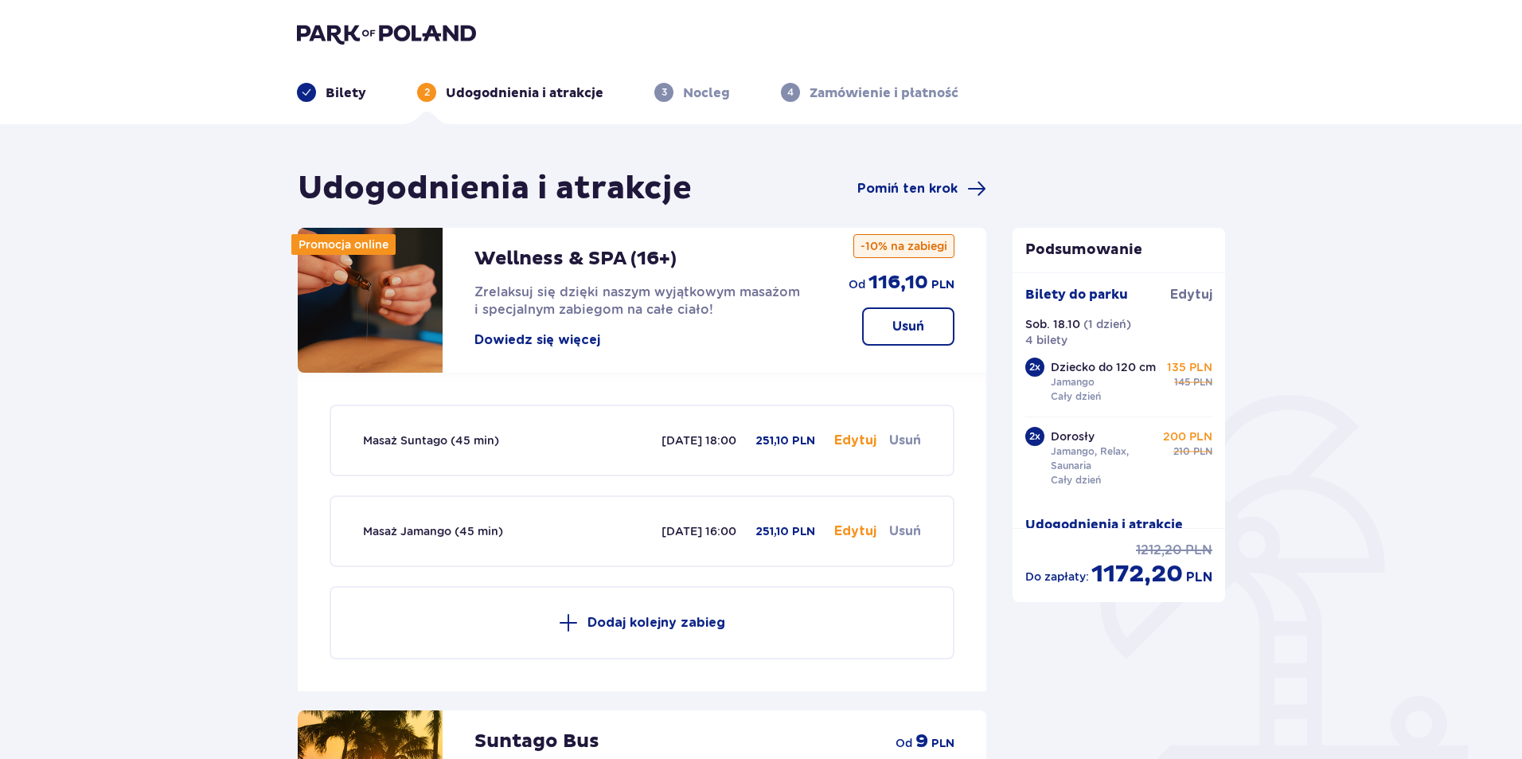
click at [865, 441] on button "Edytuj" at bounding box center [855, 441] width 42 height 18
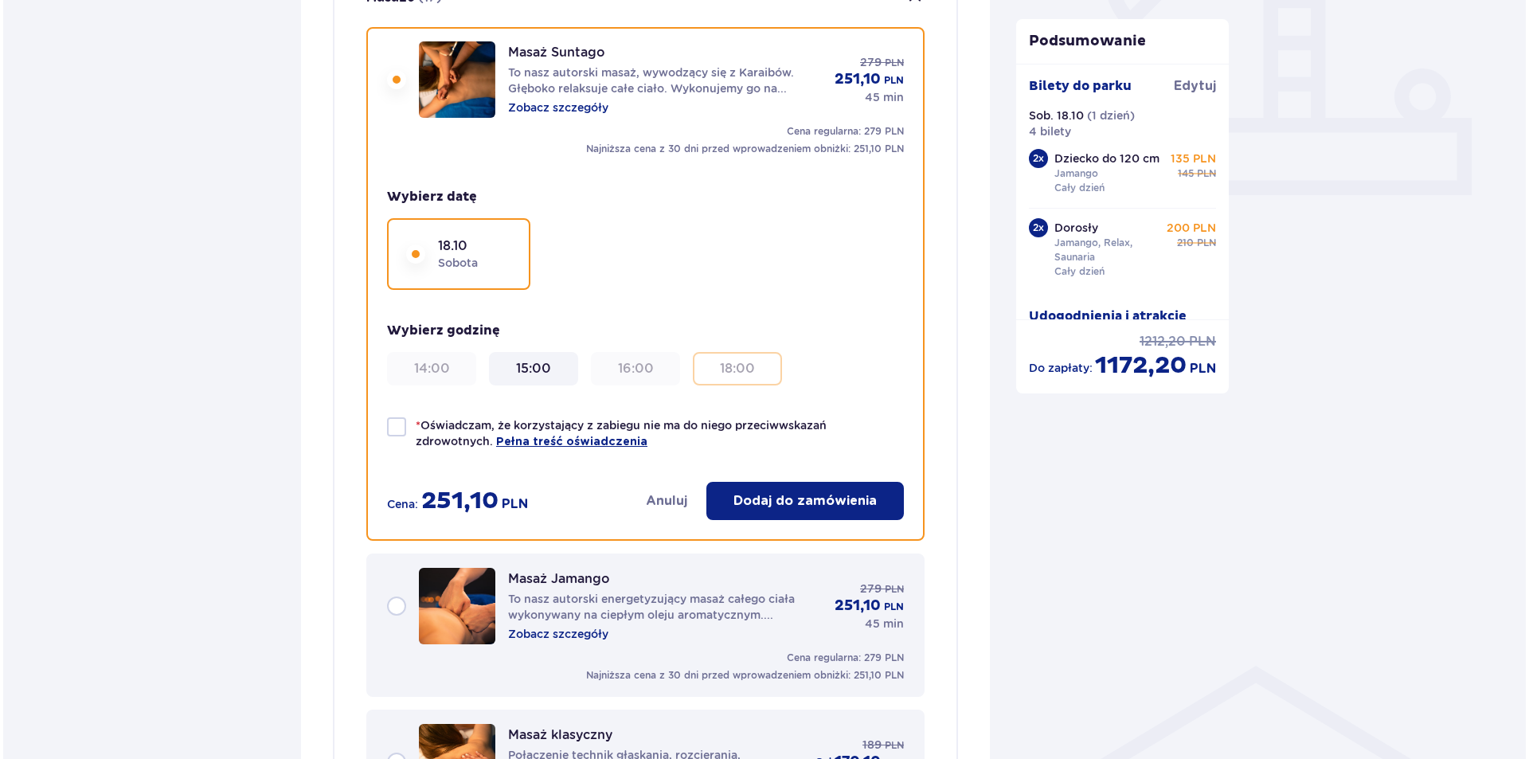
scroll to position [635, 0]
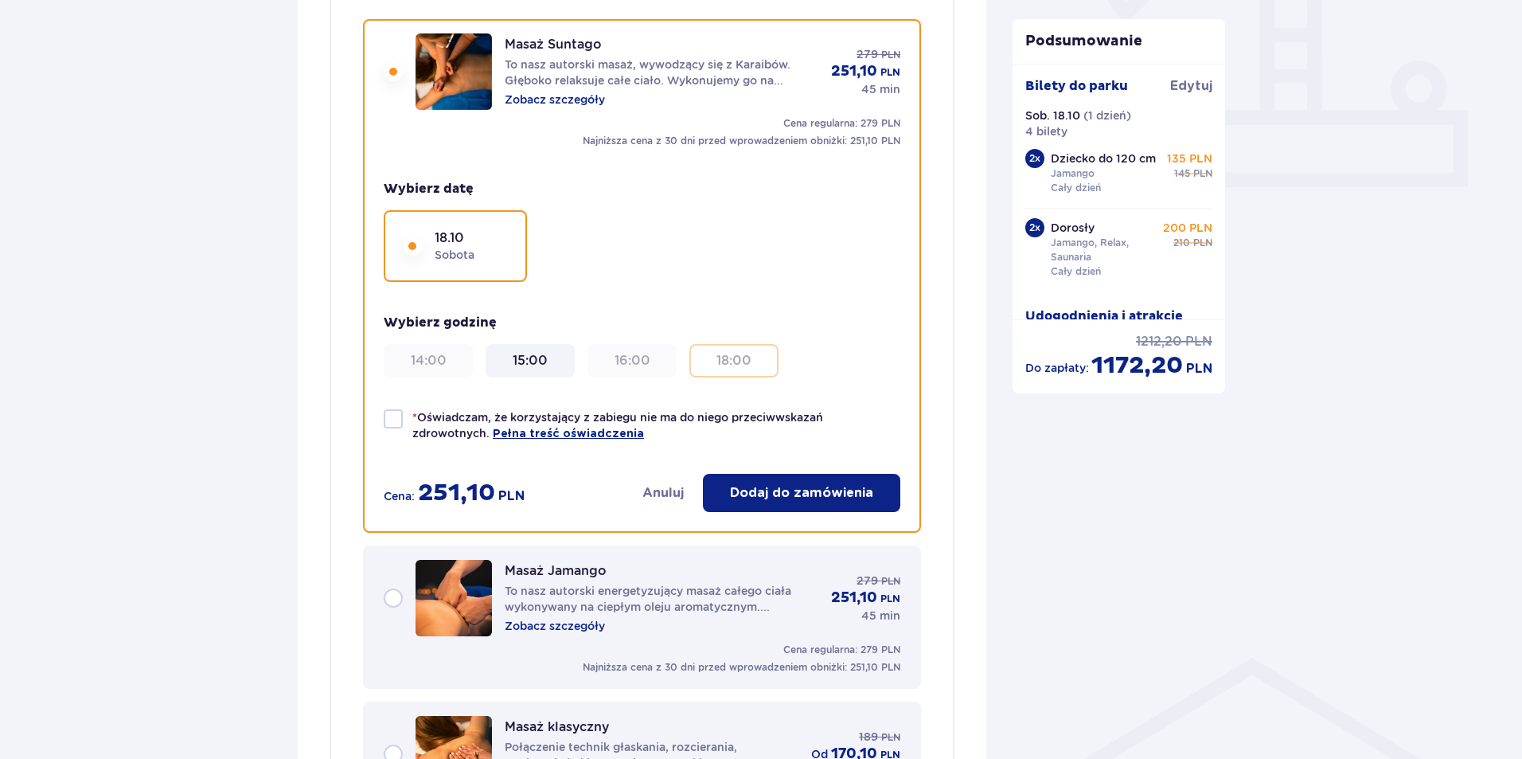
click at [593, 70] on p "To nasz autorski masaż, wywodzący się z Karaibów. Głęboko relaksuje całe ciało.…" at bounding box center [662, 73] width 314 height 32
click at [599, 76] on p "To nasz autorski masaż, wywodzący się z Karaibów. Głęboko relaksuje całe ciało.…" at bounding box center [662, 73] width 314 height 32
click at [582, 96] on p "Zobacz szczegóły" at bounding box center [555, 100] width 100 height 16
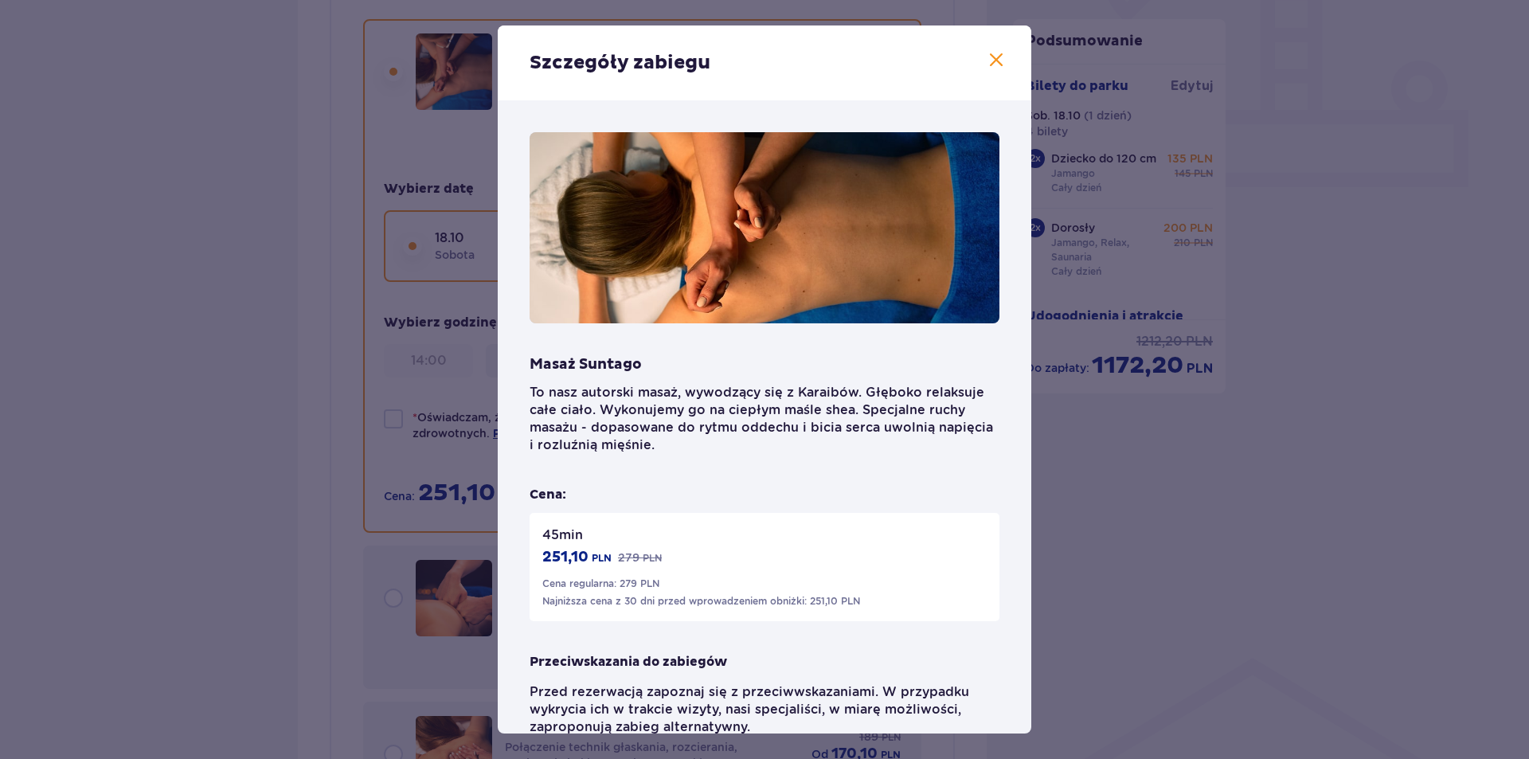
click at [991, 59] on span at bounding box center [995, 60] width 19 height 19
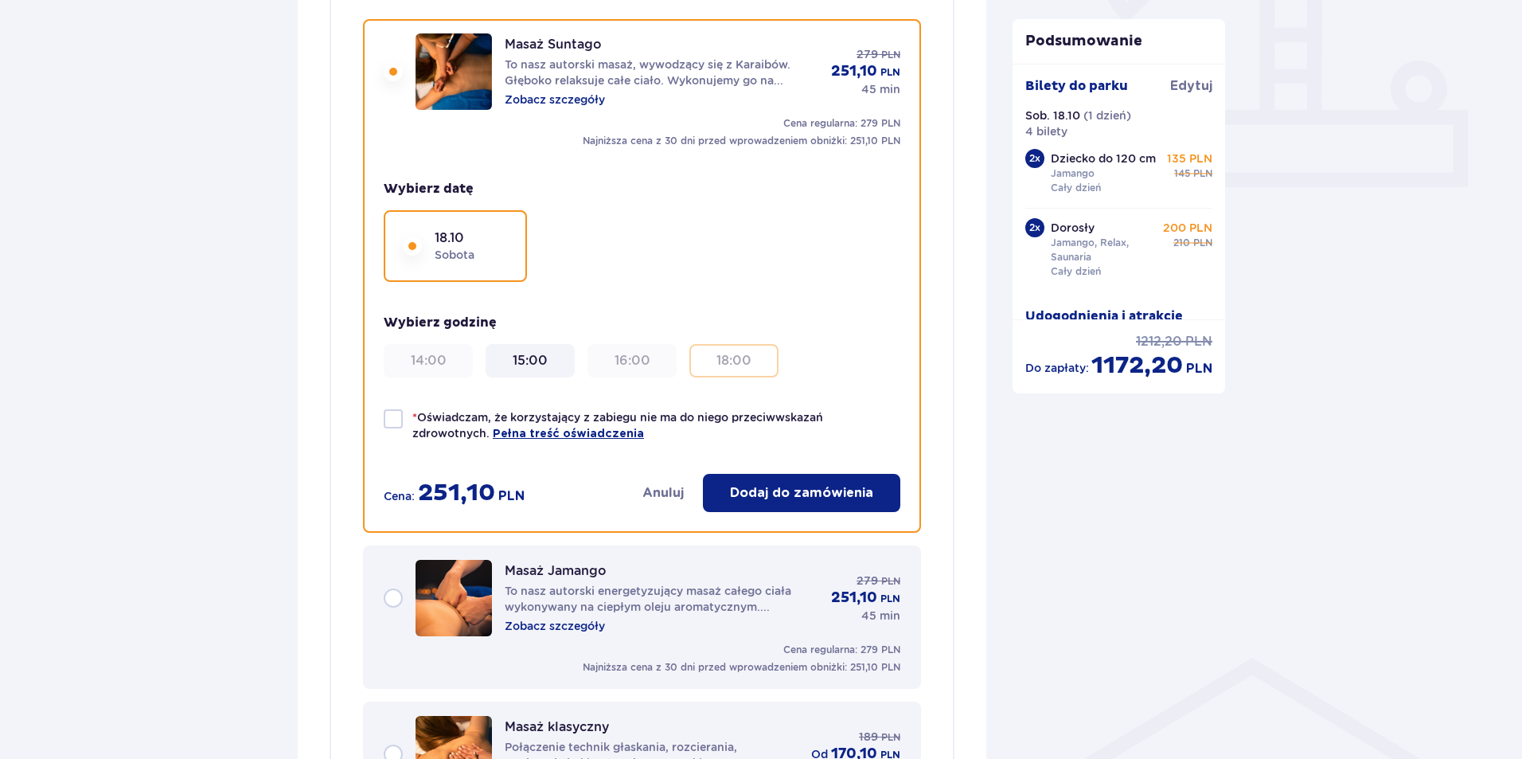
click at [763, 611] on p "To nasz autorski energetyzujący masaż całego ciała wykonywany na ciepłym oleju …" at bounding box center [662, 599] width 314 height 32
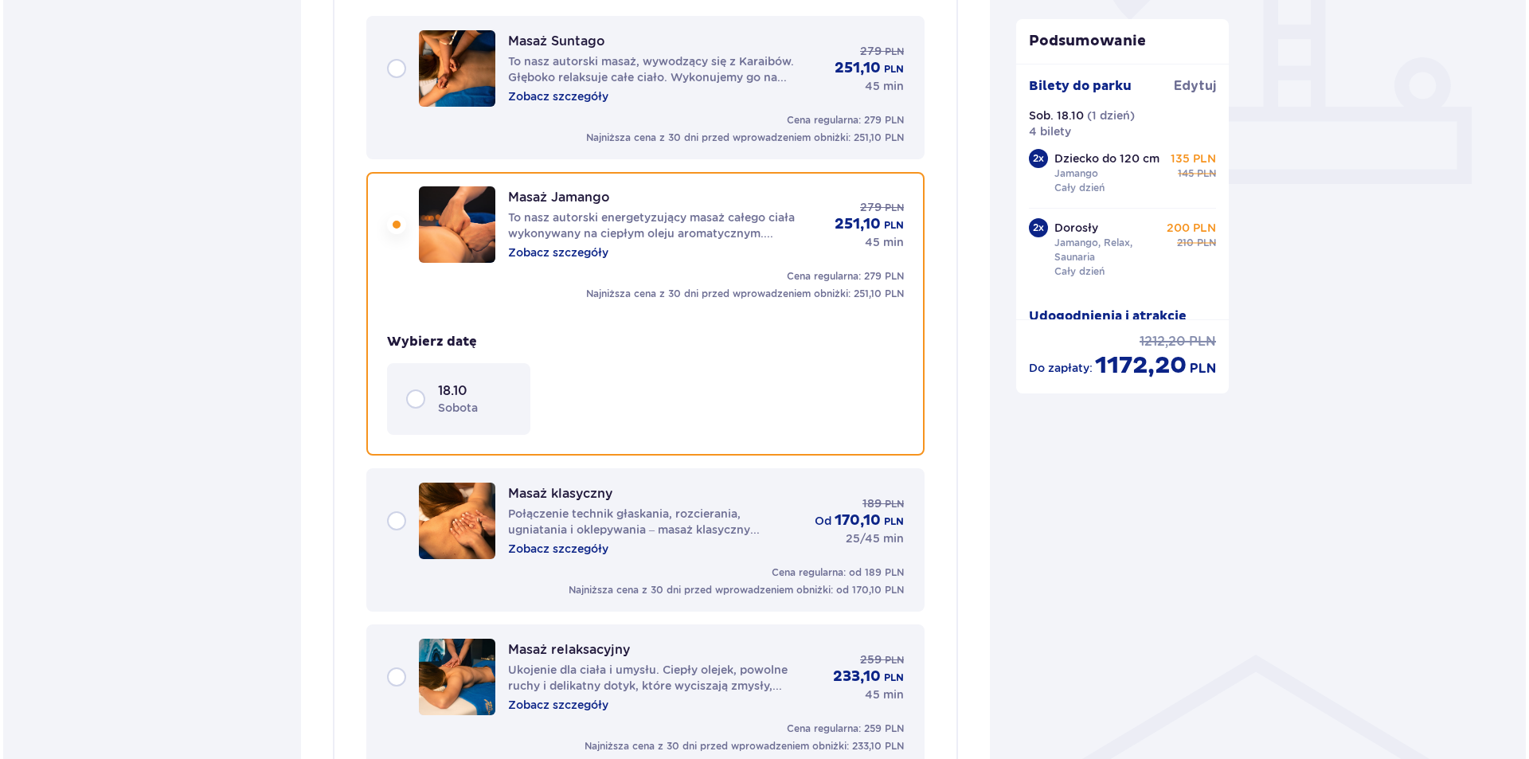
scroll to position [632, 0]
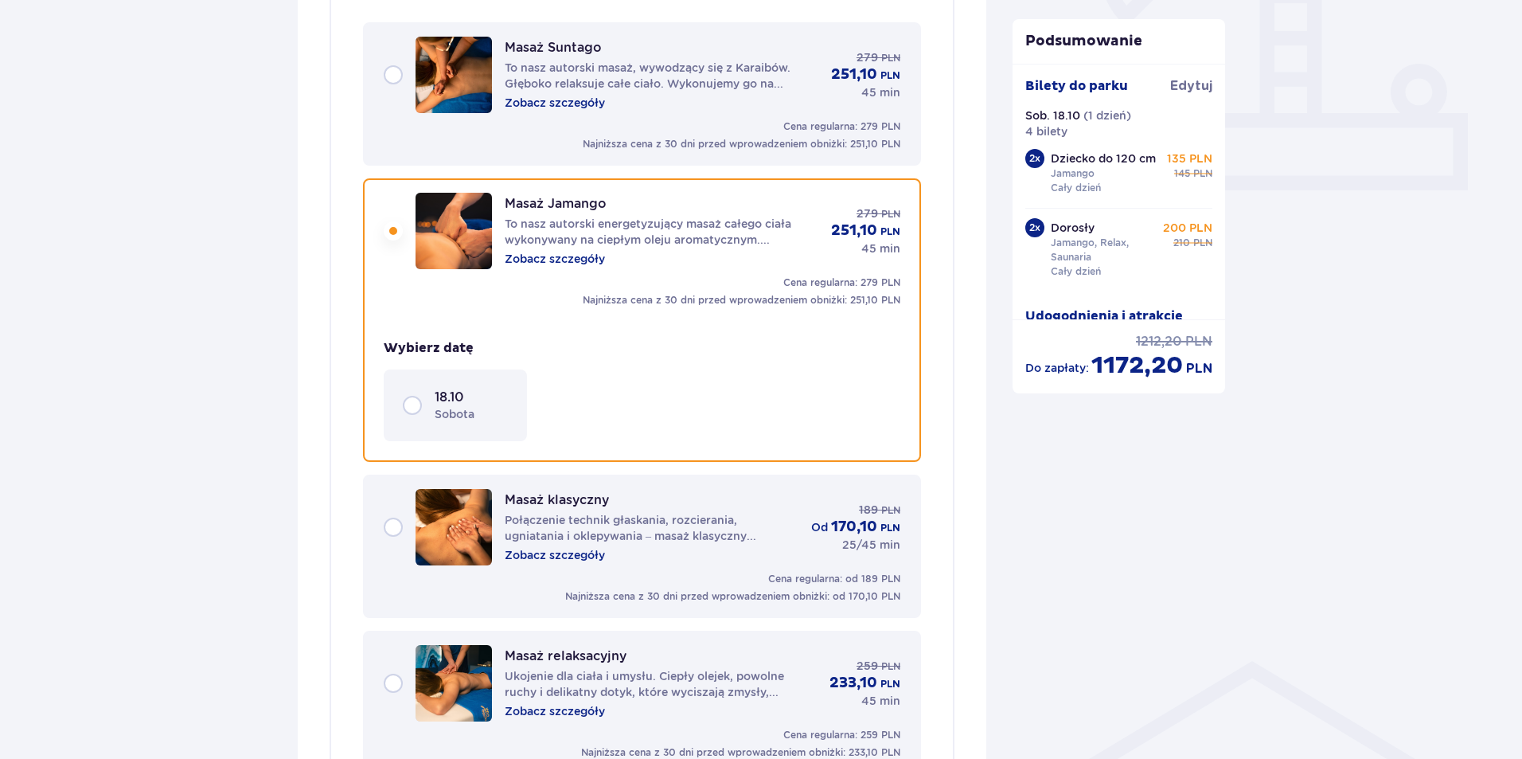
click at [655, 233] on p "To nasz autorski energetyzujący masaż całego ciała wykonywany na ciepłym oleju …" at bounding box center [662, 232] width 314 height 32
click at [578, 259] on p "Zobacz szczegóły" at bounding box center [555, 259] width 100 height 16
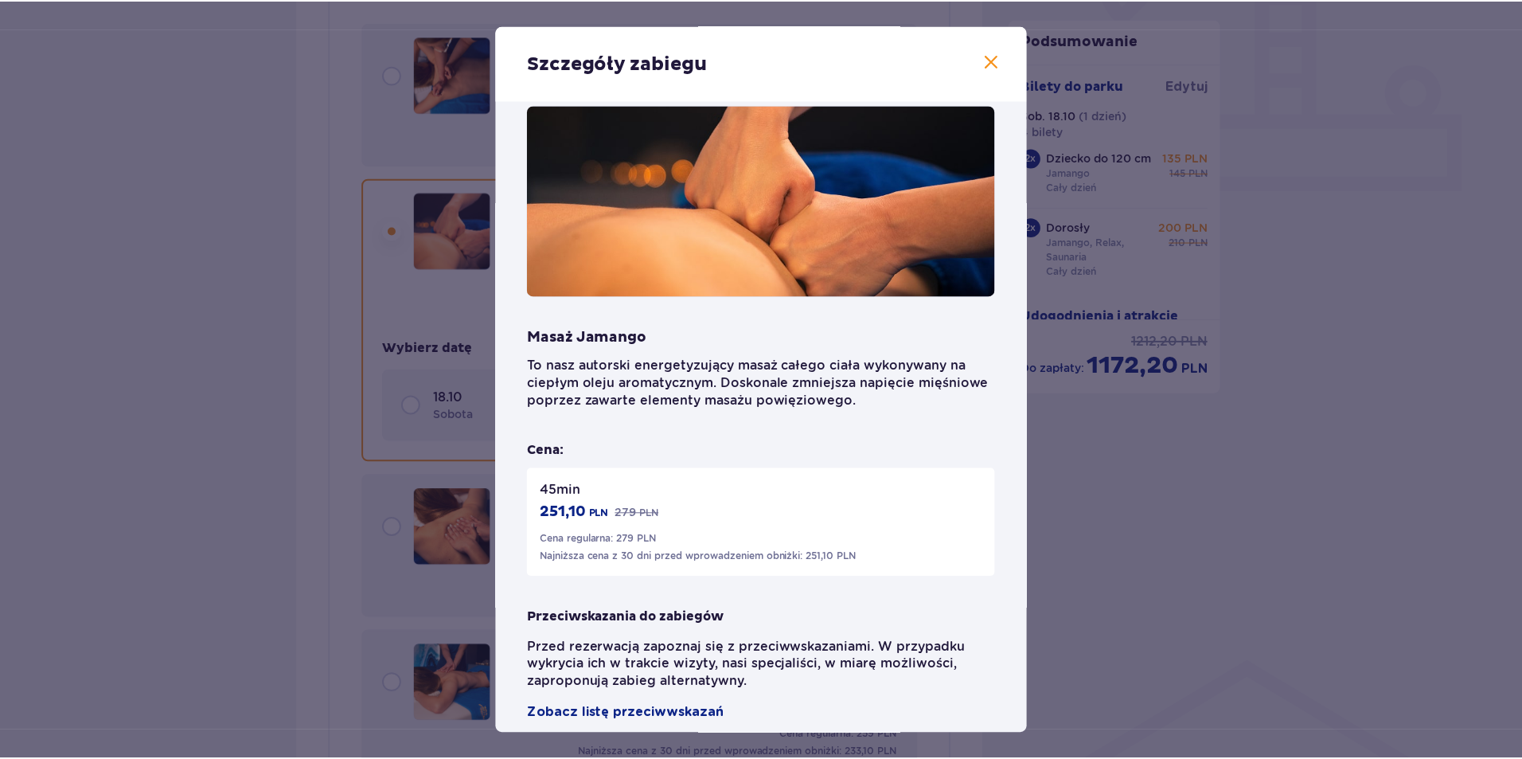
scroll to position [49, 0]
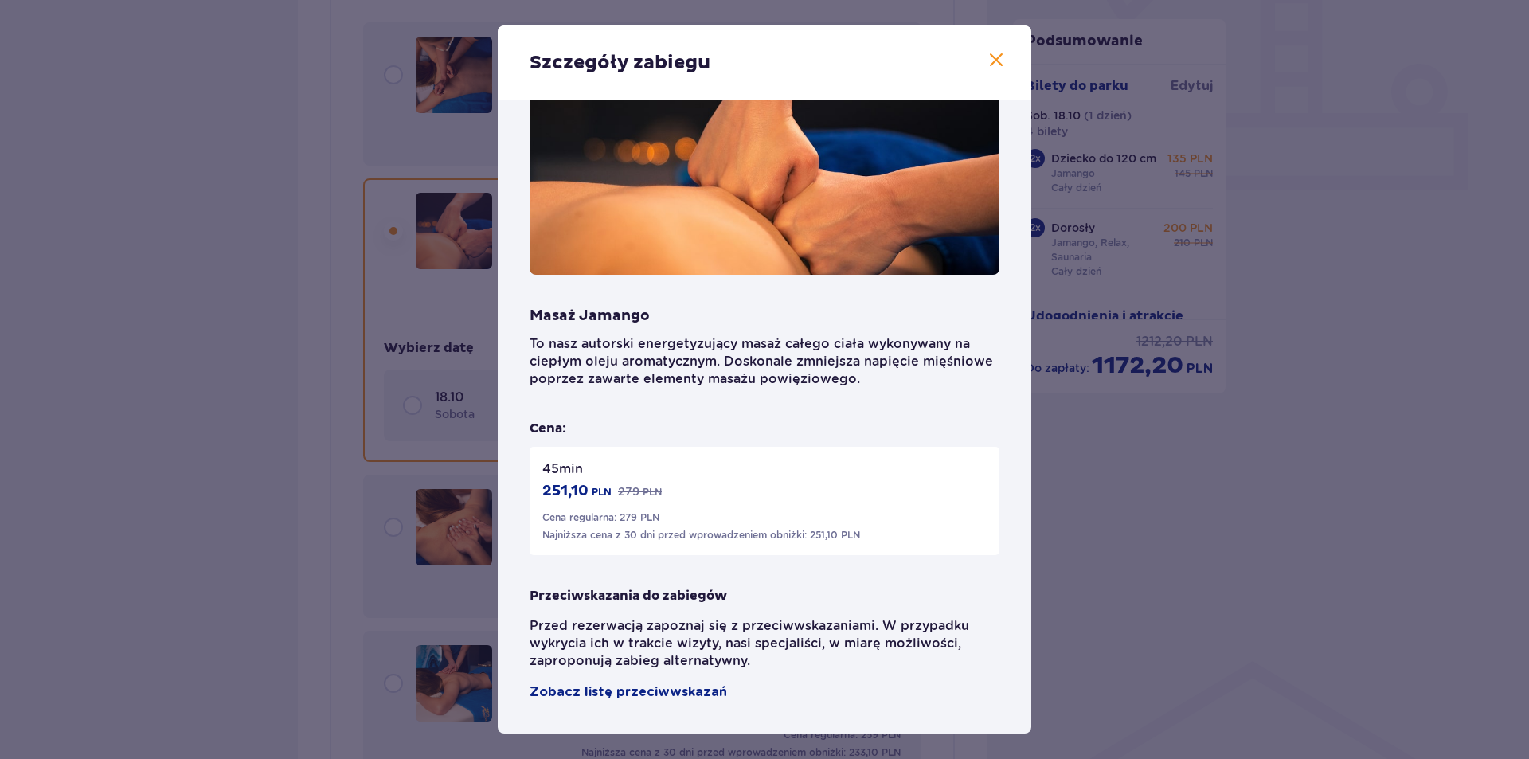
click at [995, 57] on span at bounding box center [995, 60] width 19 height 19
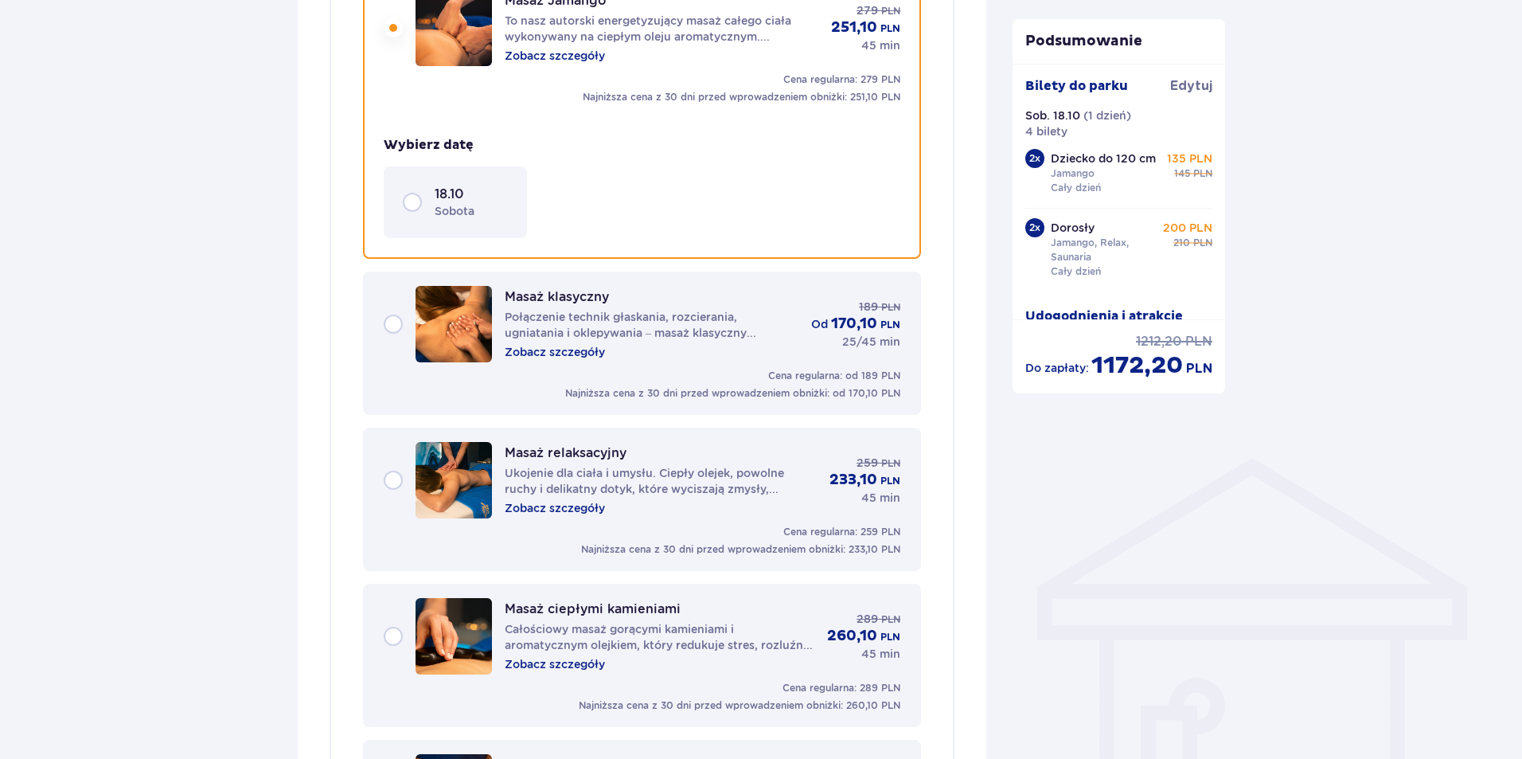
scroll to position [871, 0]
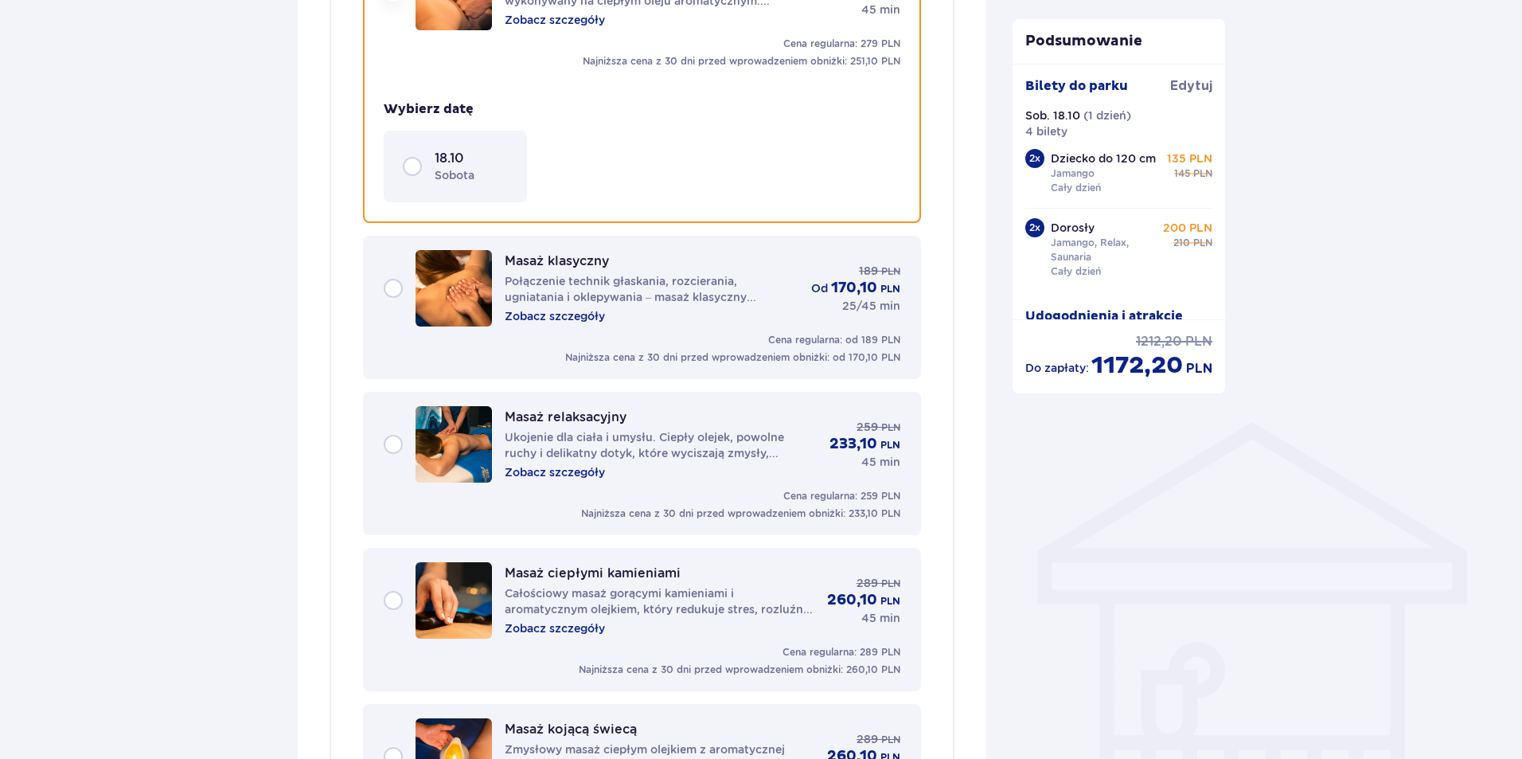
click at [853, 299] on p "25/45 min" at bounding box center [871, 306] width 58 height 16
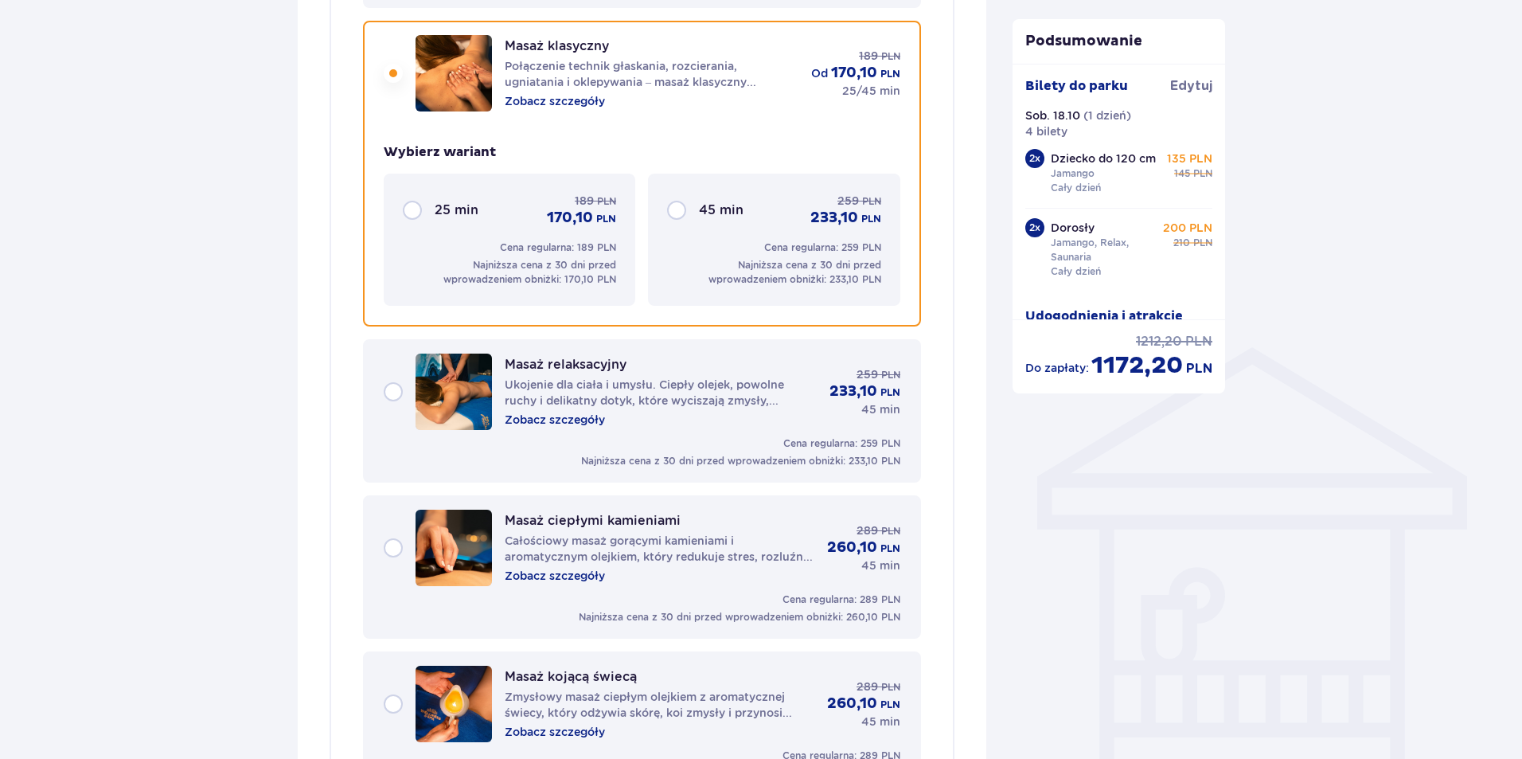
scroll to position [947, 0]
click at [751, 408] on div "Masaż relaksacyjny Ukojenie dla ciała i umysłu. Ciepły olejek, powolne ruchy i …" at bounding box center [661, 390] width 312 height 72
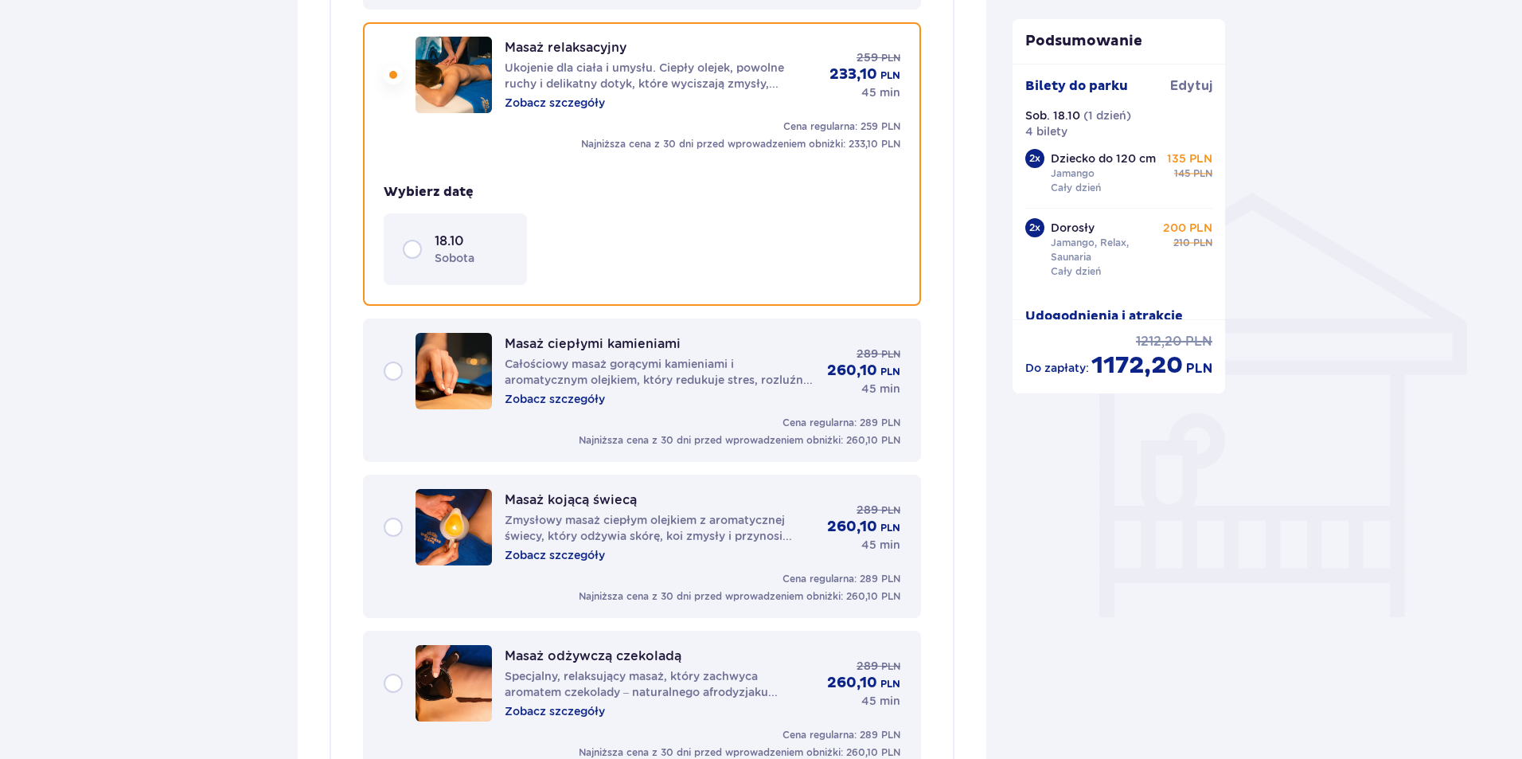
scroll to position [1103, 0]
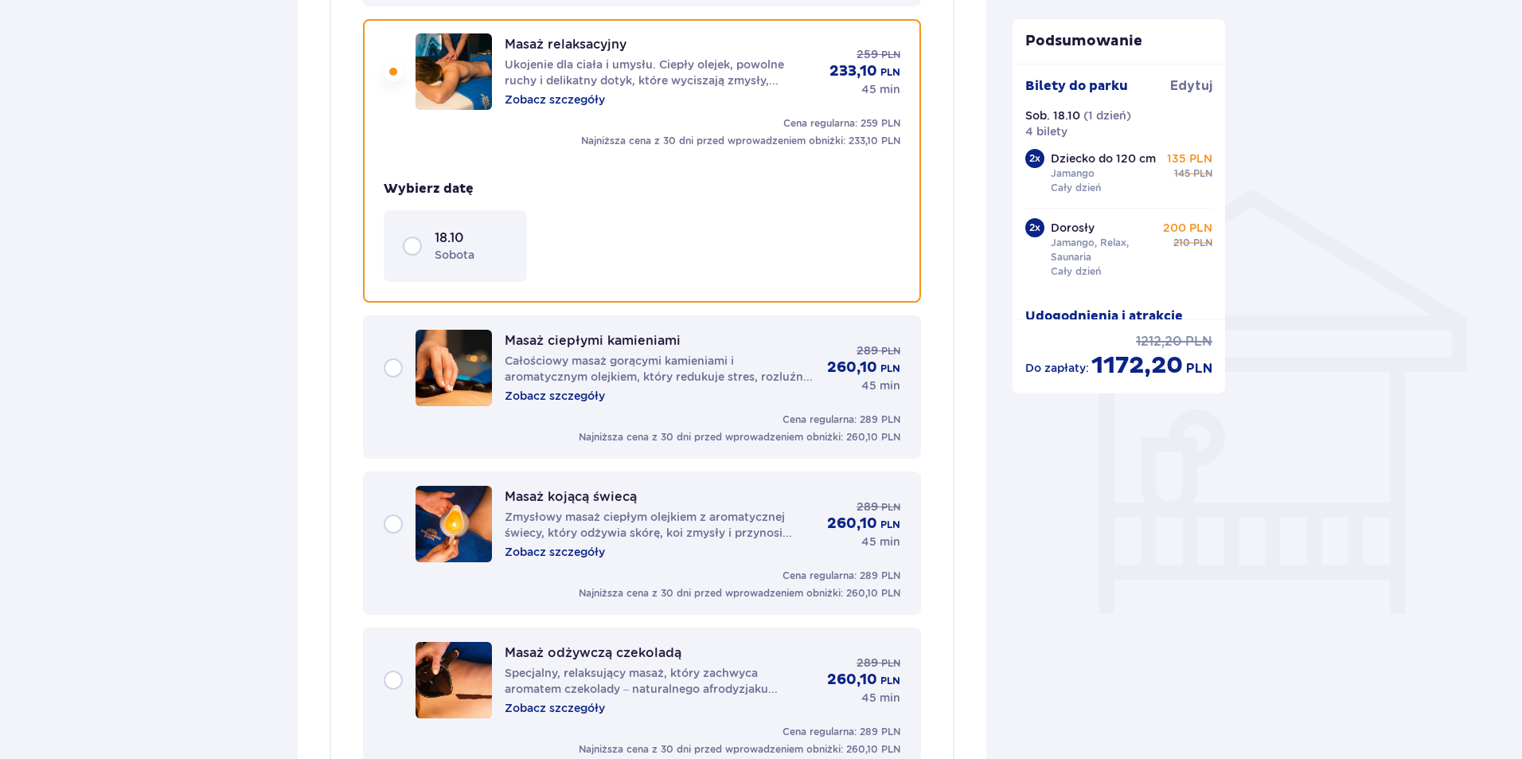
click at [575, 94] on p "Zobacz szczegóły" at bounding box center [555, 100] width 100 height 16
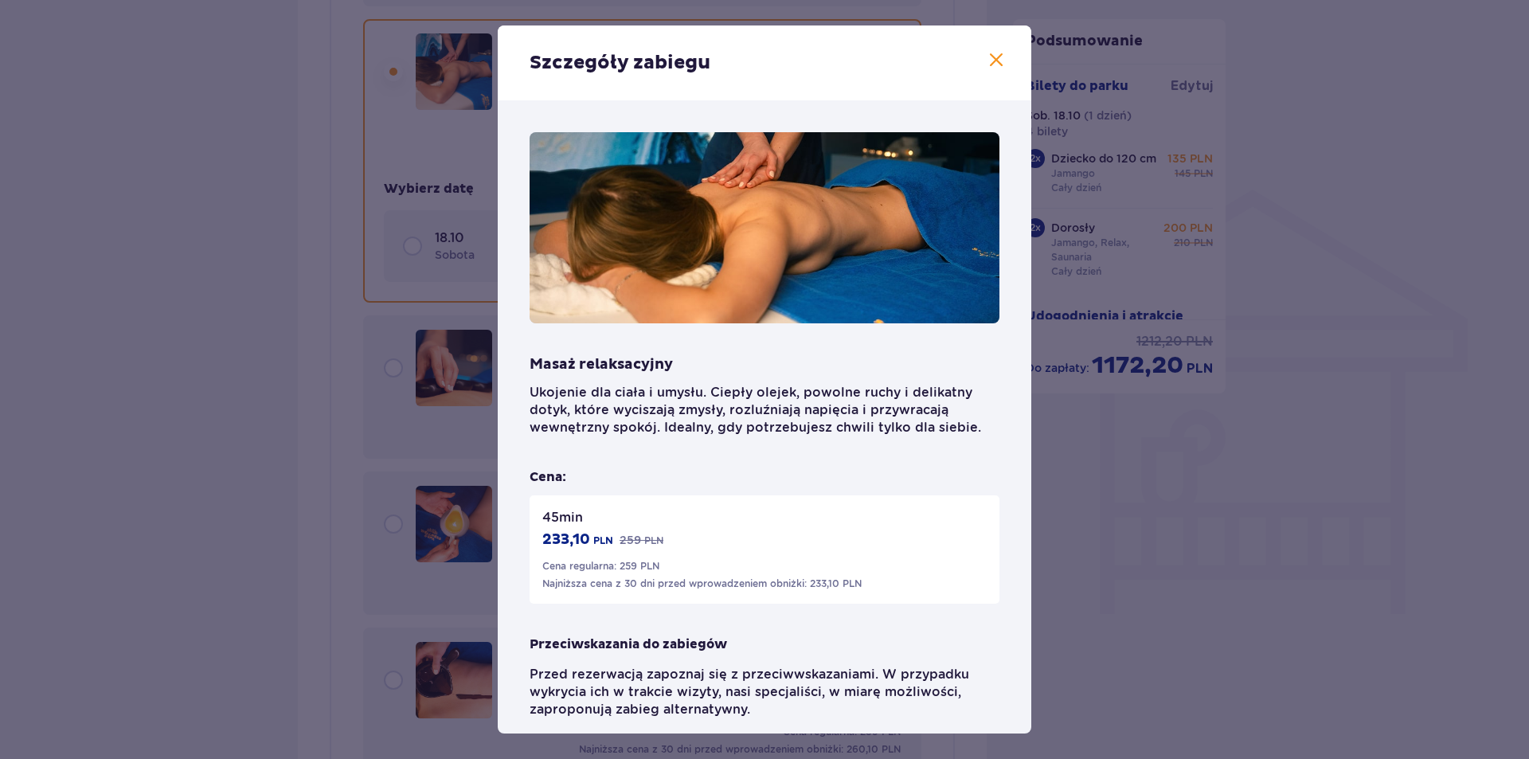
click at [990, 64] on span at bounding box center [995, 60] width 19 height 19
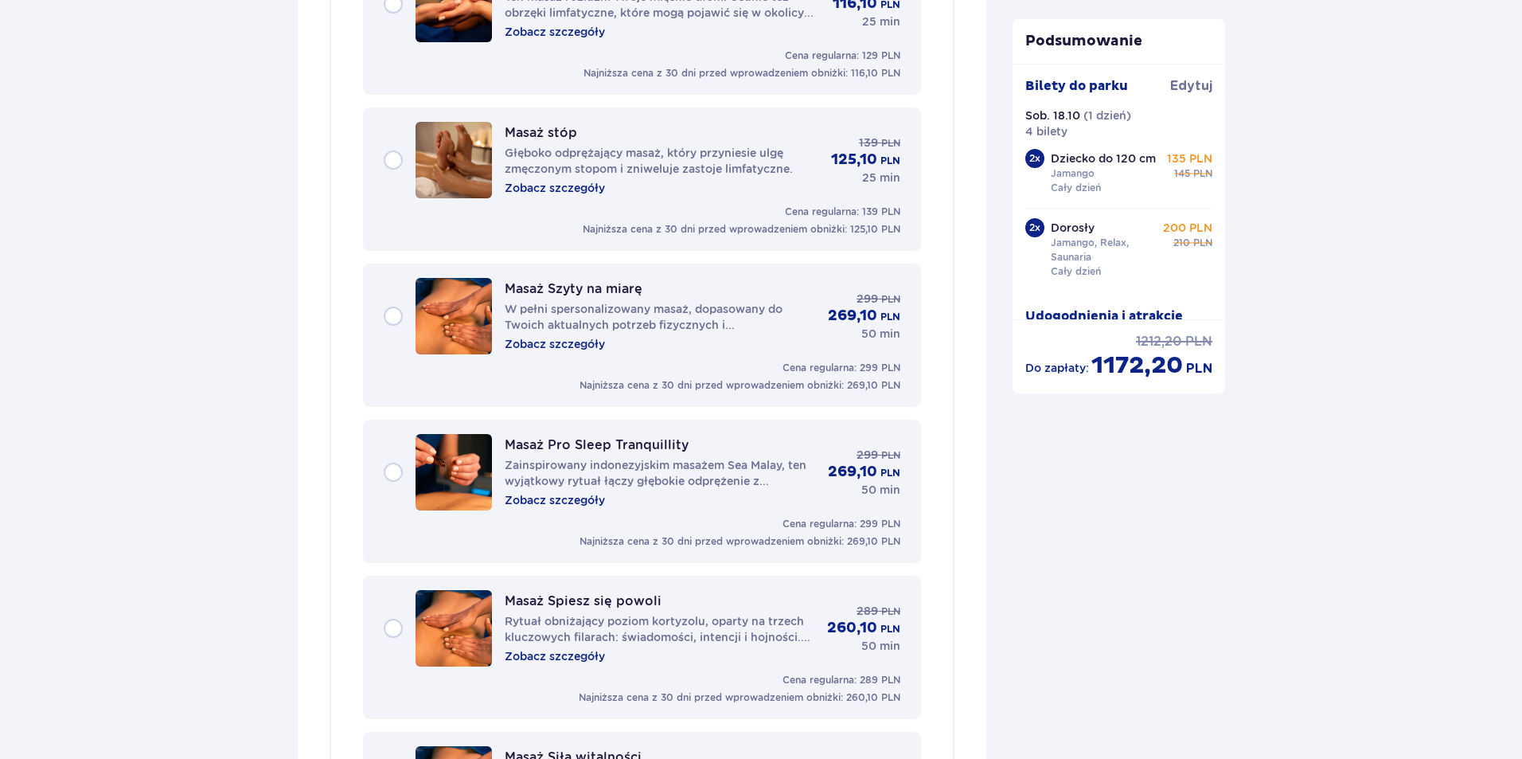
scroll to position [2775, 0]
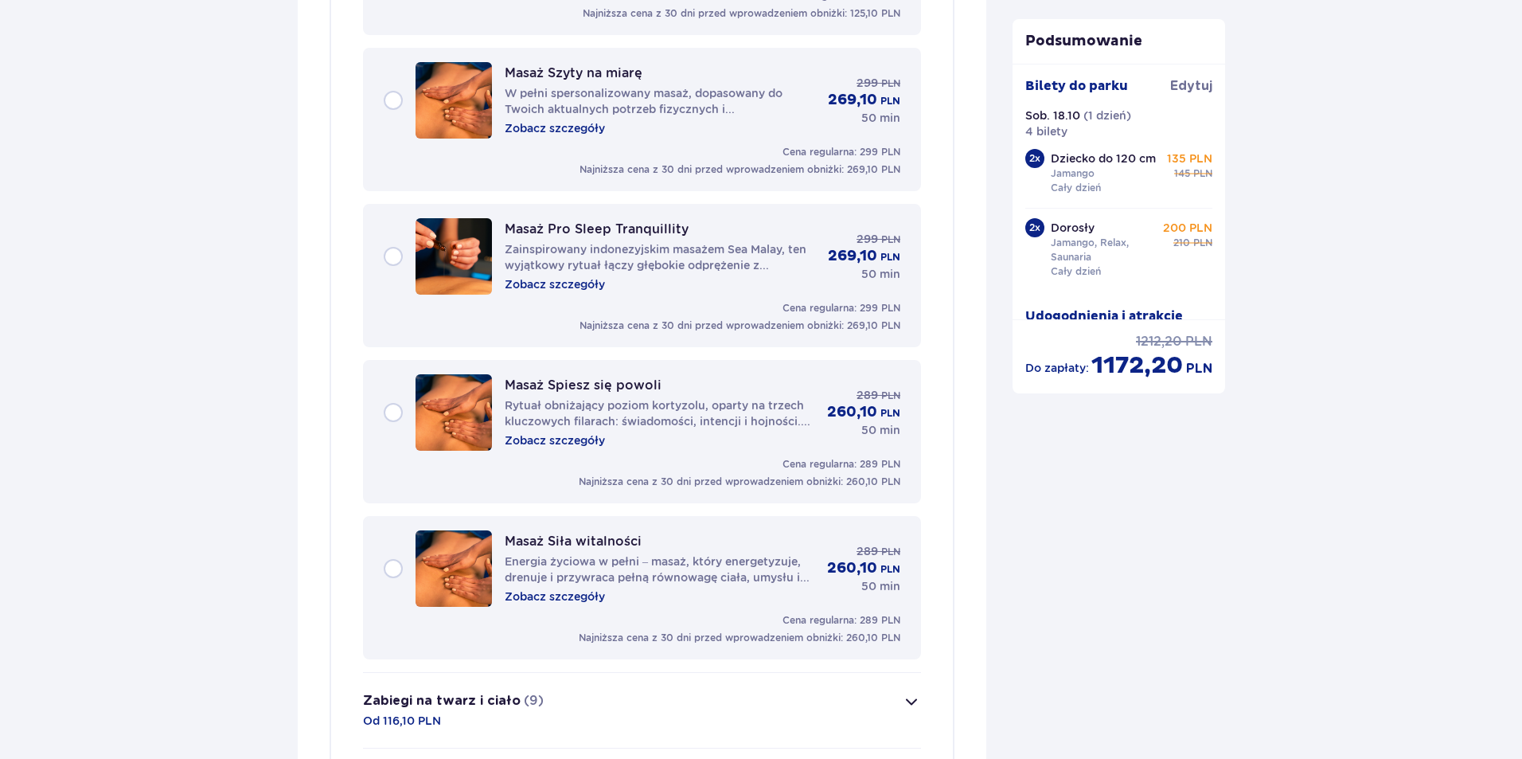
click at [588, 282] on p "Zobacz szczegóły" at bounding box center [555, 284] width 100 height 16
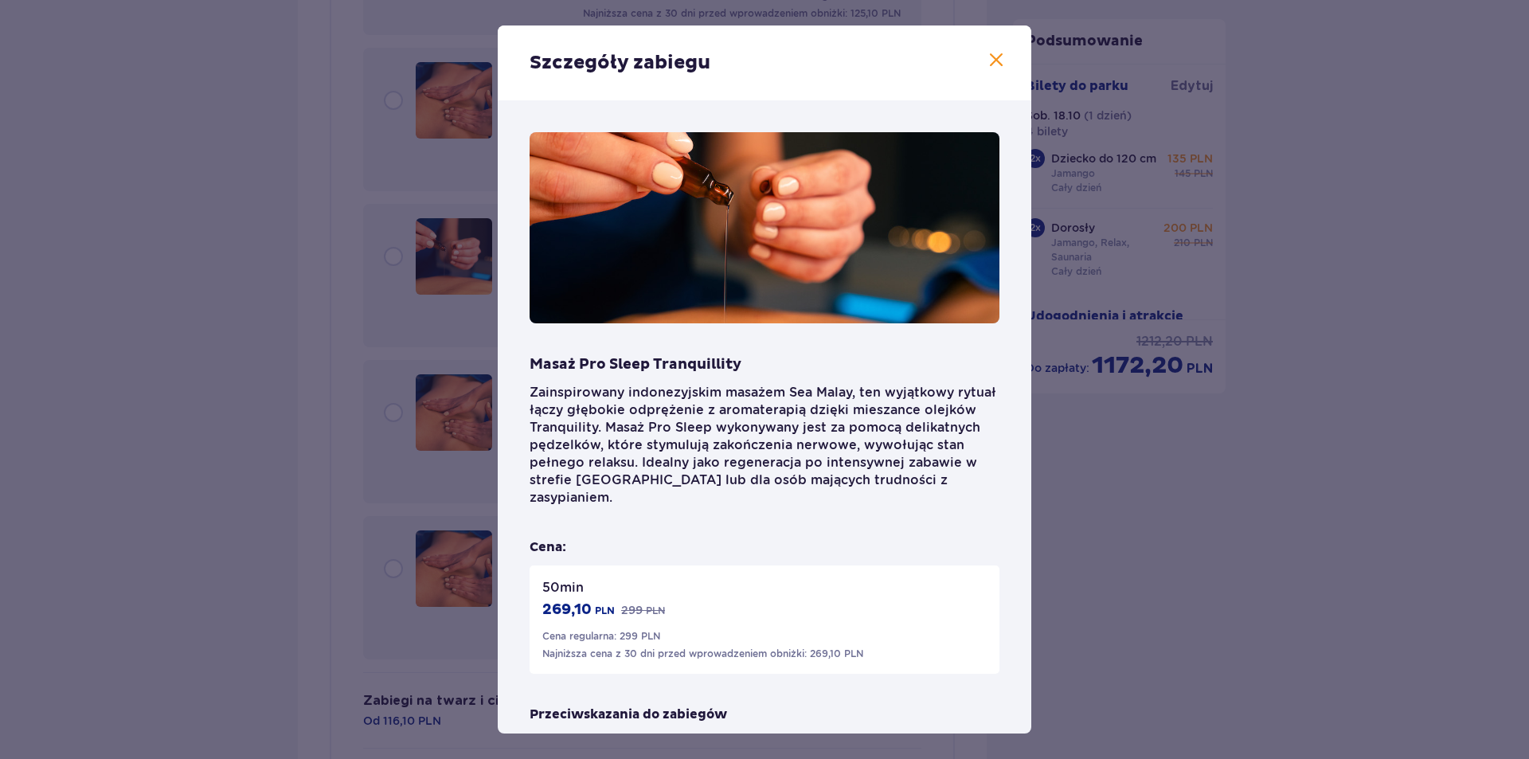
click at [994, 61] on span at bounding box center [995, 60] width 19 height 19
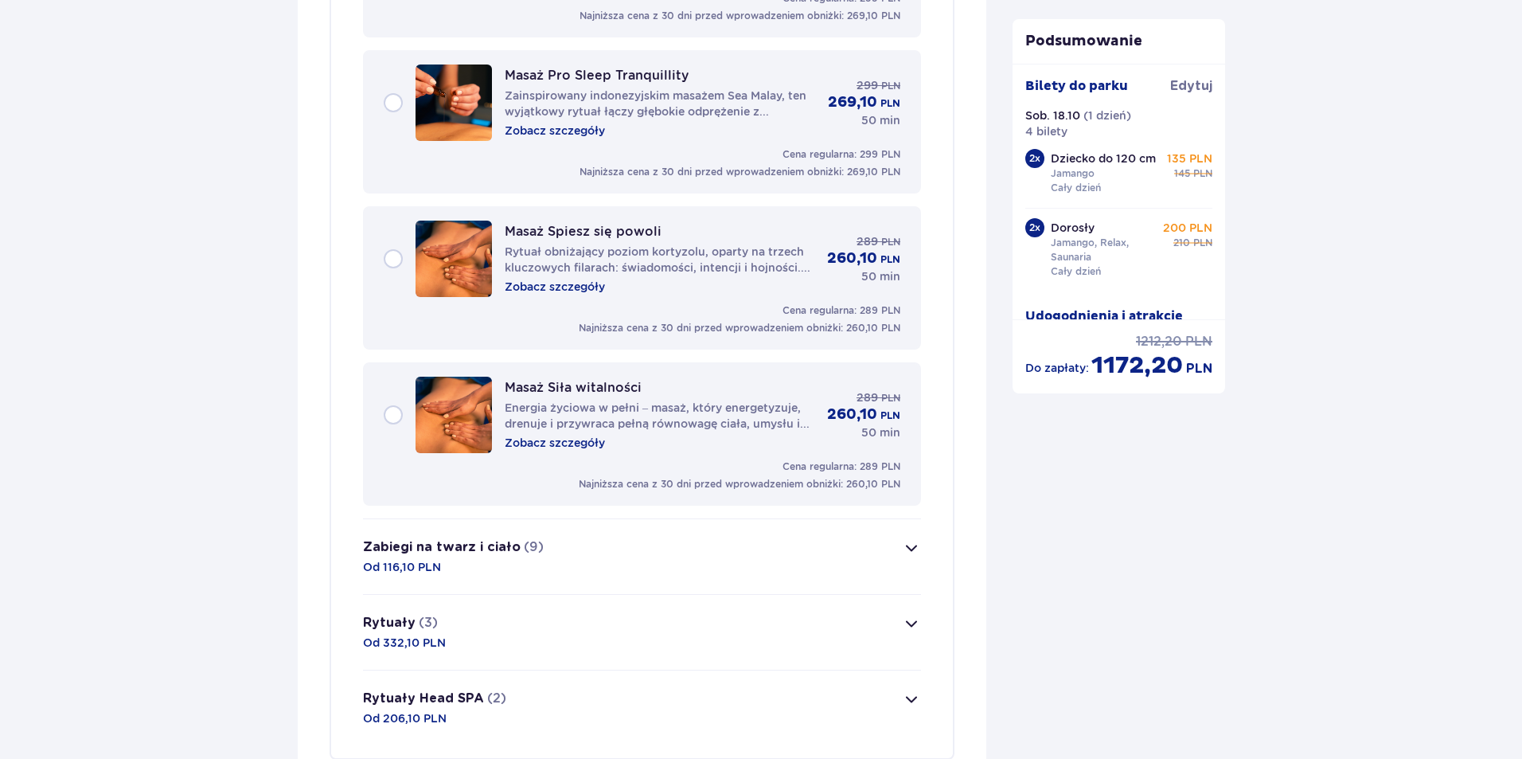
scroll to position [2935, 0]
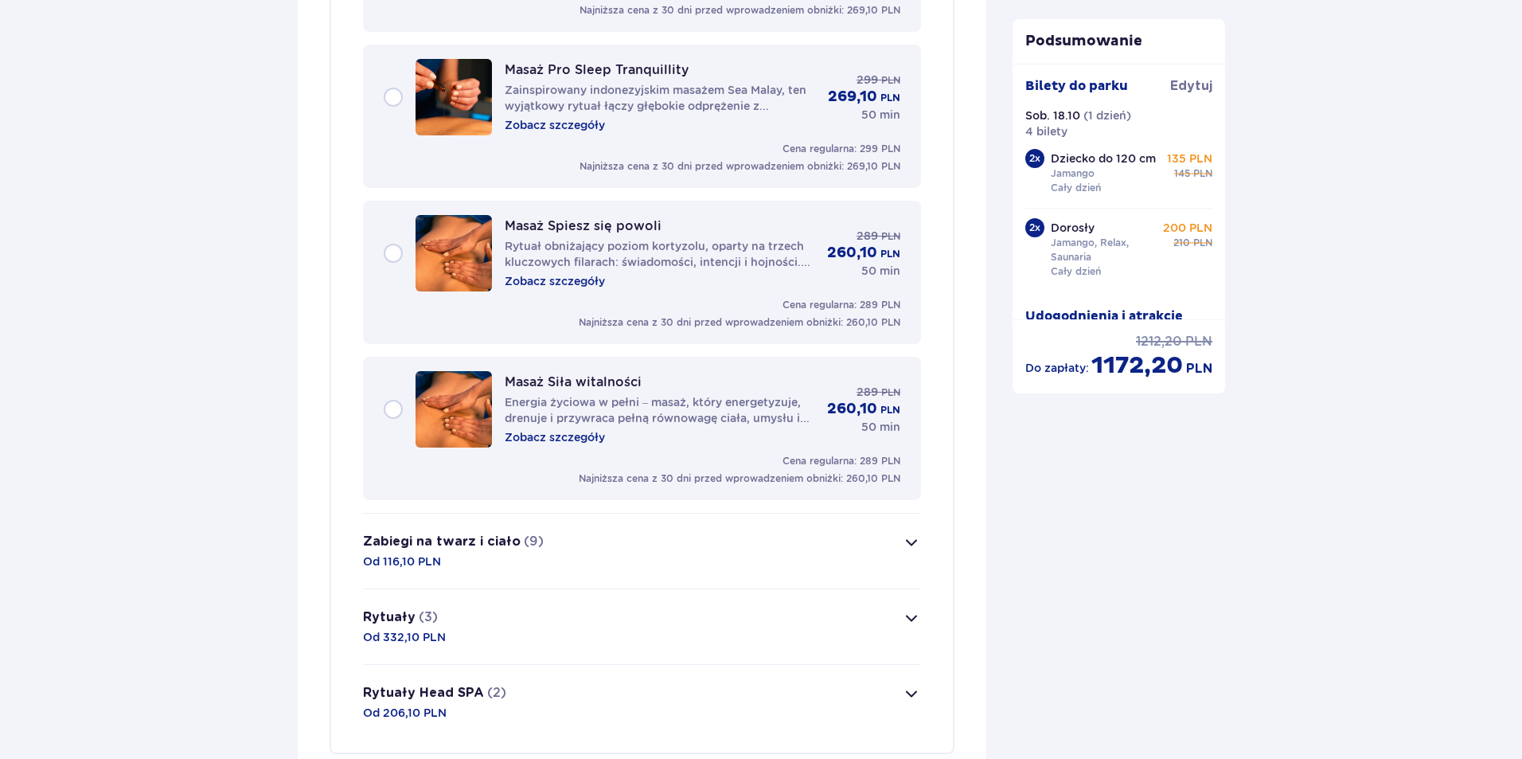
click at [731, 408] on p "Energia życiowa w pełni – masaż, który energetyzuje, drenuje i przywraca pełną …" at bounding box center [660, 410] width 310 height 32
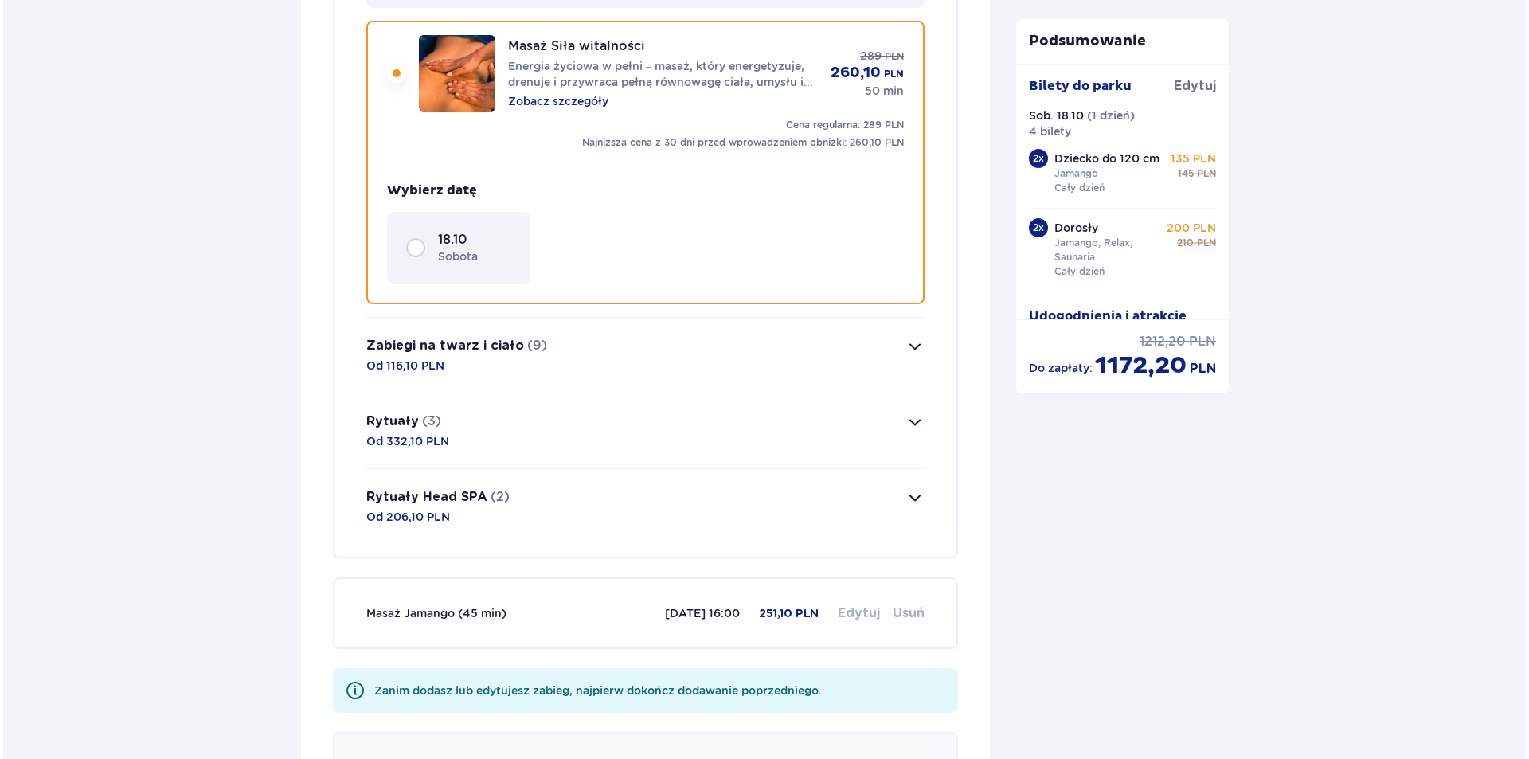
scroll to position [3132, 0]
click at [563, 100] on p "Zobacz szczegóły" at bounding box center [555, 100] width 100 height 16
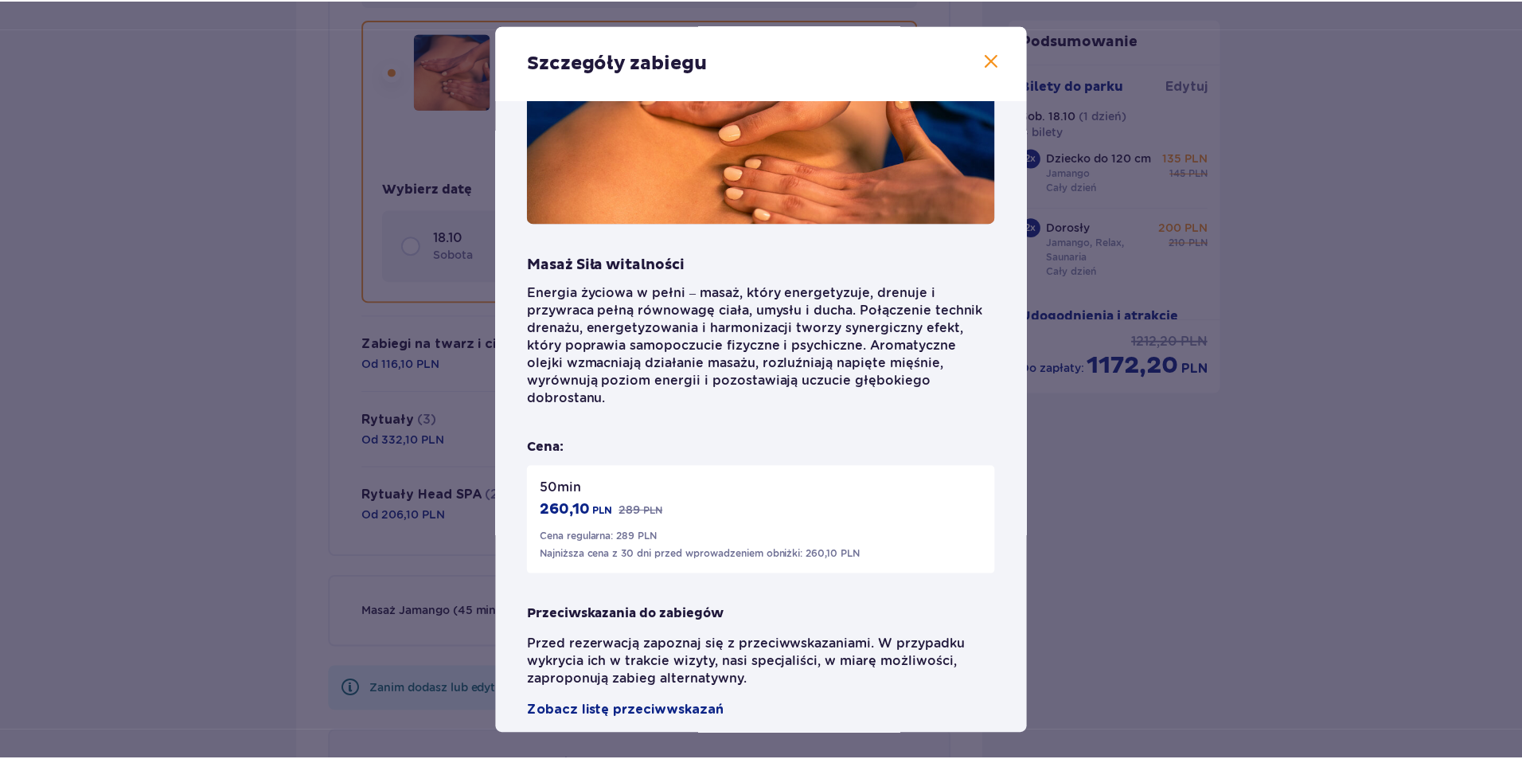
scroll to position [101, 0]
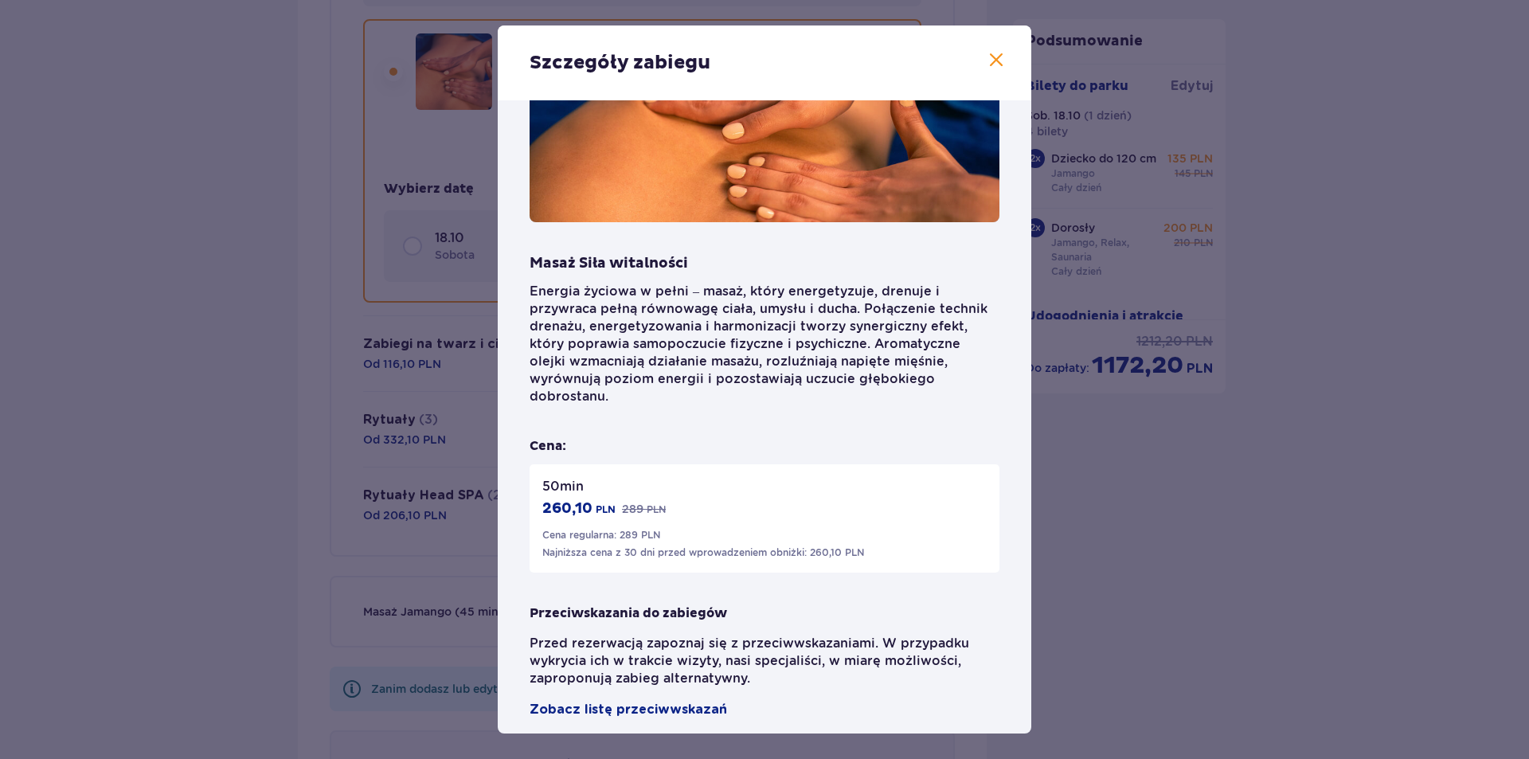
click at [990, 67] on span at bounding box center [995, 60] width 19 height 19
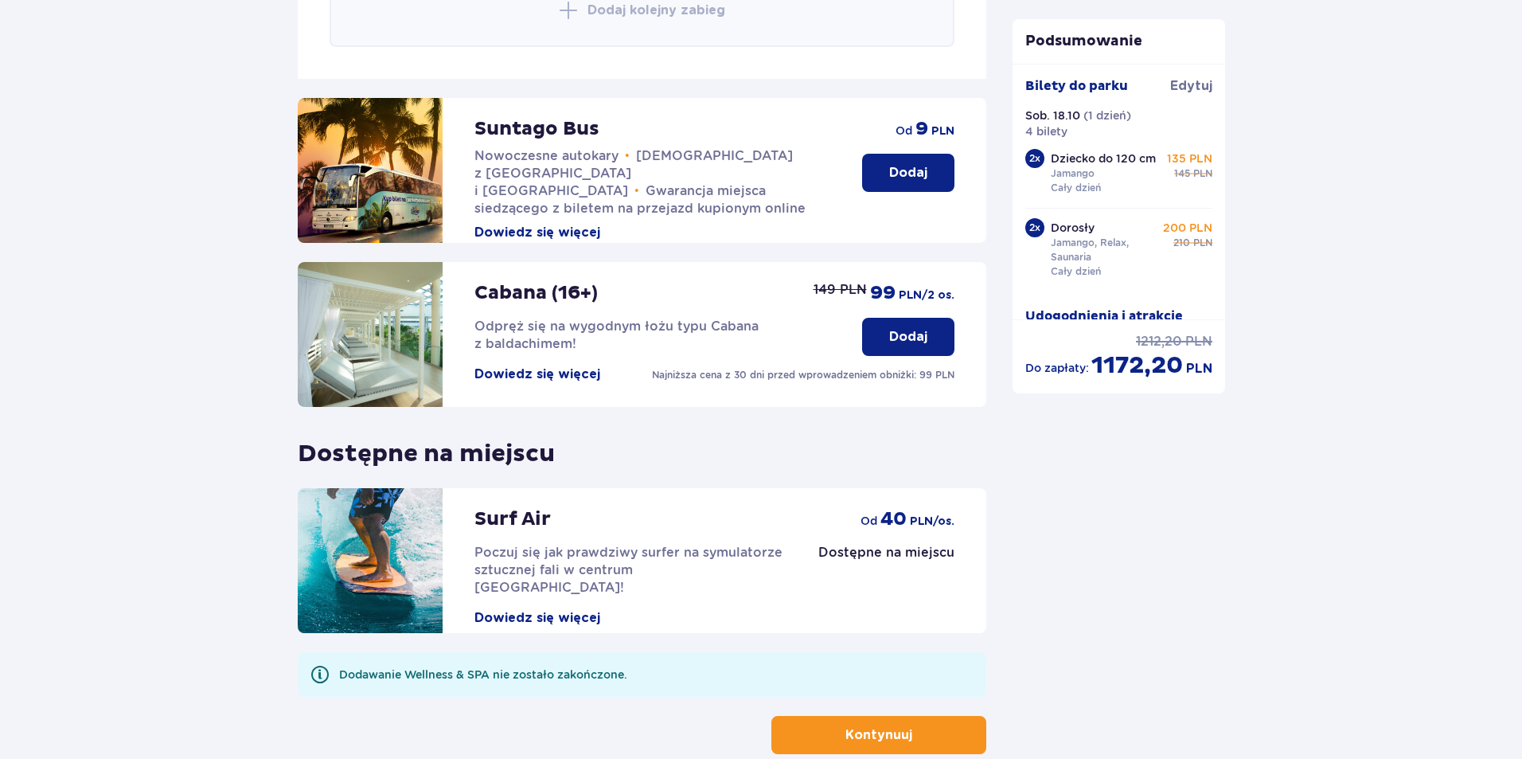
scroll to position [3979, 0]
